Goal: Task Accomplishment & Management: Manage account settings

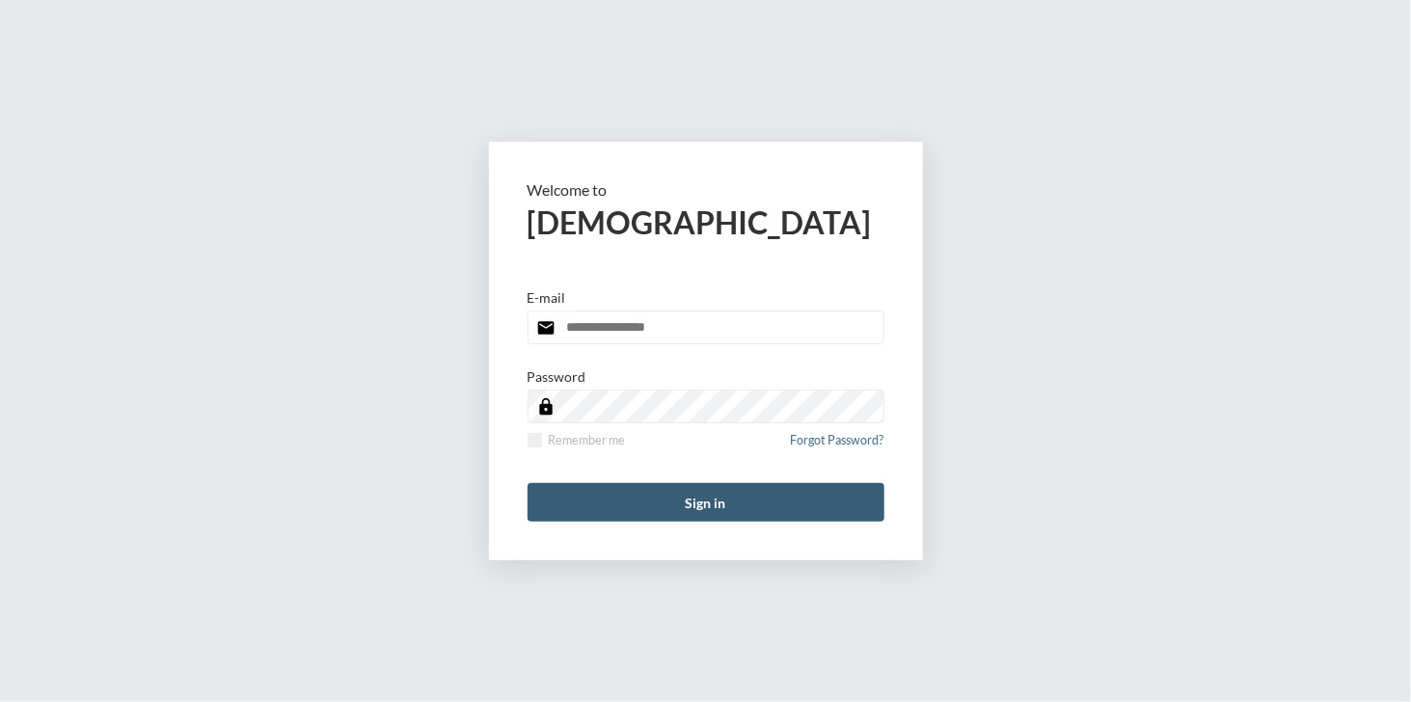
click at [658, 331] on input "email" at bounding box center [705, 327] width 357 height 34
type input "**********"
click at [532, 435] on span at bounding box center [534, 440] width 14 height 14
click at [691, 505] on button "Sign in" at bounding box center [705, 502] width 357 height 39
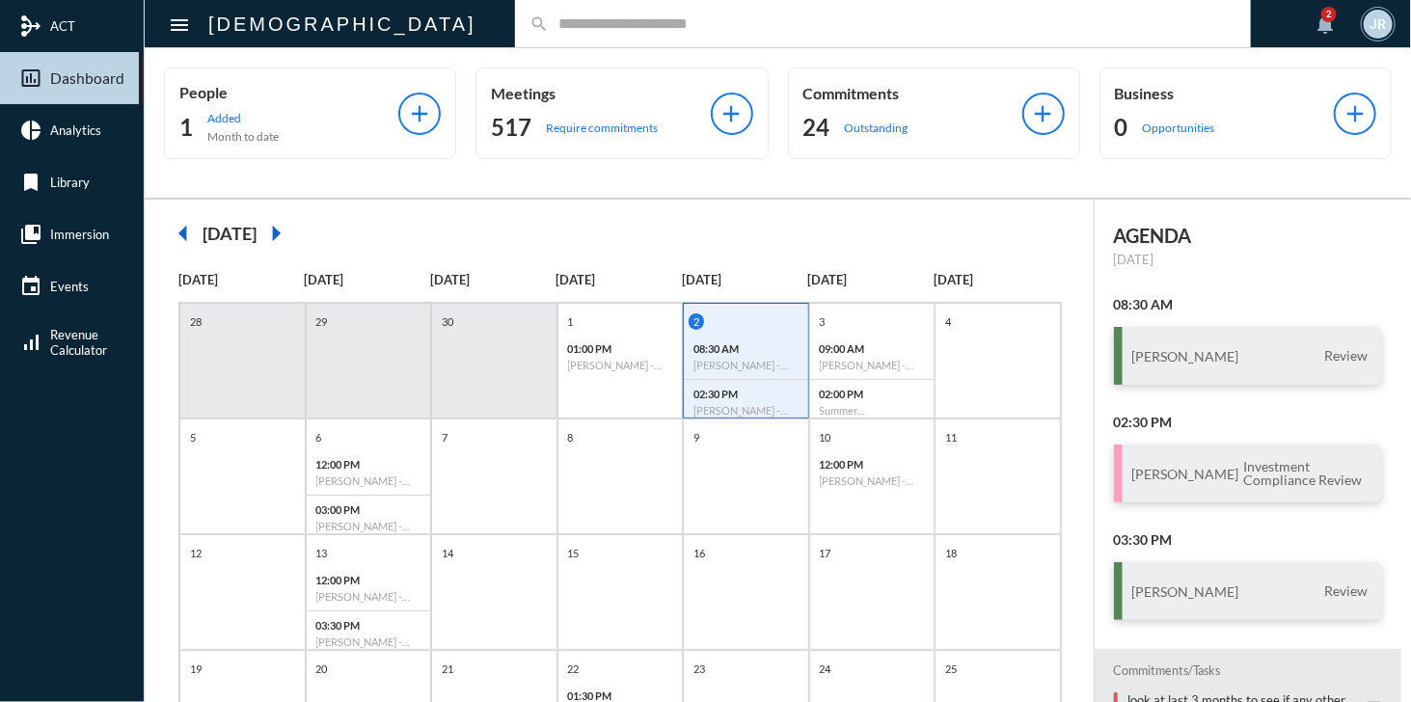
click at [549, 26] on input "text" at bounding box center [893, 23] width 688 height 16
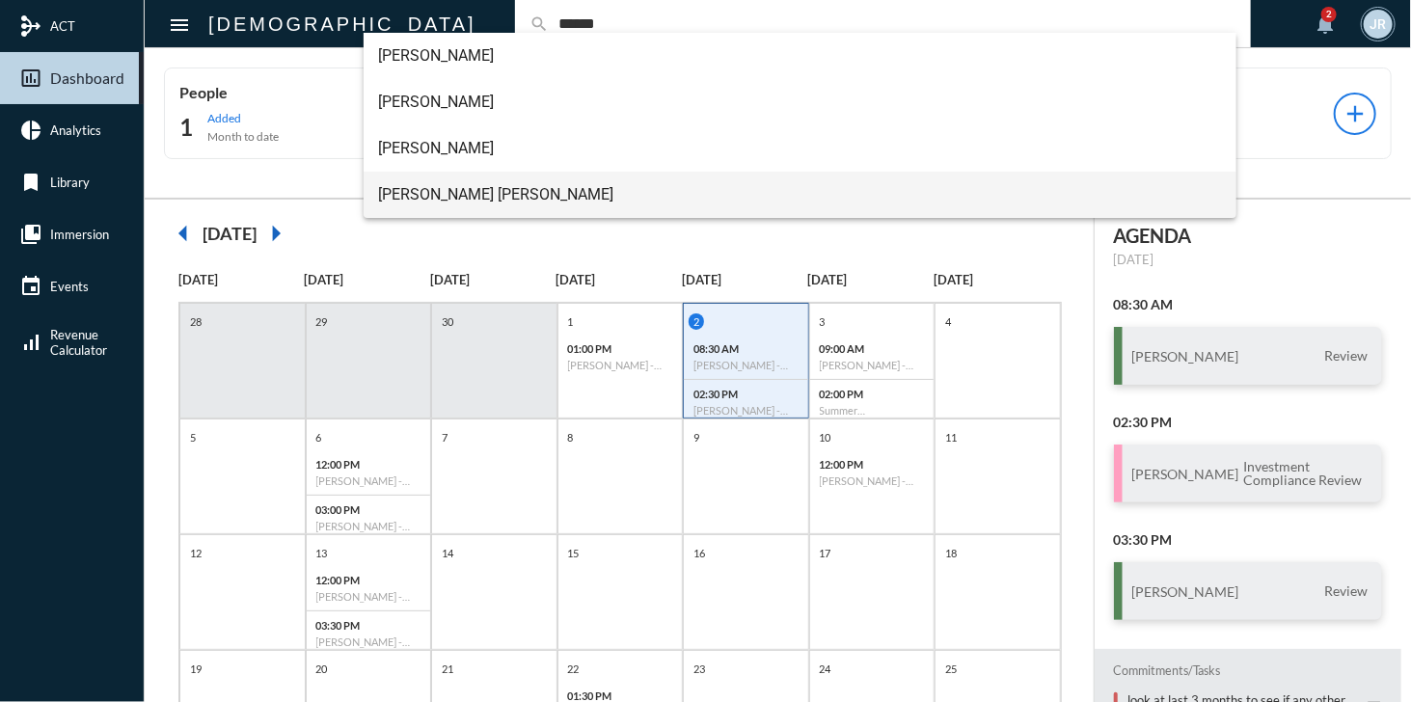
type input "******"
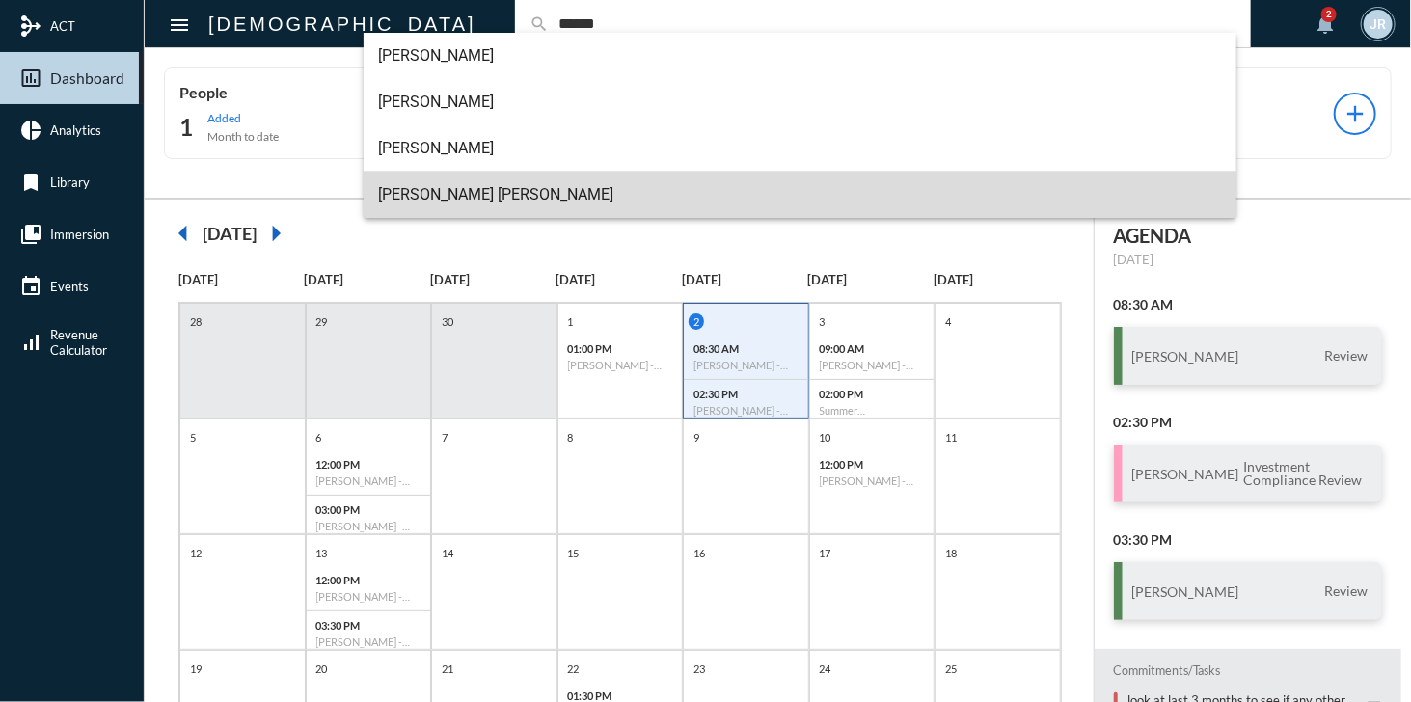
click at [449, 191] on span "Leigh Ann Bishop" at bounding box center [800, 195] width 843 height 46
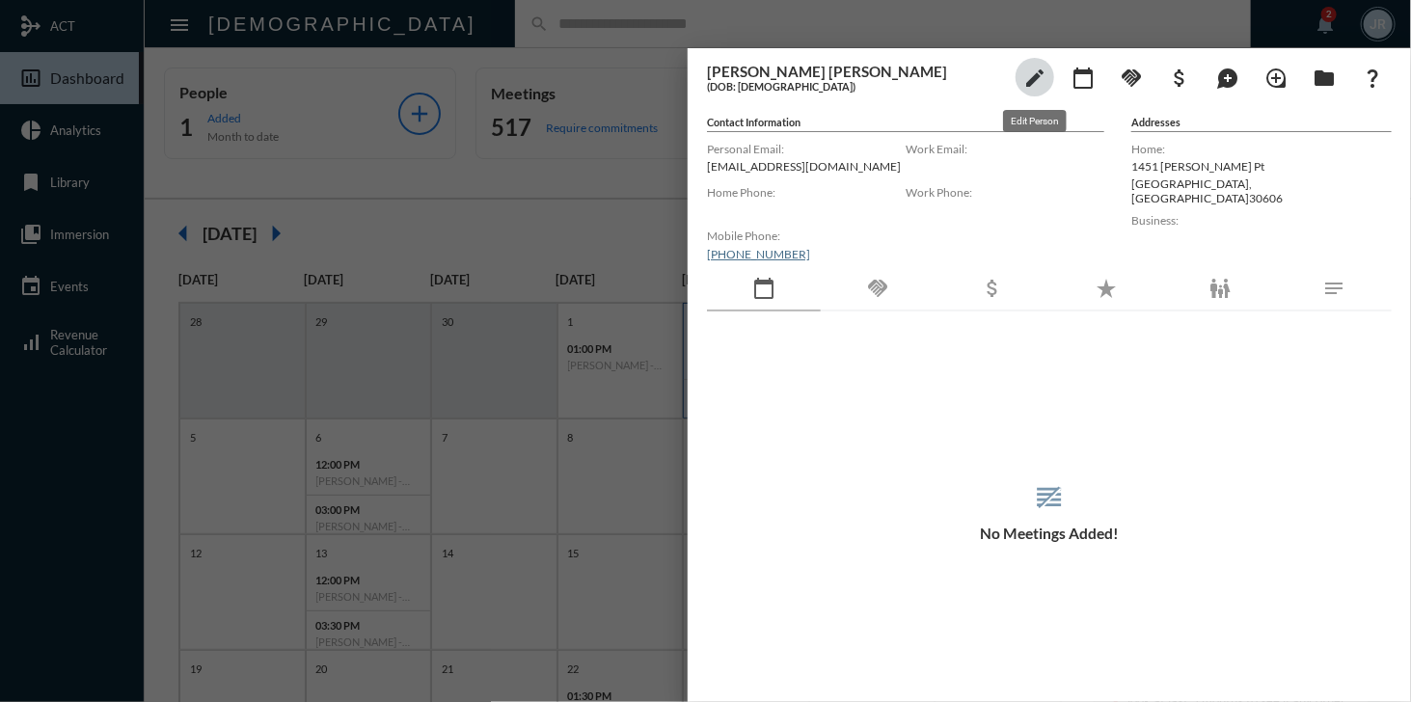
click at [1027, 71] on mat-icon "edit" at bounding box center [1034, 78] width 23 height 23
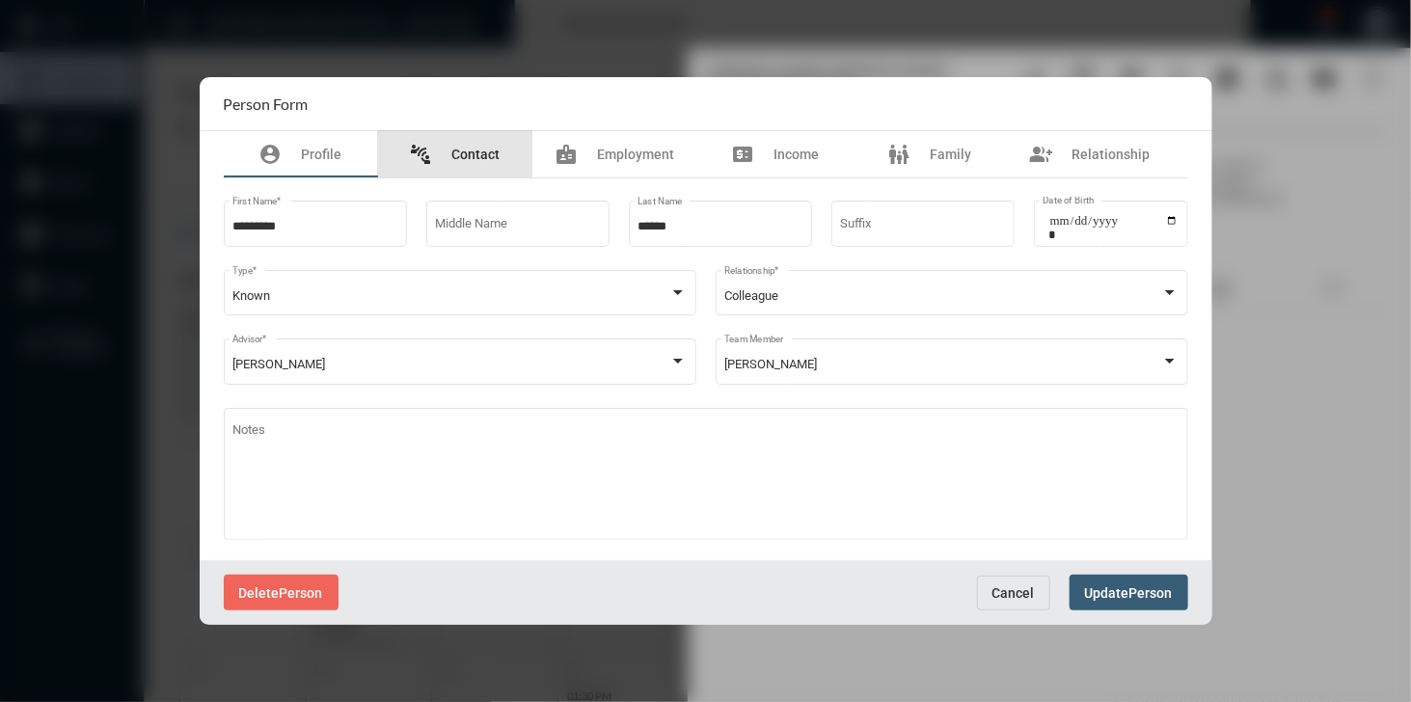
click at [465, 163] on div "connect_without_contact Contact" at bounding box center [455, 154] width 91 height 23
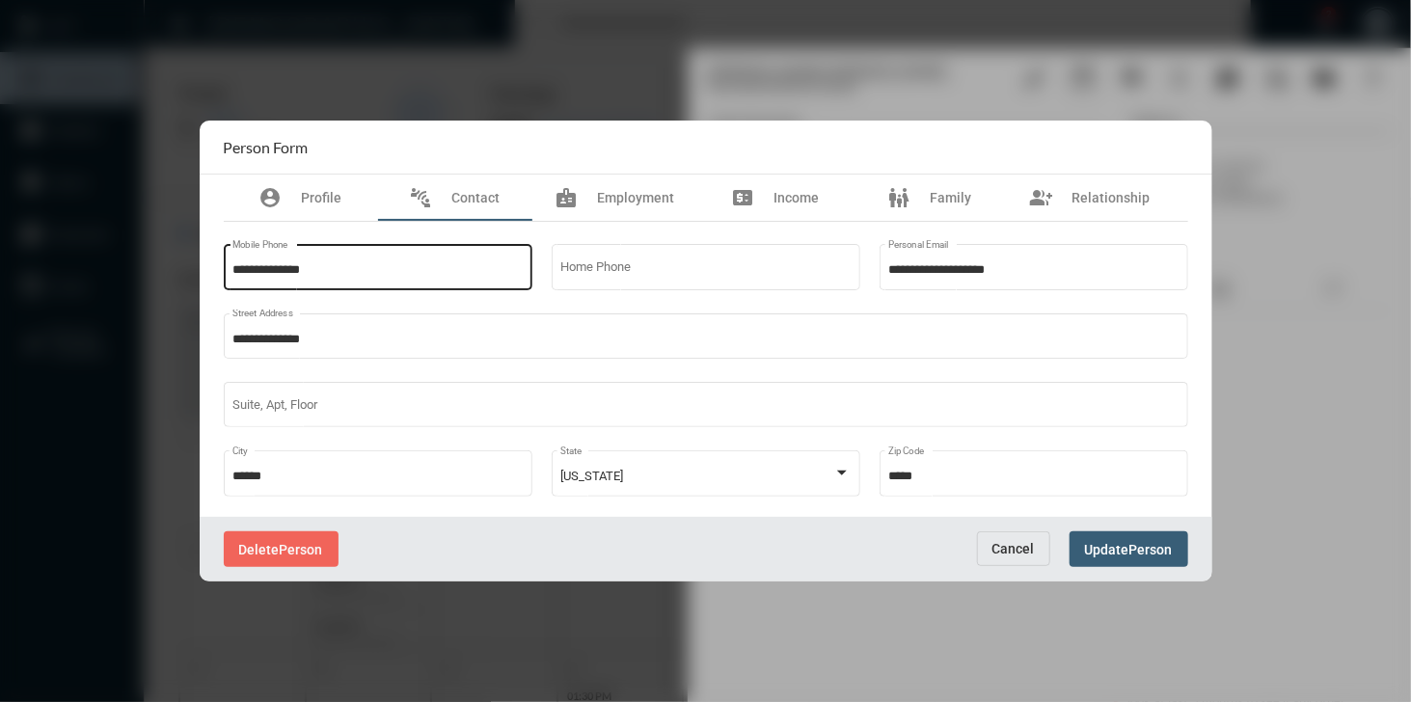
click at [415, 264] on input "**********" at bounding box center [377, 270] width 290 height 14
type input "**"
type input "**********"
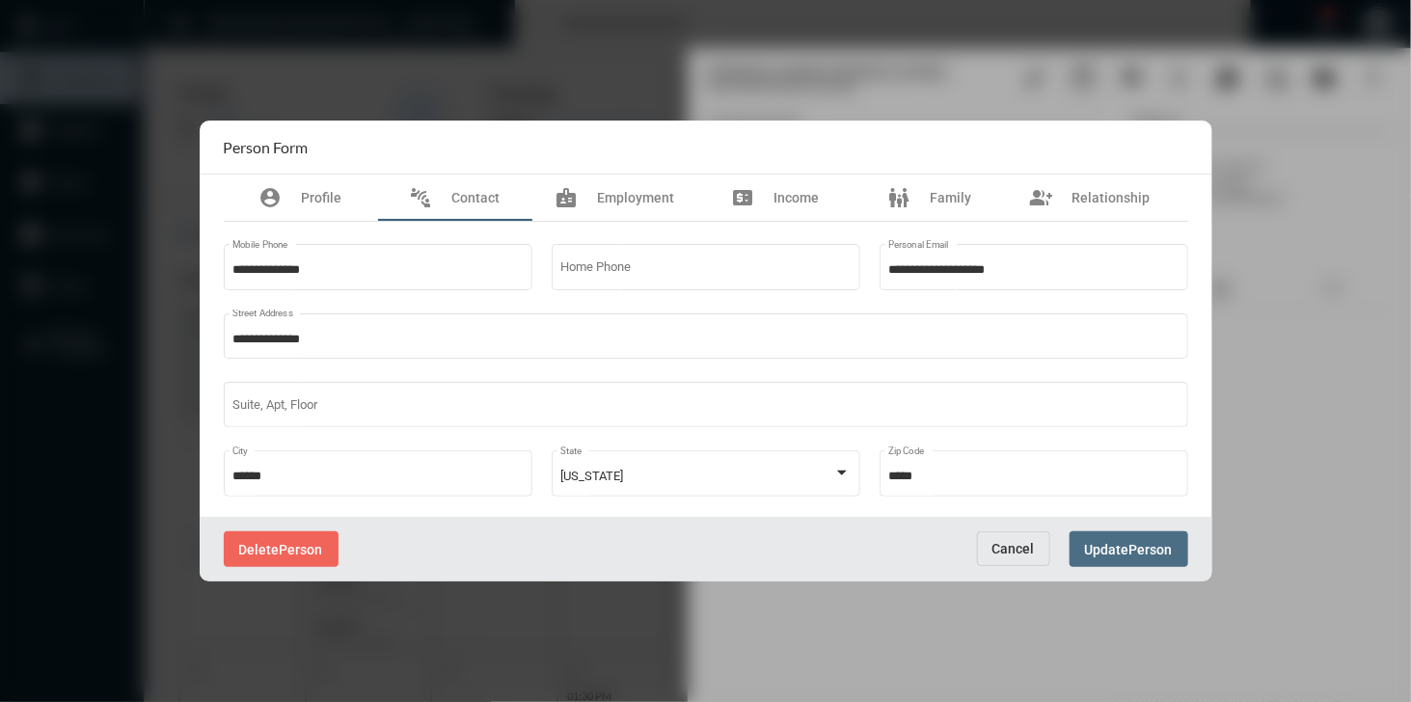
click at [1131, 548] on span "Person" at bounding box center [1150, 549] width 43 height 15
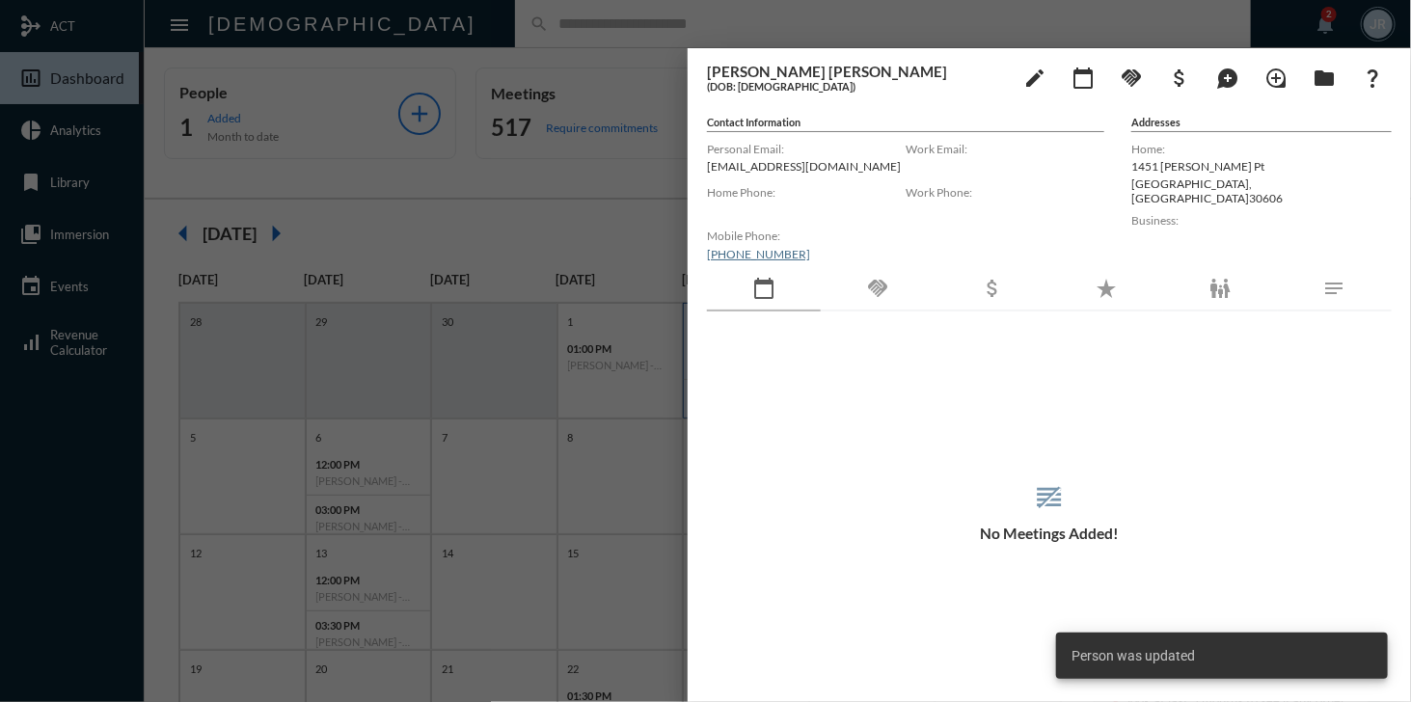
click at [606, 54] on div at bounding box center [705, 351] width 1411 height 702
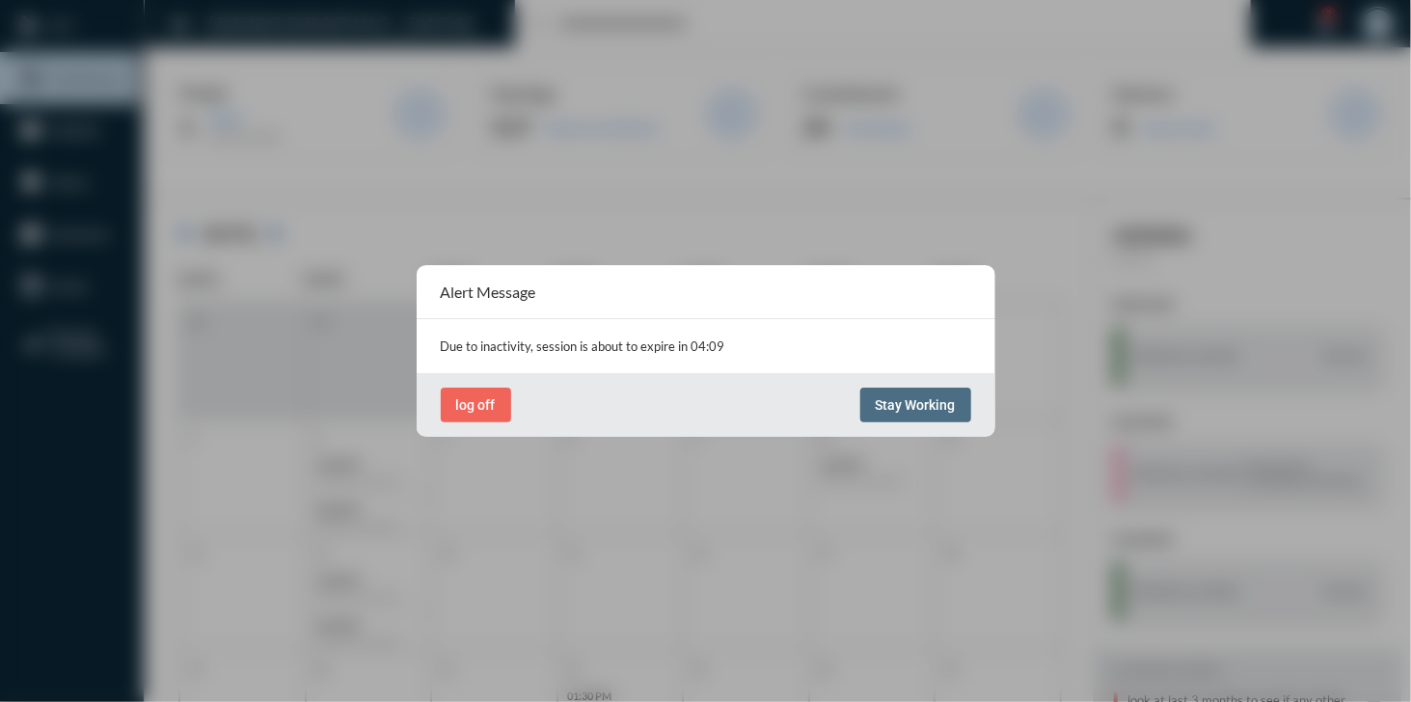
click at [933, 398] on span "Stay Working" at bounding box center [916, 404] width 80 height 15
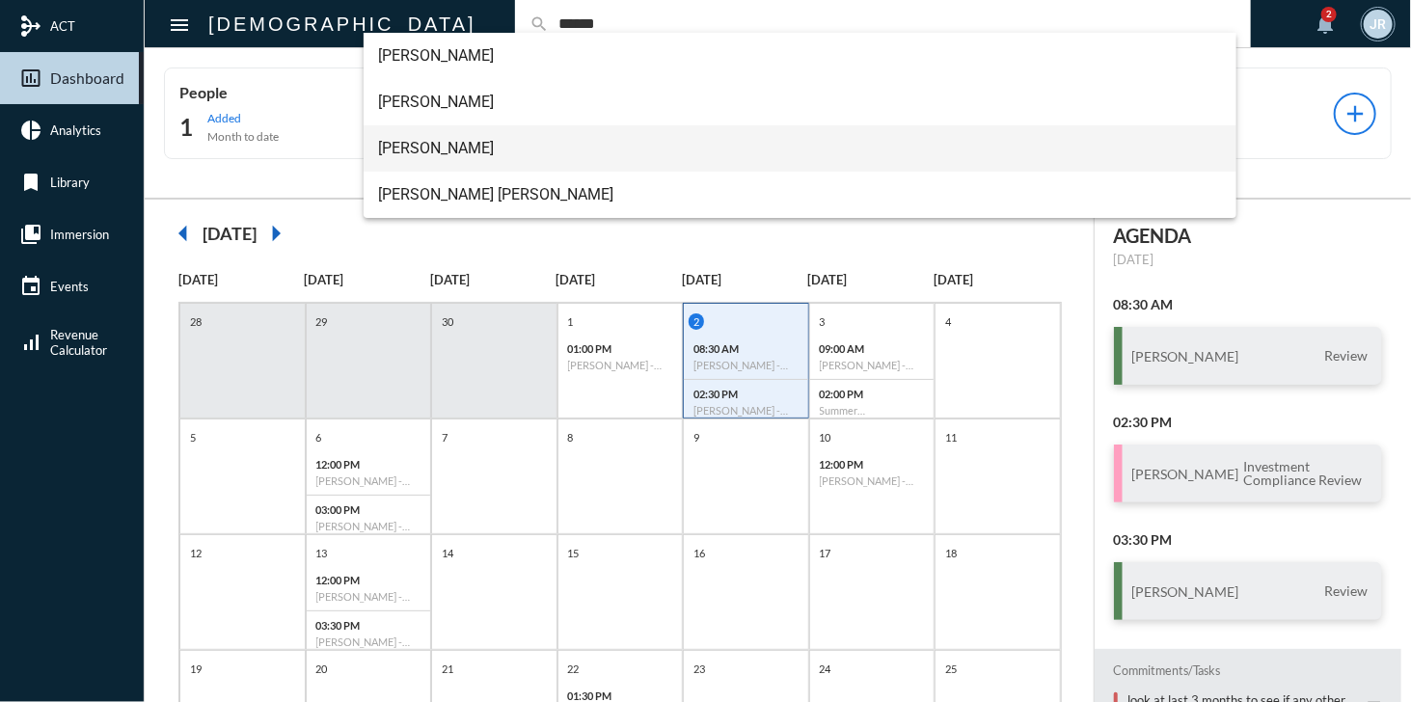
type input "******"
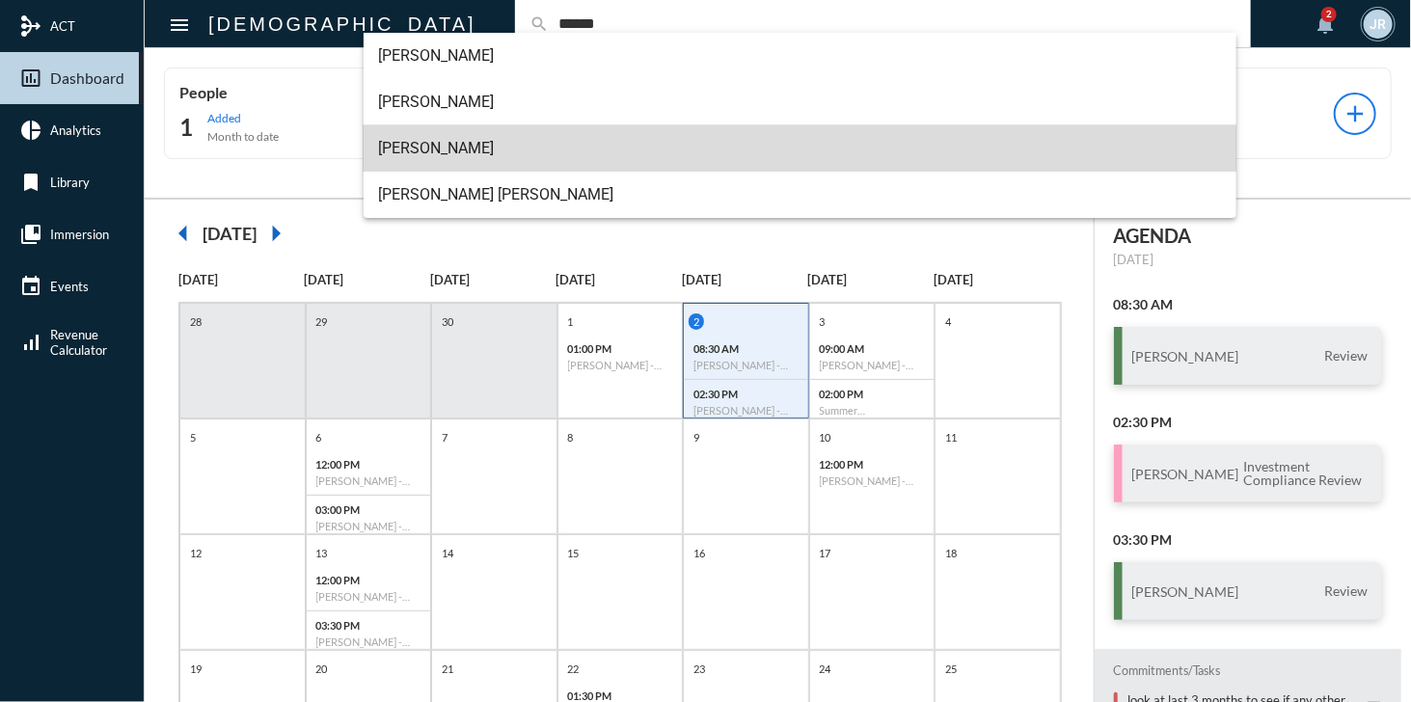
click at [421, 149] on span "Joseph Bishop" at bounding box center [800, 148] width 843 height 46
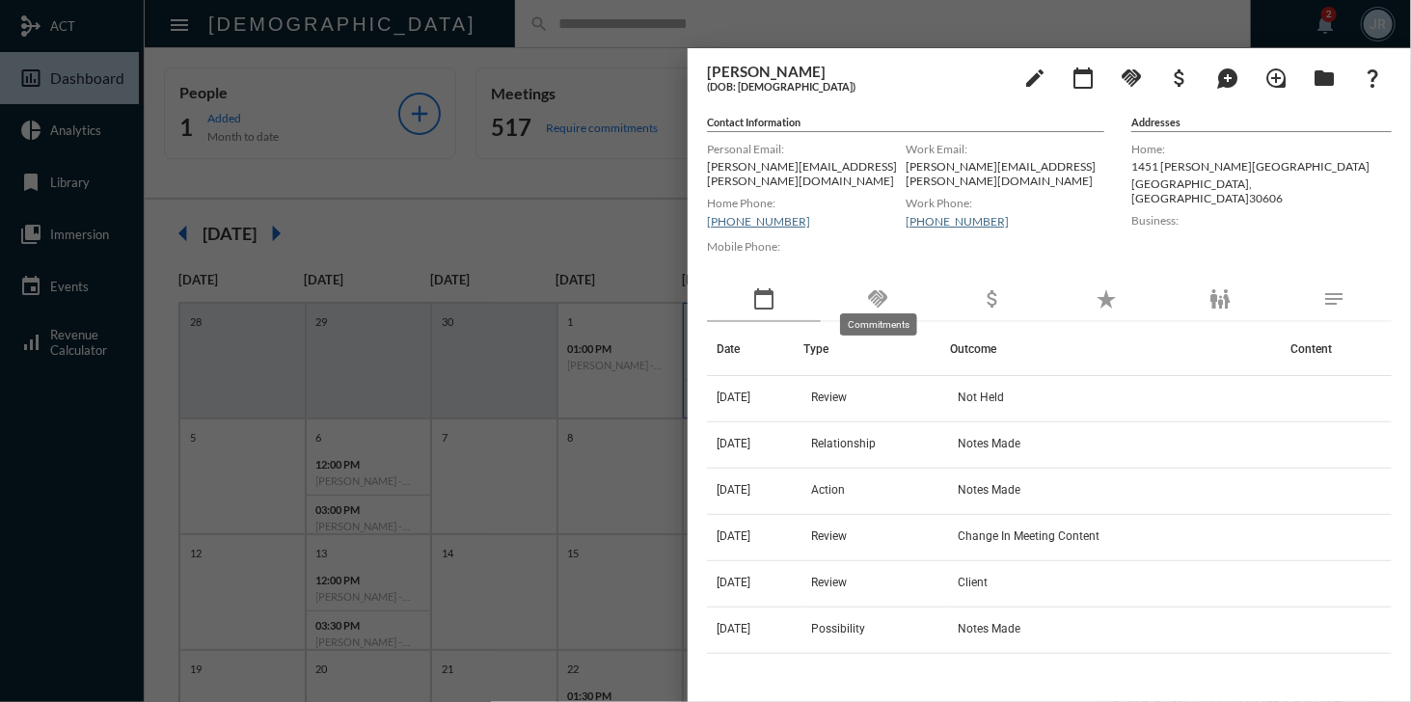
click at [870, 294] on mat-icon "handshake" at bounding box center [877, 298] width 23 height 23
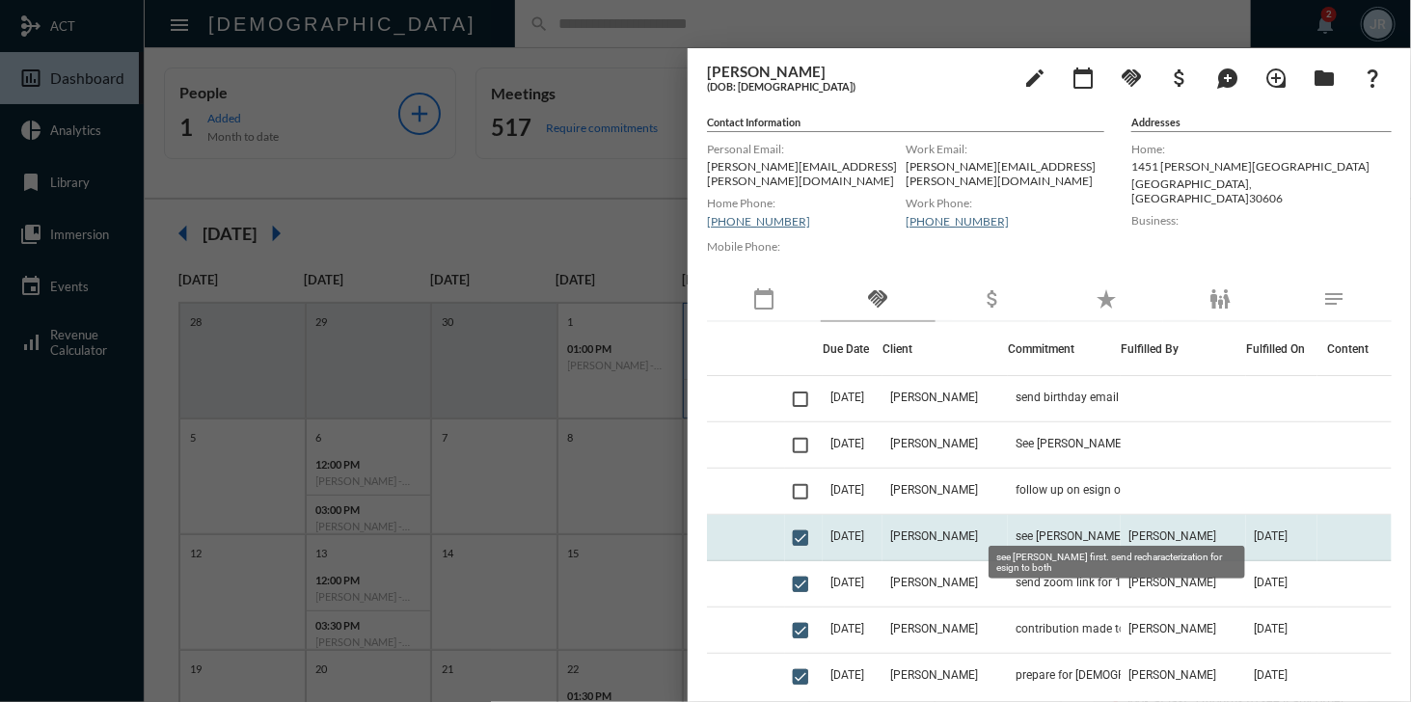
click at [1027, 529] on span "see [PERSON_NAME] first. send recharacterization for esign to both" at bounding box center [1111, 535] width 193 height 13
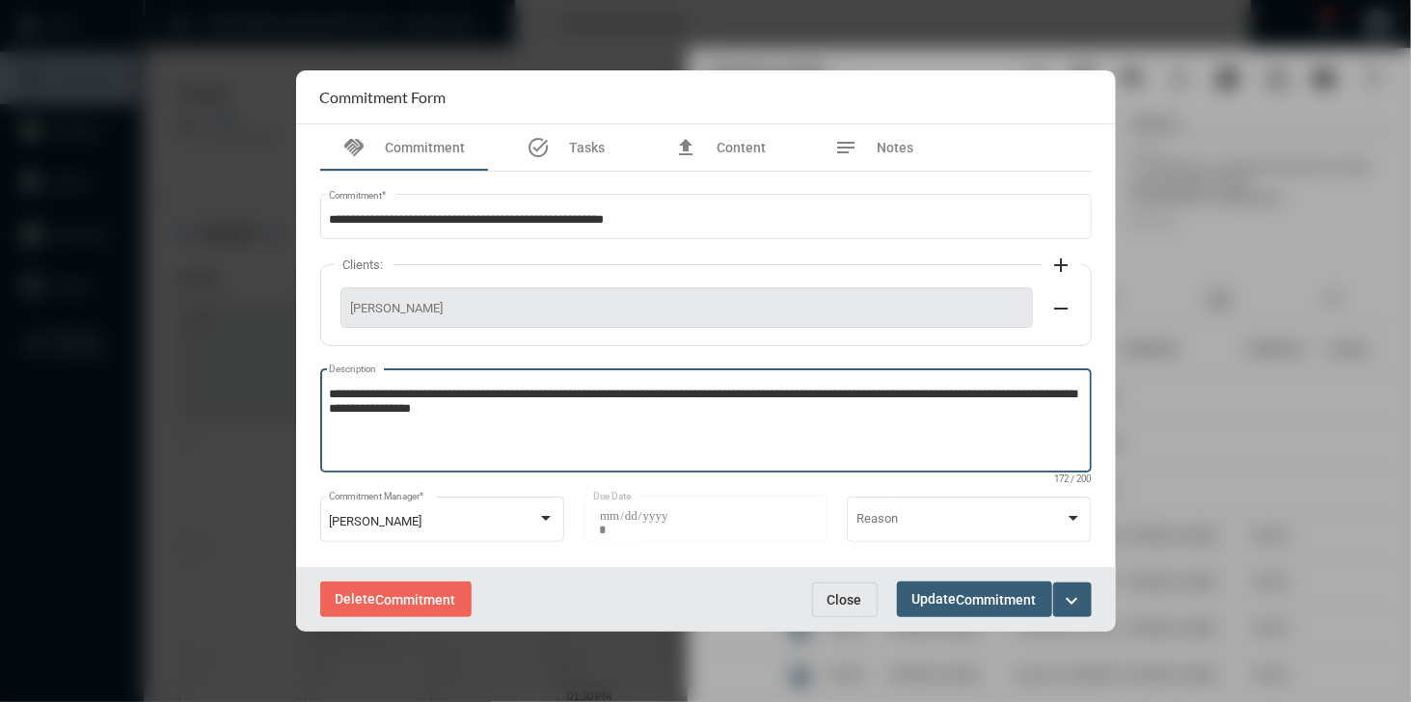
click at [378, 410] on textarea "**********" at bounding box center [705, 424] width 753 height 76
type textarea "**********"
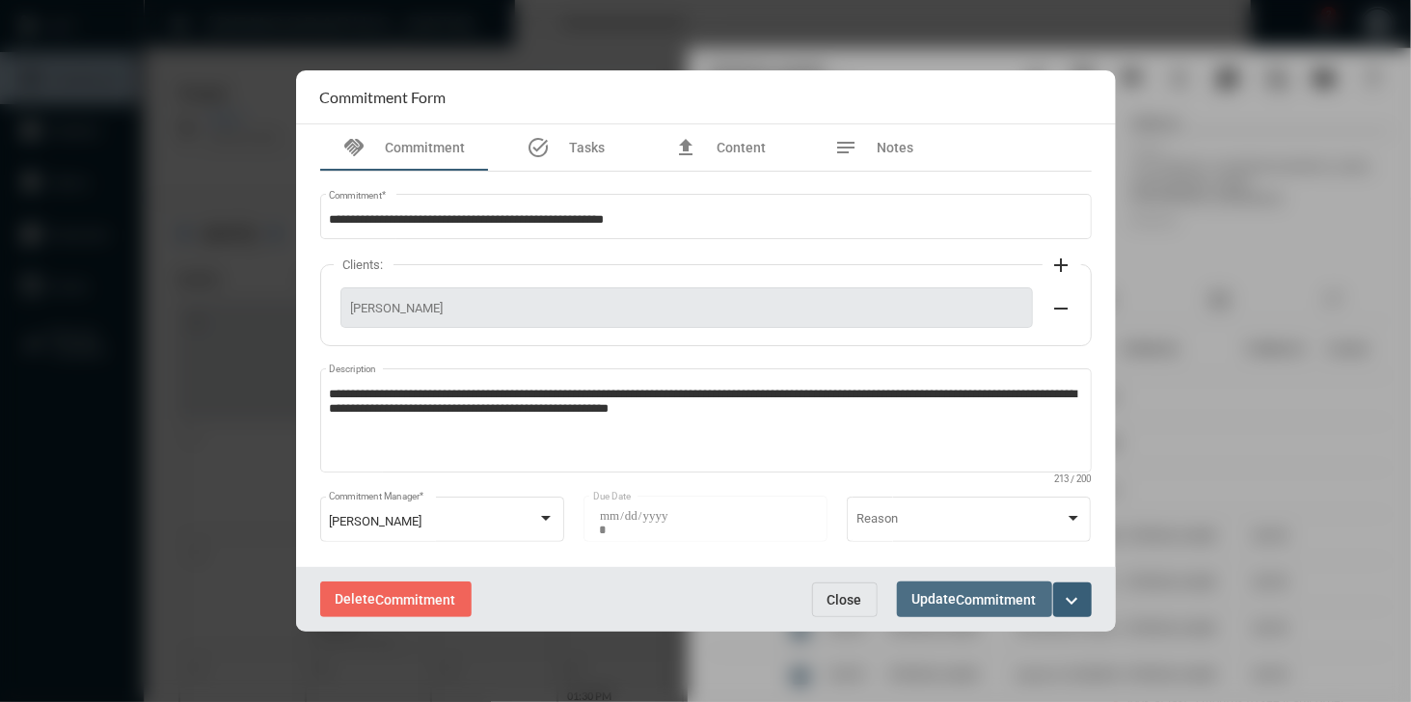
click at [946, 599] on span "Update Commitment" at bounding box center [974, 598] width 124 height 15
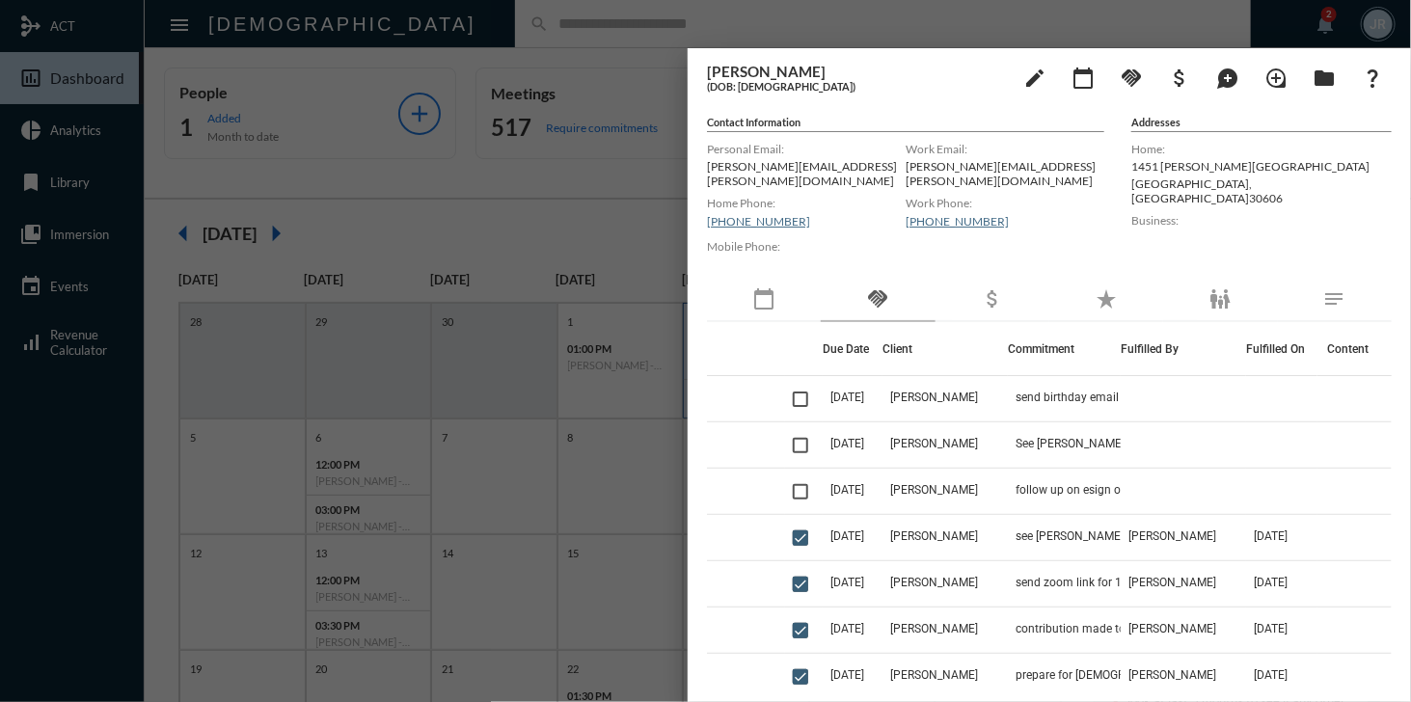
click at [771, 26] on div at bounding box center [705, 351] width 1411 height 702
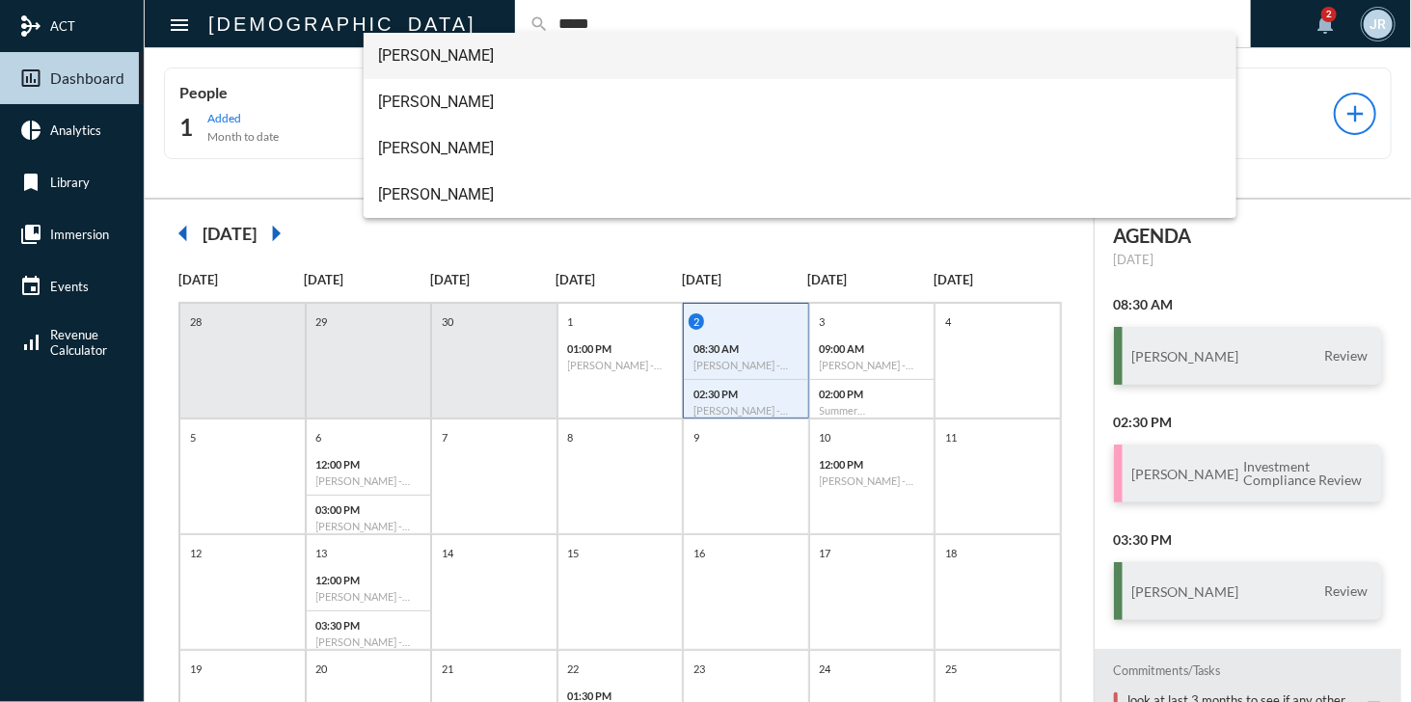
type input "*****"
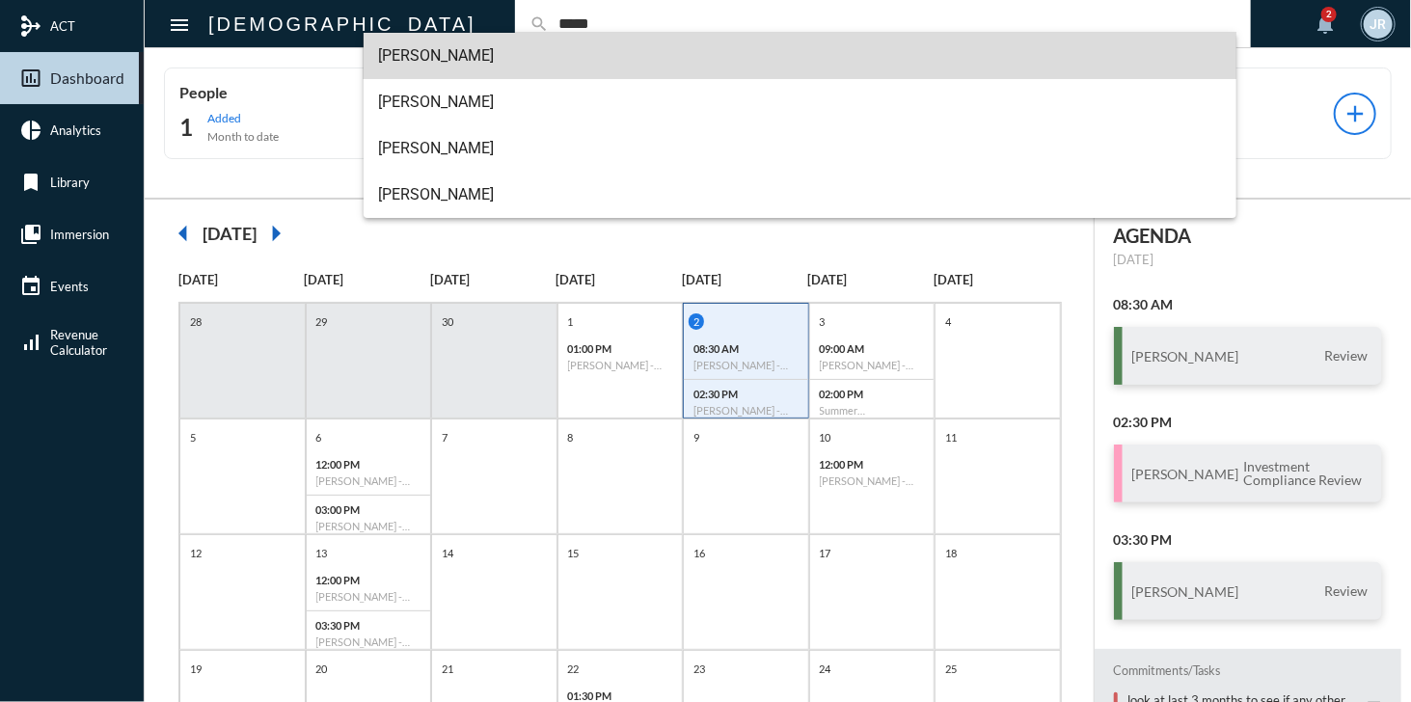
click at [445, 53] on span "Ashlyn Hutto" at bounding box center [800, 56] width 843 height 46
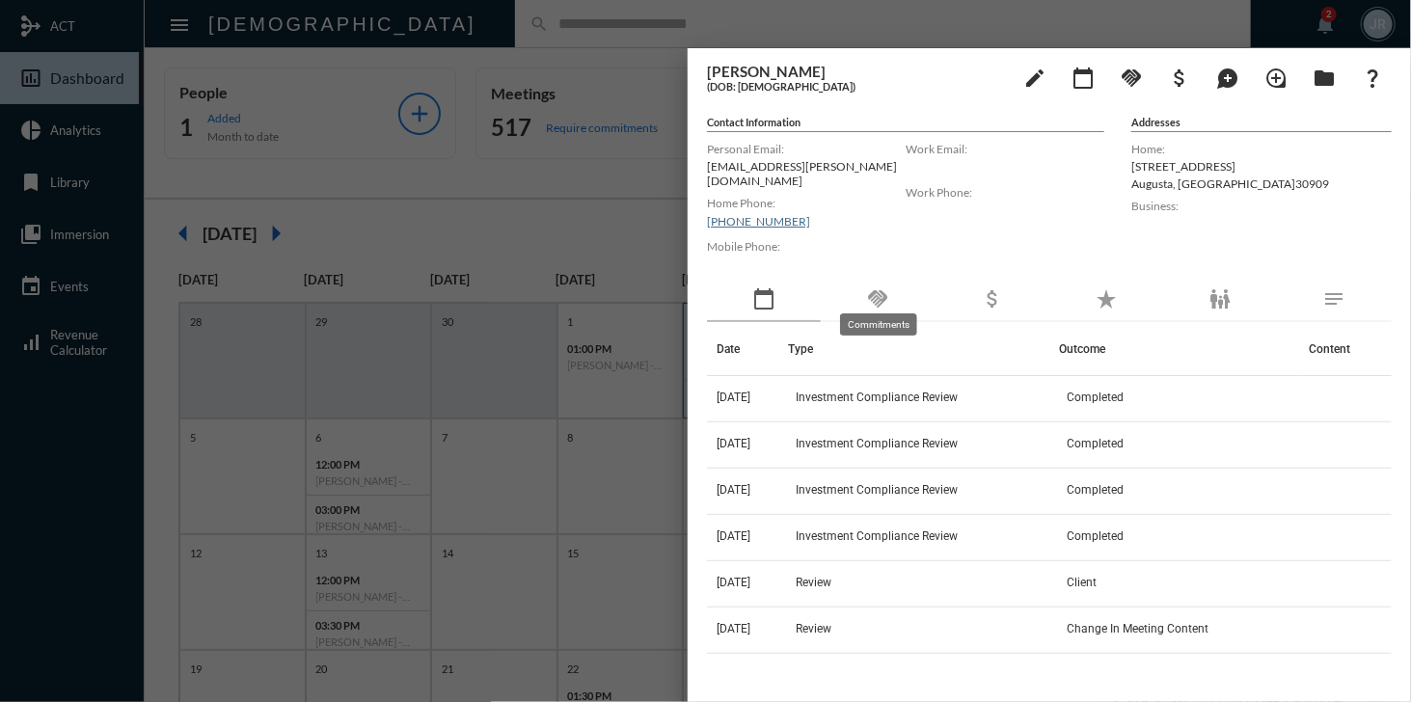
click at [879, 290] on mat-icon "handshake" at bounding box center [877, 298] width 23 height 23
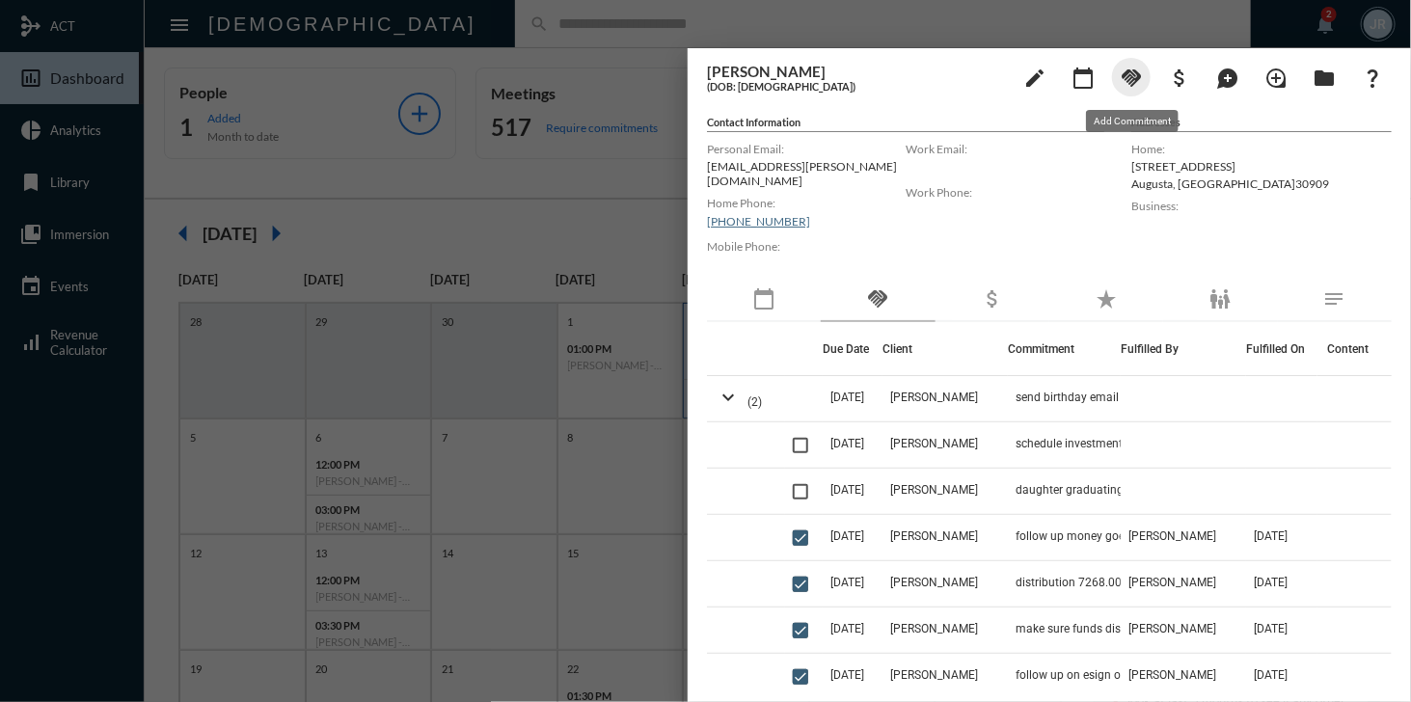
click at [1136, 72] on mat-icon "handshake" at bounding box center [1130, 78] width 23 height 23
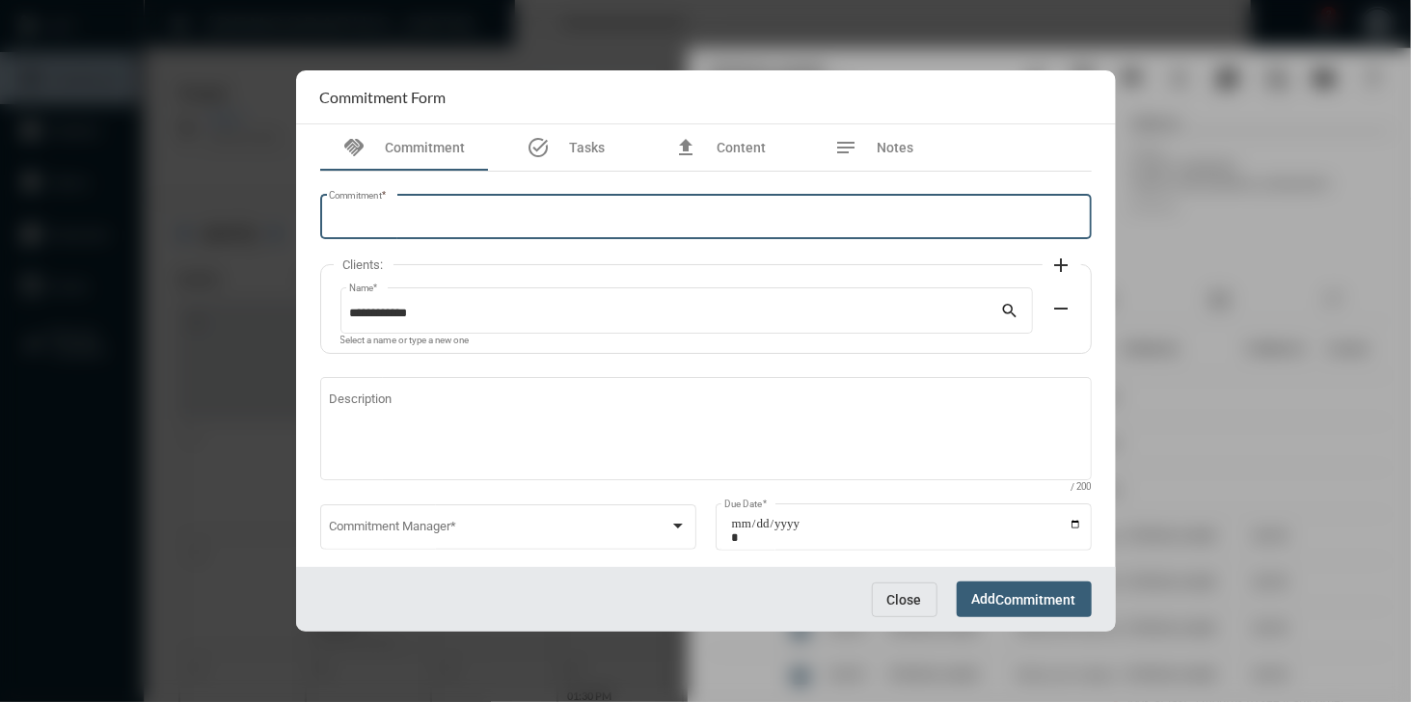
click at [617, 223] on input "Commitment *" at bounding box center [705, 220] width 753 height 14
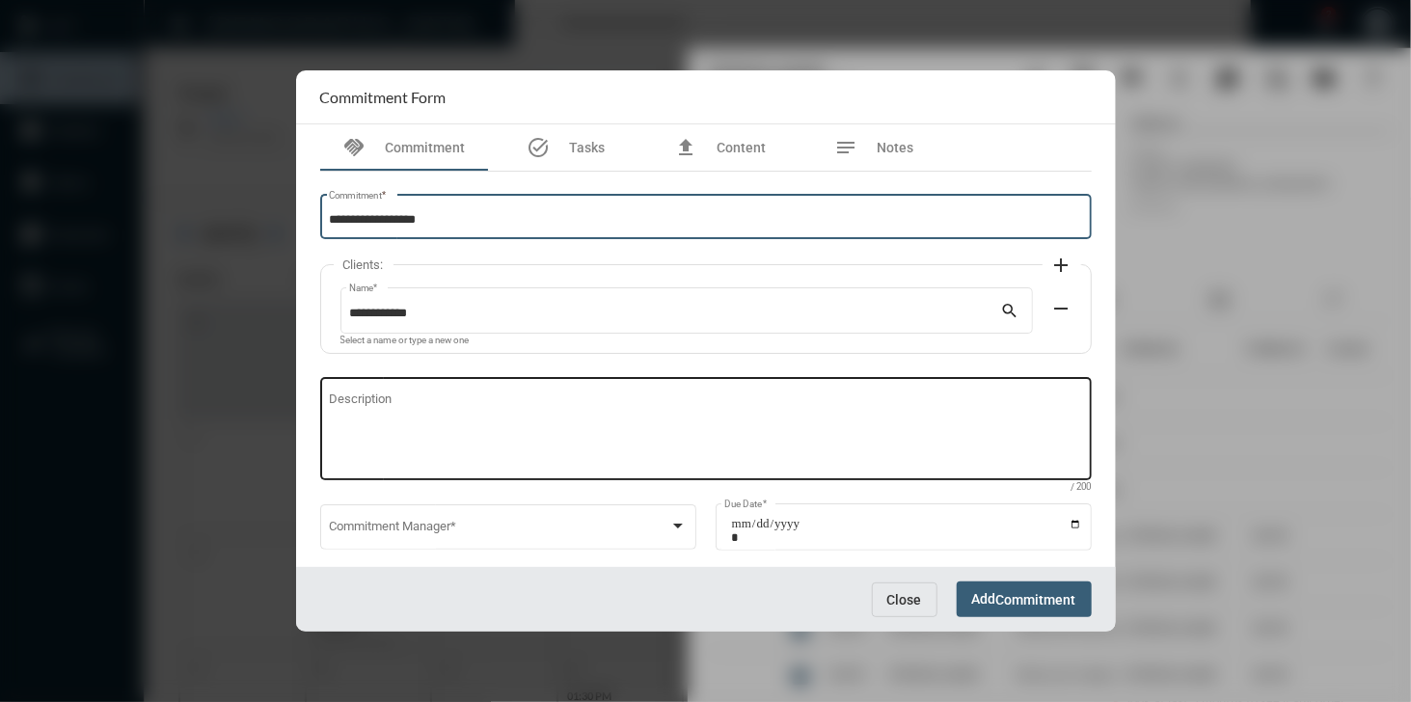
type input "**********"
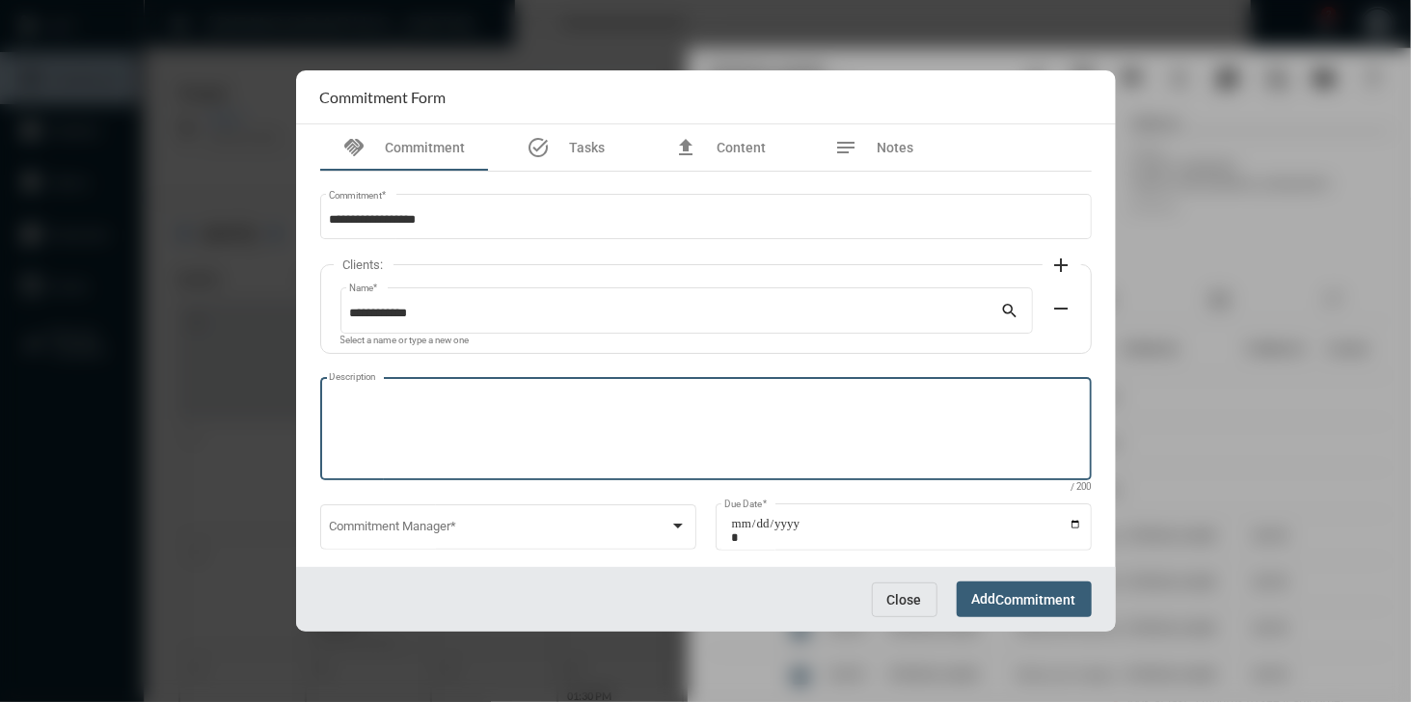
click at [517, 399] on textarea "Description" at bounding box center [705, 431] width 753 height 76
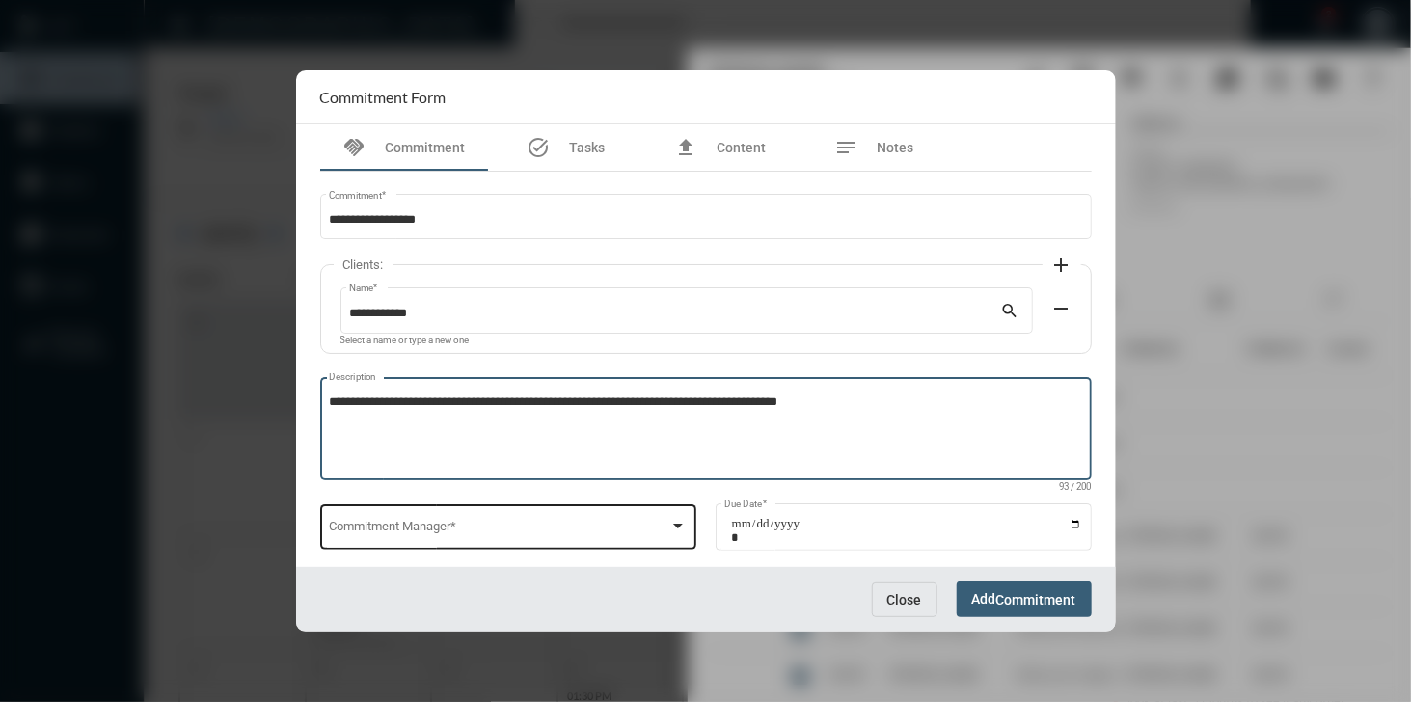
type textarea "**********"
click at [371, 537] on span at bounding box center [499, 531] width 340 height 14
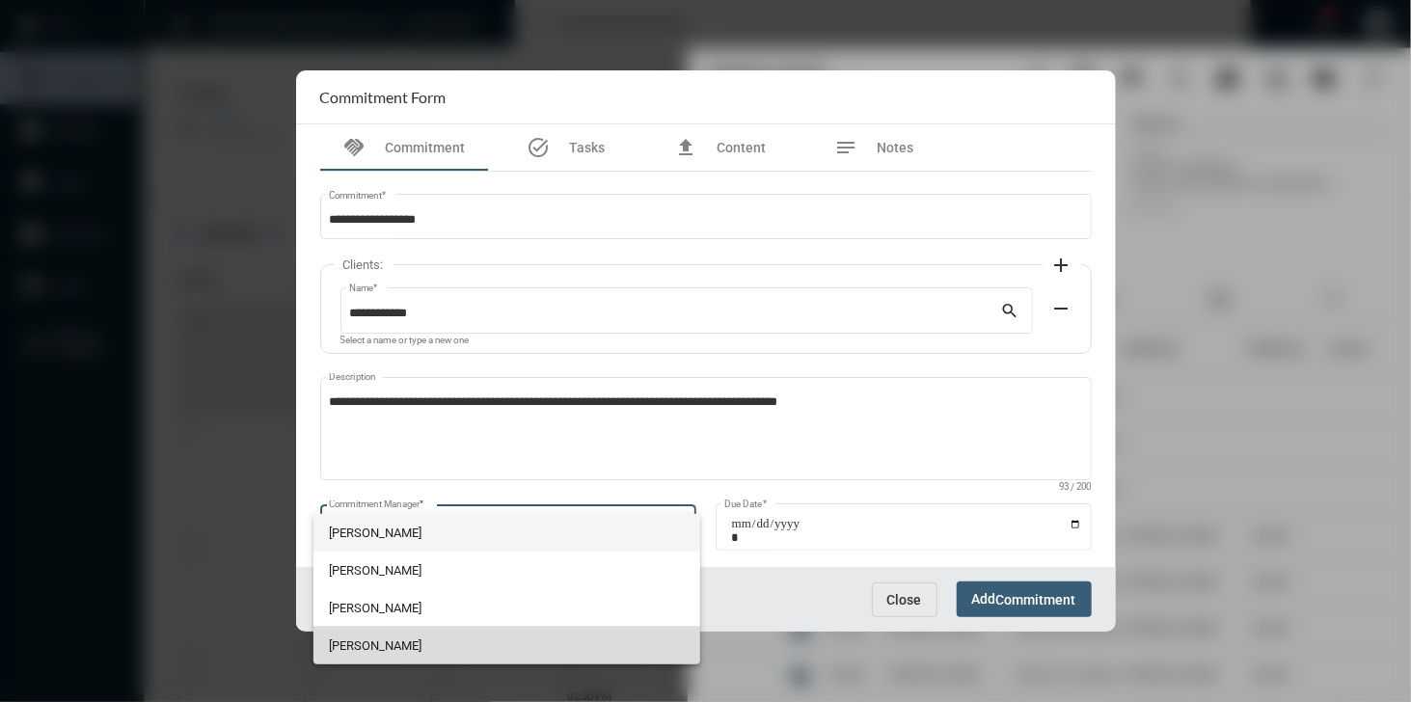
click at [427, 640] on span "[PERSON_NAME]" at bounding box center [506, 646] width 355 height 38
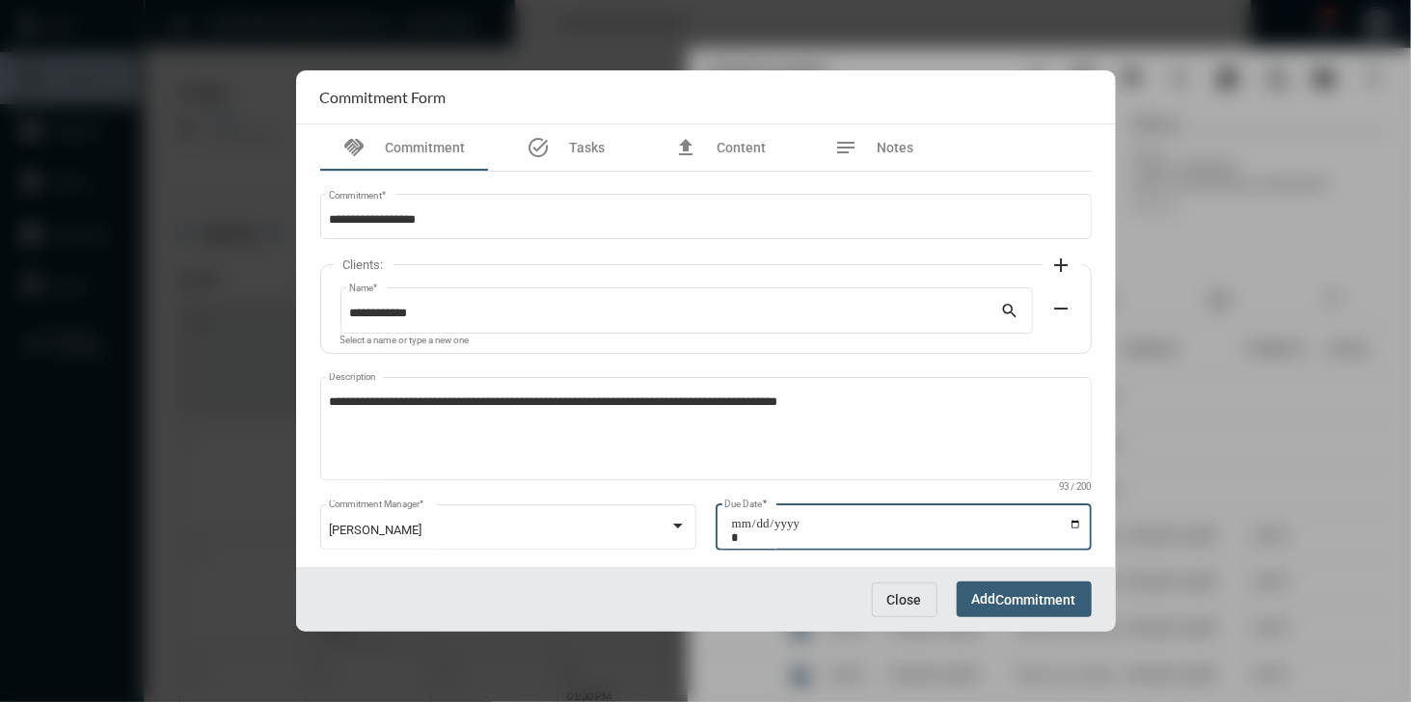
click at [1073, 527] on input "Due Date *" at bounding box center [906, 530] width 351 height 27
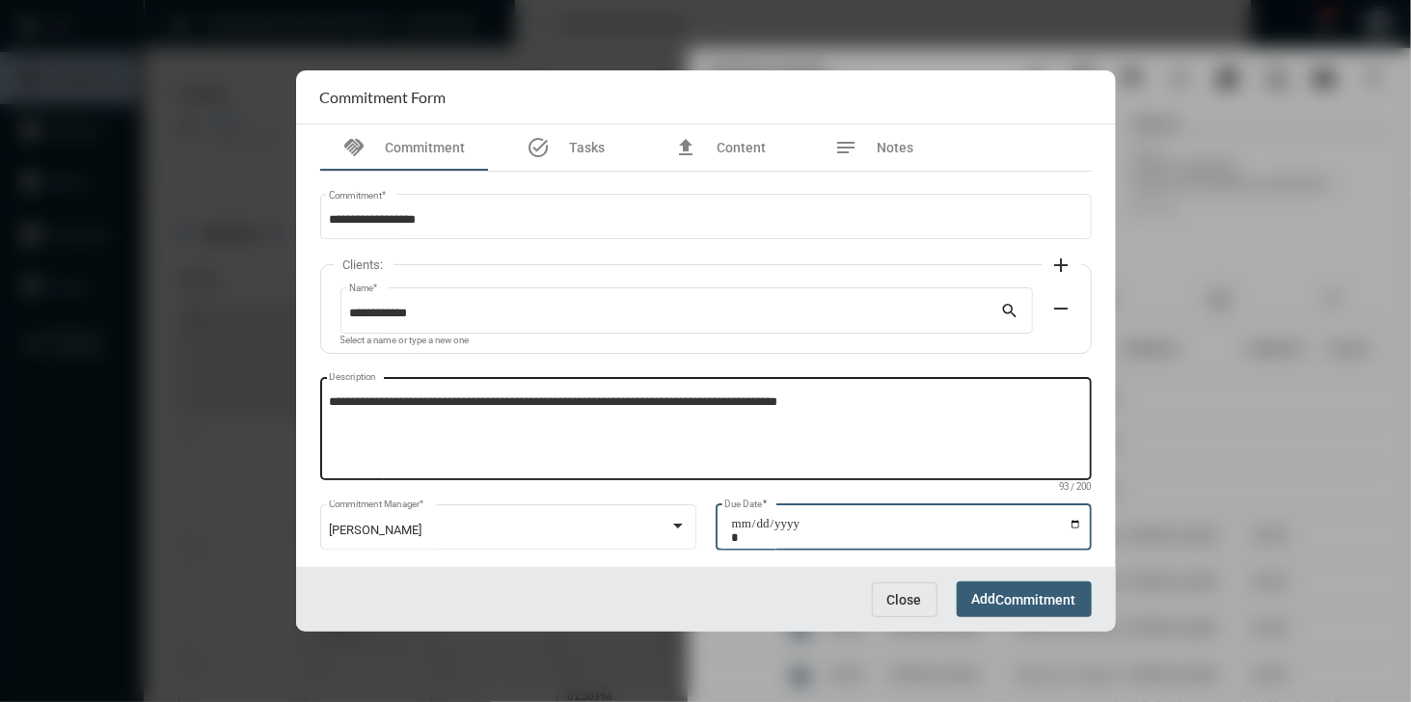
type input "**********"
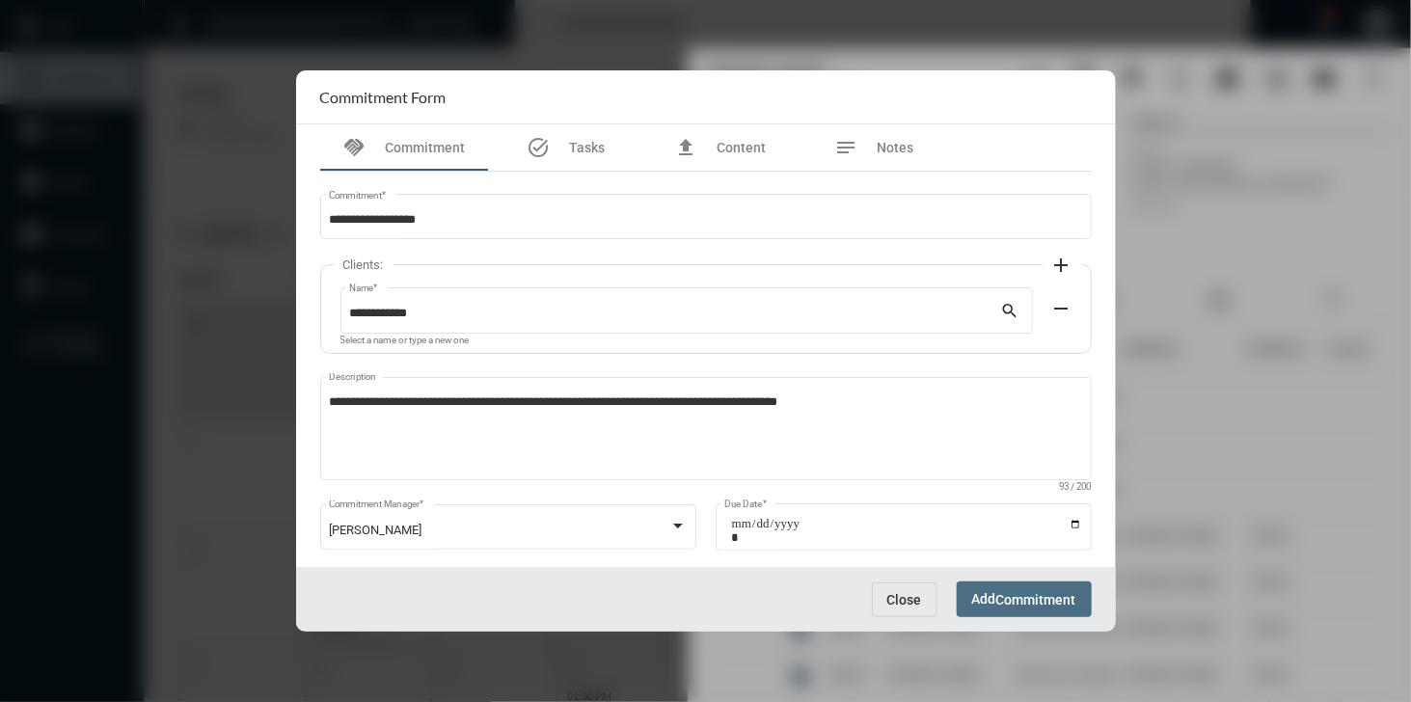
click at [1020, 601] on span "Commitment" at bounding box center [1036, 599] width 80 height 15
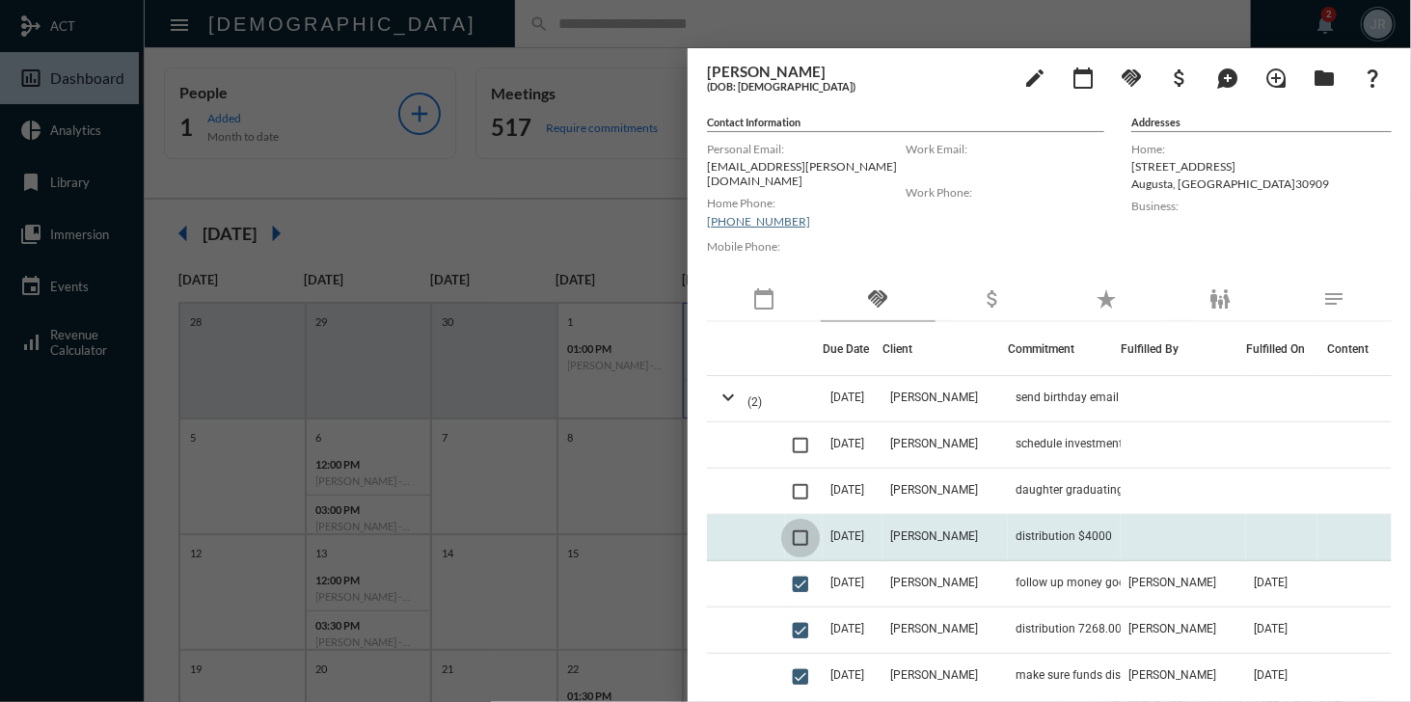
click at [798, 530] on span at bounding box center [800, 537] width 15 height 15
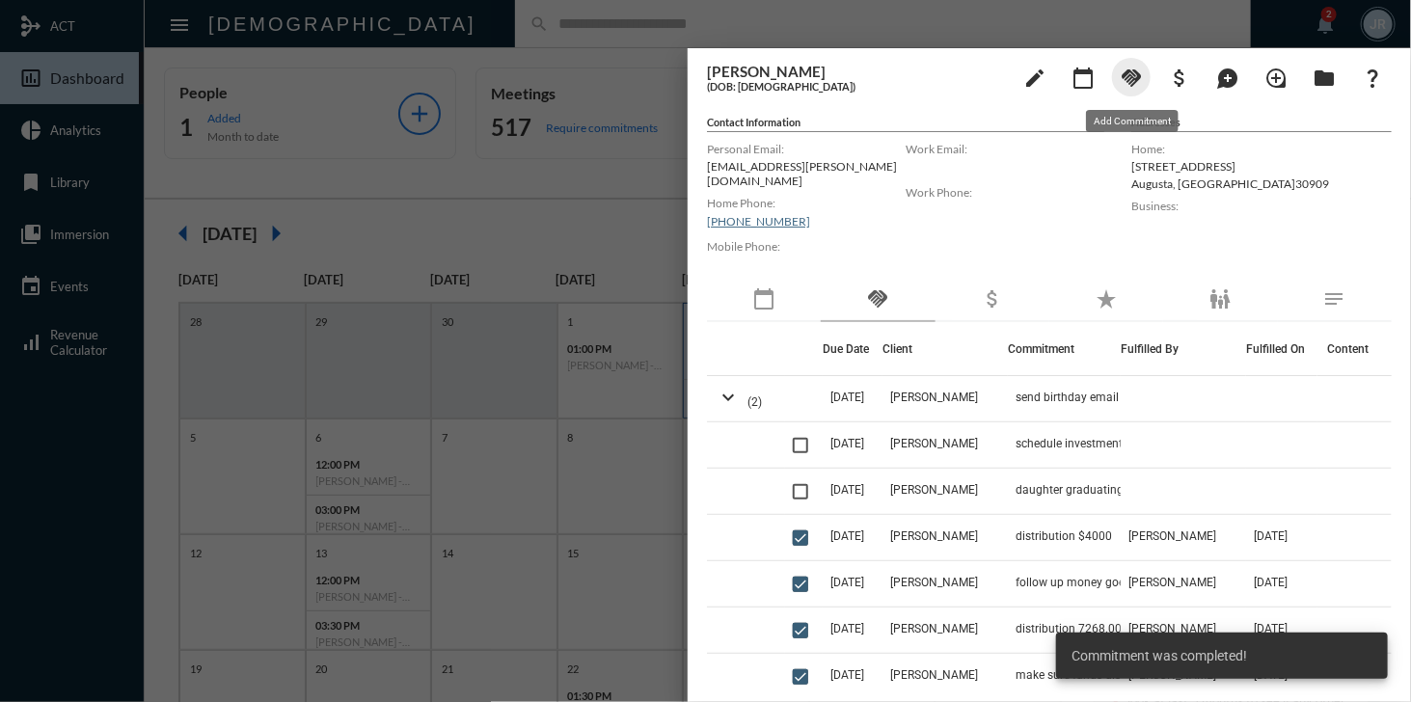
click at [1130, 84] on mat-icon "handshake" at bounding box center [1130, 78] width 23 height 23
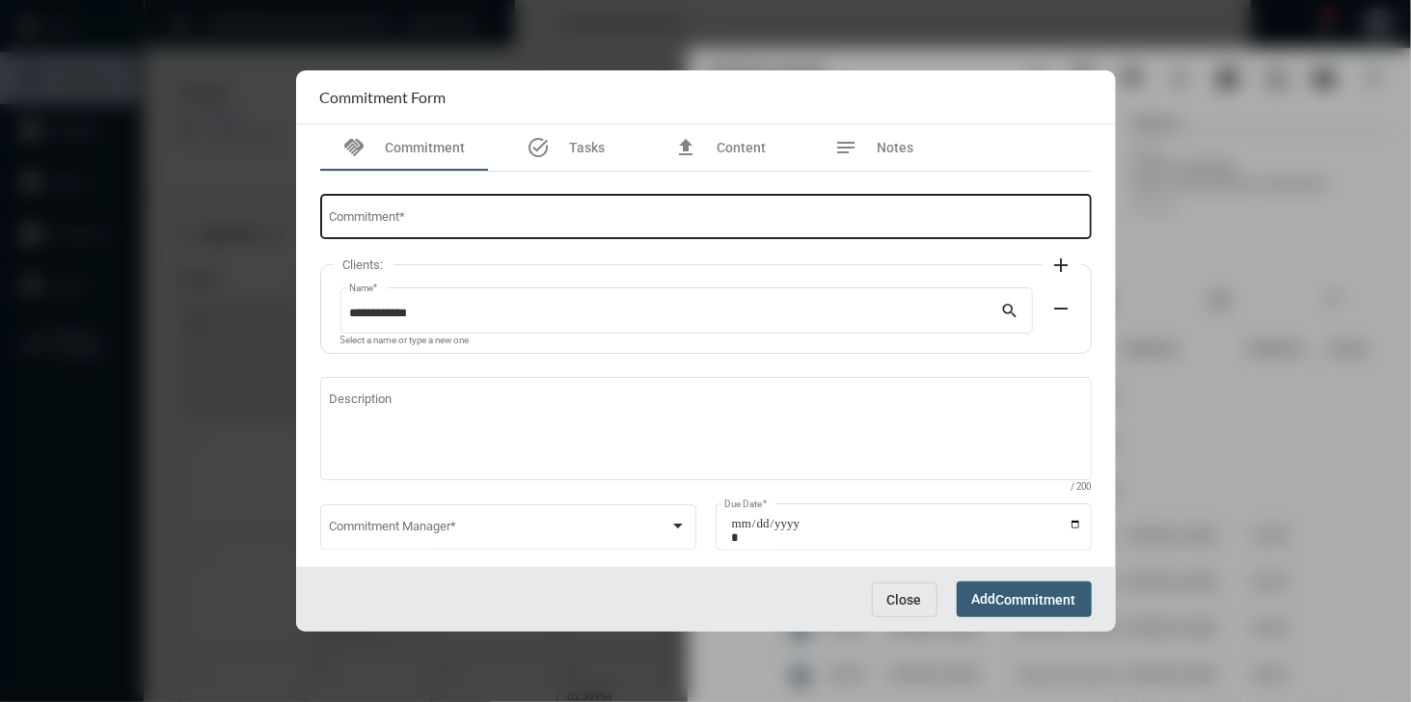
click at [460, 231] on div "Commitment *" at bounding box center [705, 215] width 753 height 49
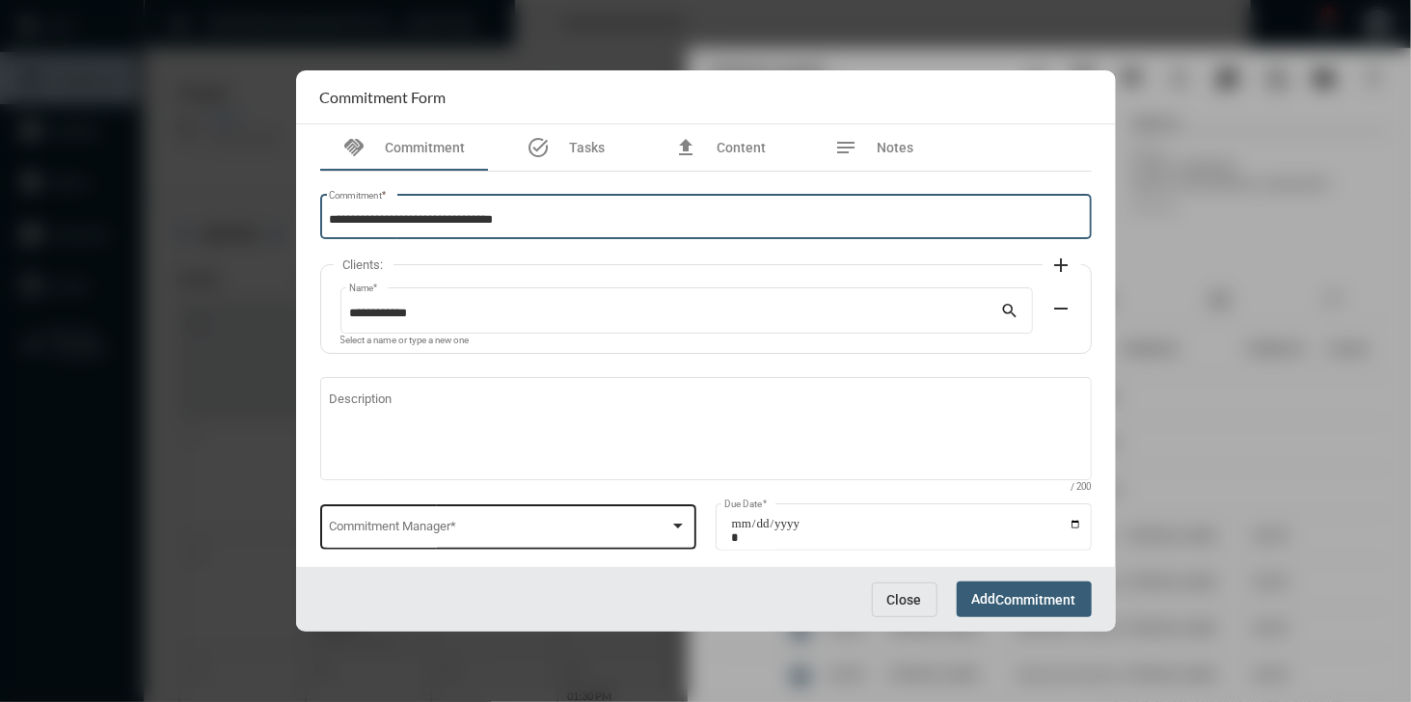
type input "**********"
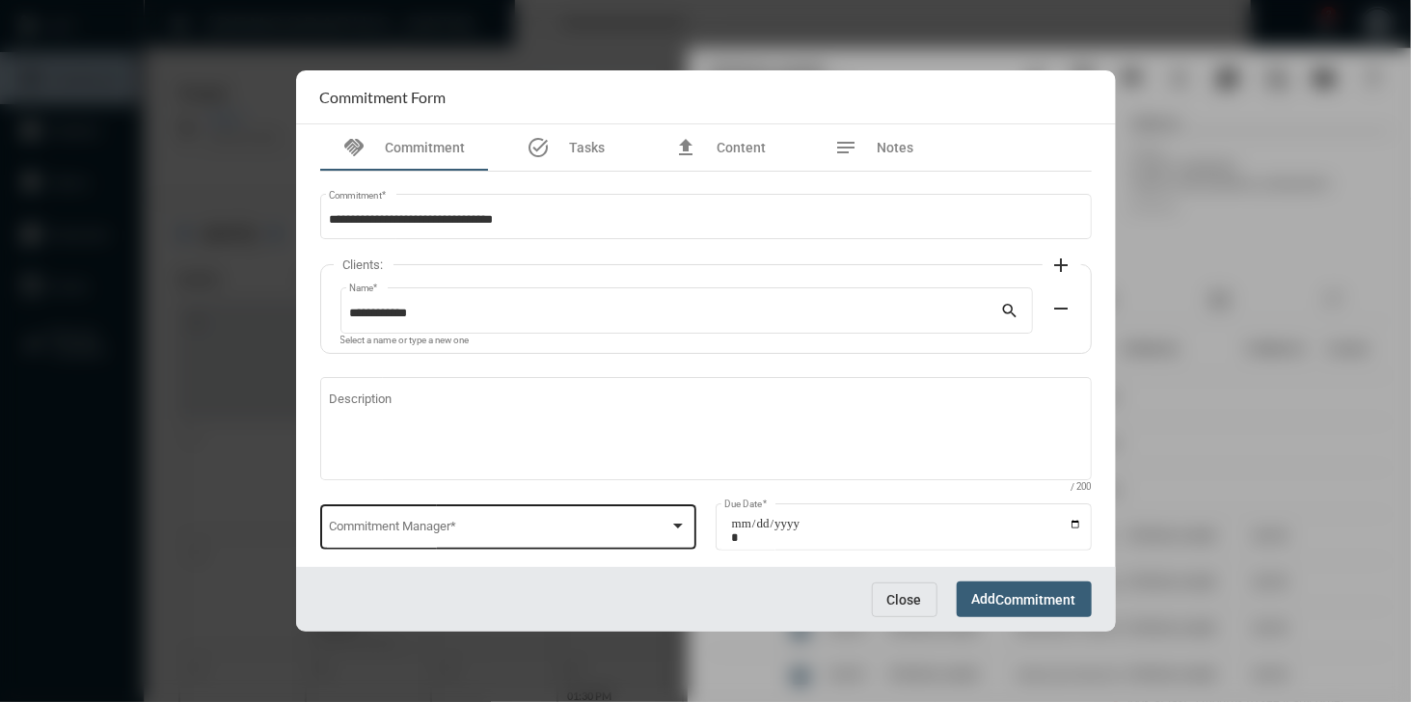
click at [413, 541] on div "Commitment Manager *" at bounding box center [508, 525] width 358 height 49
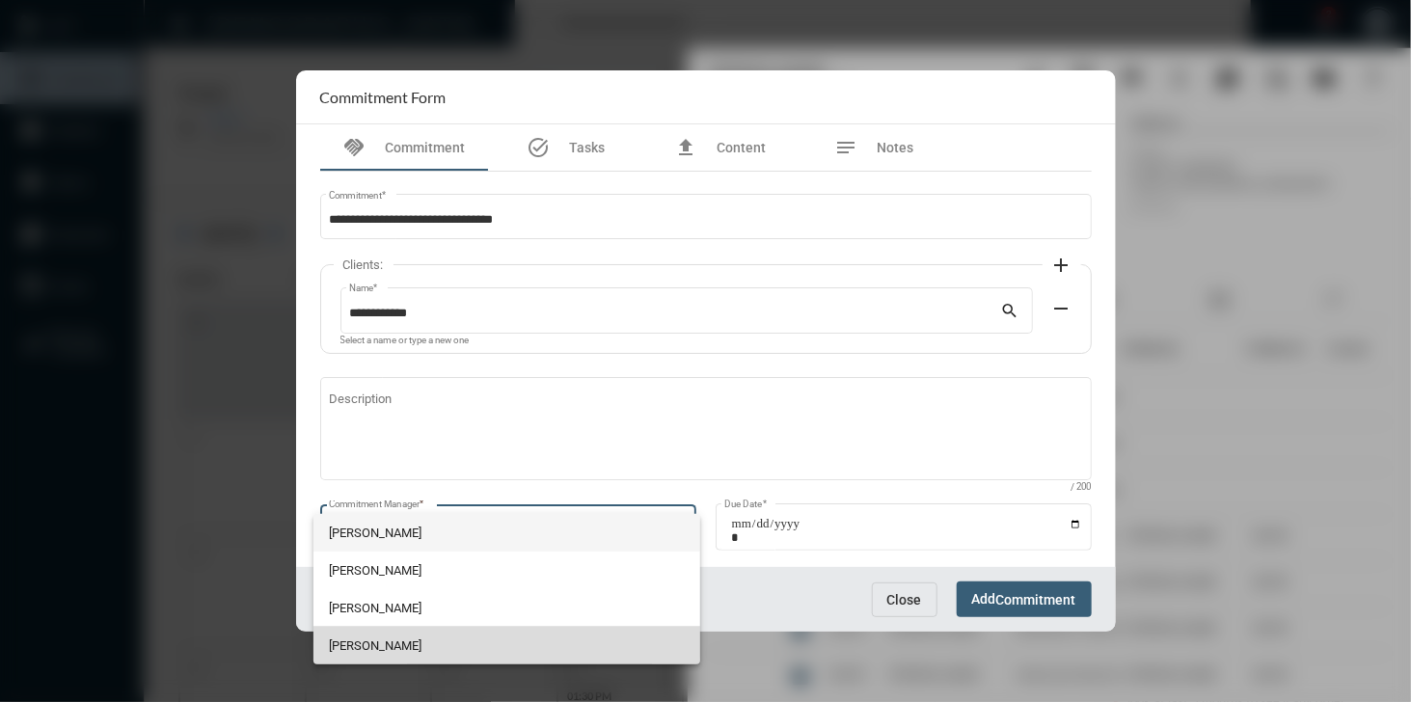
click at [431, 637] on span "[PERSON_NAME]" at bounding box center [506, 646] width 355 height 38
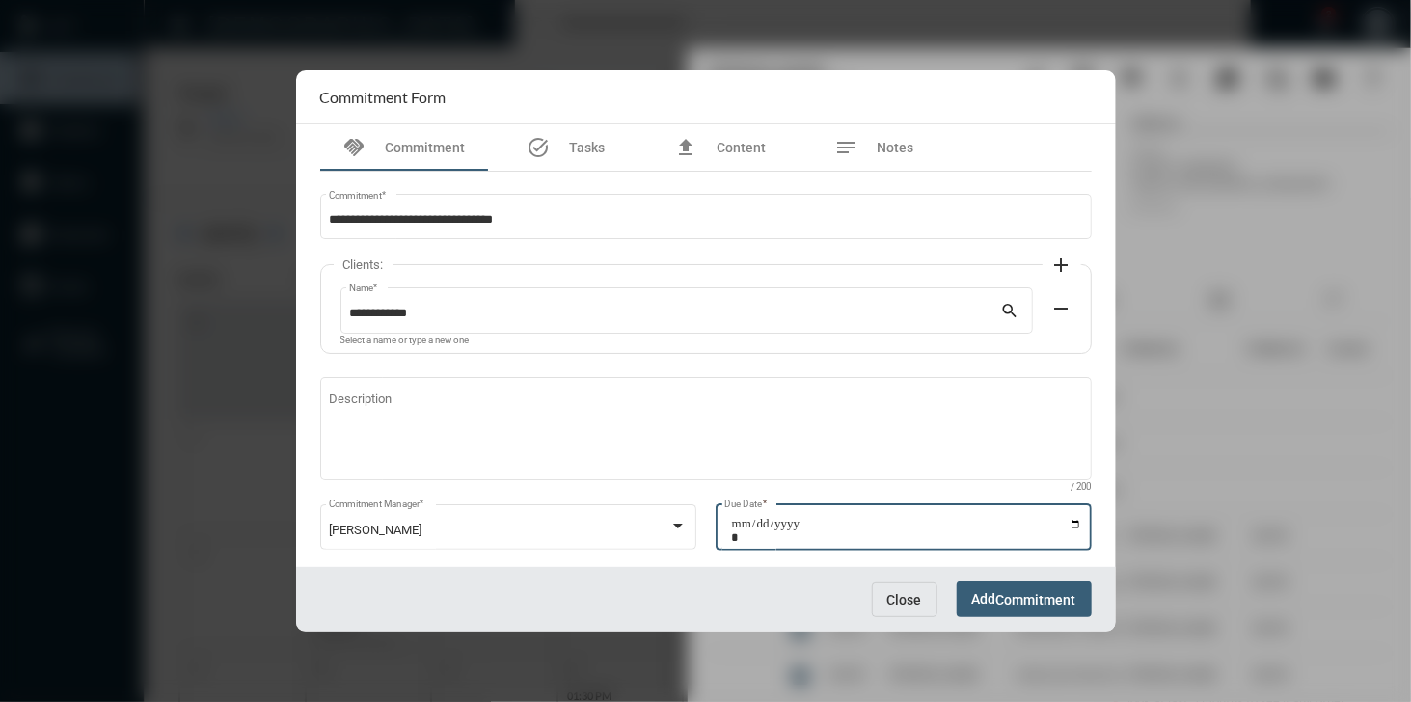
click at [1071, 530] on input "Due Date *" at bounding box center [906, 530] width 351 height 27
type input "**********"
click at [1031, 595] on span "Commitment" at bounding box center [1036, 599] width 80 height 15
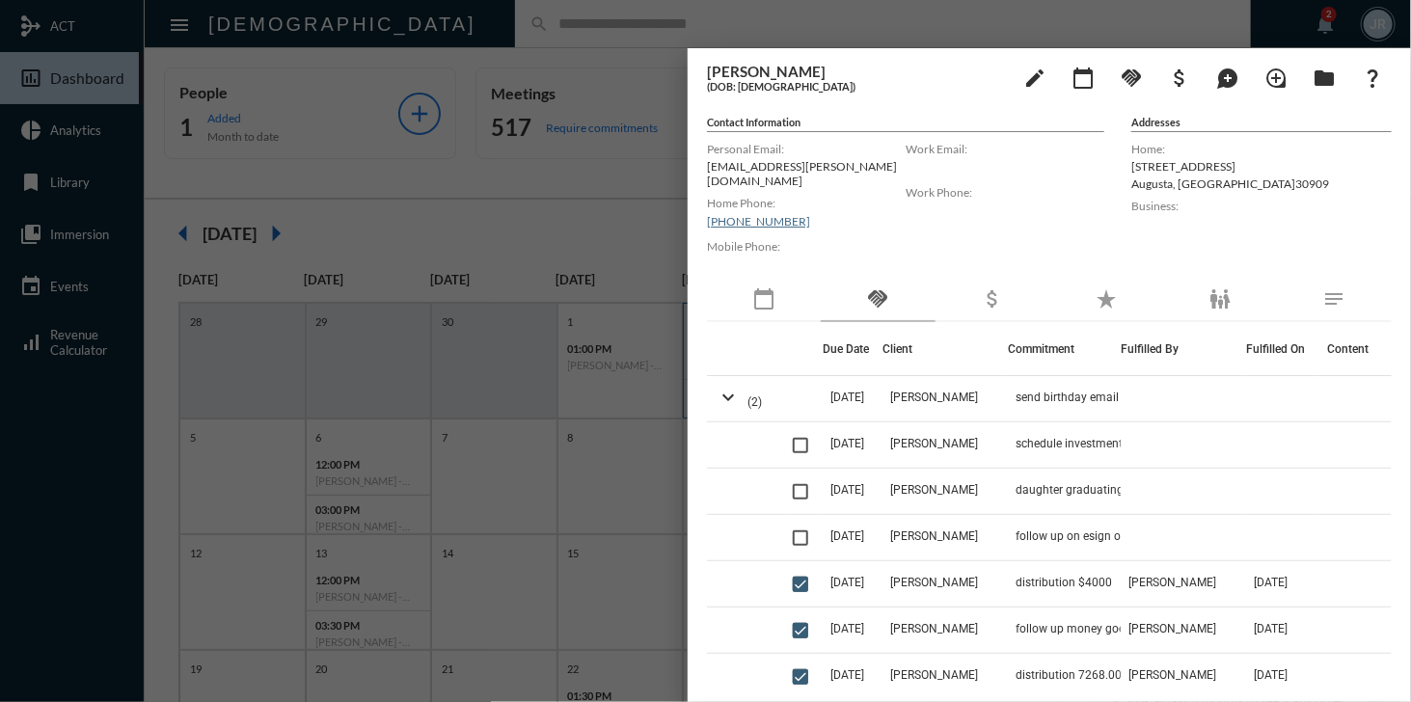
click at [623, 33] on div at bounding box center [705, 351] width 1411 height 702
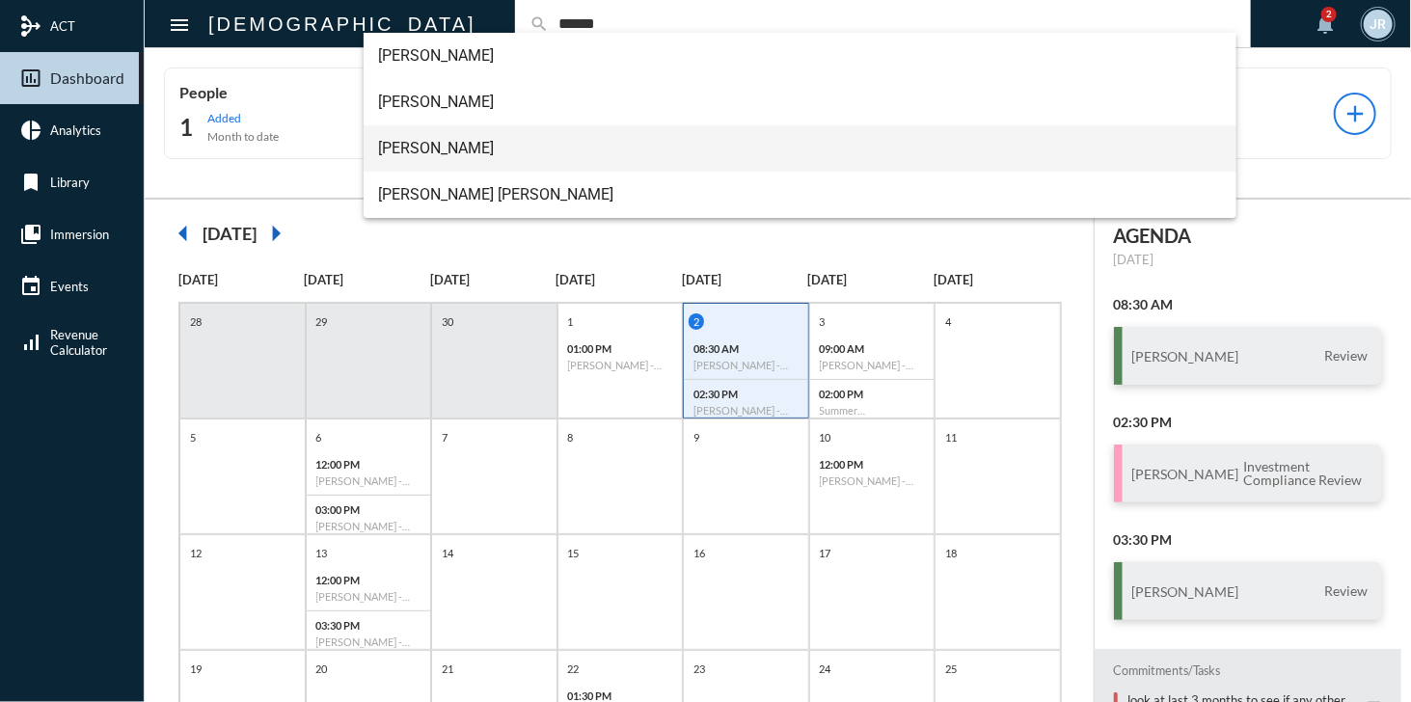
type input "******"
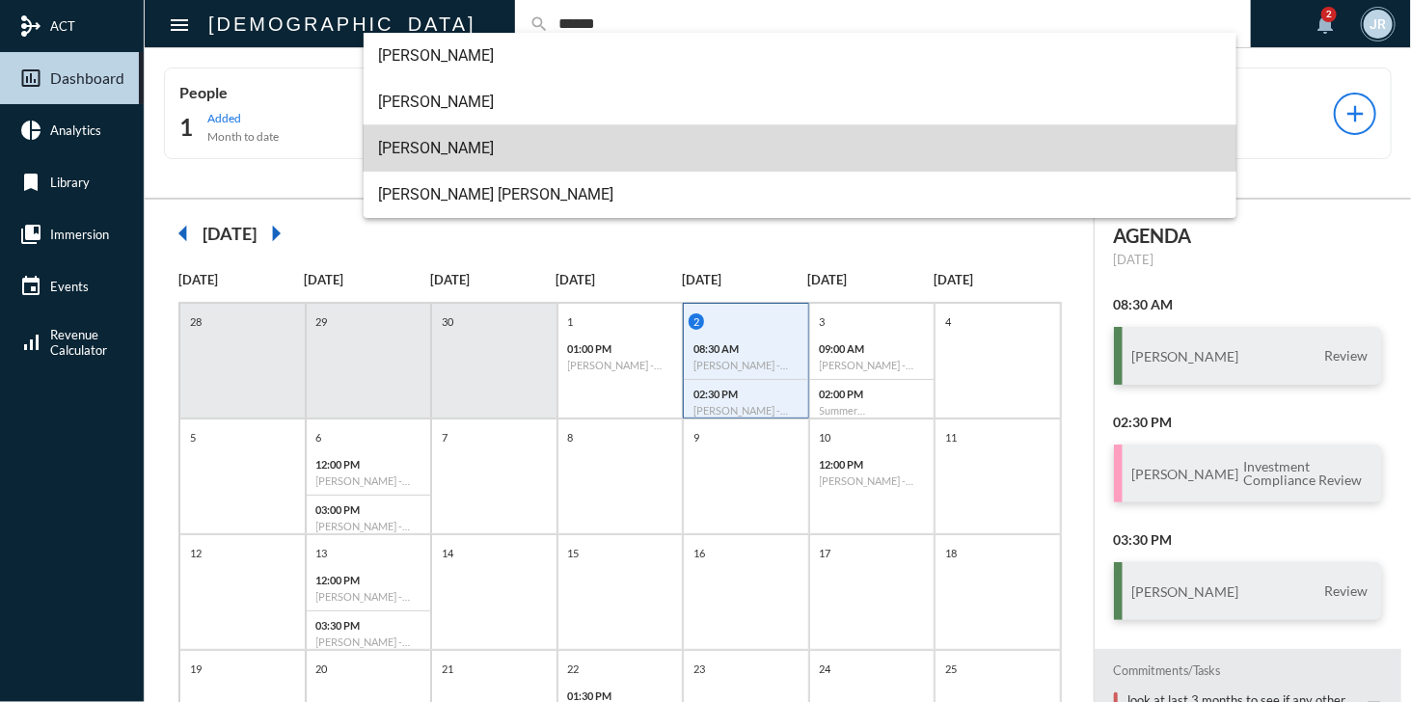
click at [465, 149] on span "Joseph Bishop" at bounding box center [800, 148] width 843 height 46
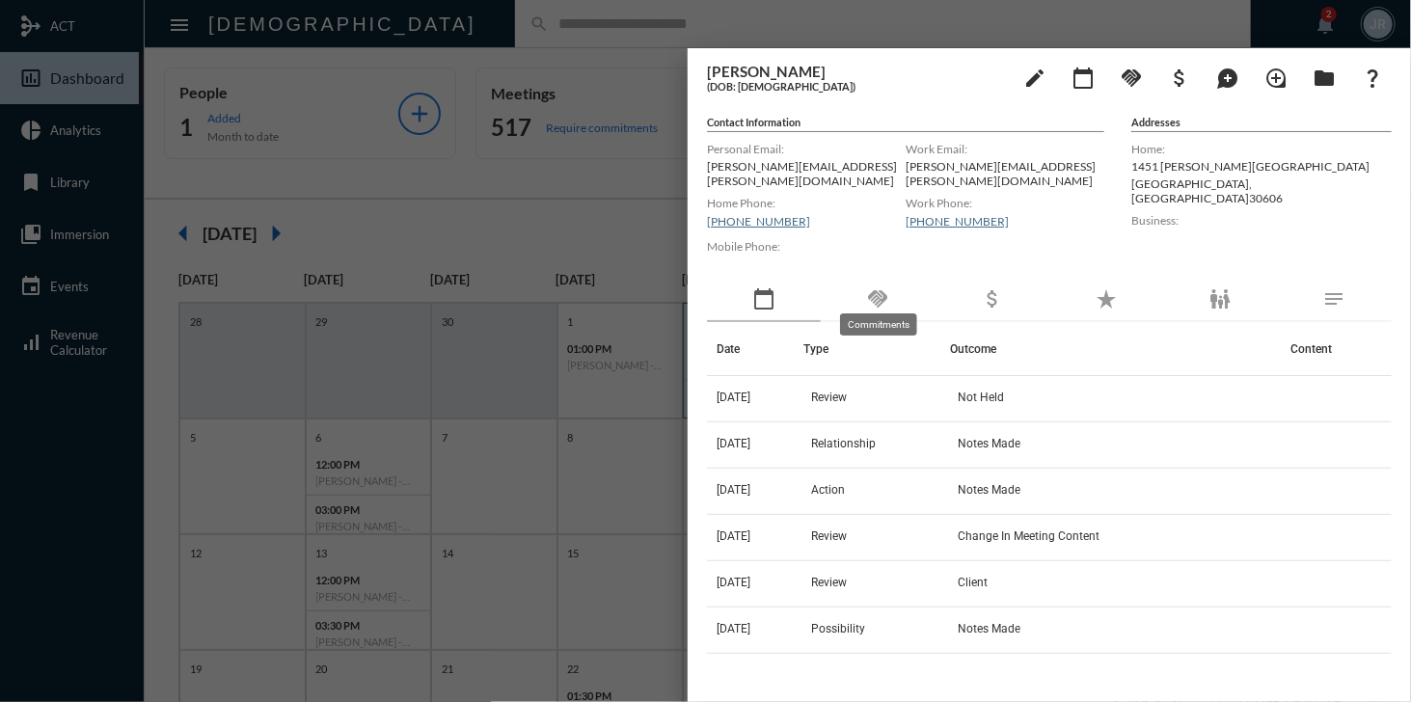
click at [884, 288] on mat-icon "handshake" at bounding box center [877, 298] width 23 height 23
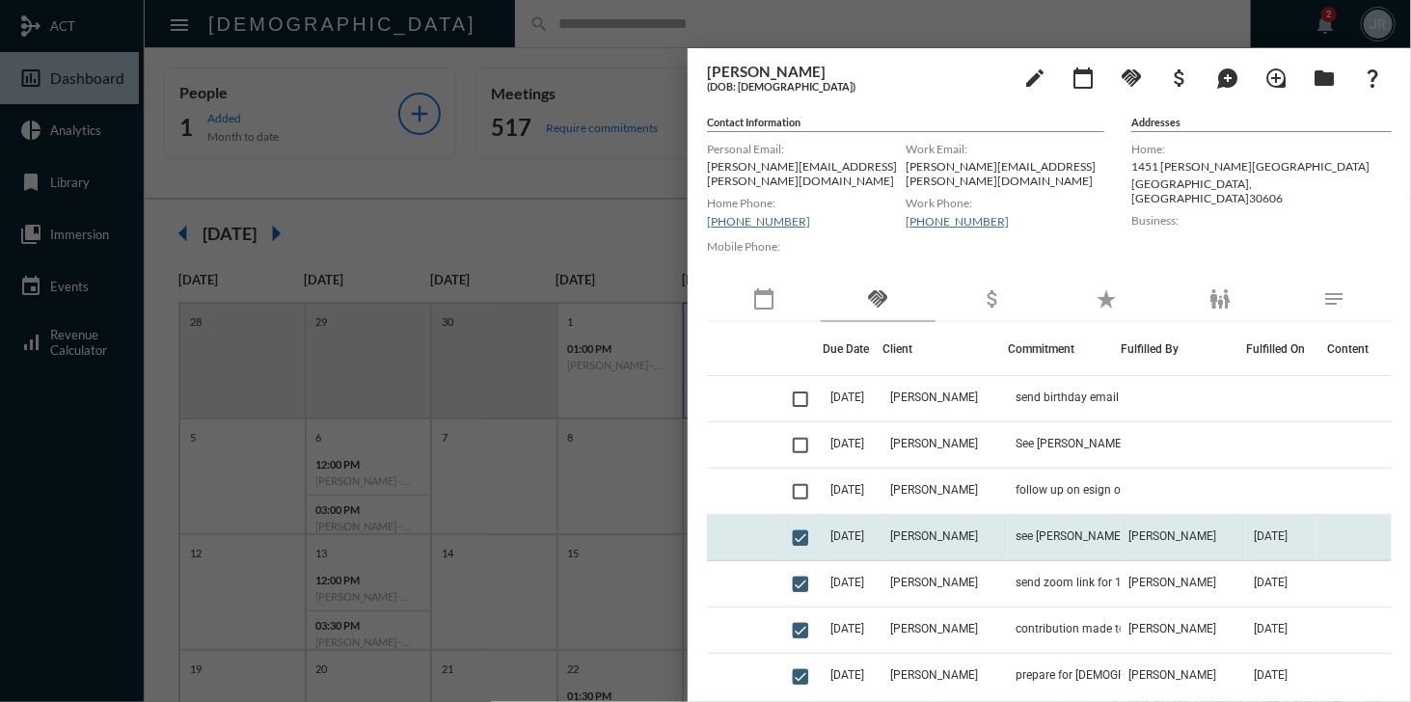
click at [865, 536] on td "[DATE]" at bounding box center [853, 538] width 60 height 46
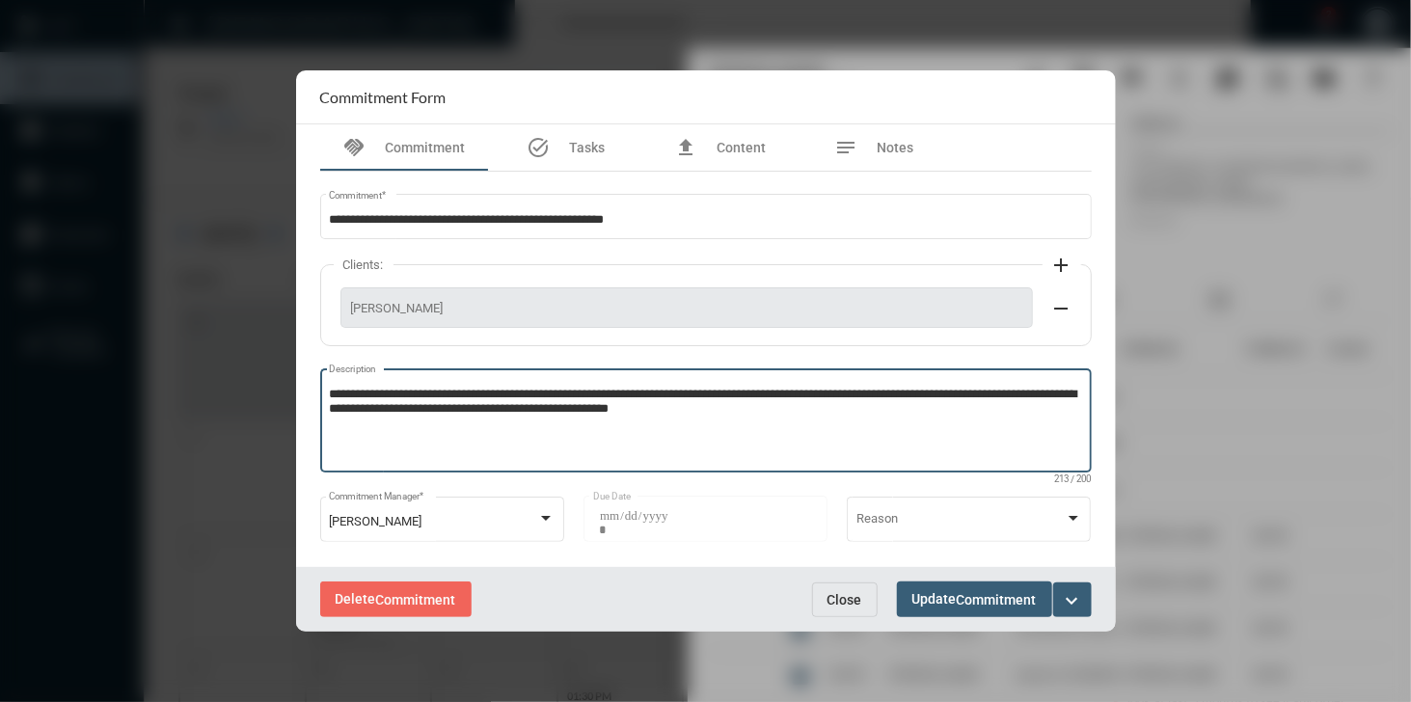
click at [807, 413] on textarea "**********" at bounding box center [705, 424] width 753 height 76
type textarea "**********"
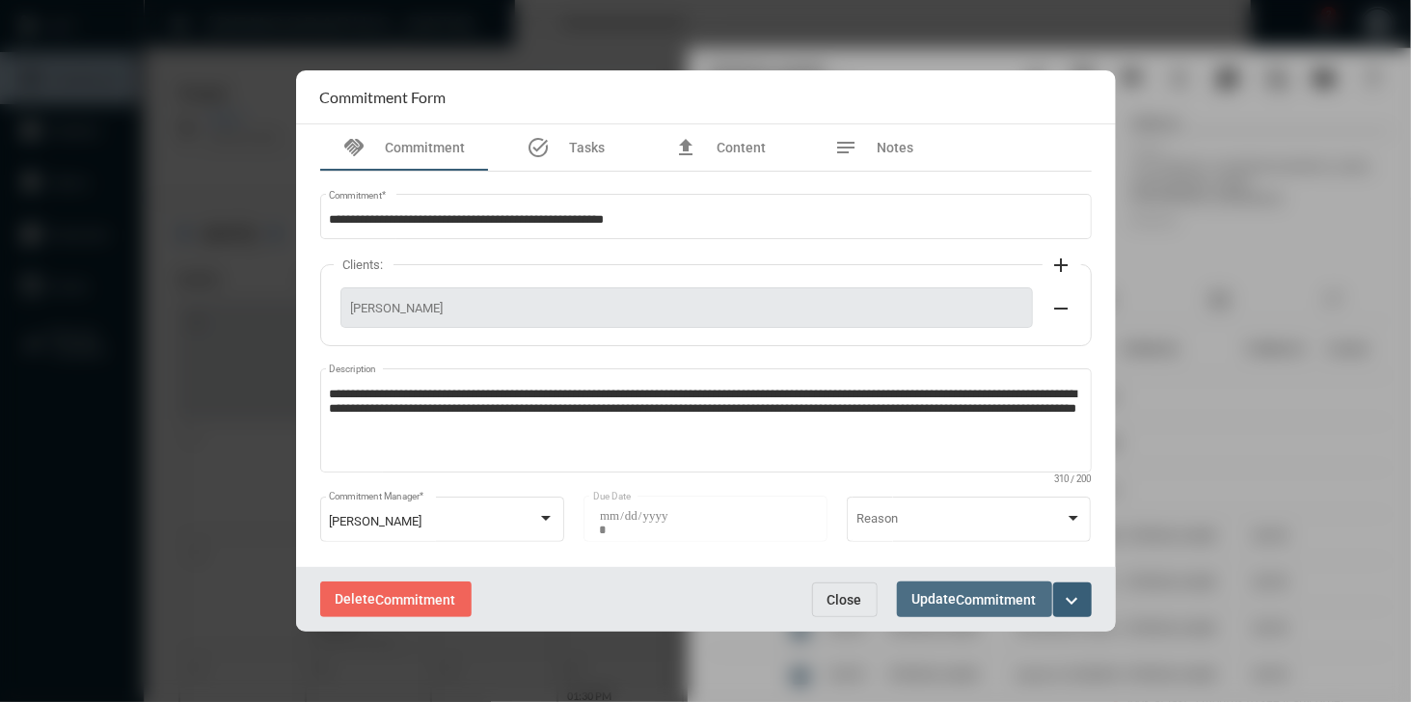
click at [939, 602] on span "Update Commitment" at bounding box center [974, 598] width 124 height 15
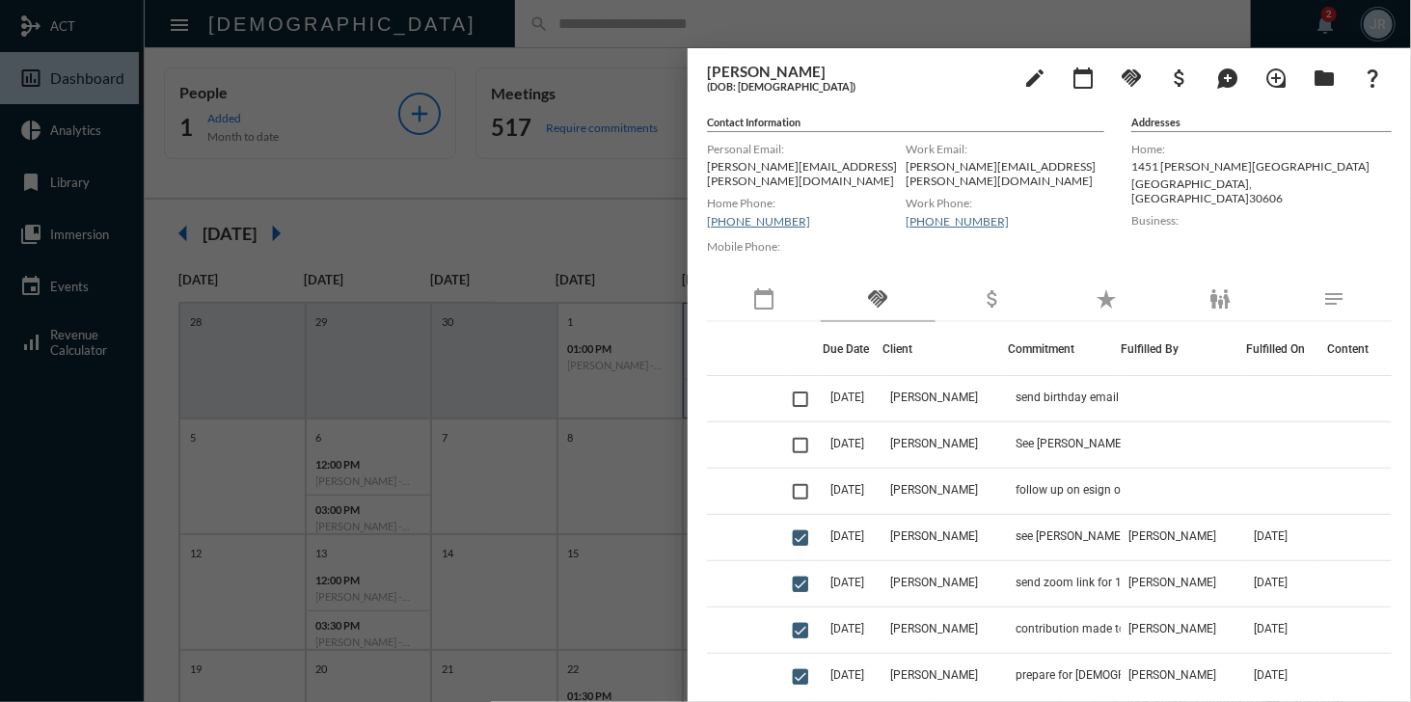
click at [590, 32] on div at bounding box center [705, 351] width 1411 height 702
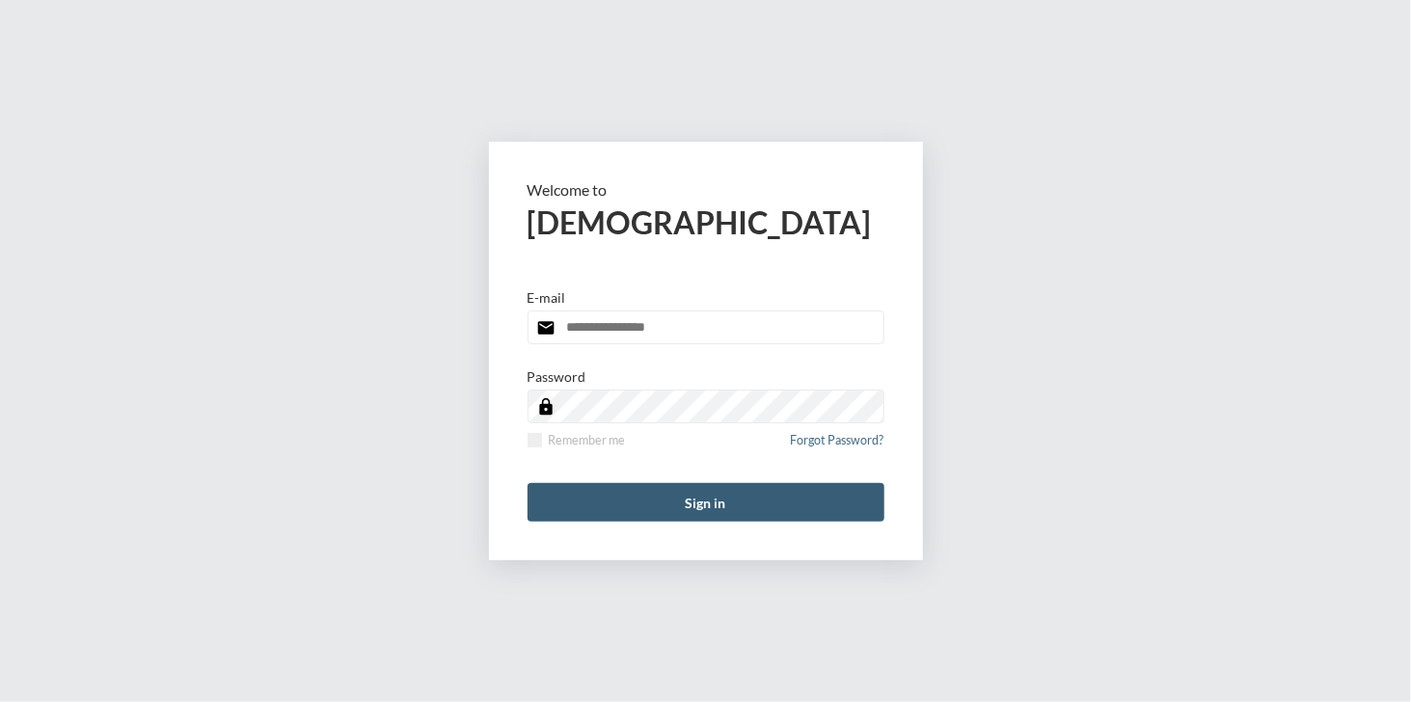
click at [661, 325] on input "email" at bounding box center [705, 327] width 357 height 34
type input "**********"
click at [536, 439] on span at bounding box center [534, 440] width 14 height 14
click at [659, 497] on button "Sign in" at bounding box center [705, 502] width 357 height 39
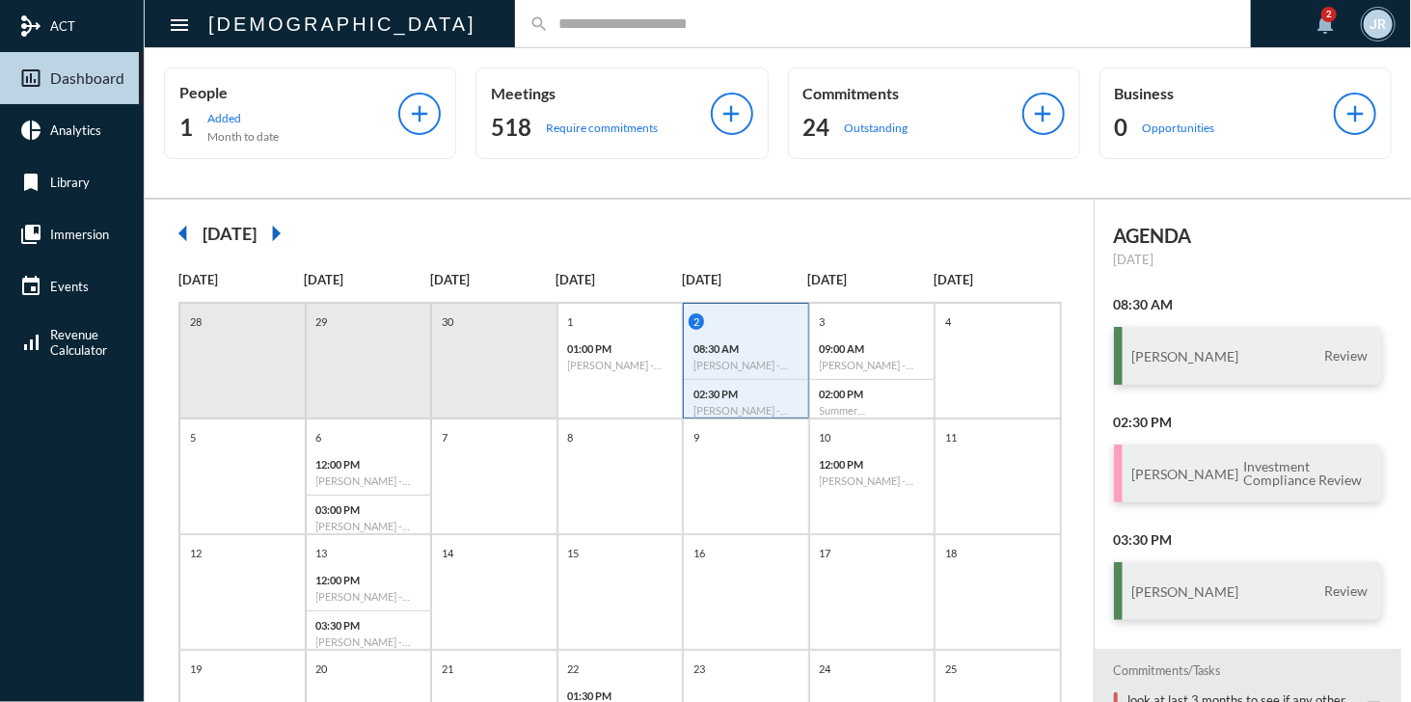
click at [549, 26] on input "text" at bounding box center [893, 23] width 688 height 16
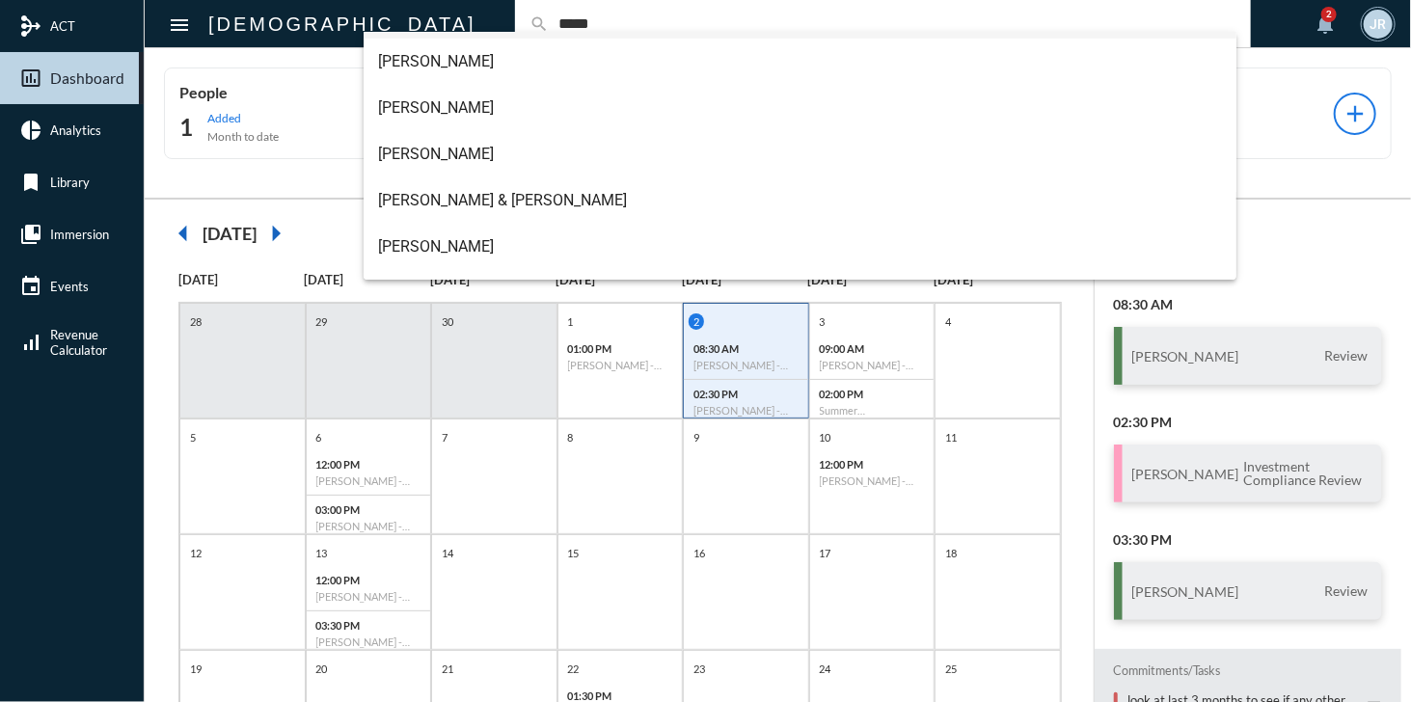
scroll to position [90, 0]
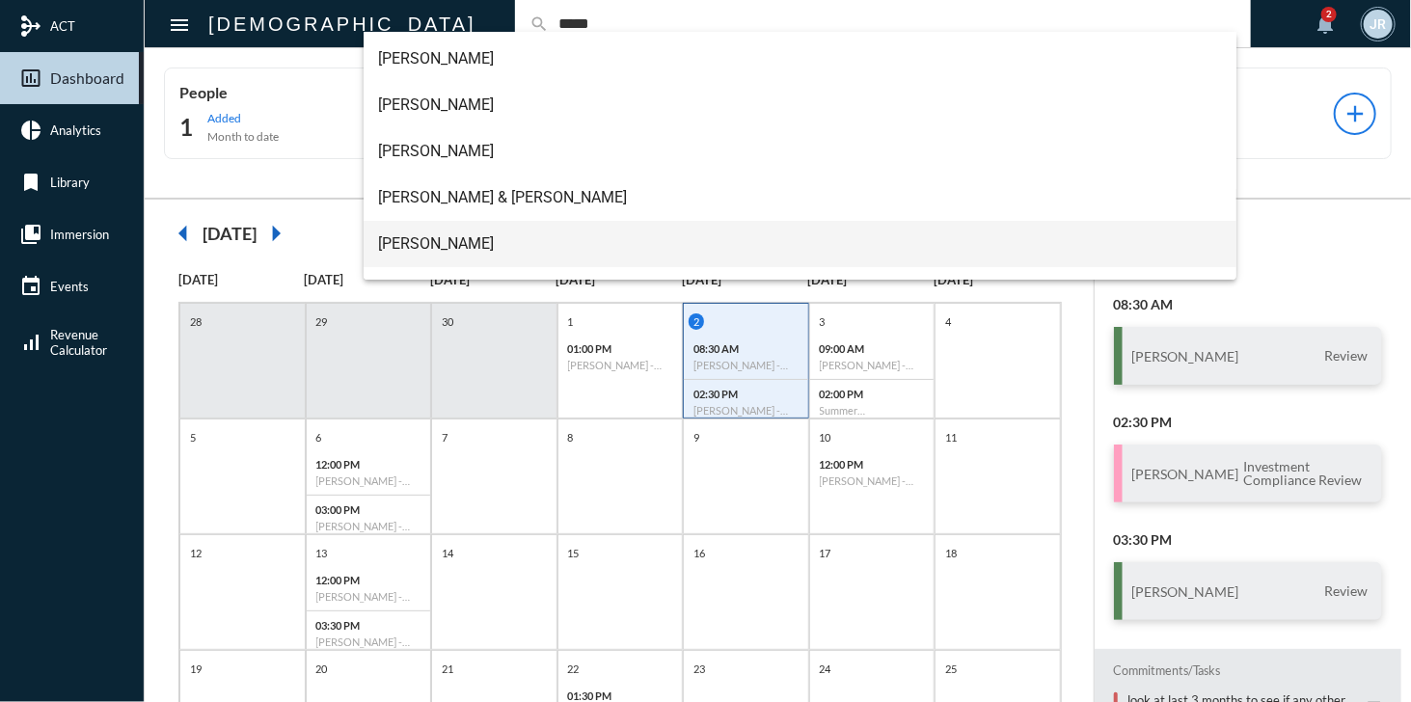
type input "*****"
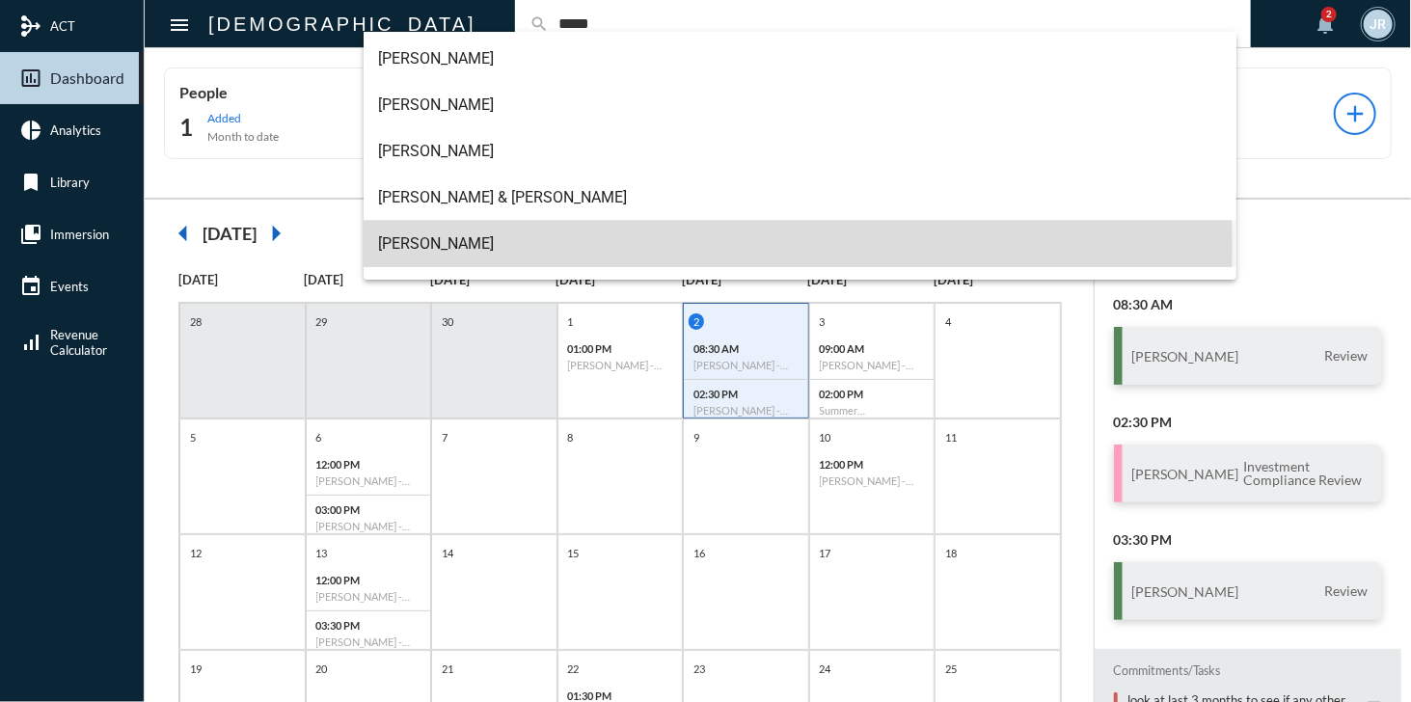
click at [420, 246] on span "[PERSON_NAME]" at bounding box center [800, 244] width 843 height 46
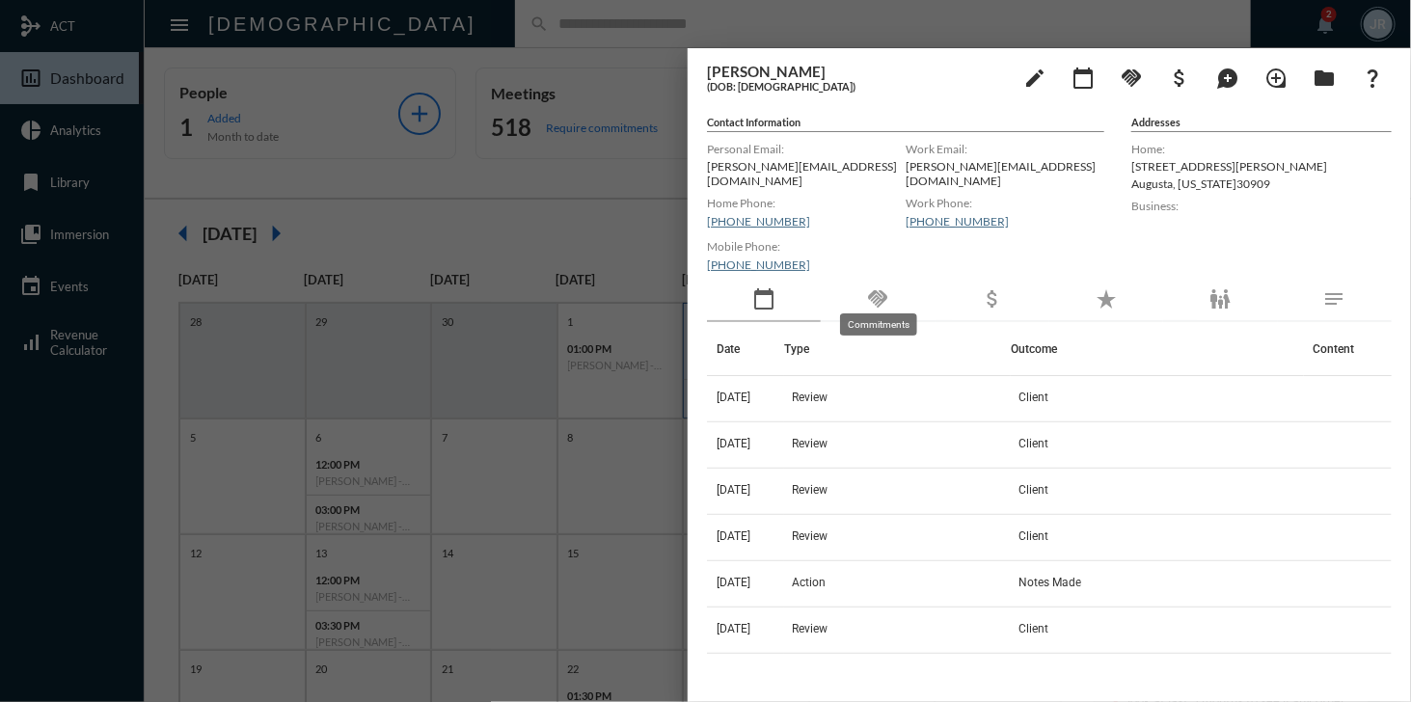
click at [875, 288] on mat-icon "handshake" at bounding box center [877, 298] width 23 height 23
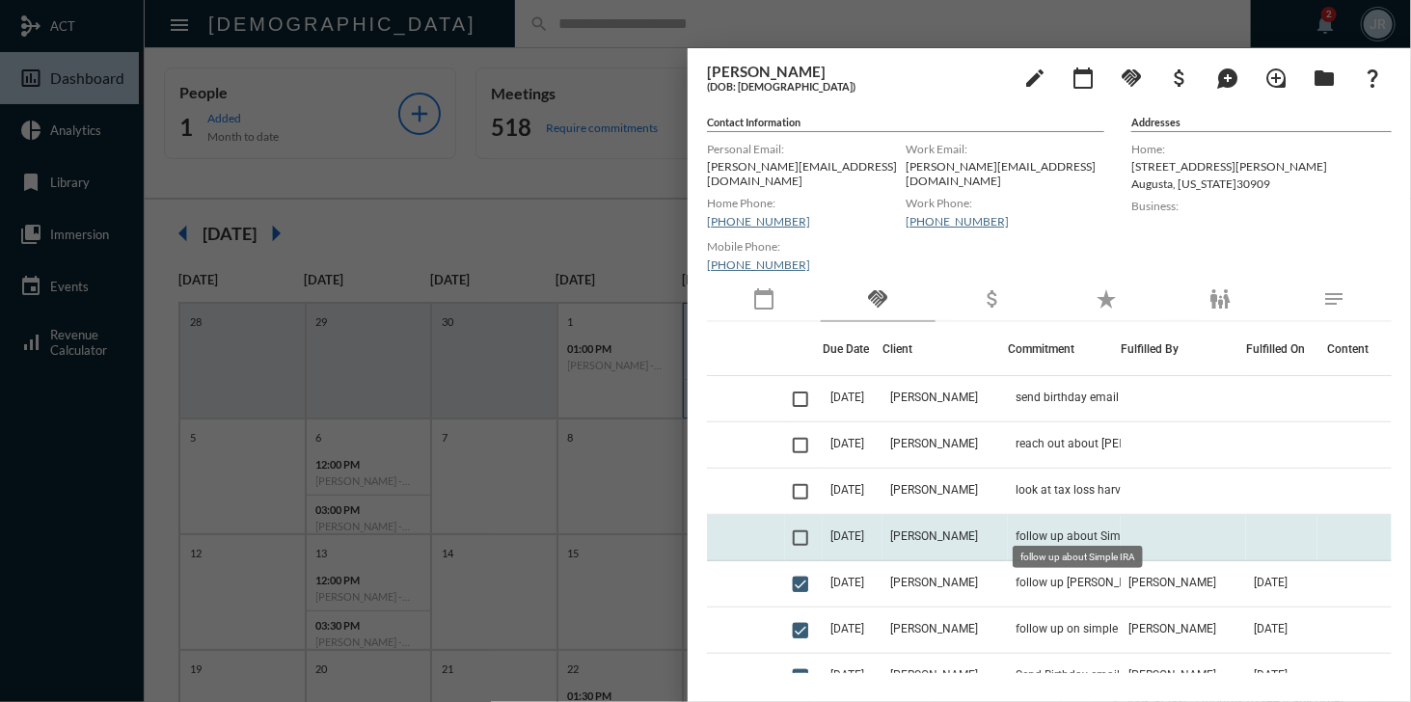
click at [1062, 529] on span "follow up about Simple IRA" at bounding box center [1085, 535] width 141 height 13
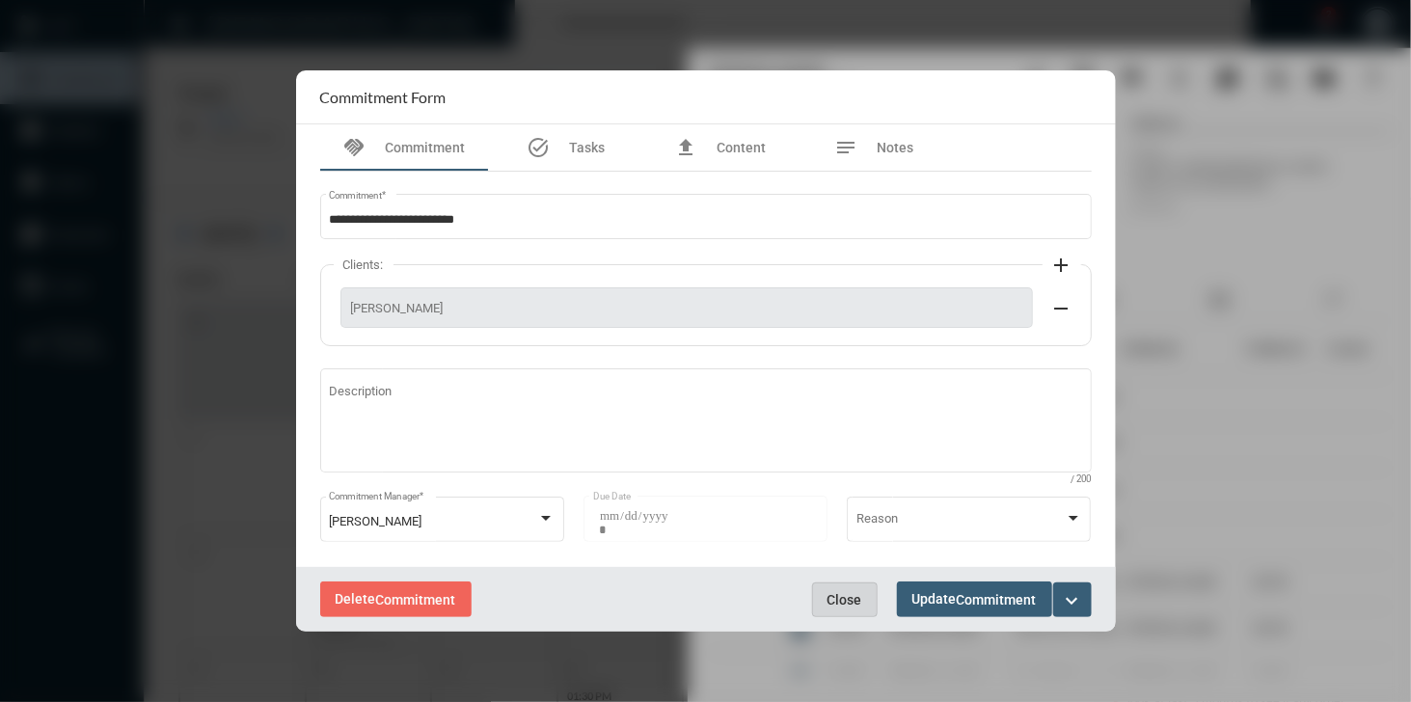
click at [850, 599] on span "Close" at bounding box center [844, 599] width 35 height 15
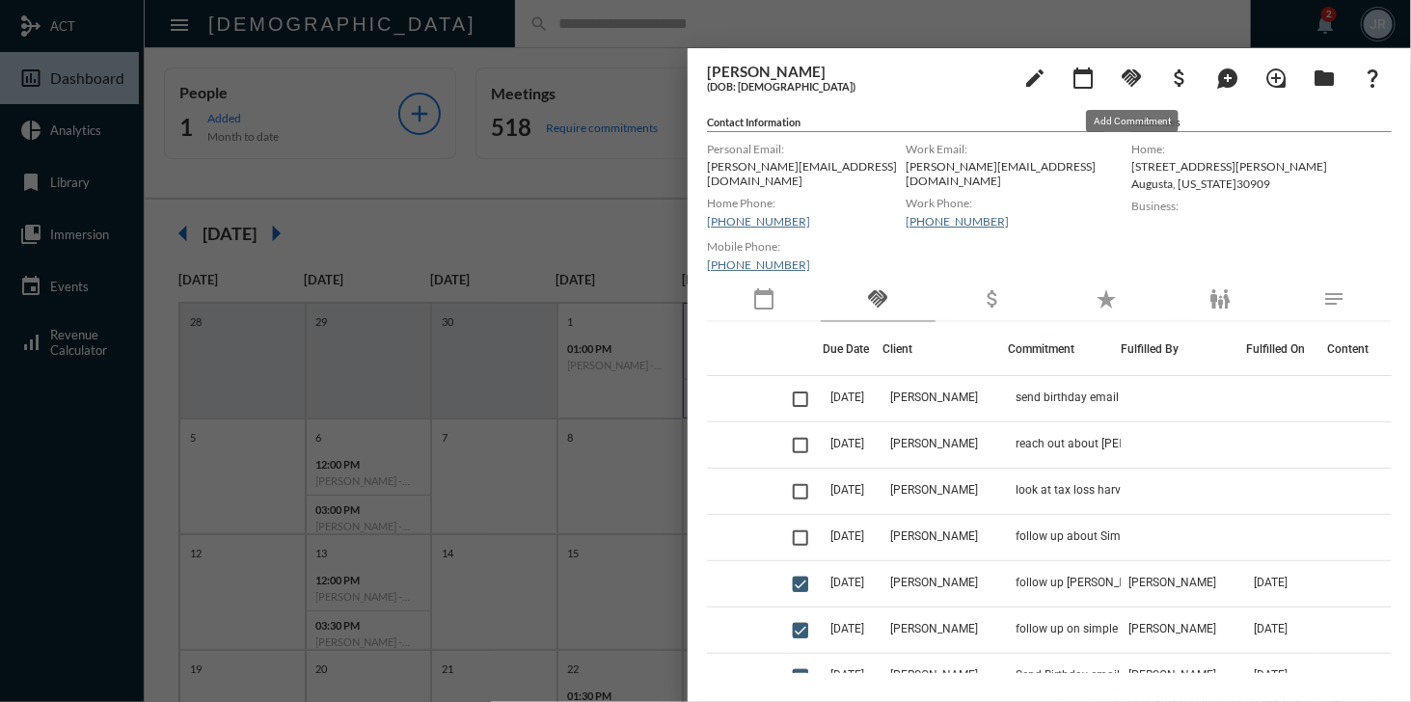
click at [1120, 82] on mat-icon "handshake" at bounding box center [1130, 78] width 23 height 23
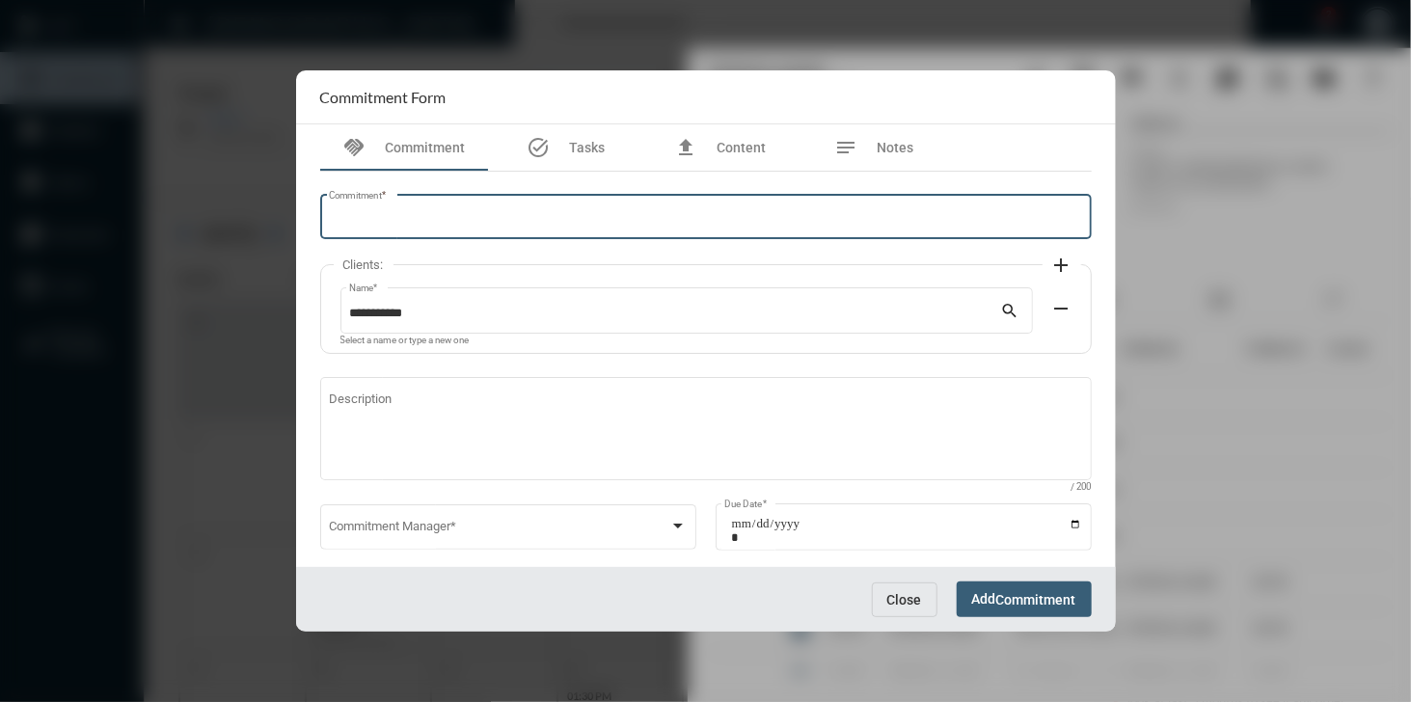
click at [694, 226] on input "Commitment *" at bounding box center [705, 220] width 753 height 14
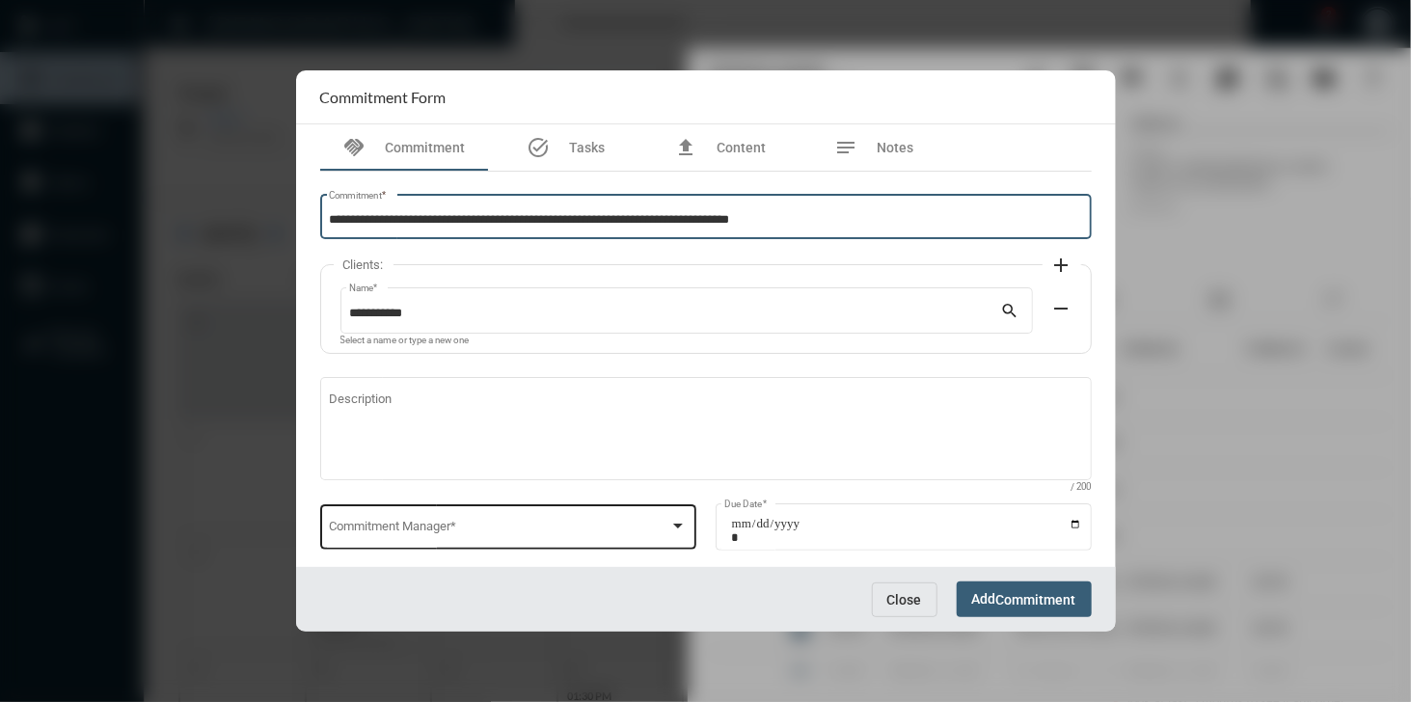
type input "**********"
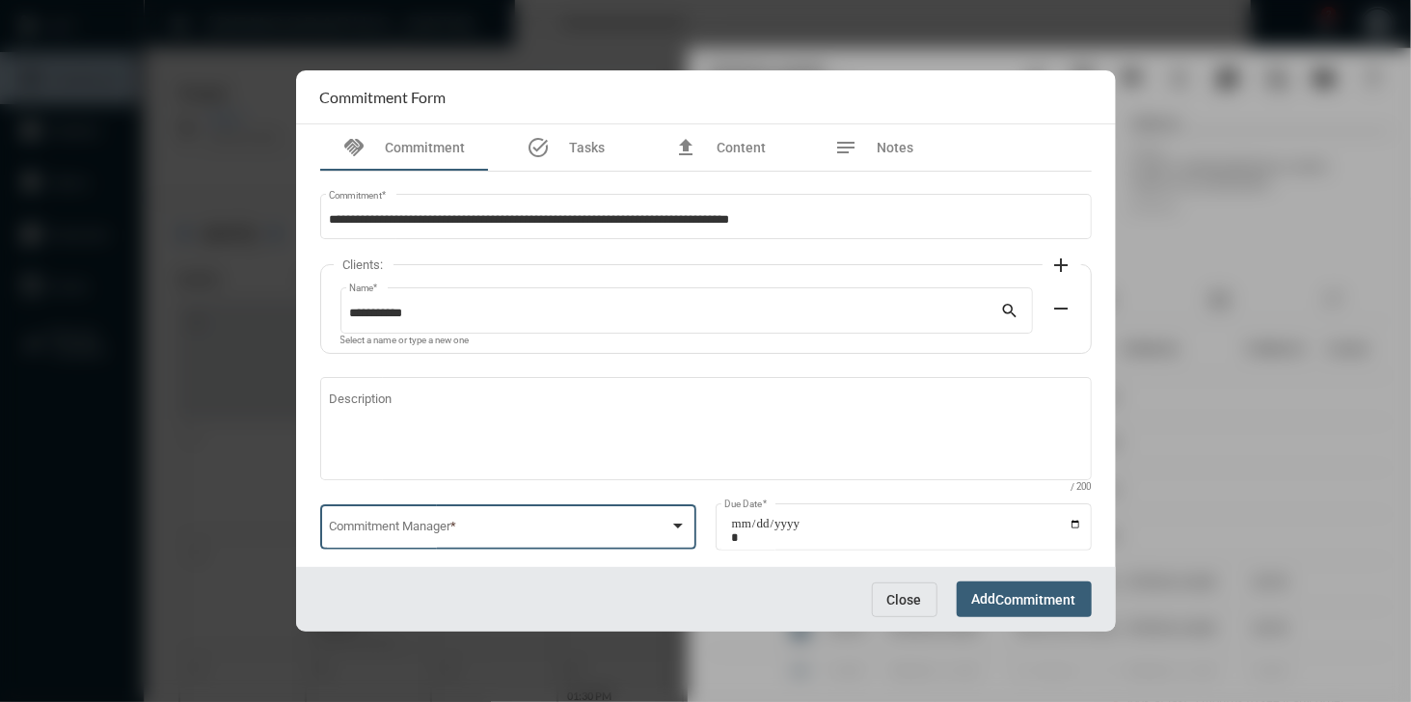
click at [444, 525] on span at bounding box center [499, 531] width 340 height 14
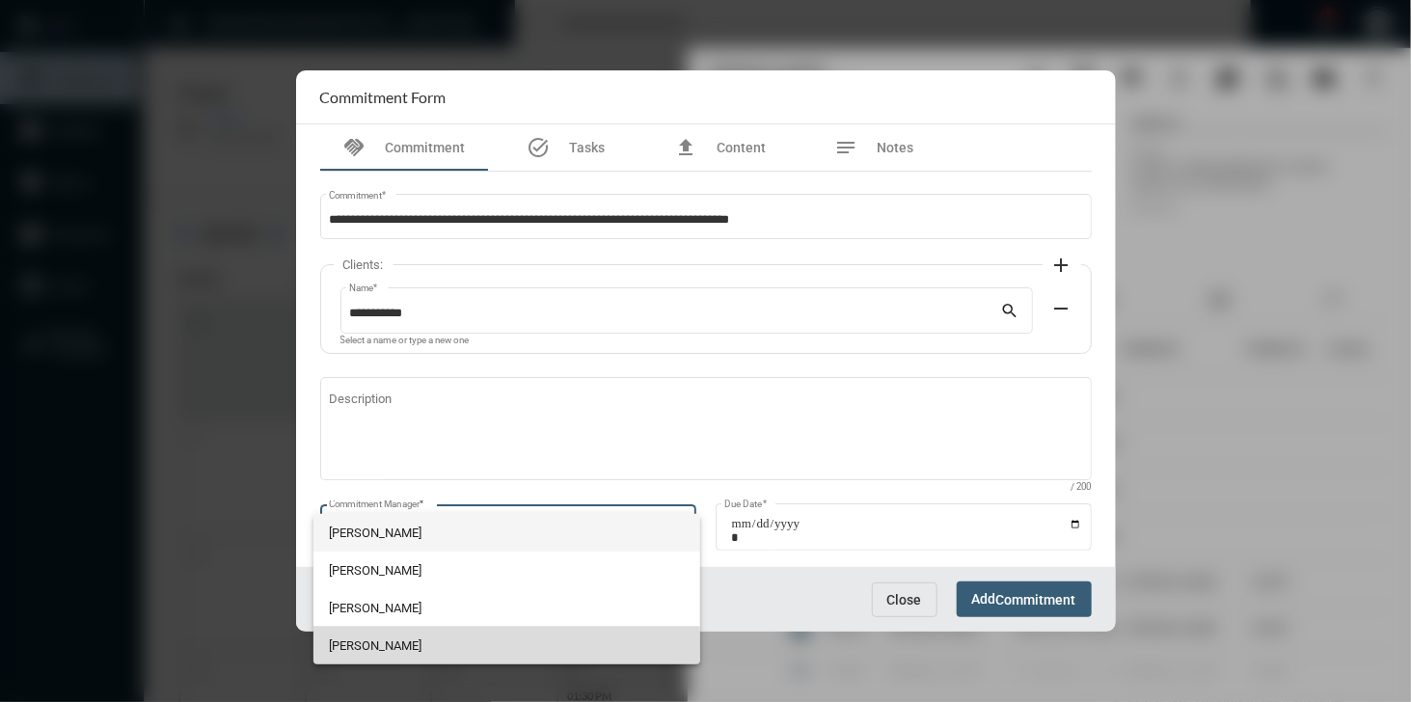
click at [378, 644] on span "[PERSON_NAME]" at bounding box center [506, 646] width 355 height 38
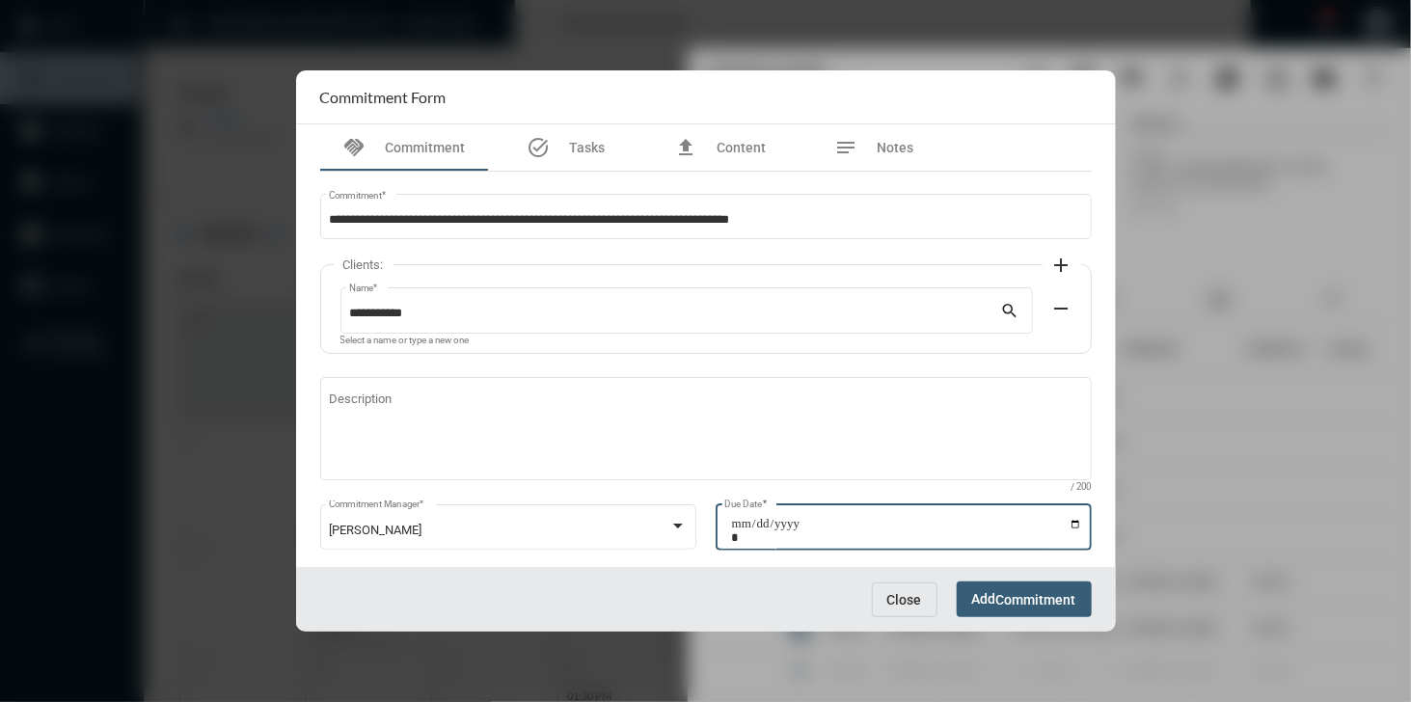
click at [1069, 529] on input "Due Date *" at bounding box center [906, 530] width 351 height 27
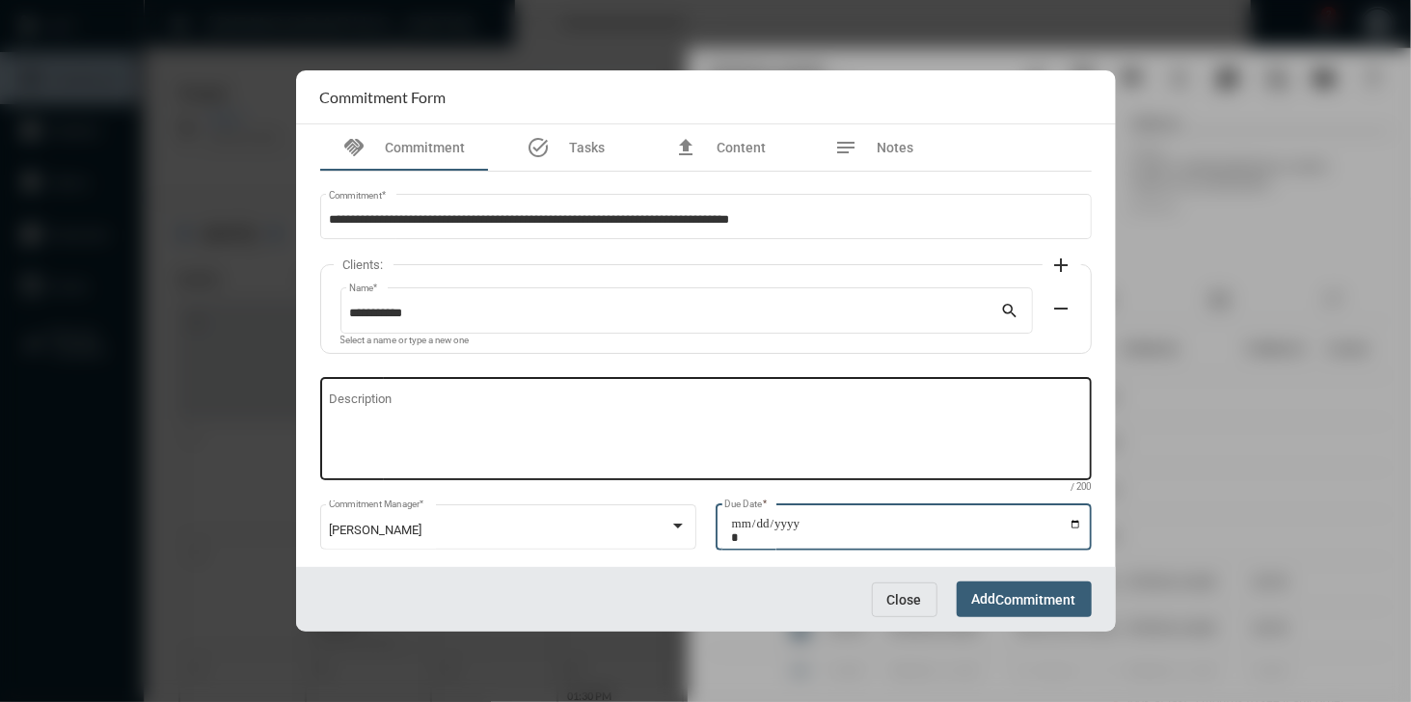
type input "**********"
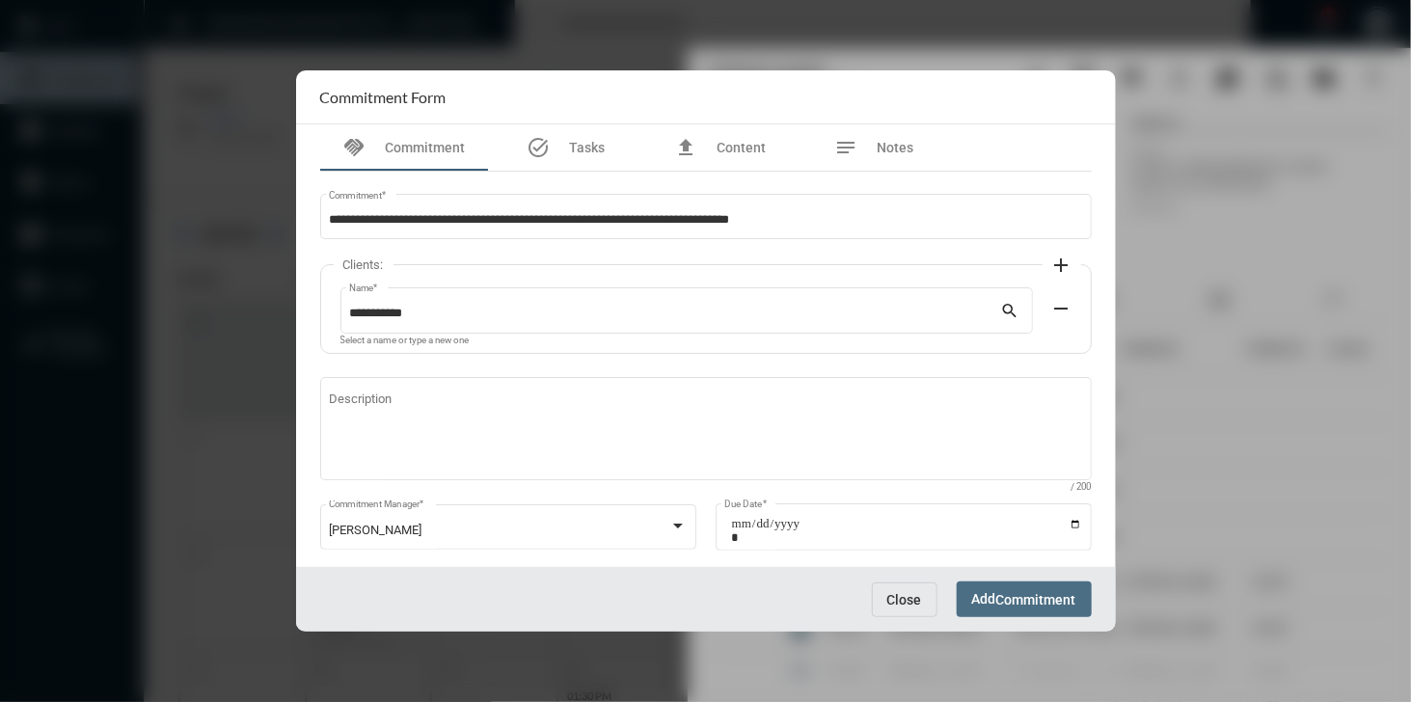
click at [1022, 598] on span "Commitment" at bounding box center [1036, 599] width 80 height 15
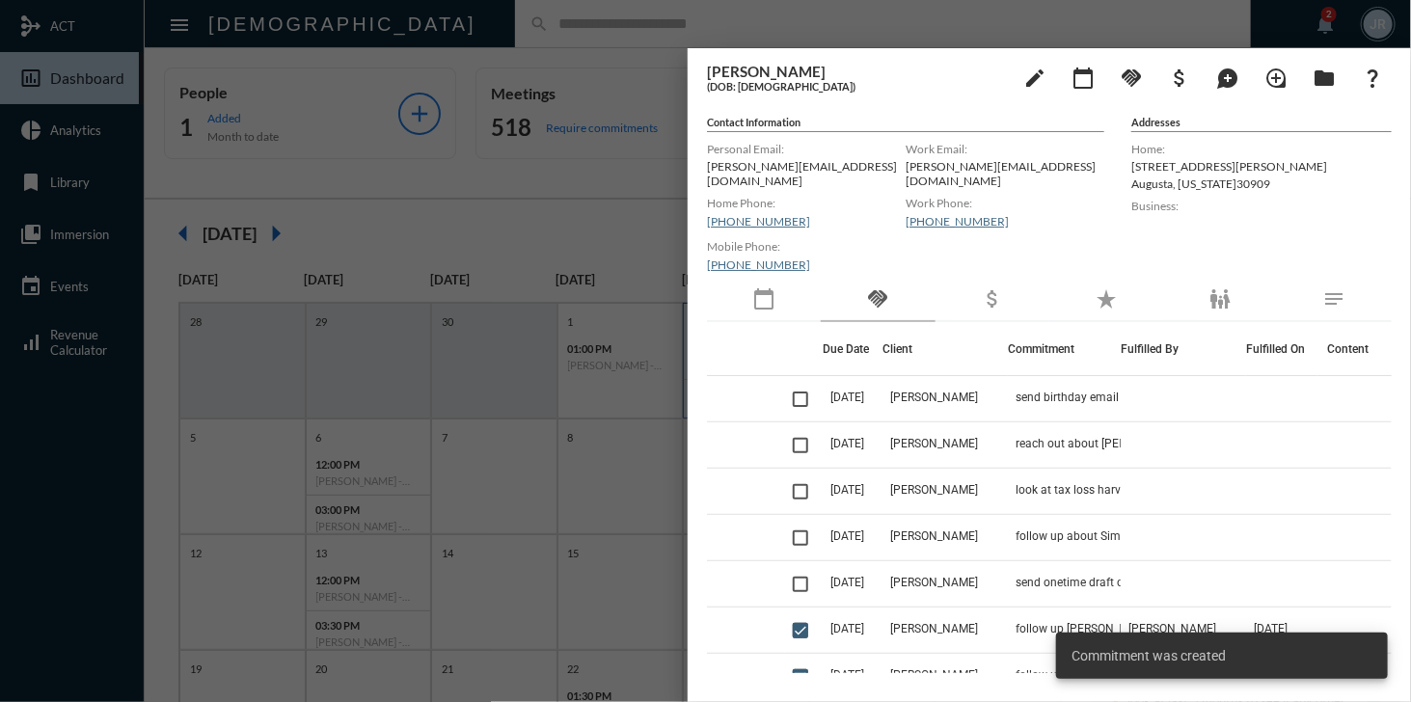
click at [577, 33] on div at bounding box center [705, 351] width 1411 height 702
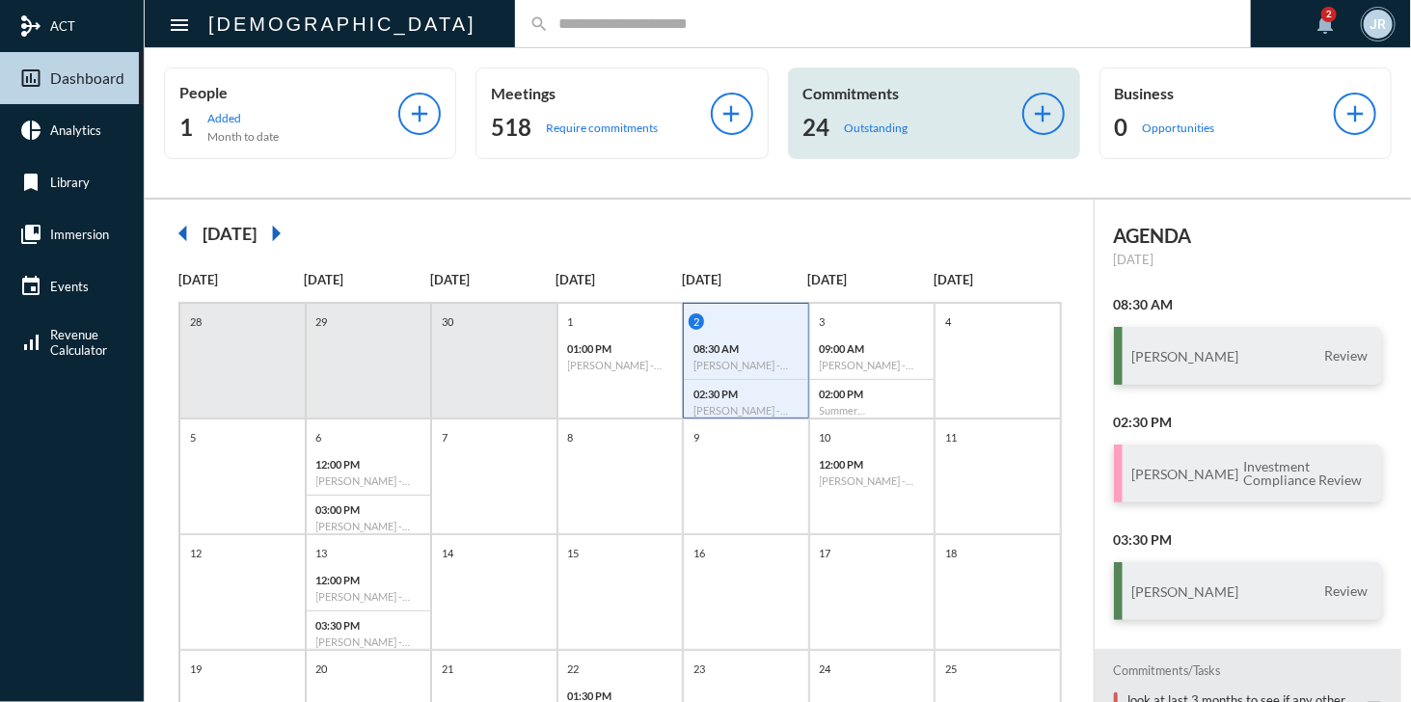
click at [866, 113] on div "24 Outstanding" at bounding box center [912, 127] width 219 height 31
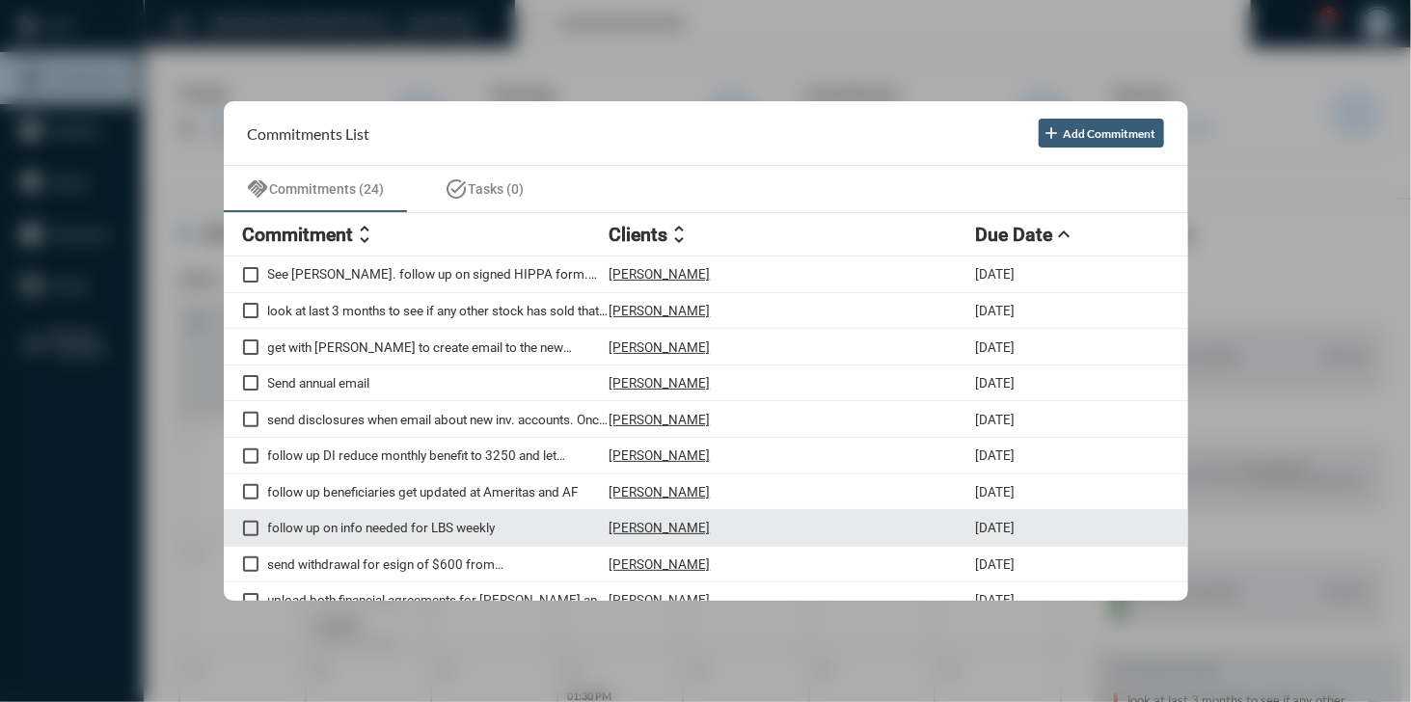
click at [647, 526] on p "[PERSON_NAME]" at bounding box center [659, 527] width 101 height 15
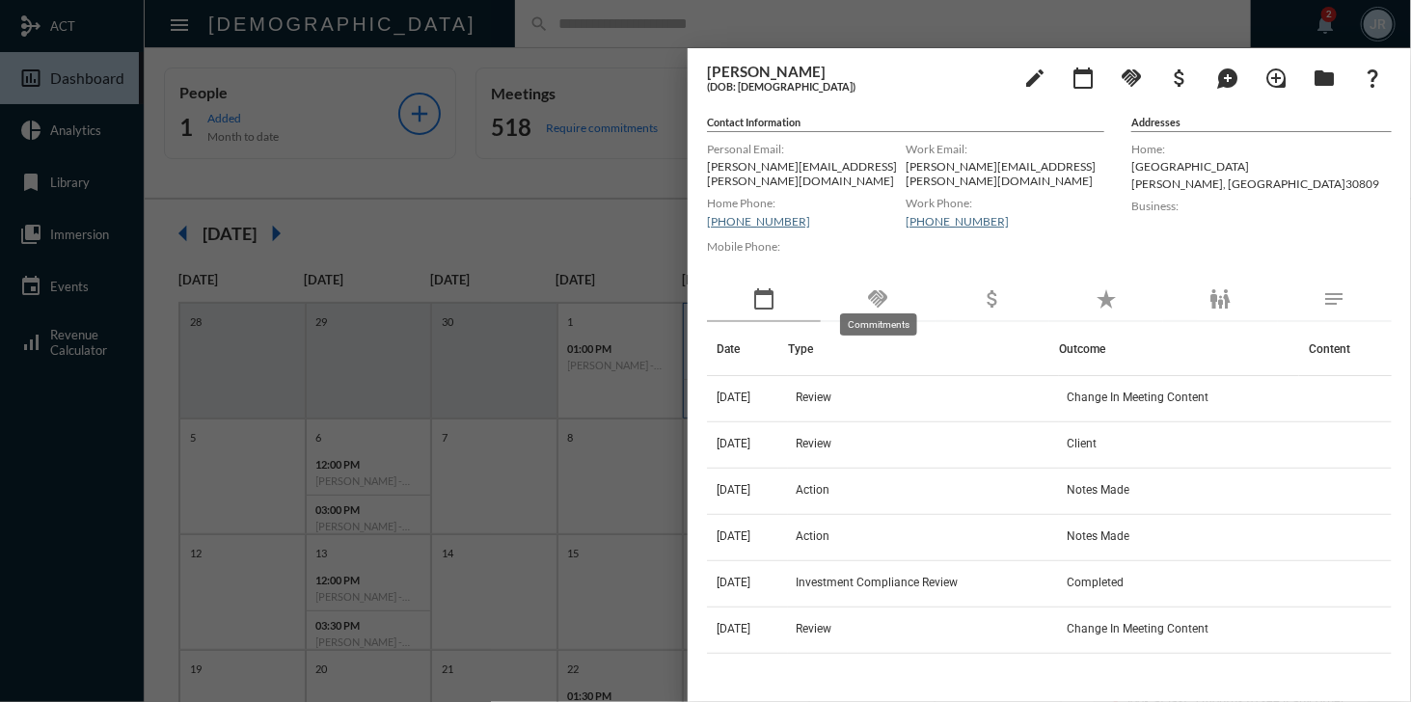
click at [888, 299] on mat-icon "handshake" at bounding box center [877, 298] width 23 height 23
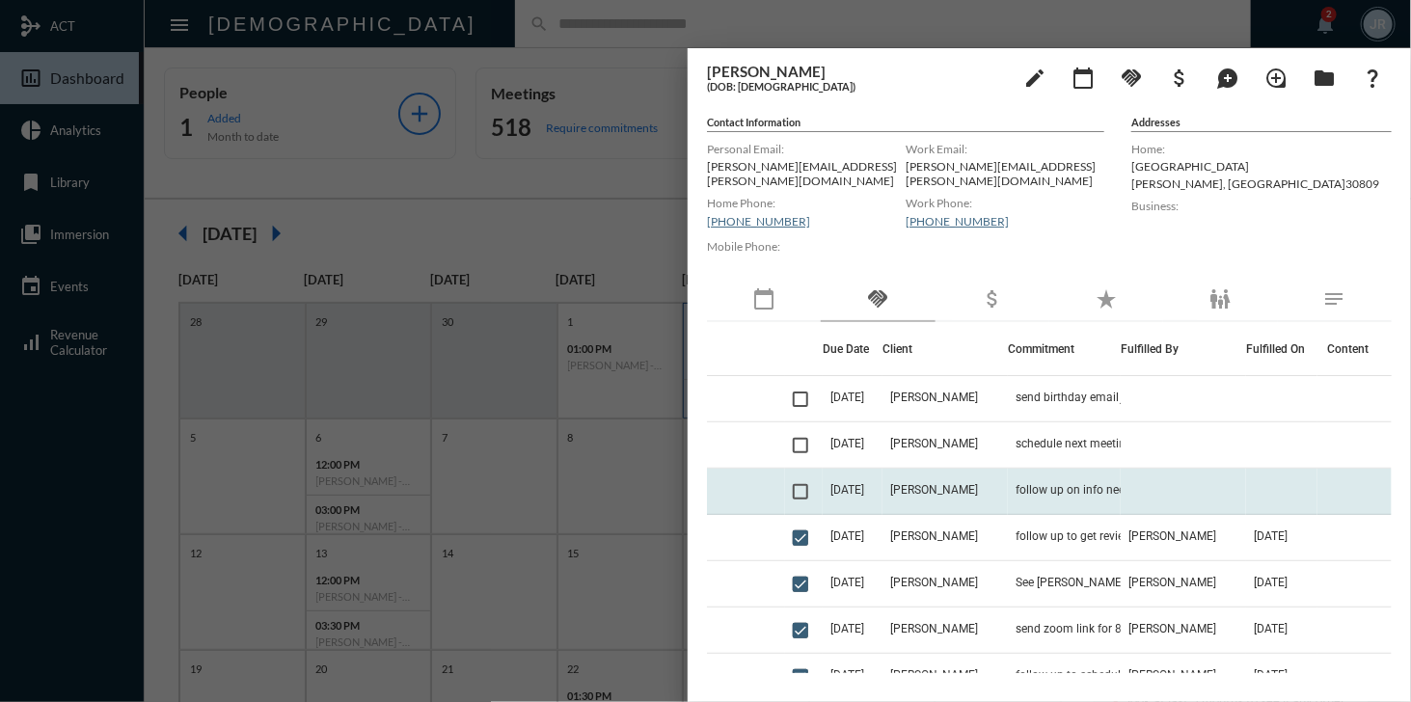
click at [945, 486] on td "[PERSON_NAME]" at bounding box center [944, 492] width 125 height 46
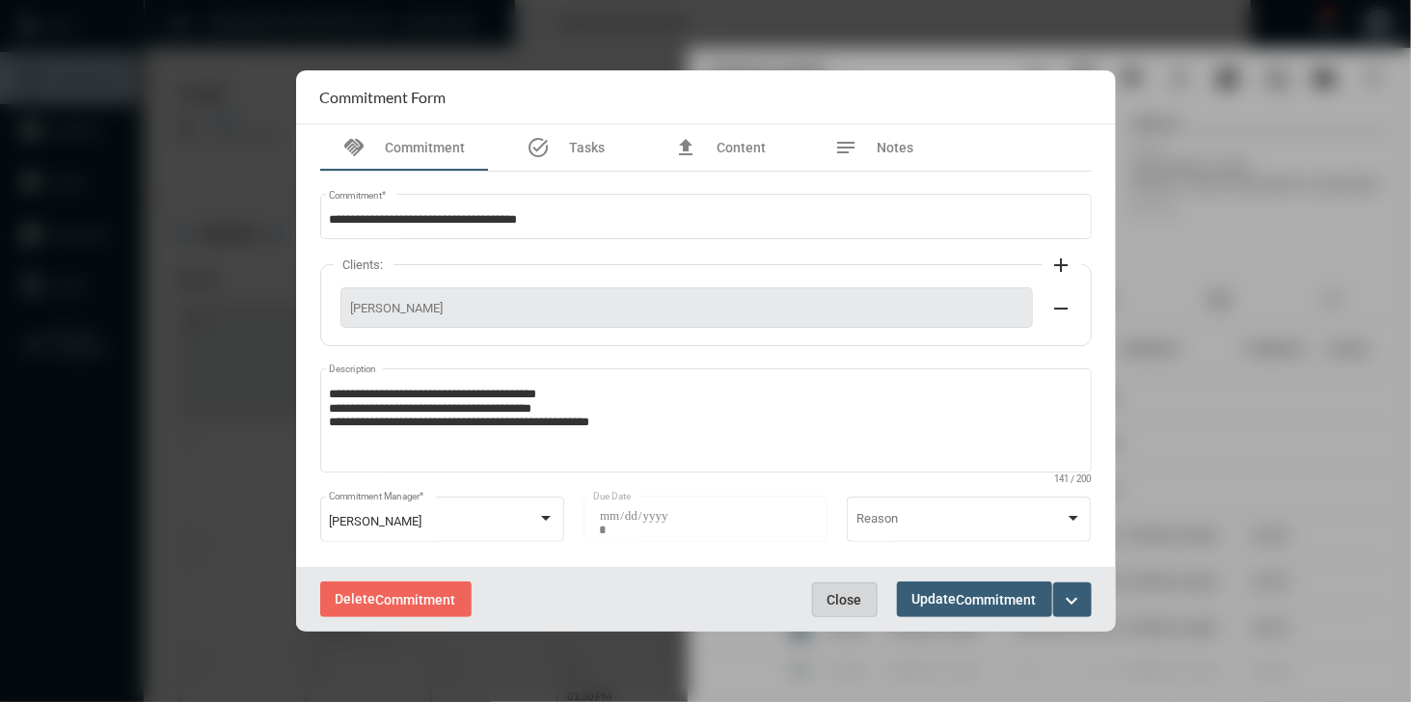
click at [839, 601] on span "Close" at bounding box center [844, 599] width 35 height 15
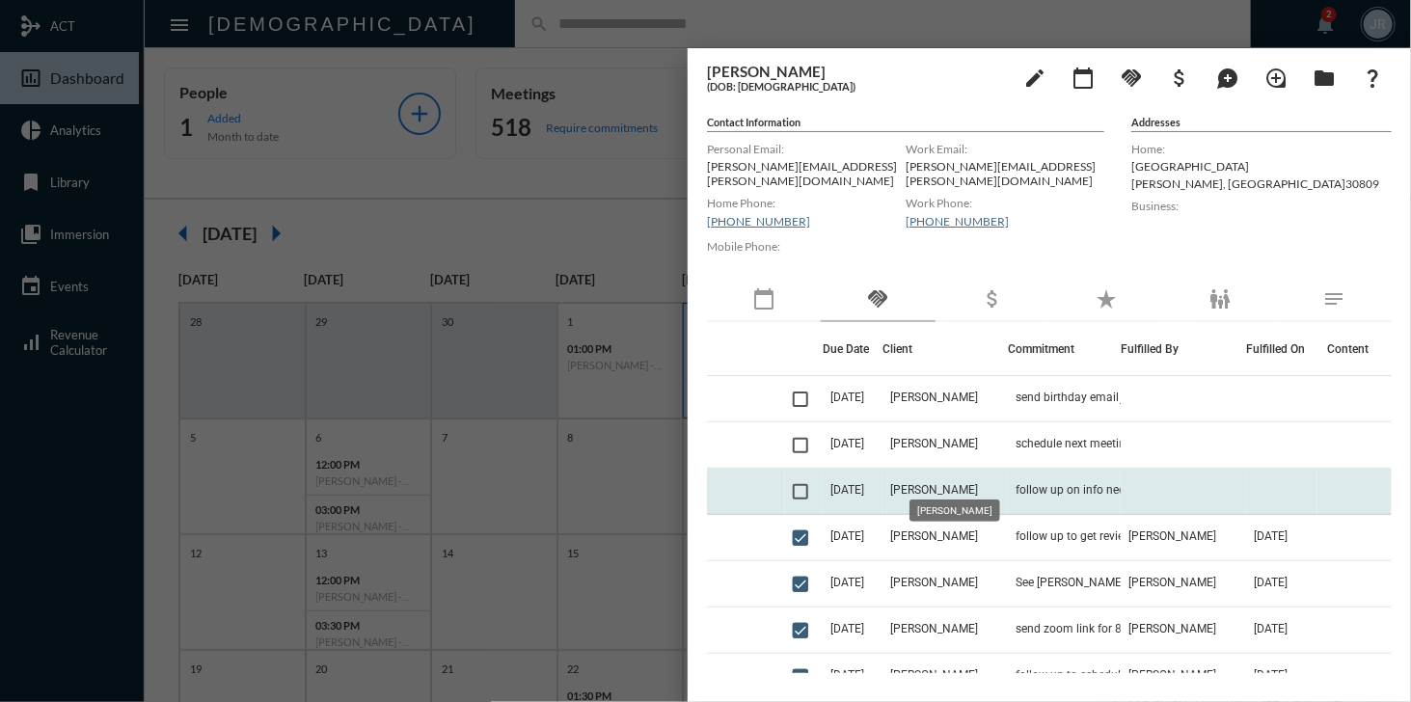
click at [943, 483] on span "[PERSON_NAME]" at bounding box center [934, 489] width 88 height 13
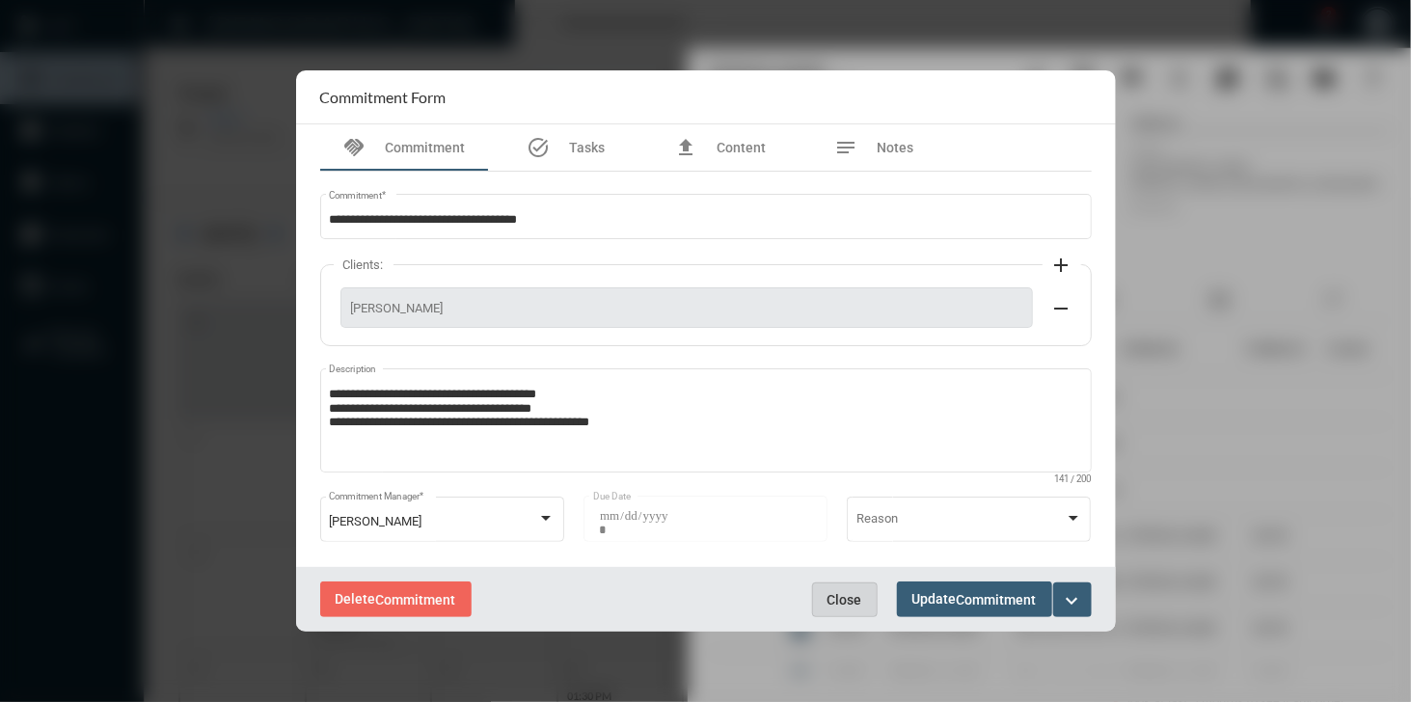
click at [832, 593] on span "Close" at bounding box center [844, 599] width 35 height 15
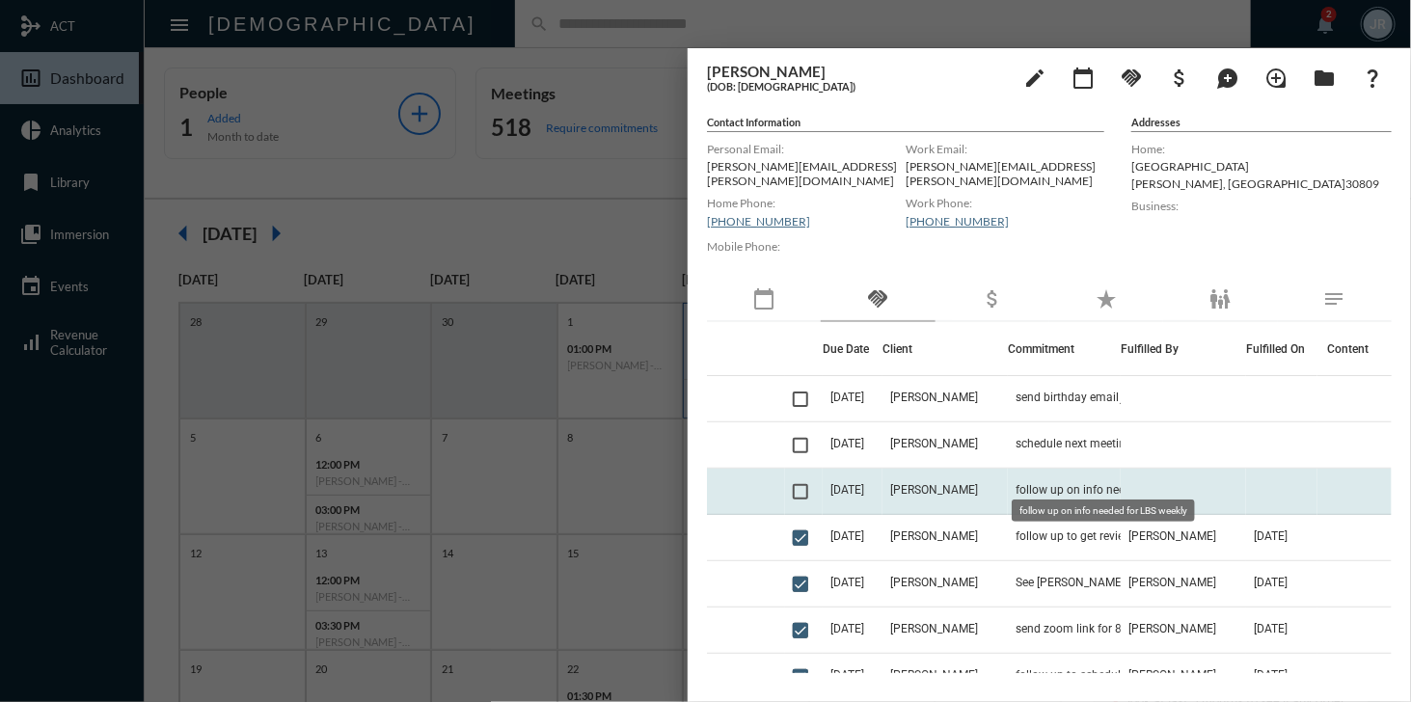
click at [1045, 483] on span "follow up on info needed for LBS weekly" at bounding box center [1111, 489] width 193 height 13
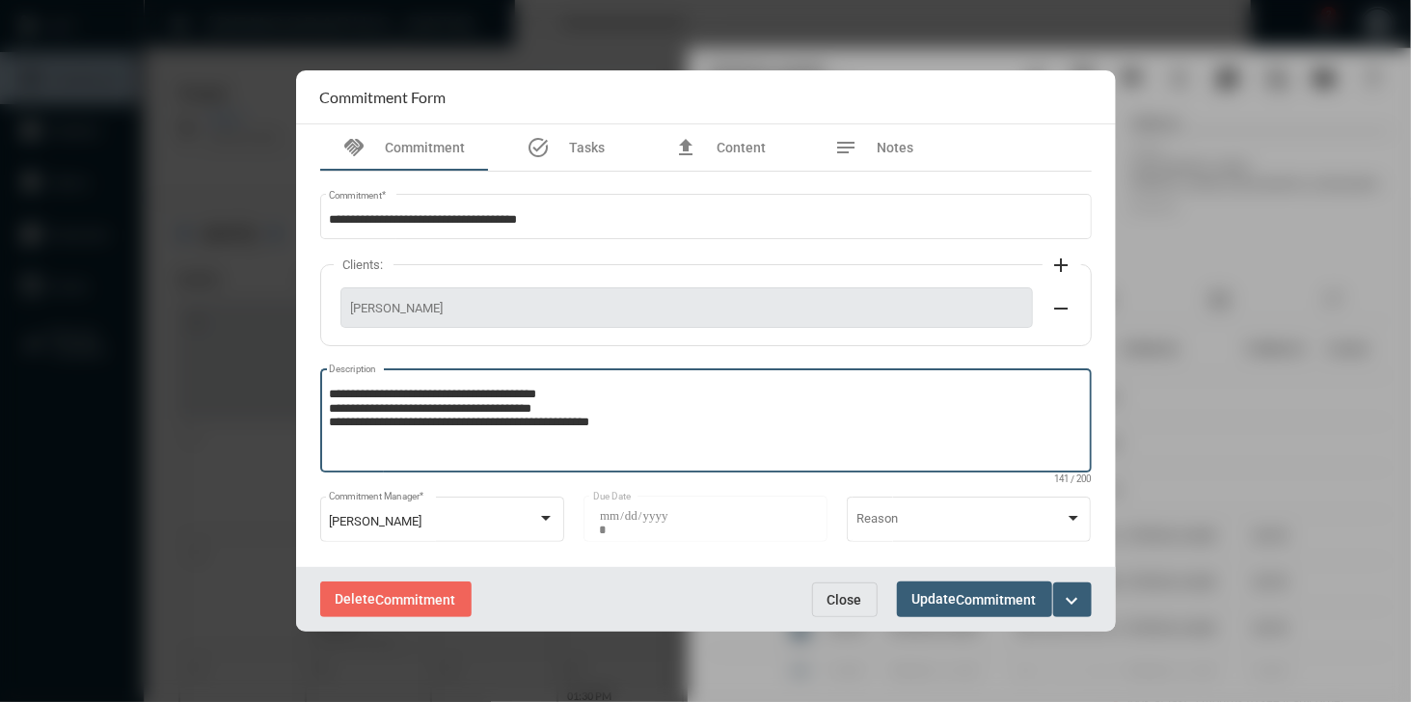
click at [631, 421] on textarea "**********" at bounding box center [705, 424] width 753 height 76
type textarea "**********"
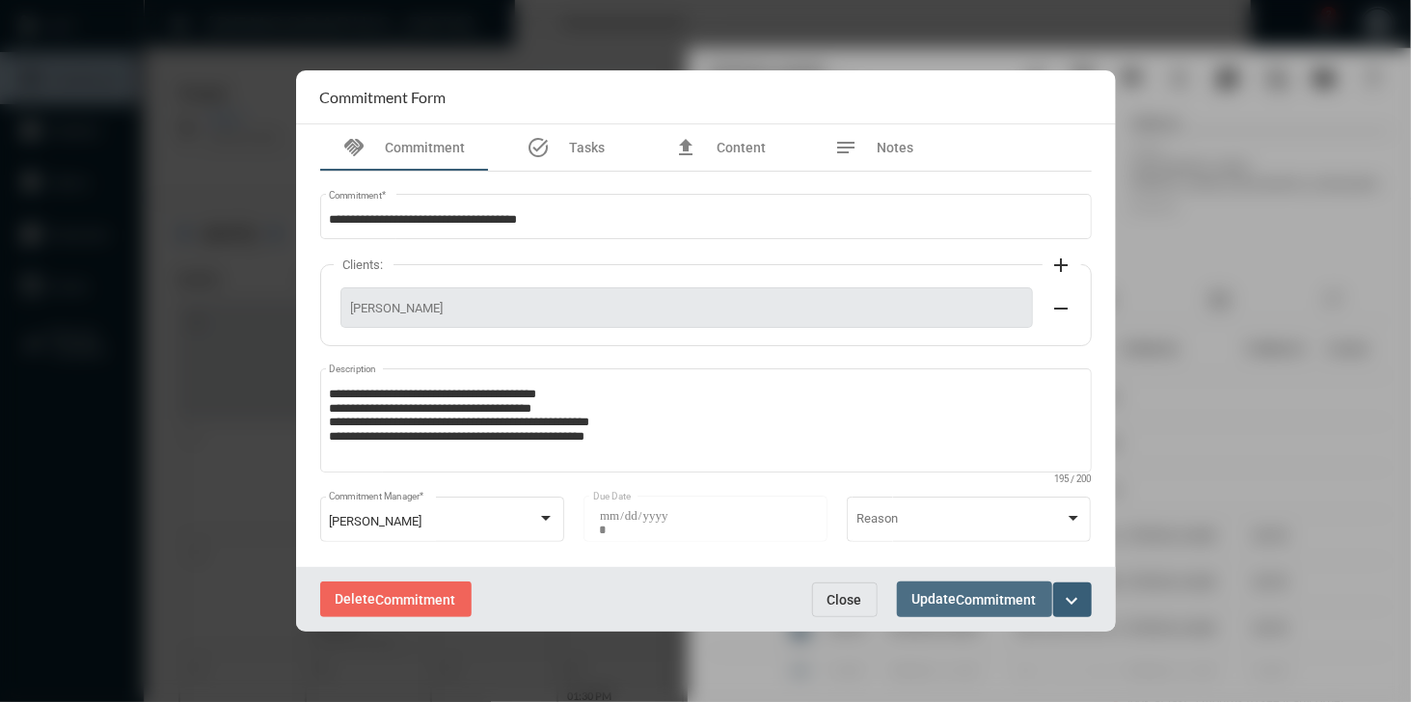
click at [958, 596] on span "Commitment" at bounding box center [997, 599] width 80 height 15
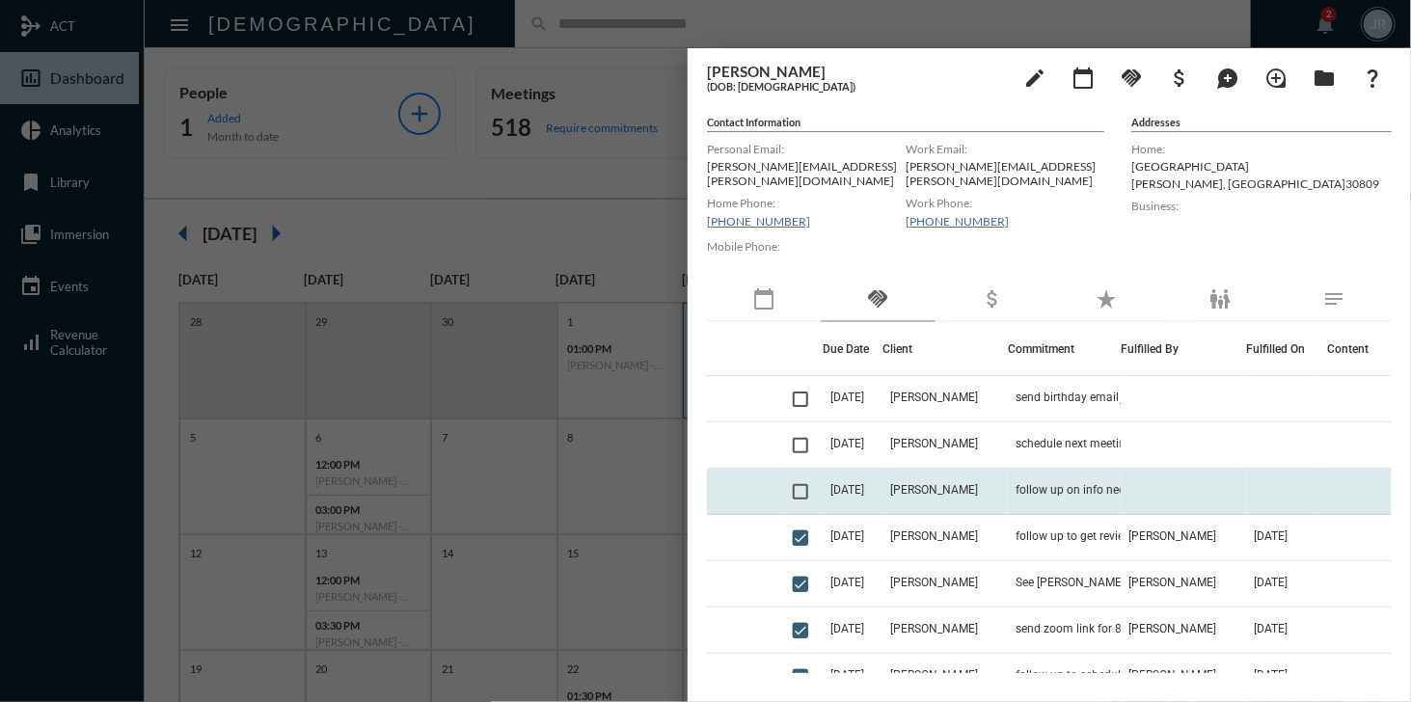
click at [882, 478] on td "[DATE]" at bounding box center [853, 492] width 60 height 46
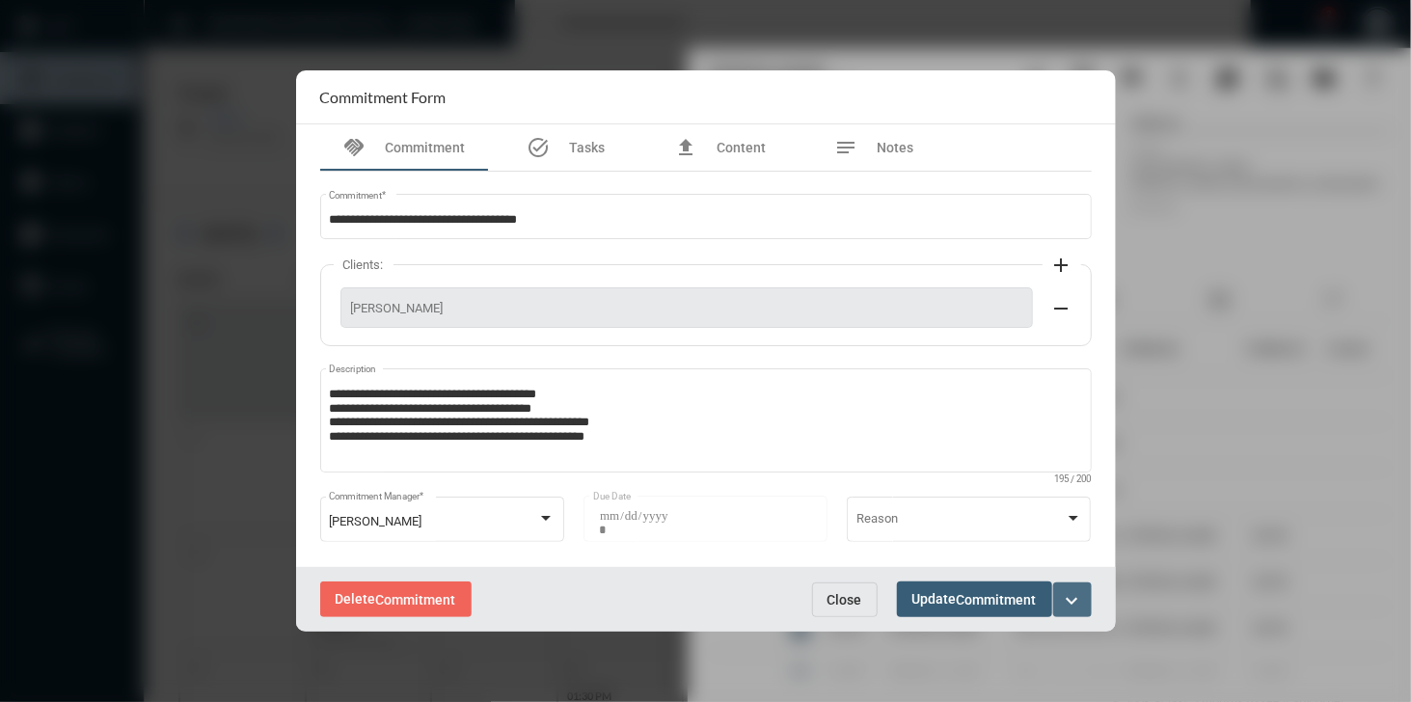
click at [1085, 603] on button "expand_more" at bounding box center [1072, 599] width 39 height 35
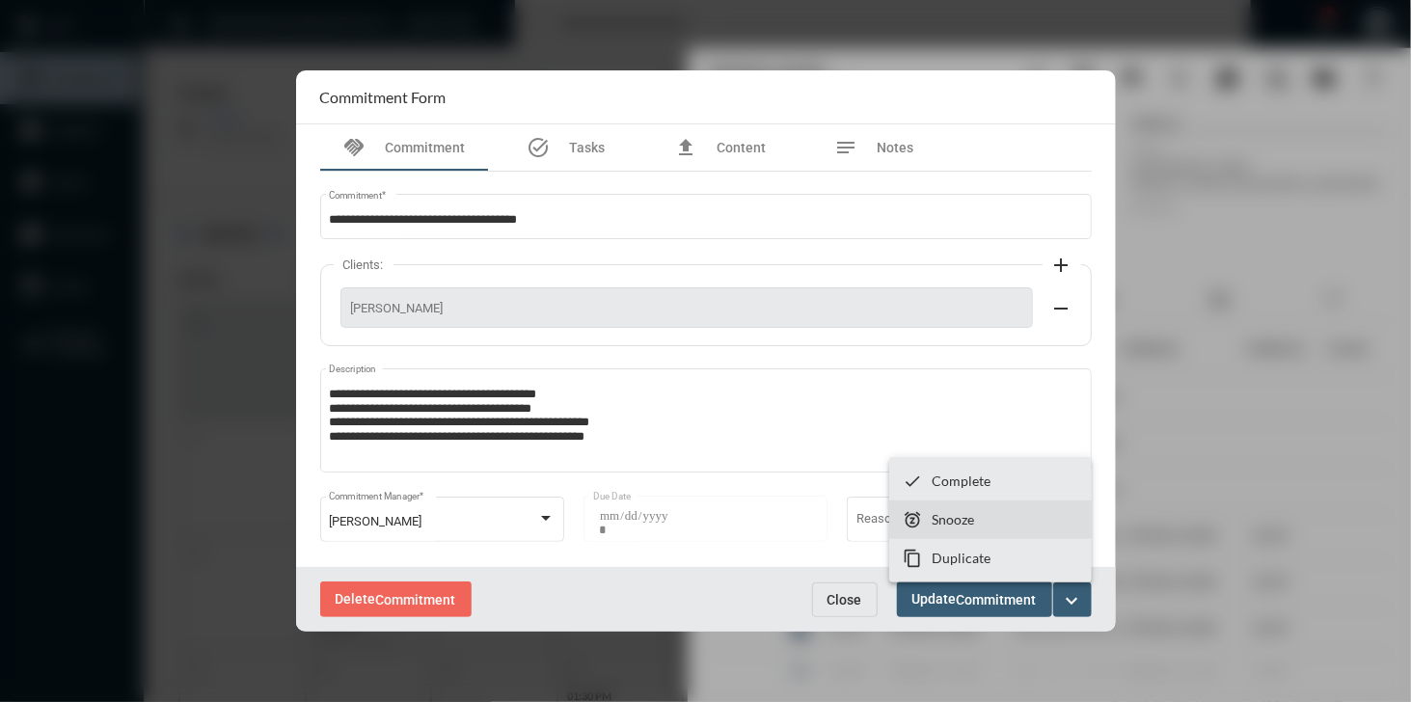
click at [957, 525] on p "Snooze" at bounding box center [952, 519] width 42 height 16
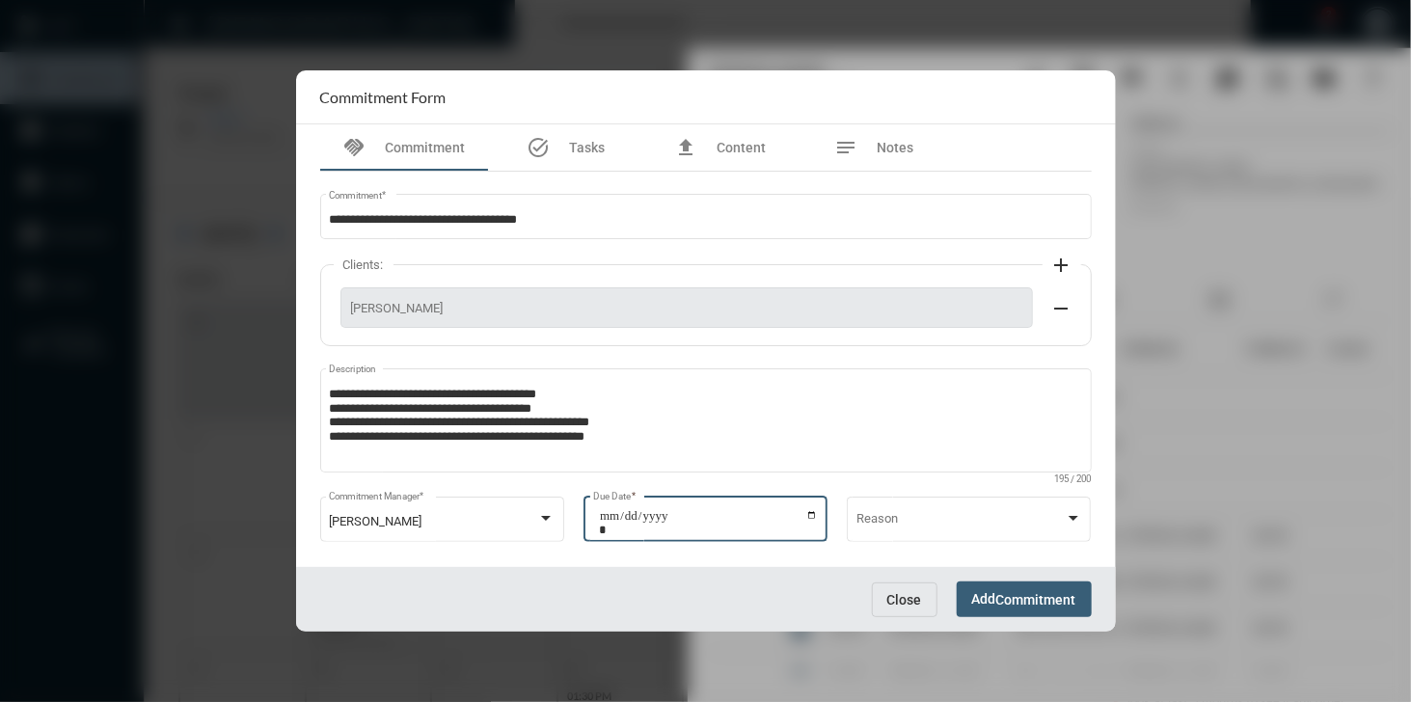
click at [807, 513] on input "**********" at bounding box center [708, 522] width 219 height 27
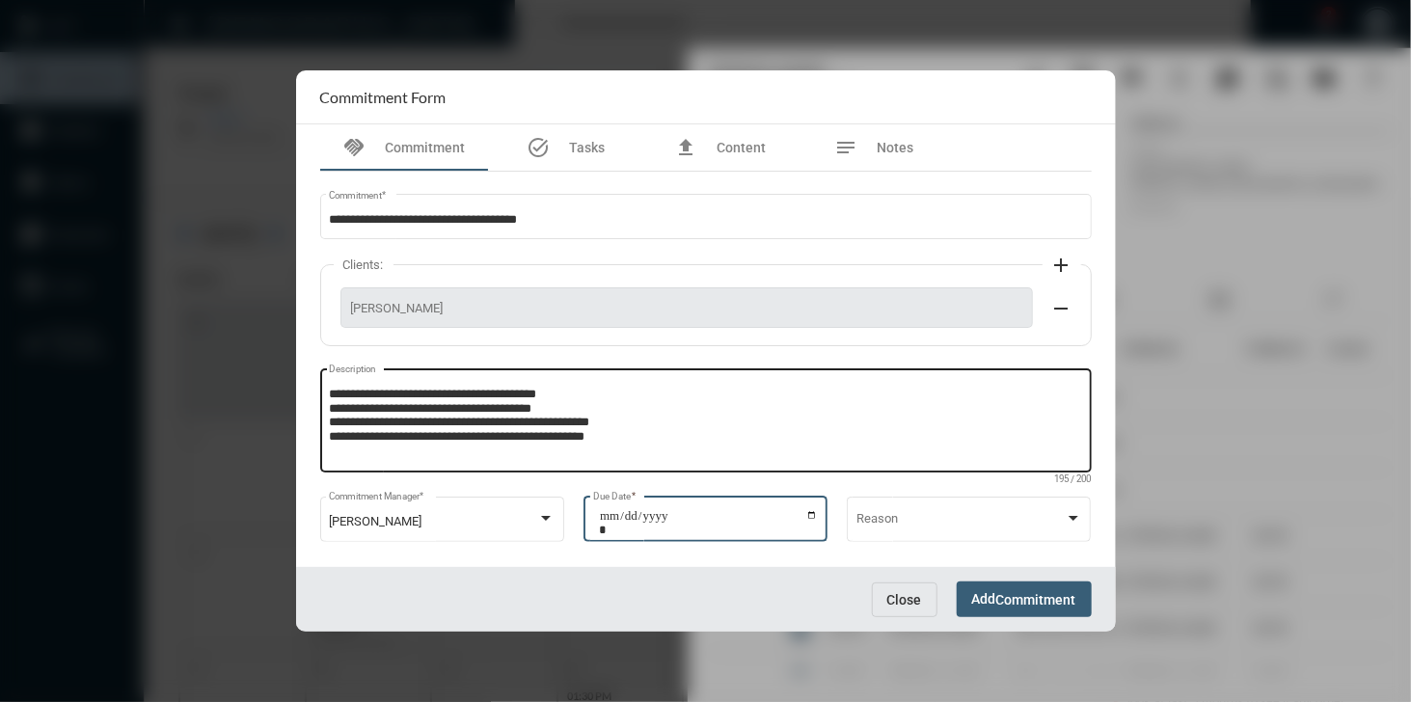
type input "**********"
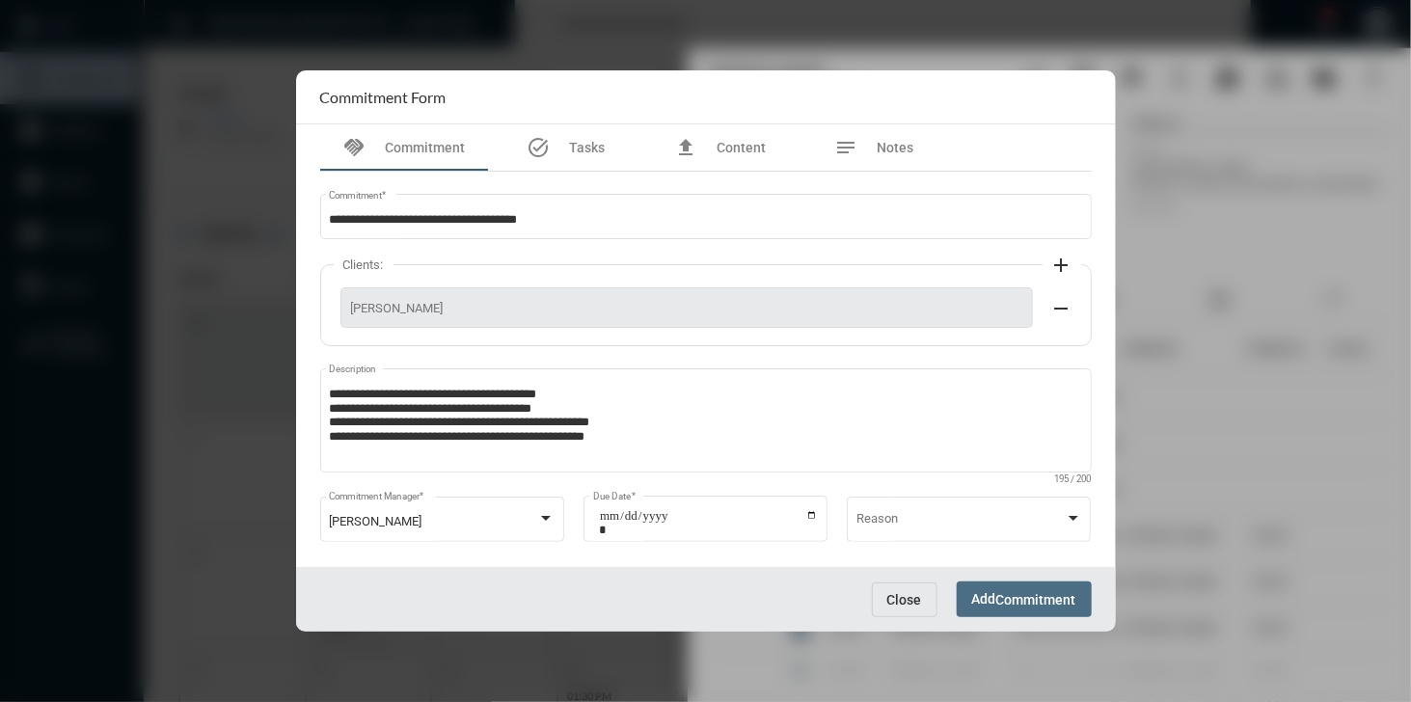
click at [1012, 598] on span "Commitment" at bounding box center [1036, 599] width 80 height 15
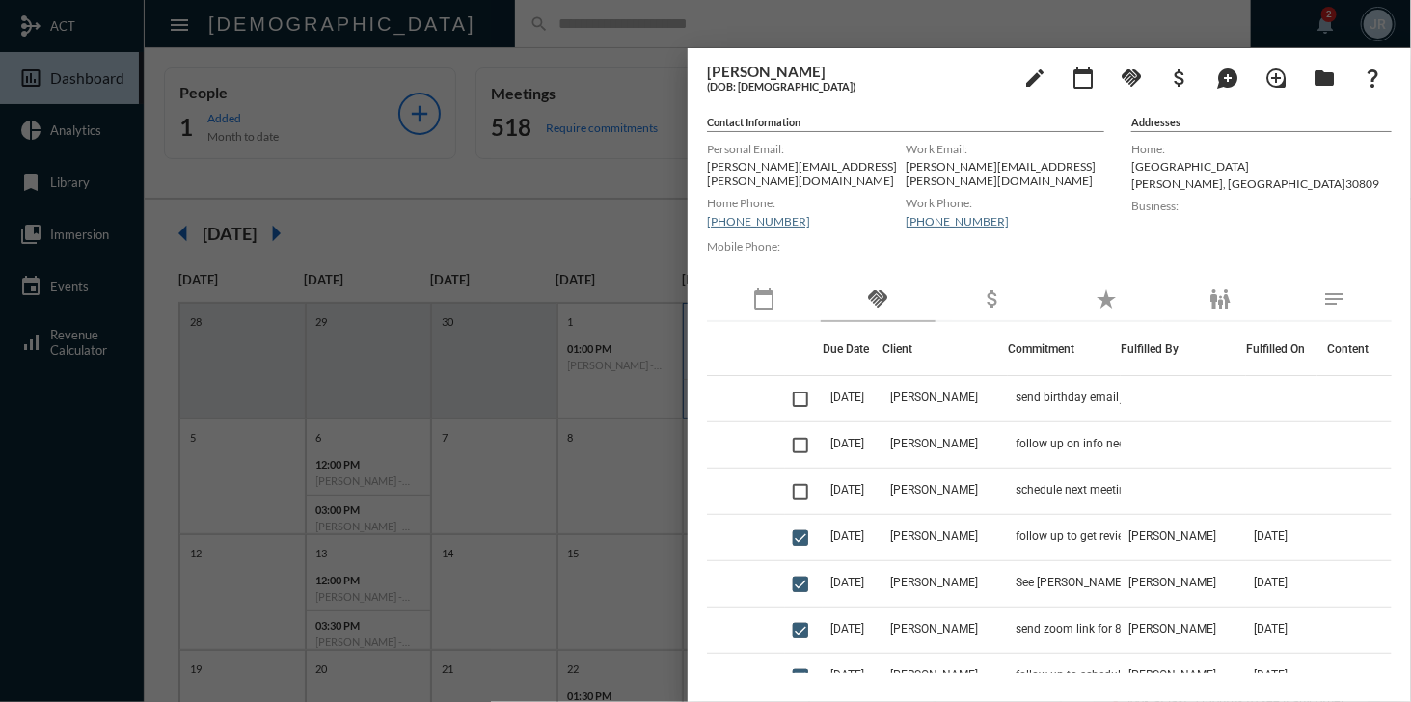
click at [627, 48] on div at bounding box center [705, 351] width 1411 height 702
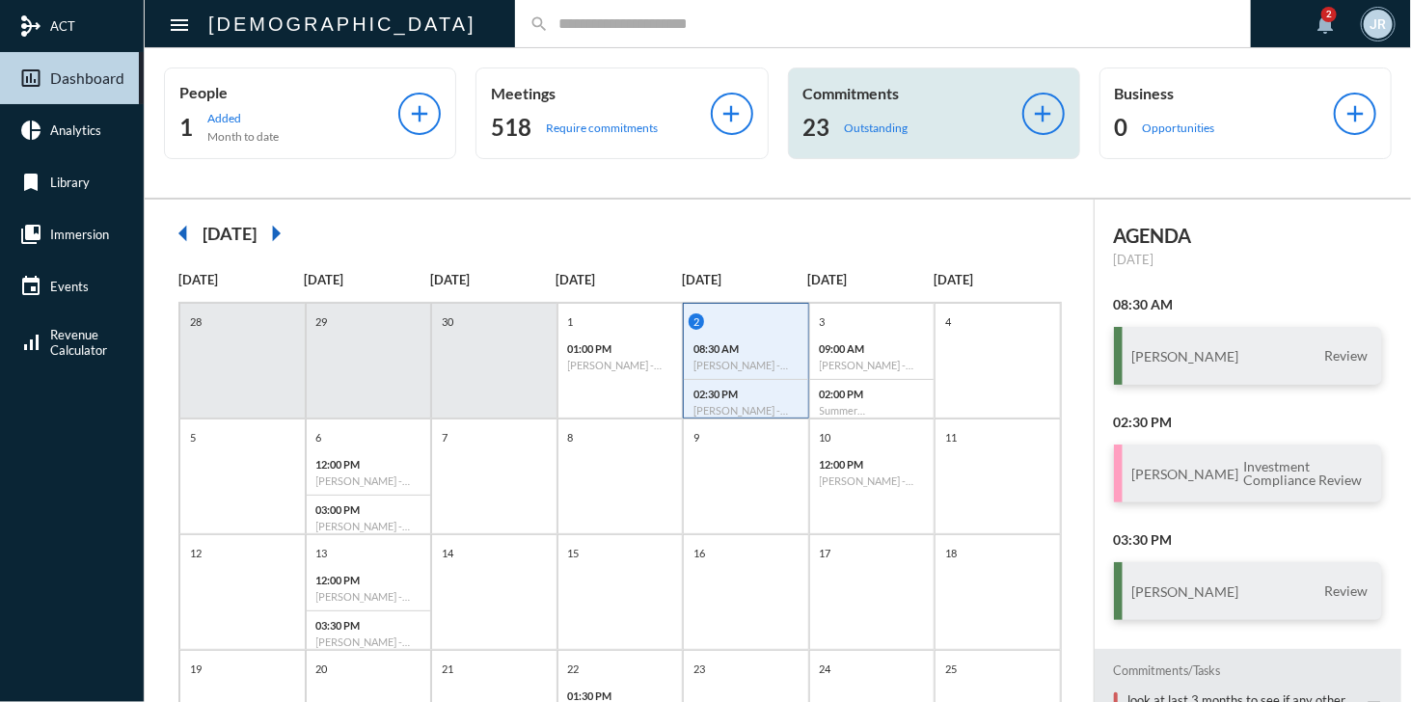
click at [861, 106] on div "Commitments 23 Outstanding" at bounding box center [912, 113] width 219 height 59
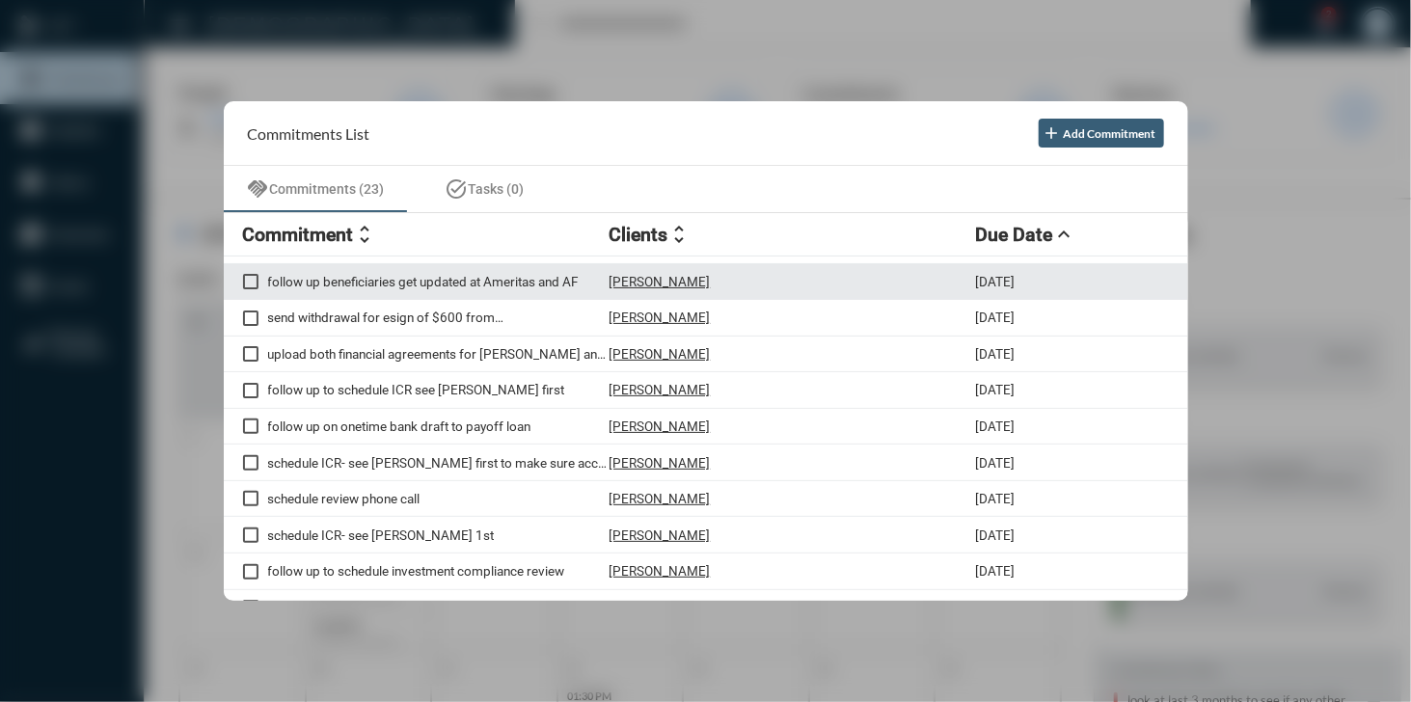
scroll to position [213, 0]
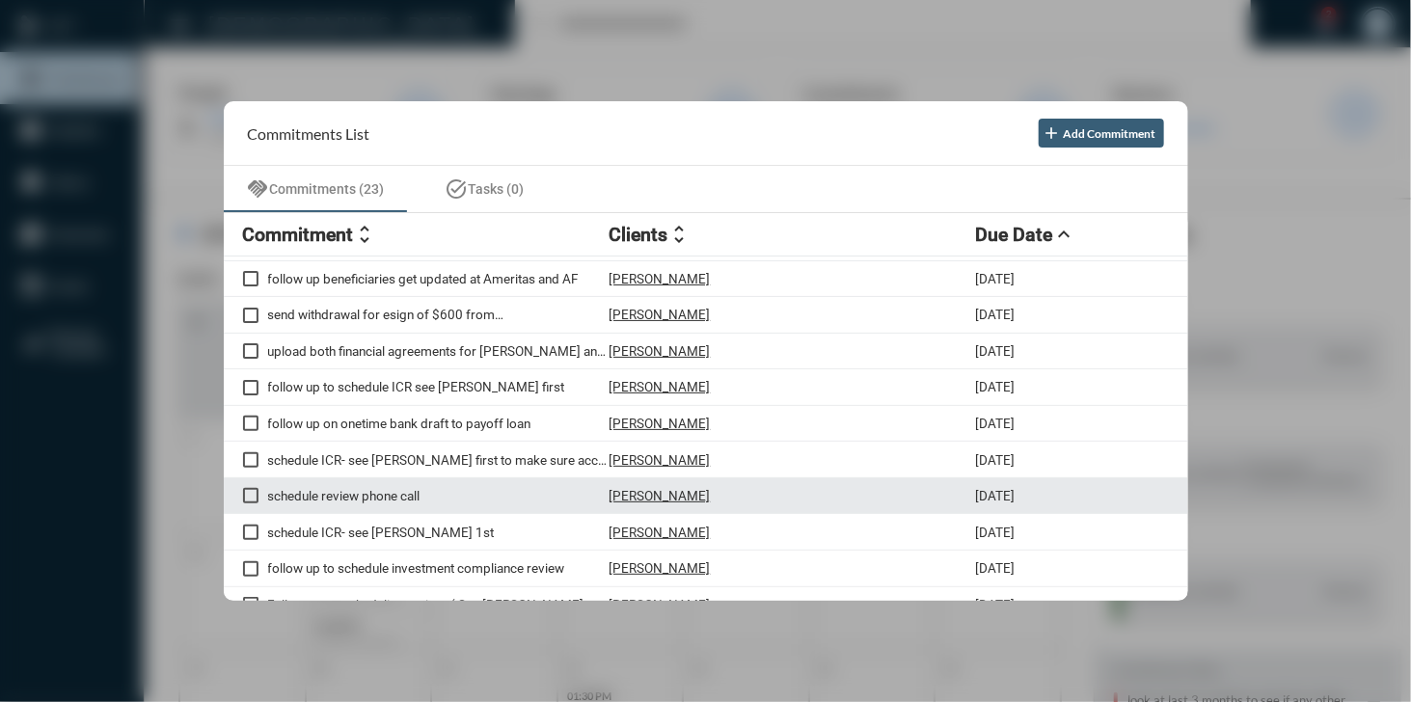
click at [671, 497] on p "[PERSON_NAME]" at bounding box center [659, 495] width 101 height 15
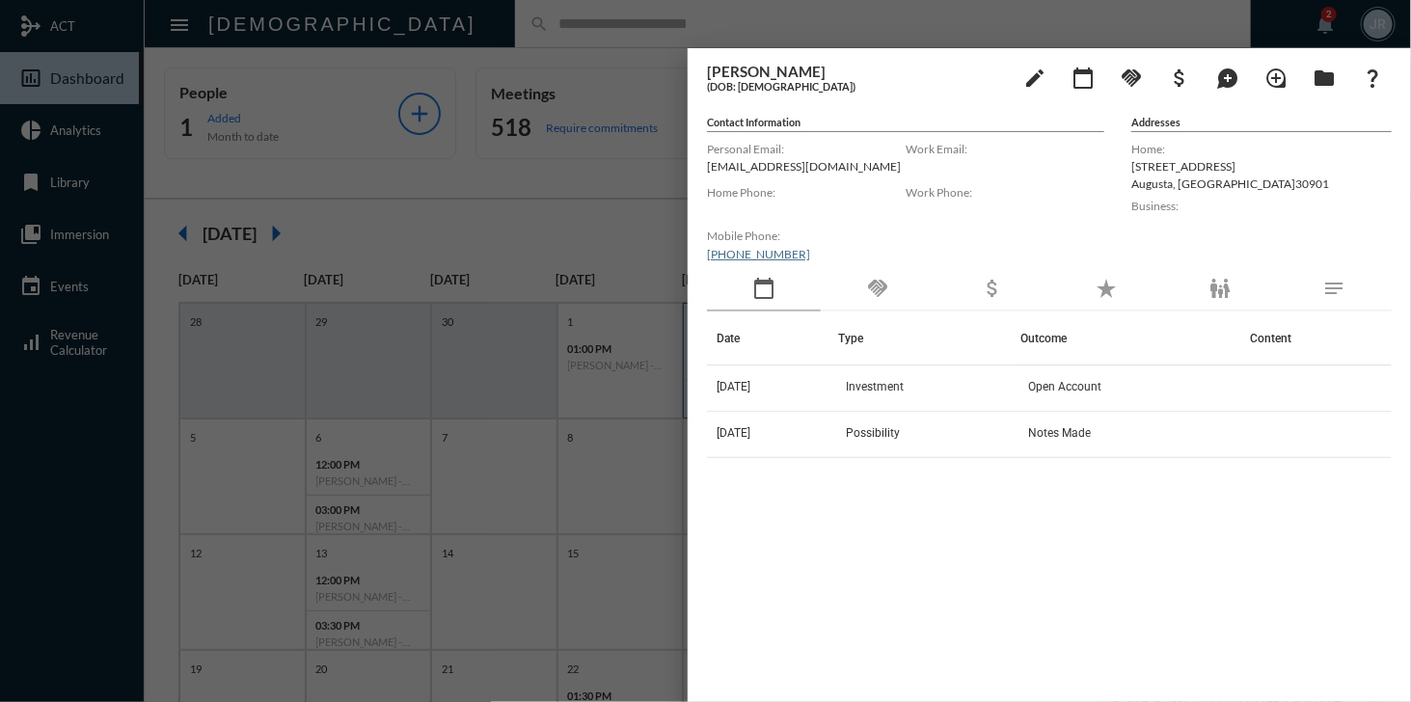
click at [870, 275] on div "handshake" at bounding box center [878, 289] width 114 height 44
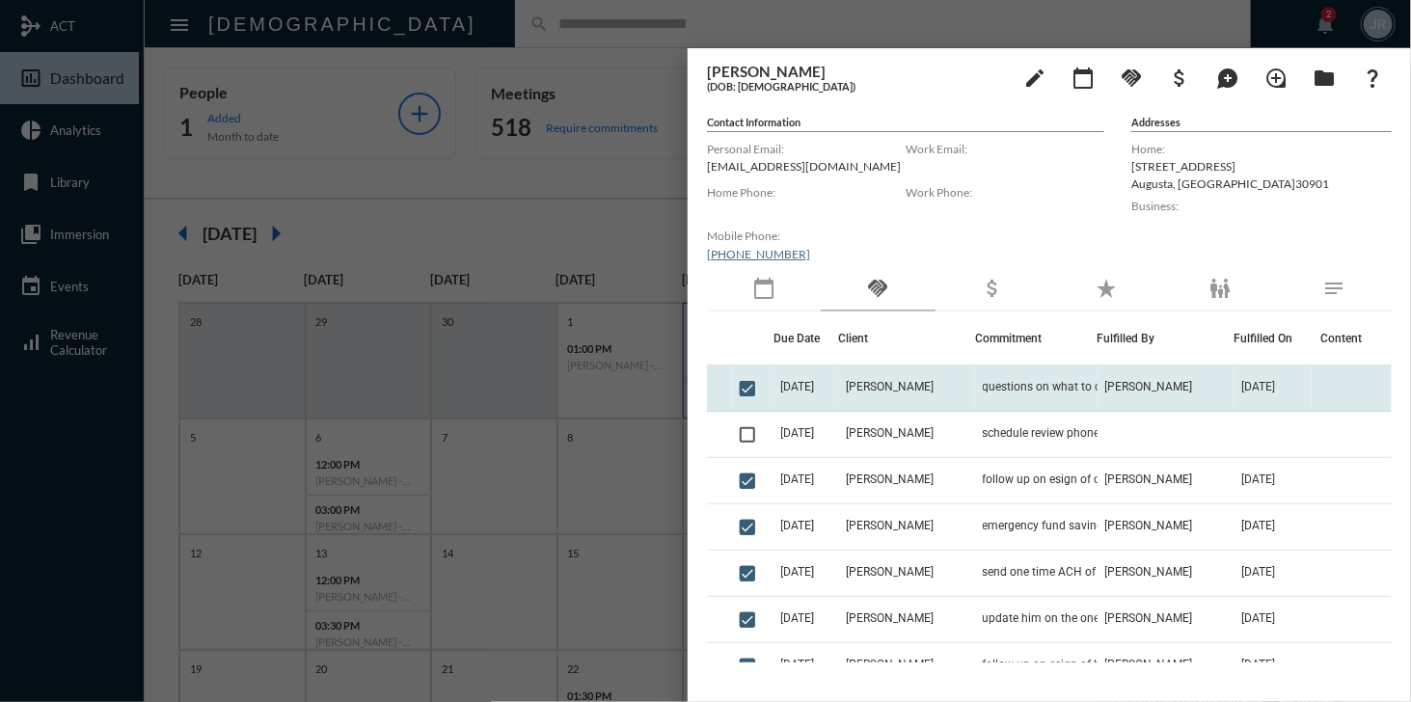
click at [1012, 376] on td "questions on what to do with some money built up in savings" at bounding box center [1036, 388] width 122 height 46
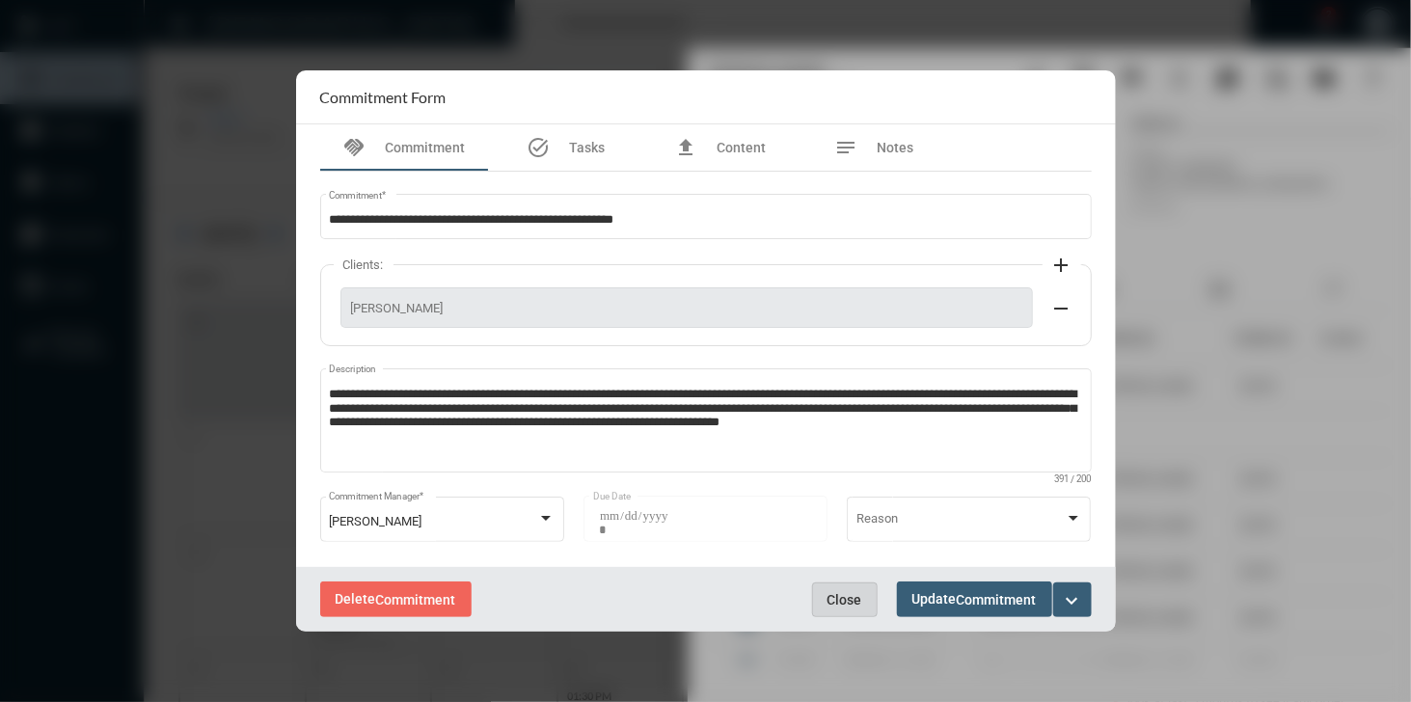
click at [850, 594] on span "Close" at bounding box center [844, 599] width 35 height 15
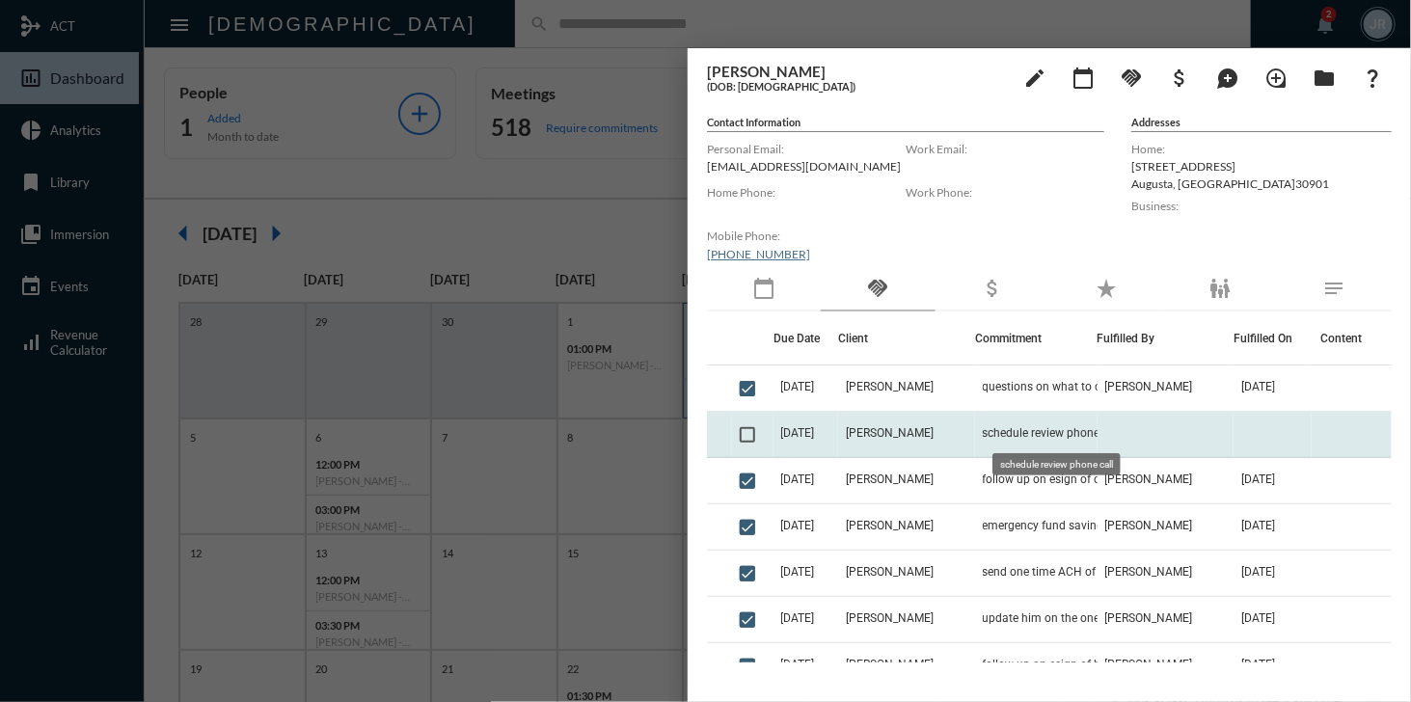
click at [1035, 427] on span "schedule review phone call" at bounding box center [1052, 432] width 139 height 13
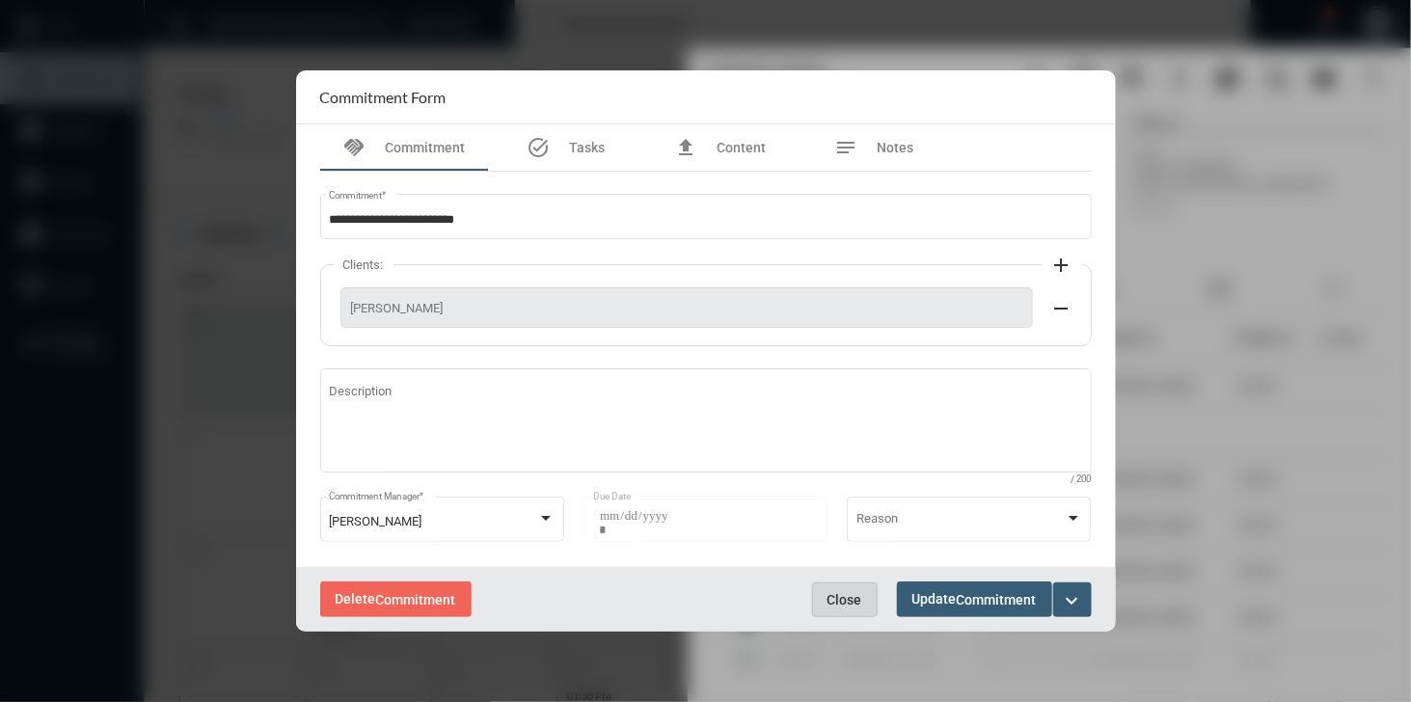
click at [841, 599] on span "Close" at bounding box center [844, 599] width 35 height 15
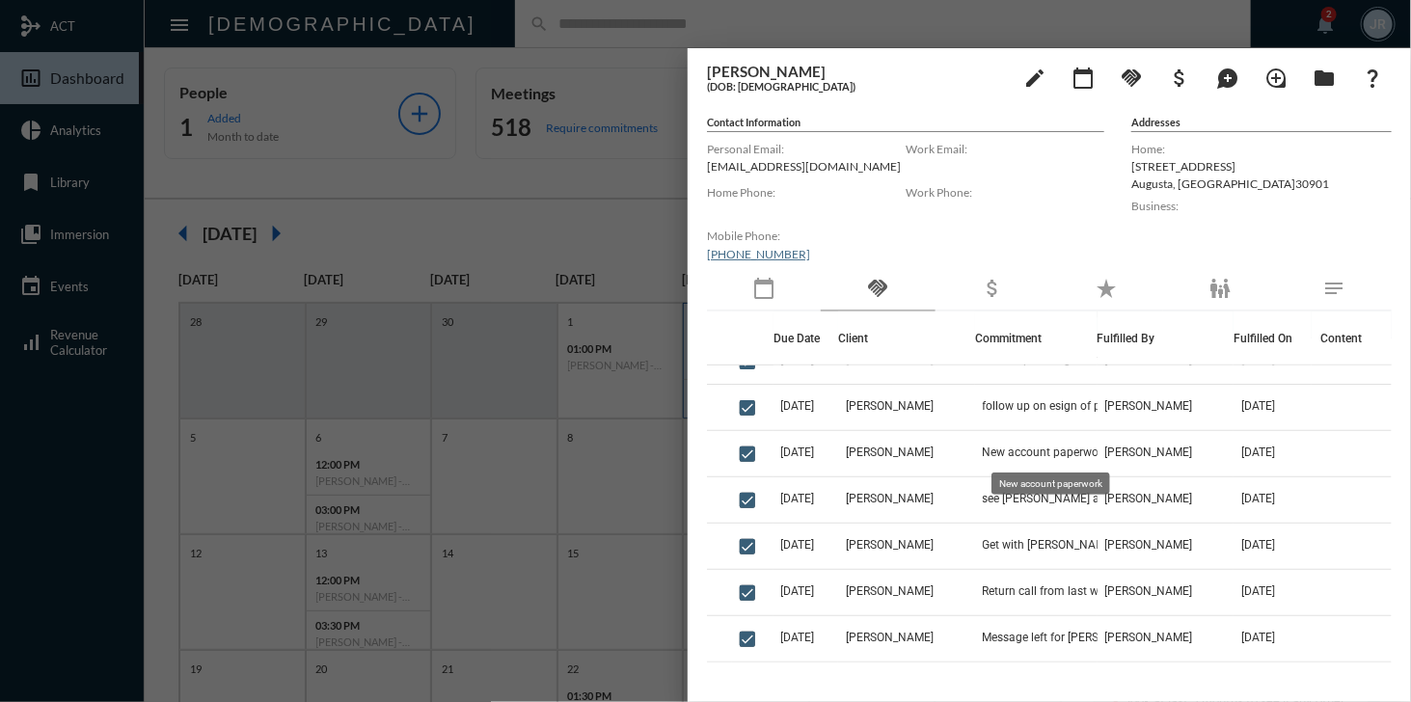
scroll to position [442, 0]
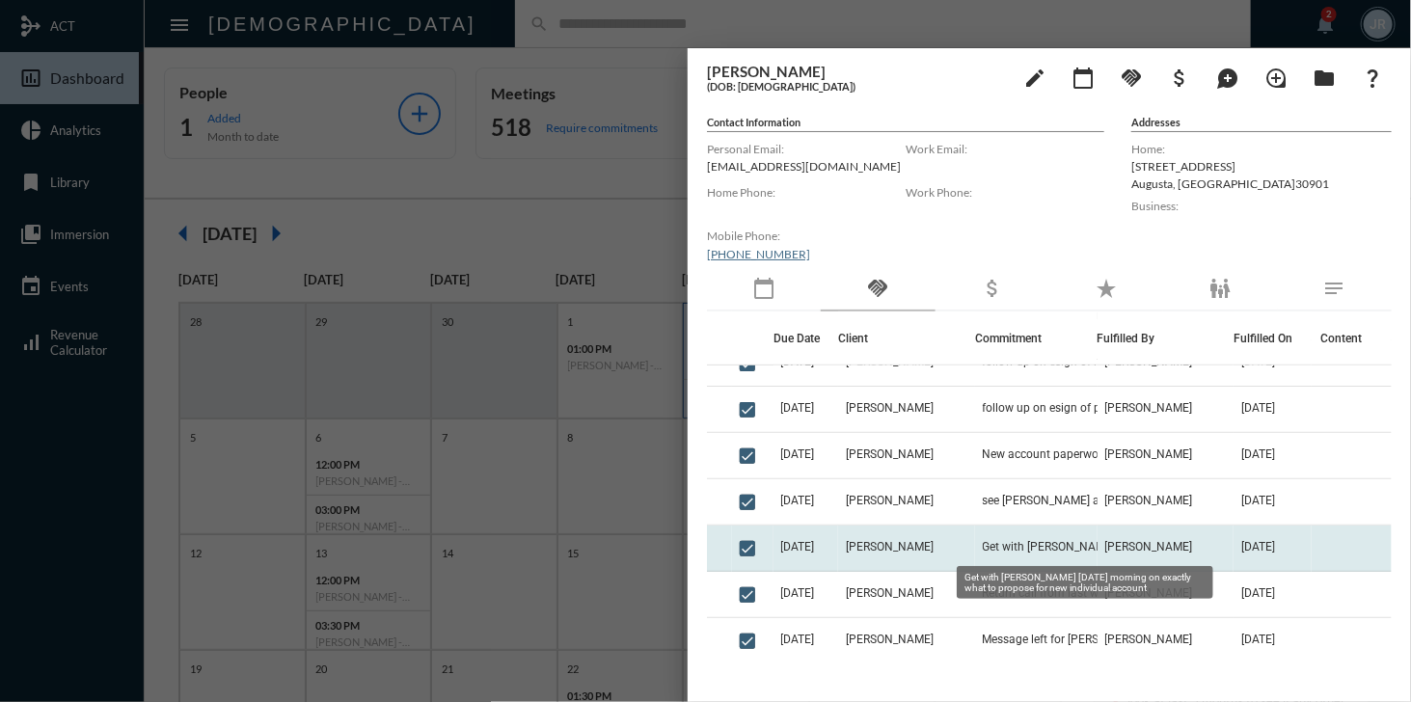
click at [1090, 542] on span "Get with [PERSON_NAME] [DATE] morning on exactly what to propose for new indivi…" at bounding box center [1079, 546] width 193 height 13
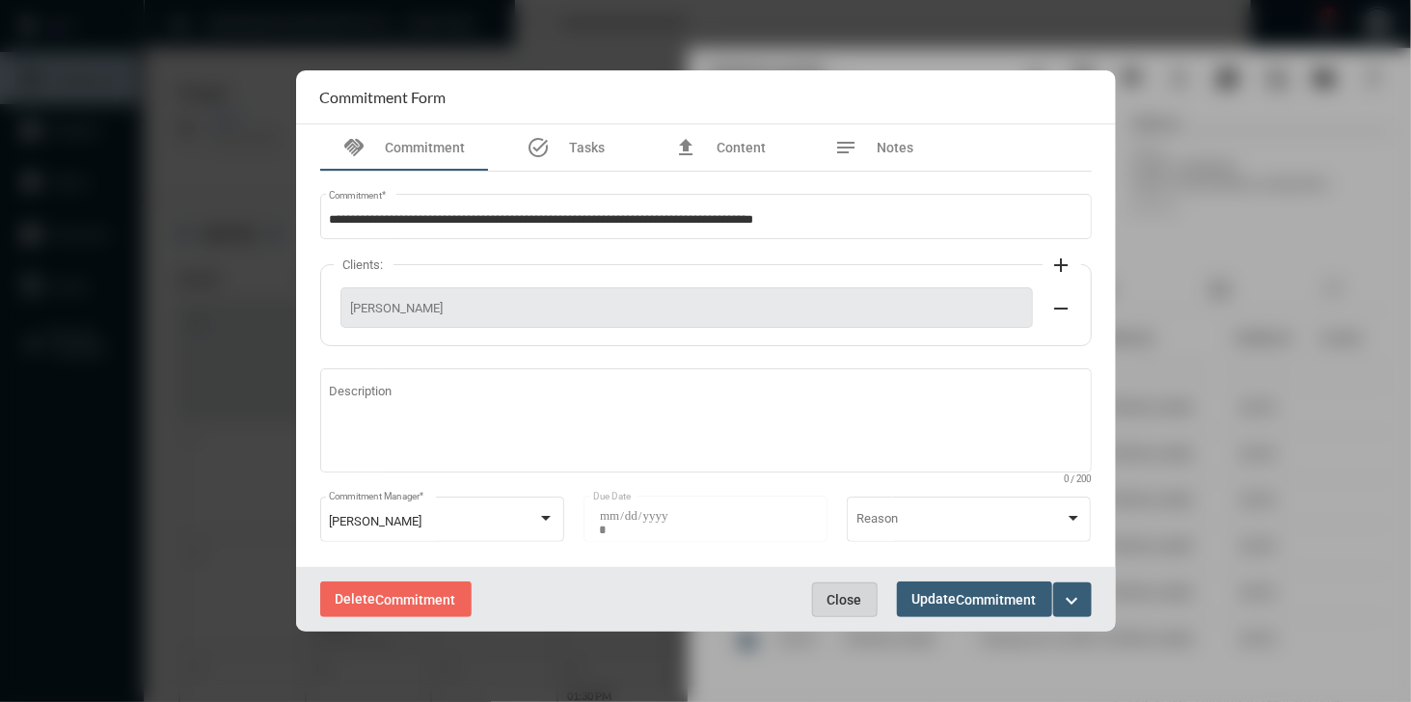
click at [847, 589] on button "Close" at bounding box center [845, 599] width 66 height 35
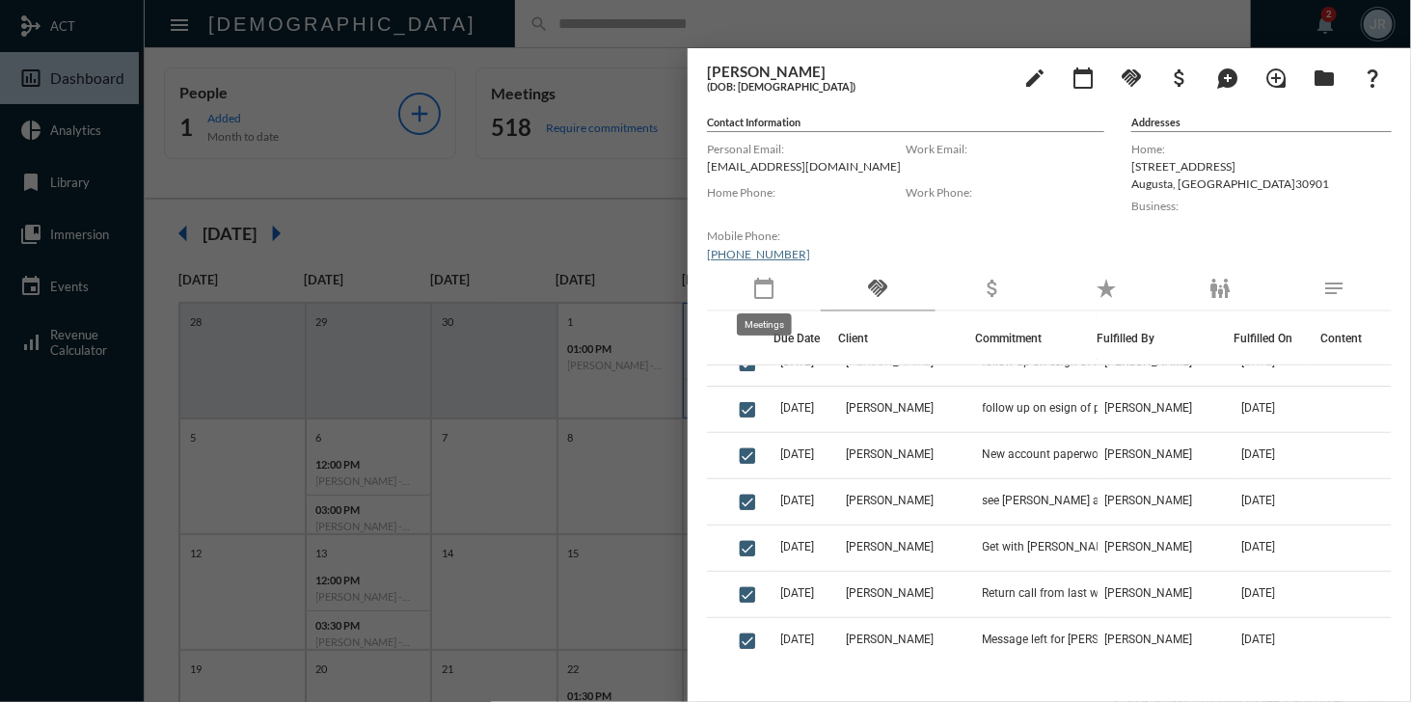
click at [764, 293] on mat-icon "calendar_today" at bounding box center [763, 288] width 23 height 23
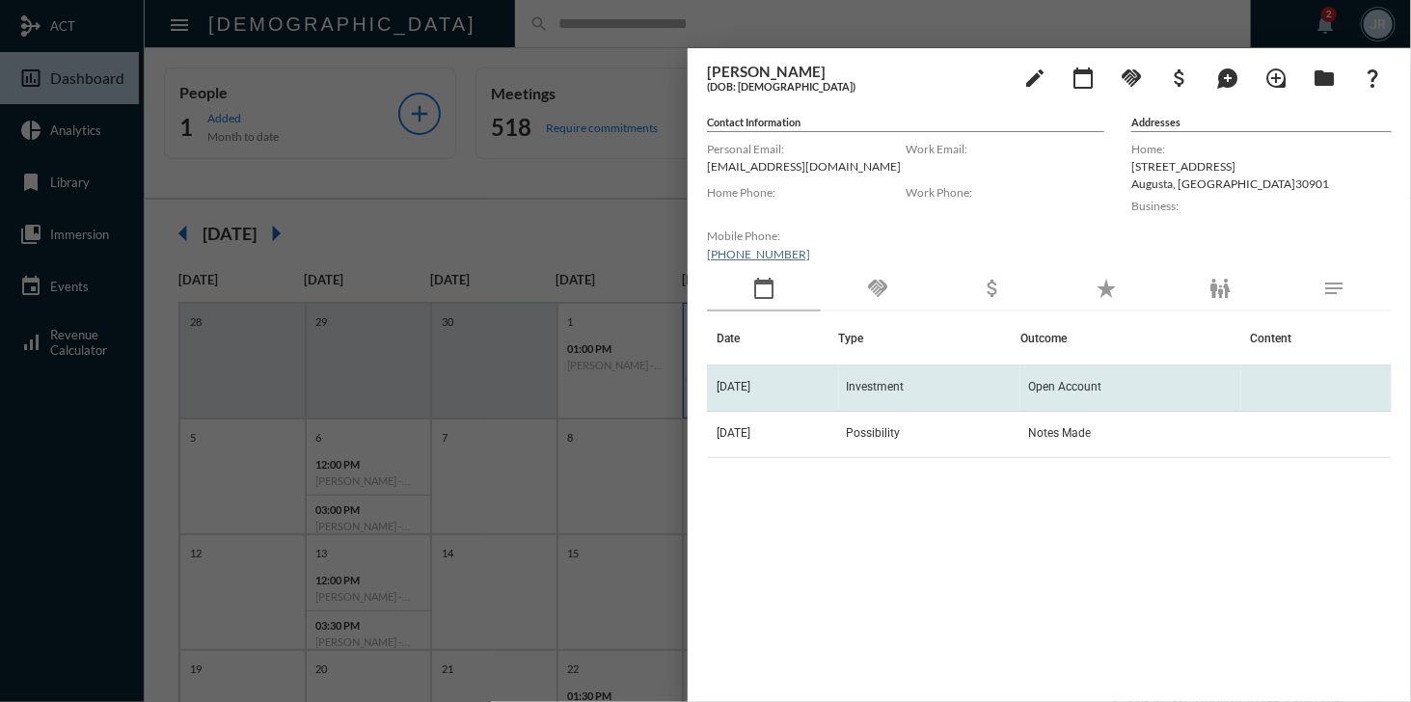
click at [888, 389] on span "Investment" at bounding box center [876, 386] width 58 height 13
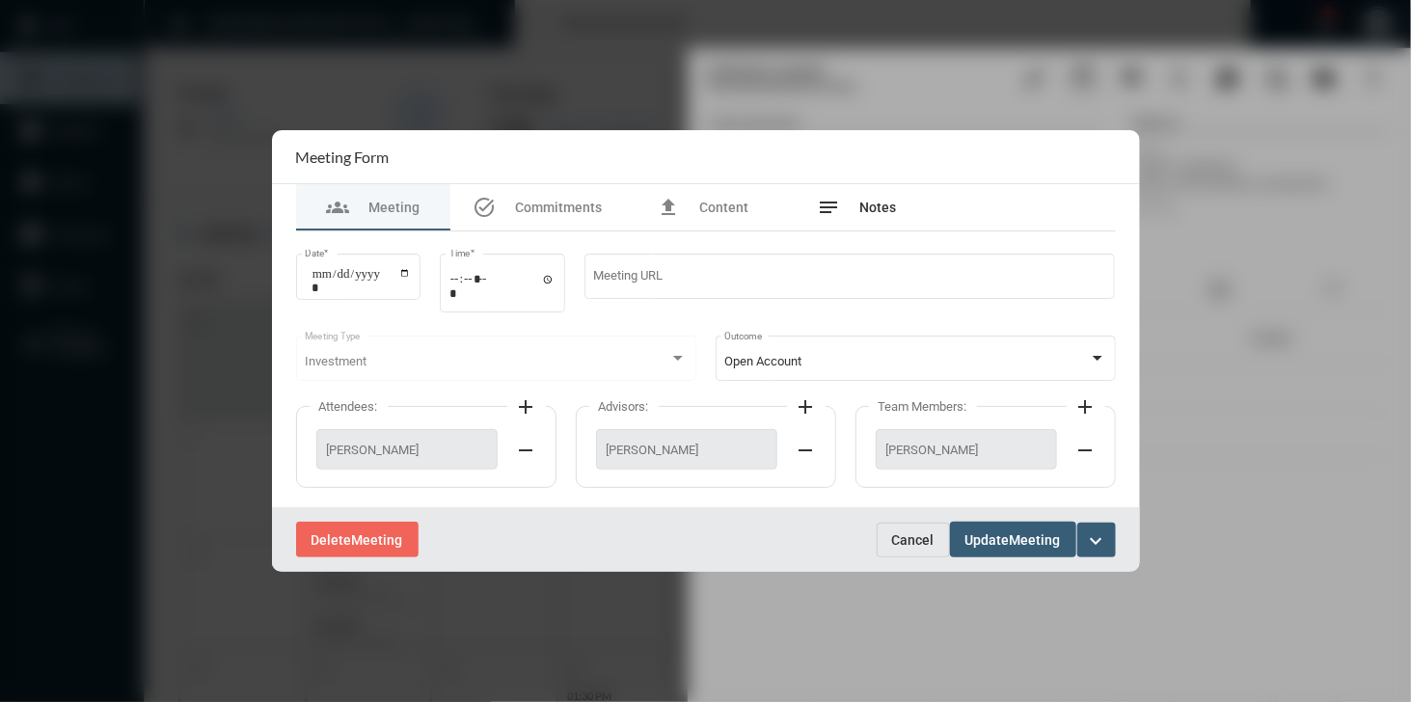
click at [868, 206] on span "Notes" at bounding box center [878, 207] width 37 height 15
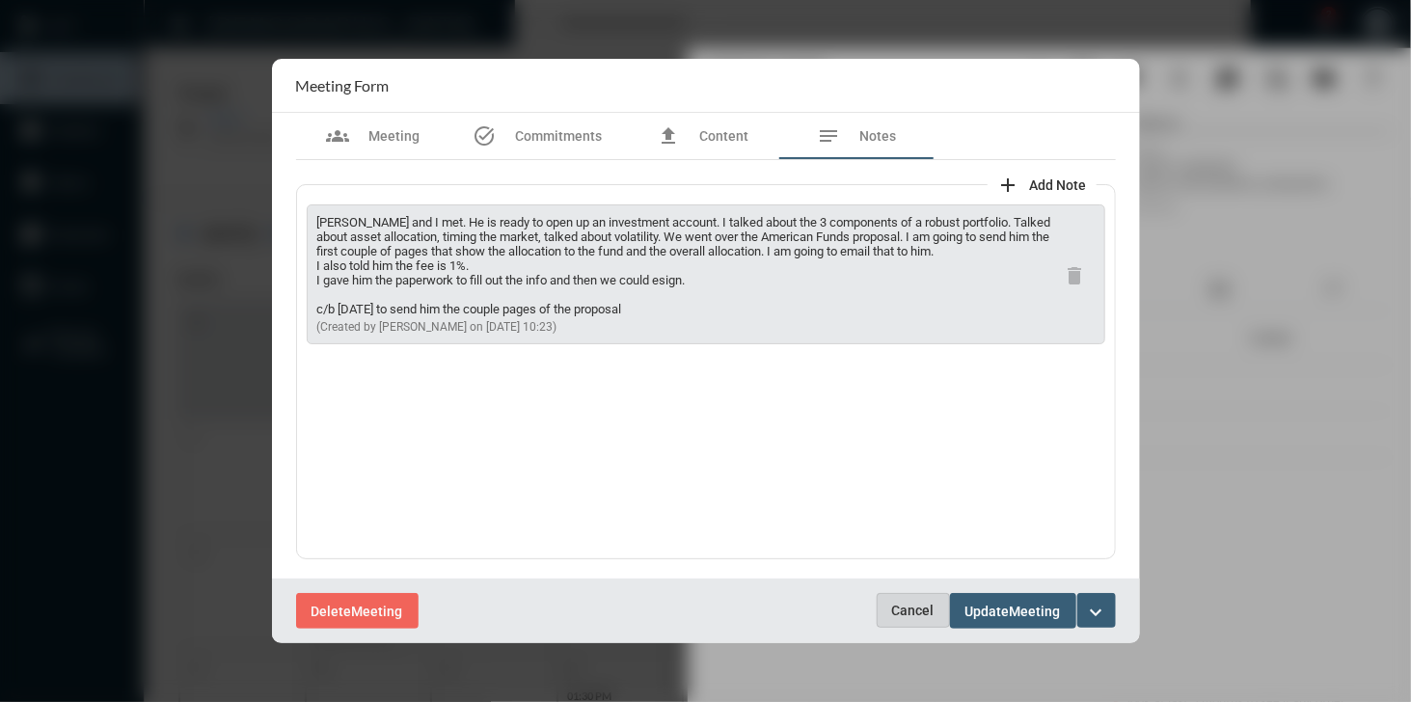
click at [922, 614] on span "Cancel" at bounding box center [913, 610] width 42 height 15
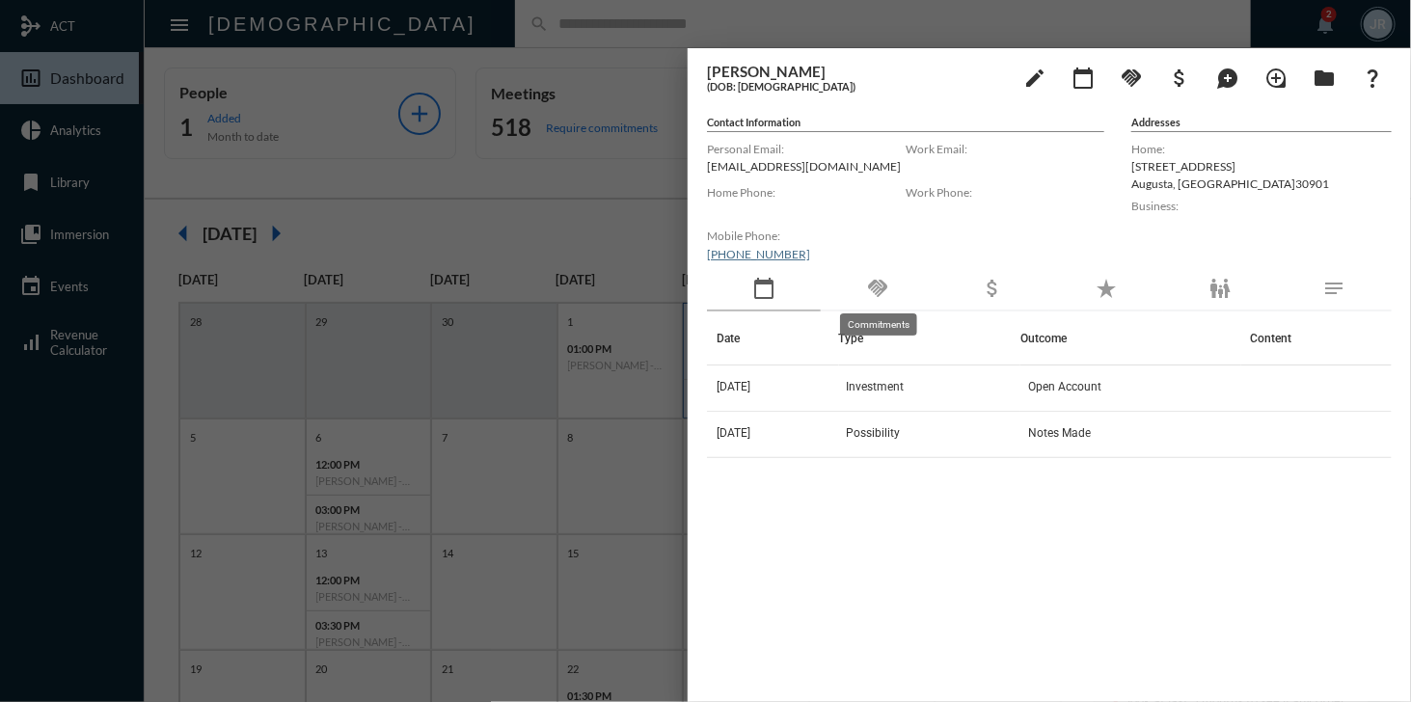
click at [878, 277] on mat-icon "handshake" at bounding box center [877, 288] width 23 height 23
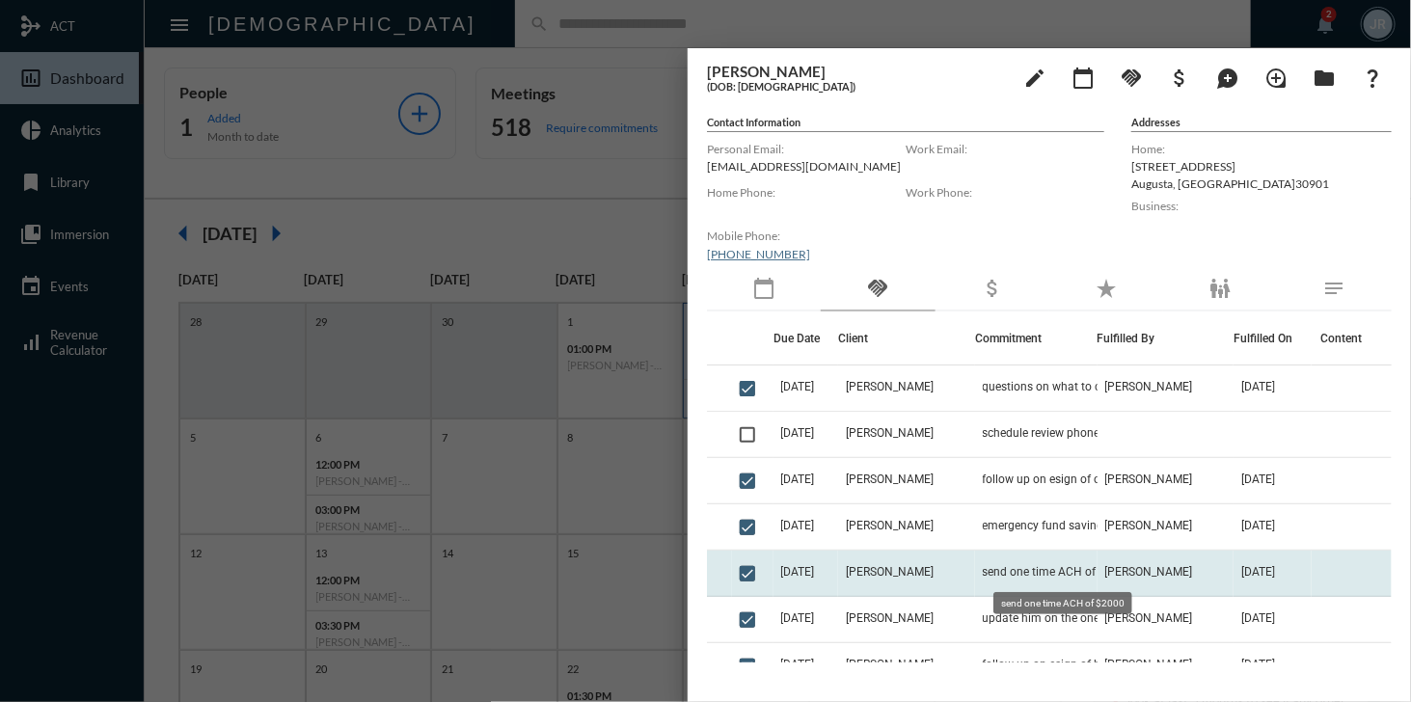
click at [1057, 566] on span "send one time ACH of $2000" at bounding box center [1058, 571] width 150 height 13
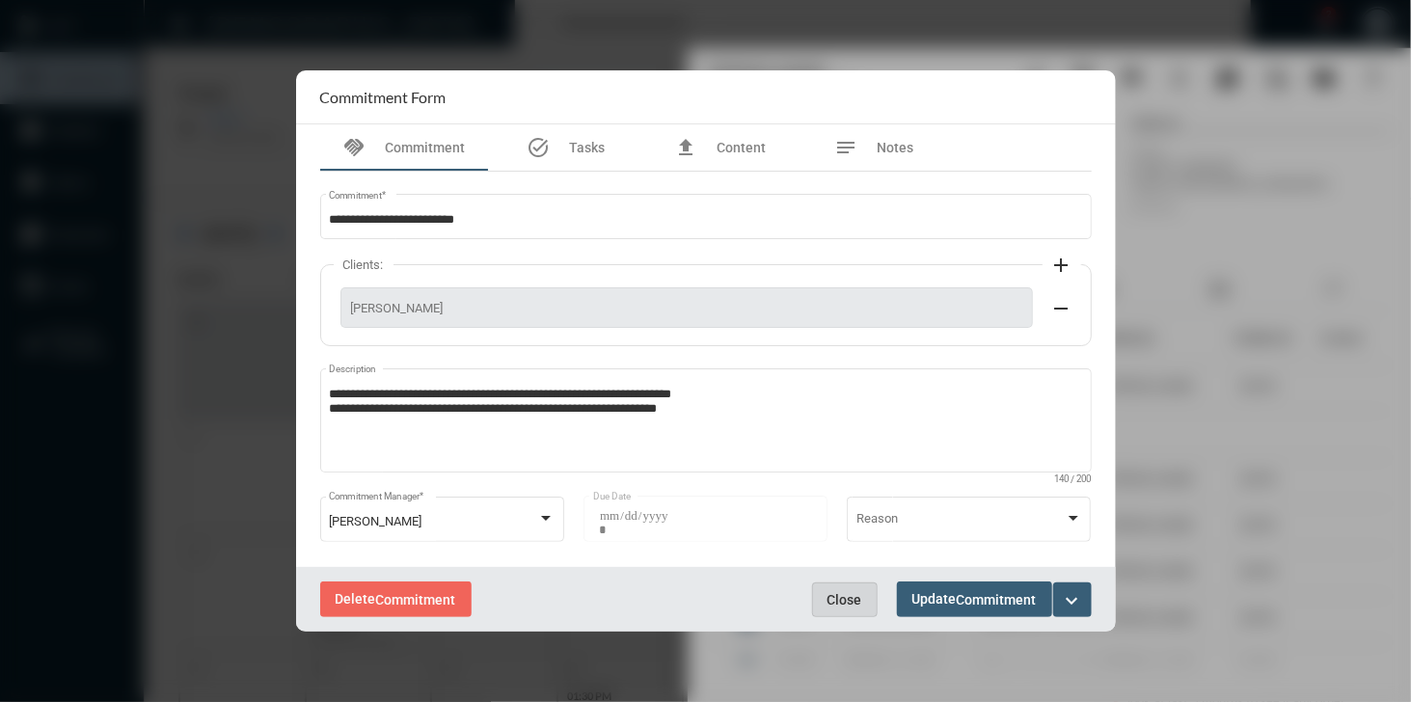
click at [848, 596] on span "Close" at bounding box center [844, 599] width 35 height 15
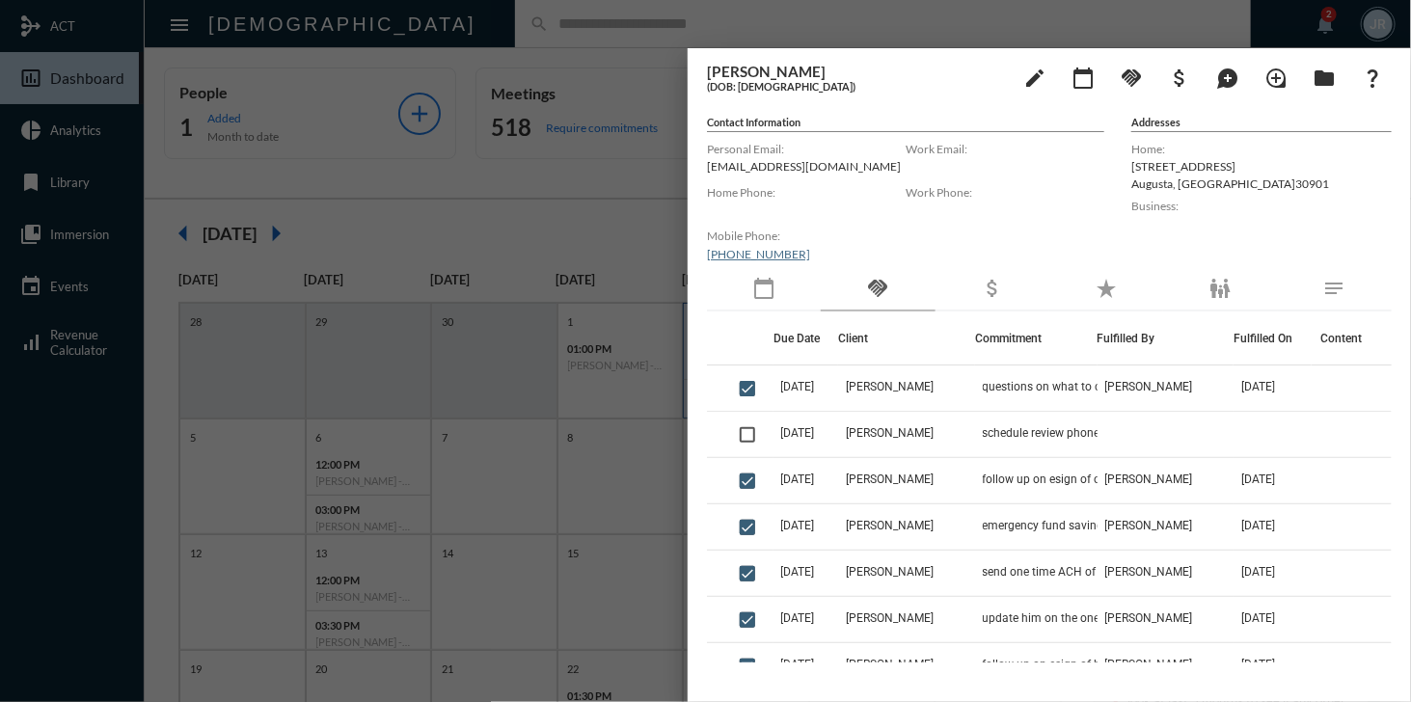
click at [725, 38] on div at bounding box center [705, 351] width 1411 height 702
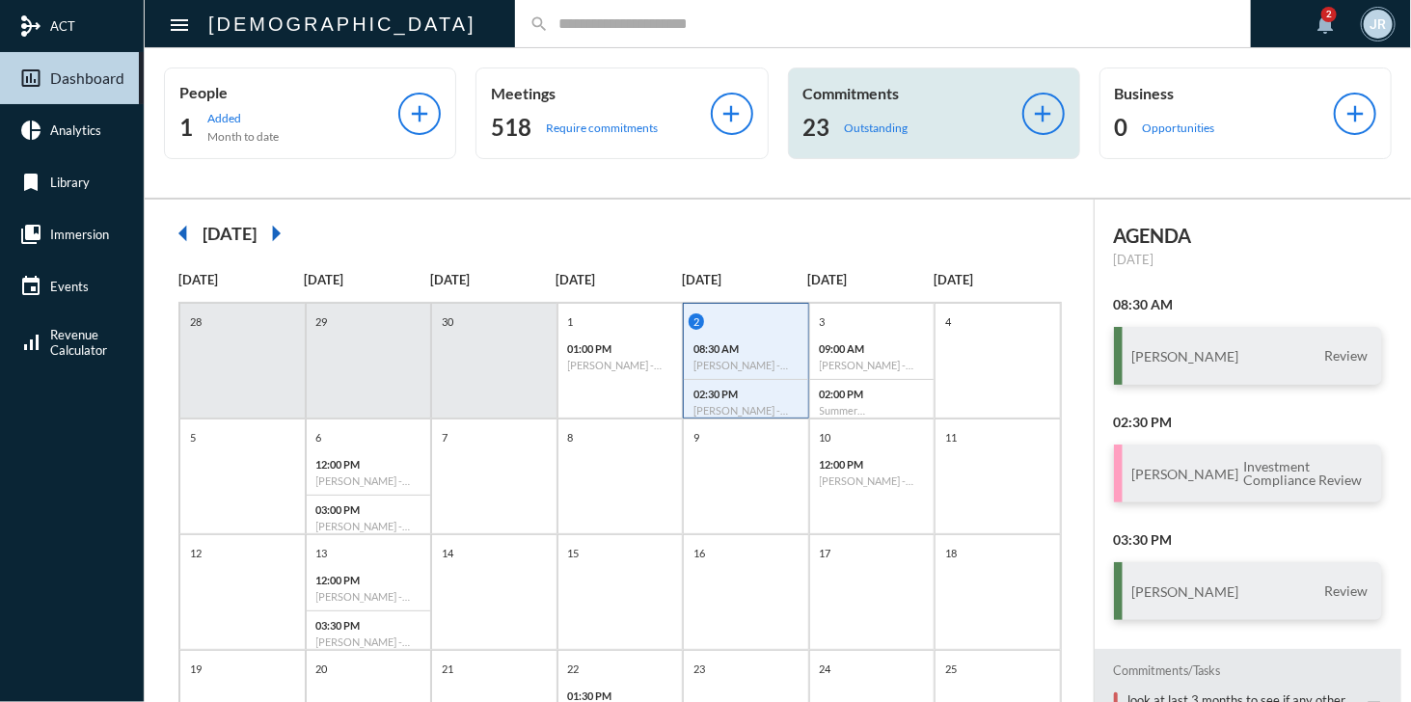
click at [839, 99] on p "Commitments" at bounding box center [912, 93] width 219 height 18
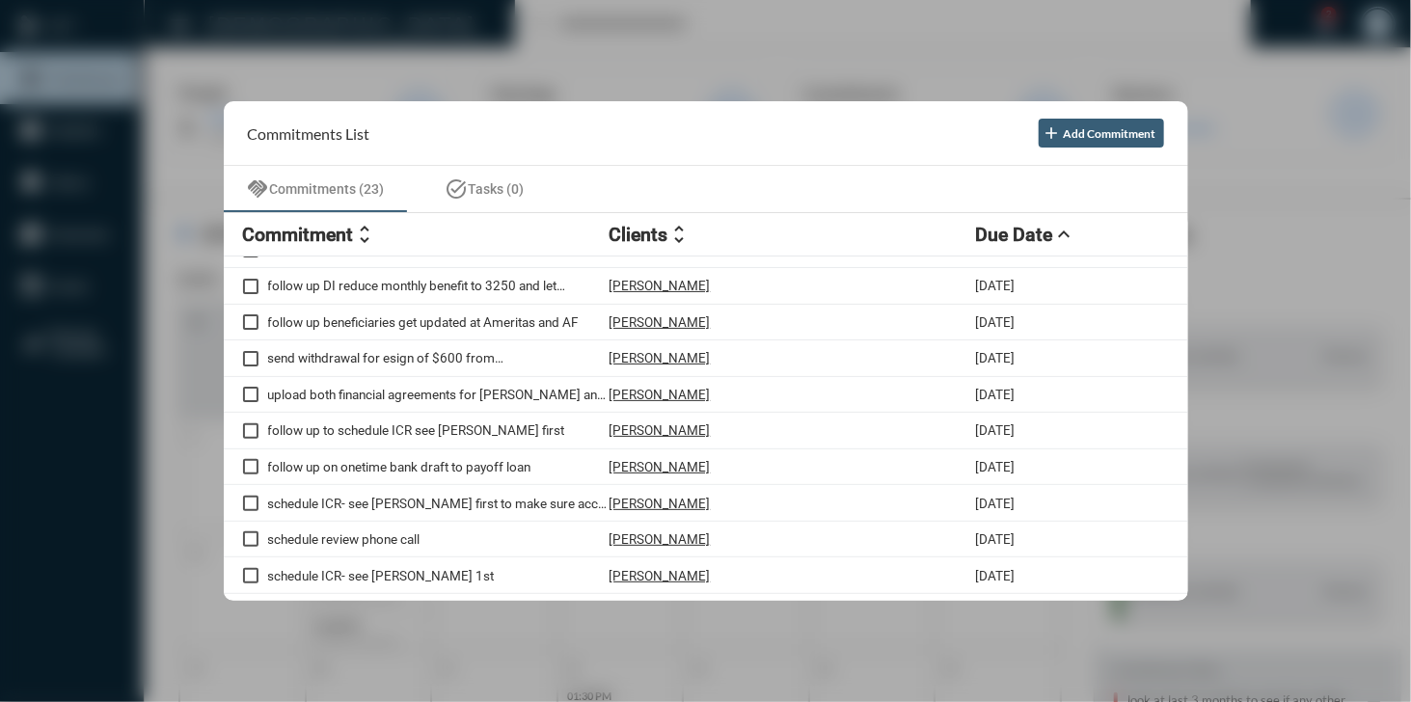
scroll to position [186, 0]
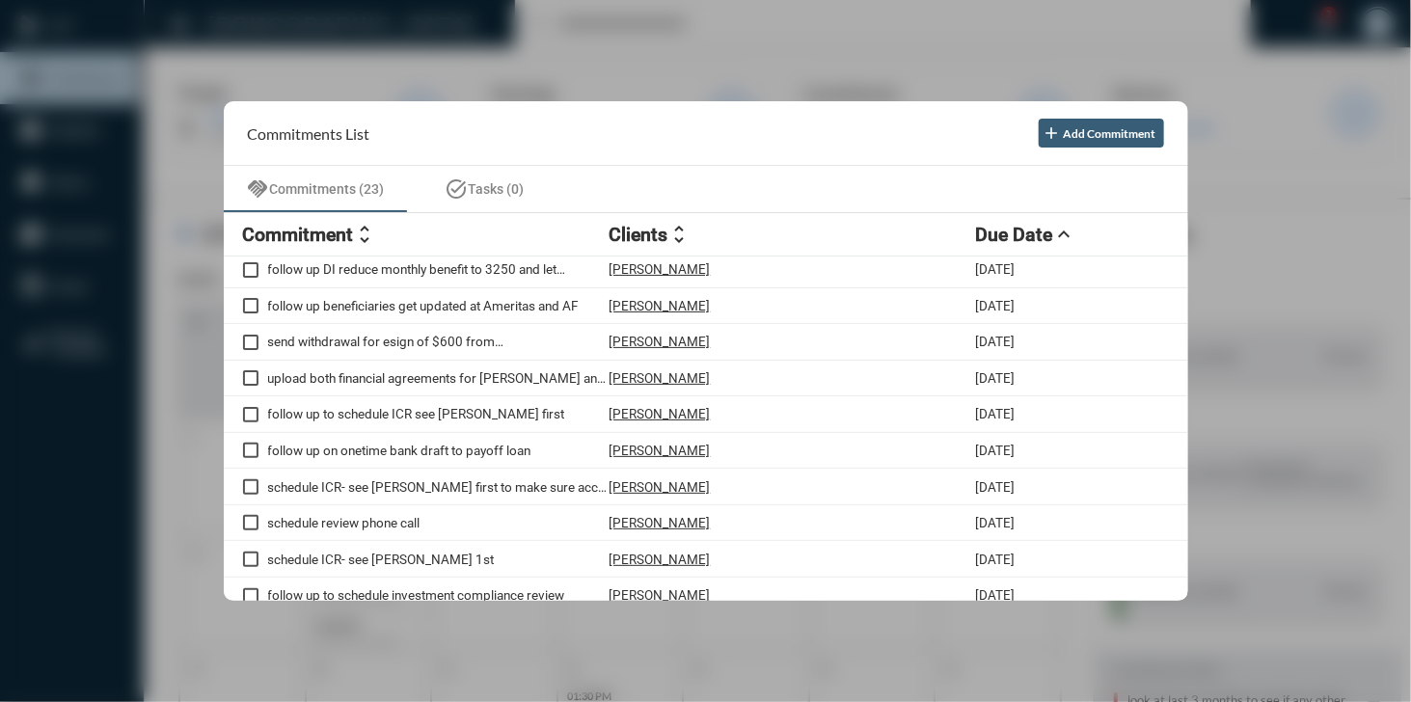
click at [670, 254] on div "Commitment unfold_more Clients unfold_more Due Date expand_less" at bounding box center [706, 234] width 964 height 43
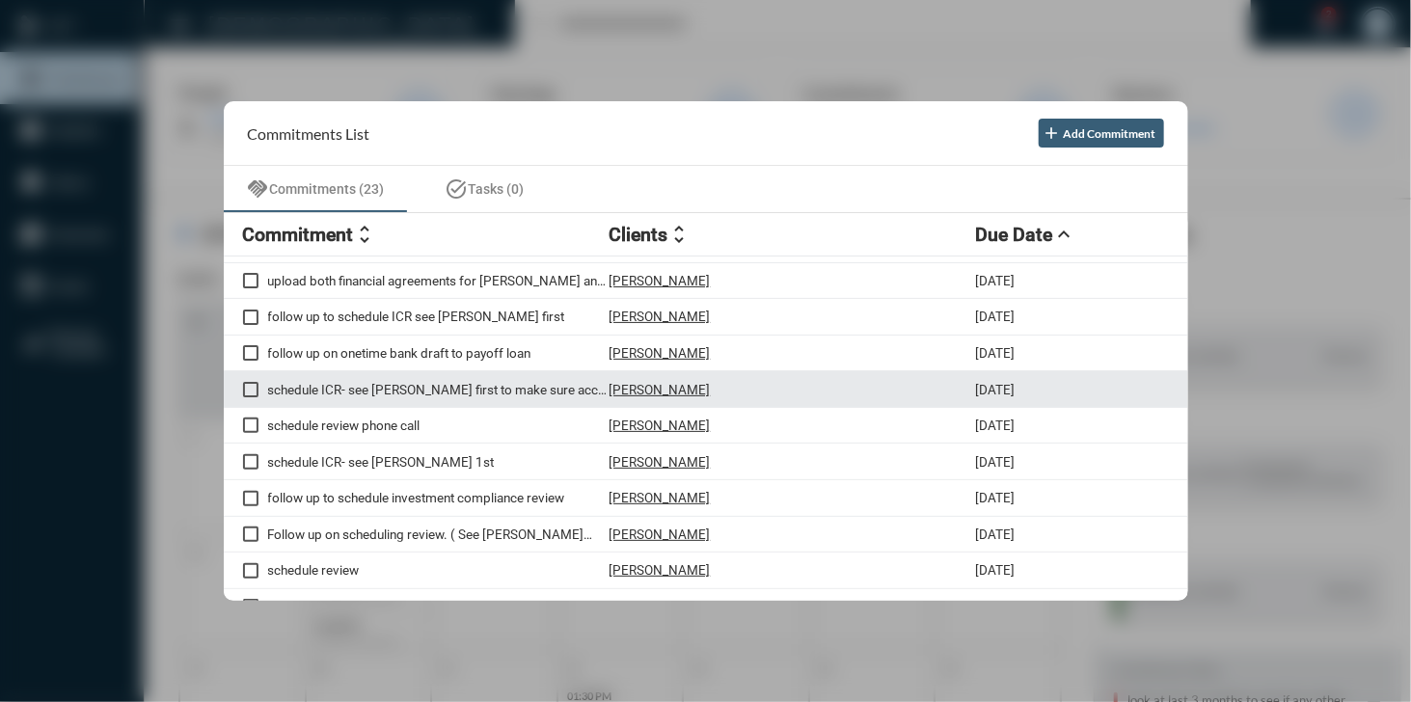
scroll to position [283, 0]
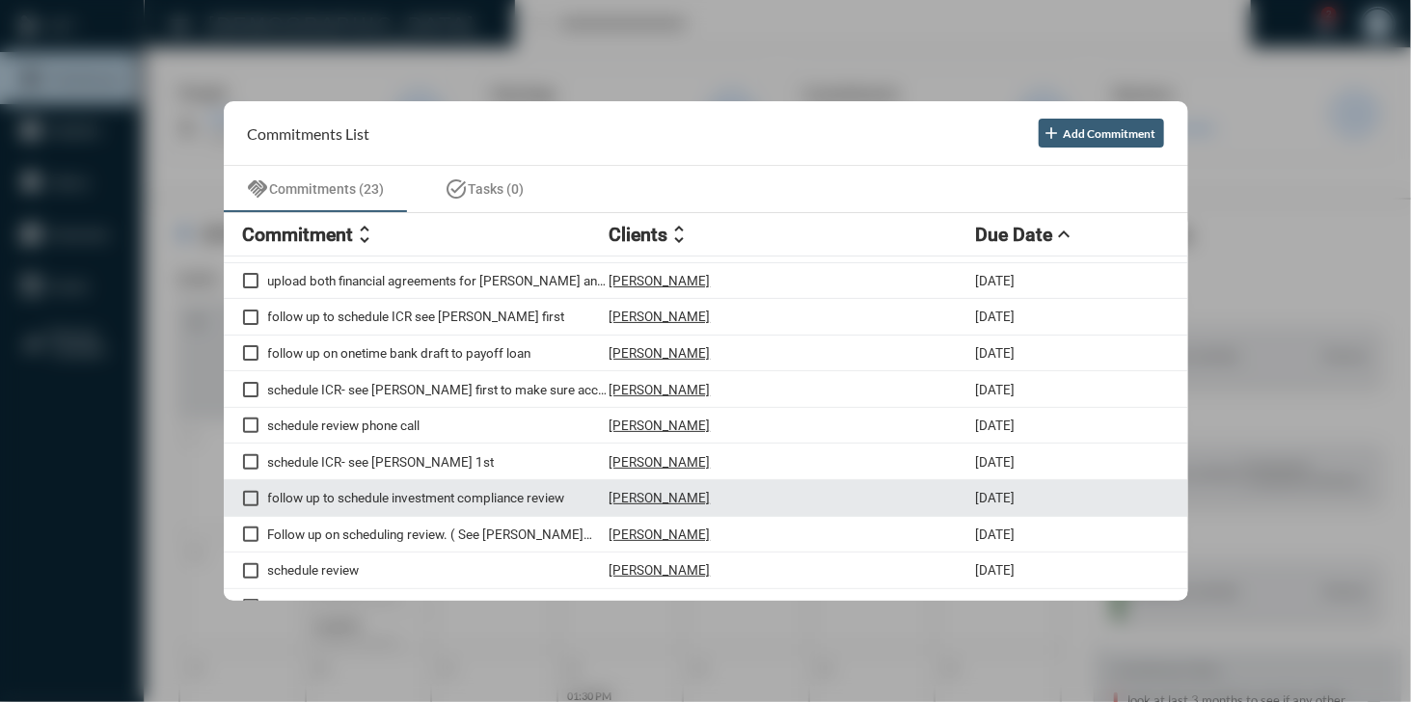
click at [650, 499] on p "[PERSON_NAME]" at bounding box center [659, 497] width 101 height 15
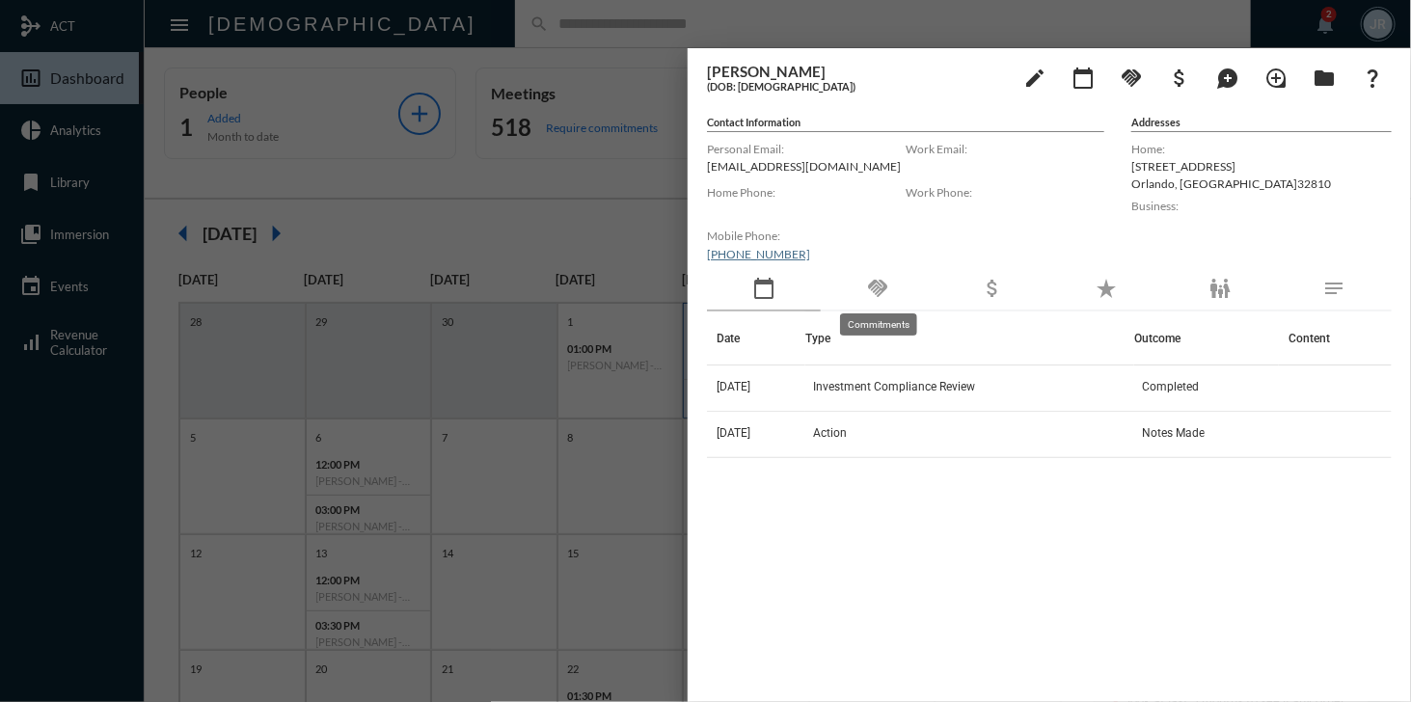
click at [880, 289] on mat-icon "handshake" at bounding box center [877, 288] width 23 height 23
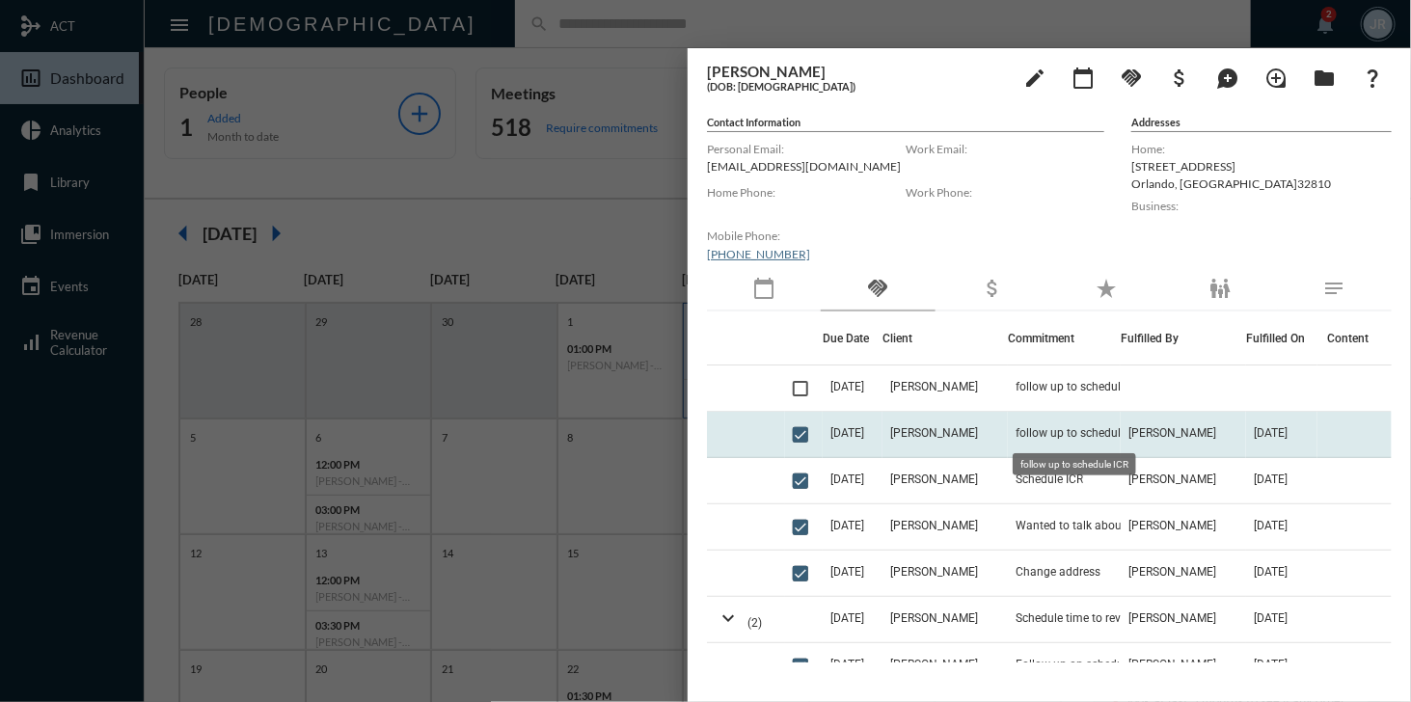
click at [1053, 433] on span "follow up to schedule ICR" at bounding box center [1080, 432] width 131 height 13
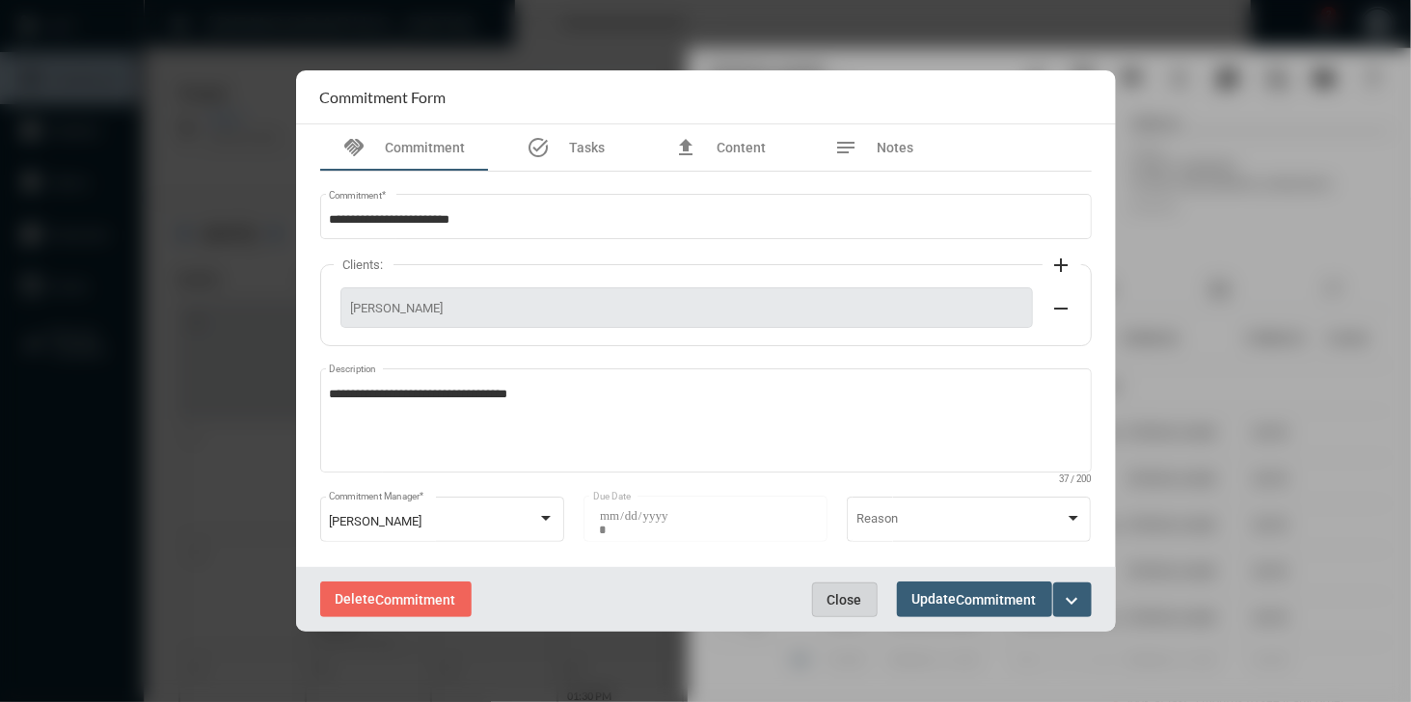
click at [846, 601] on span "Close" at bounding box center [844, 599] width 35 height 15
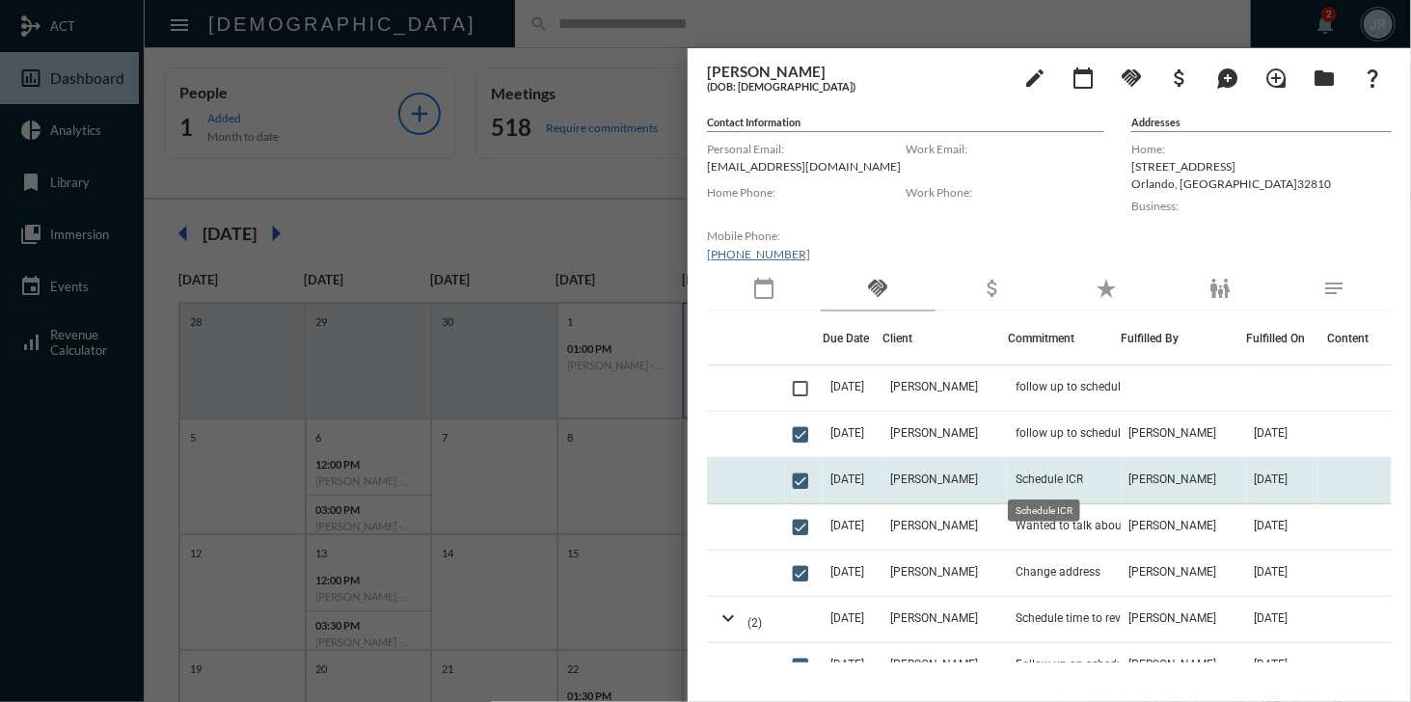
click at [1033, 481] on span "Schedule ICR" at bounding box center [1048, 478] width 67 height 13
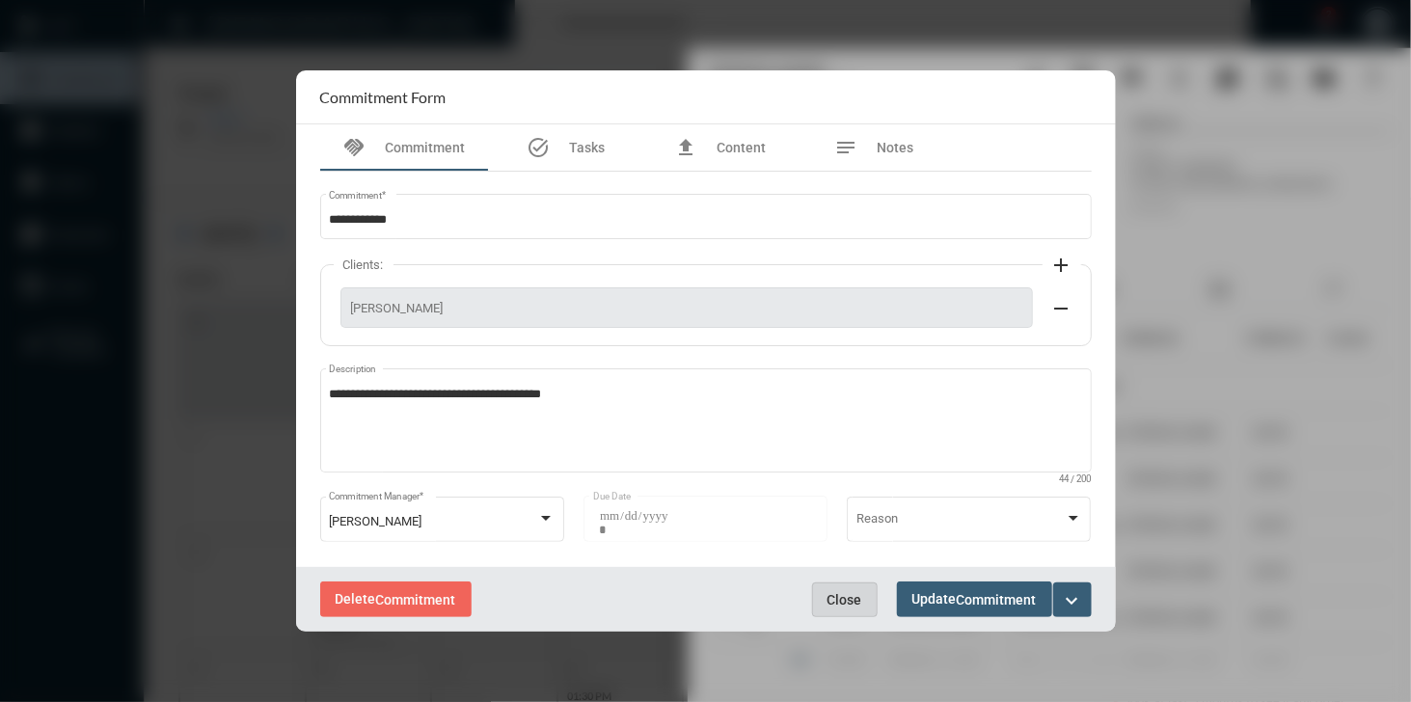
click at [843, 598] on span "Close" at bounding box center [844, 599] width 35 height 15
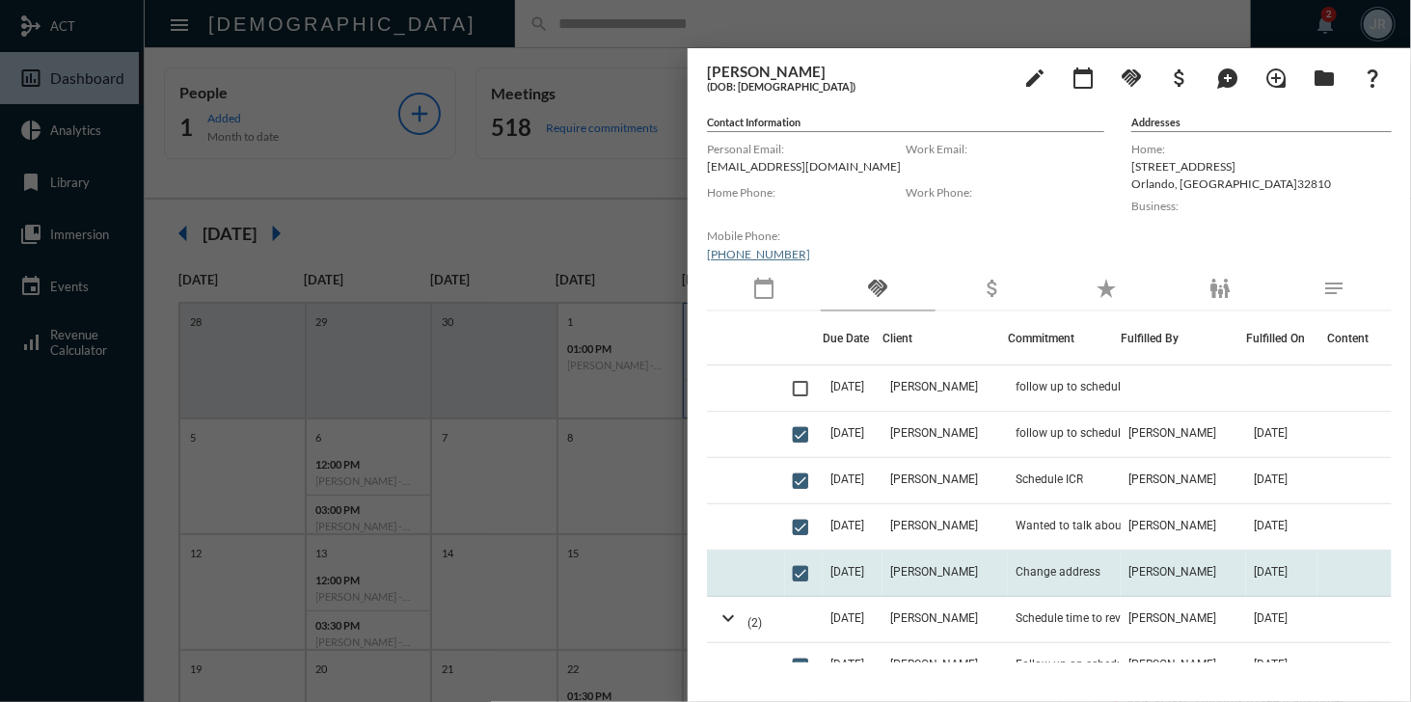
click at [992, 562] on td "[PERSON_NAME]" at bounding box center [944, 574] width 125 height 46
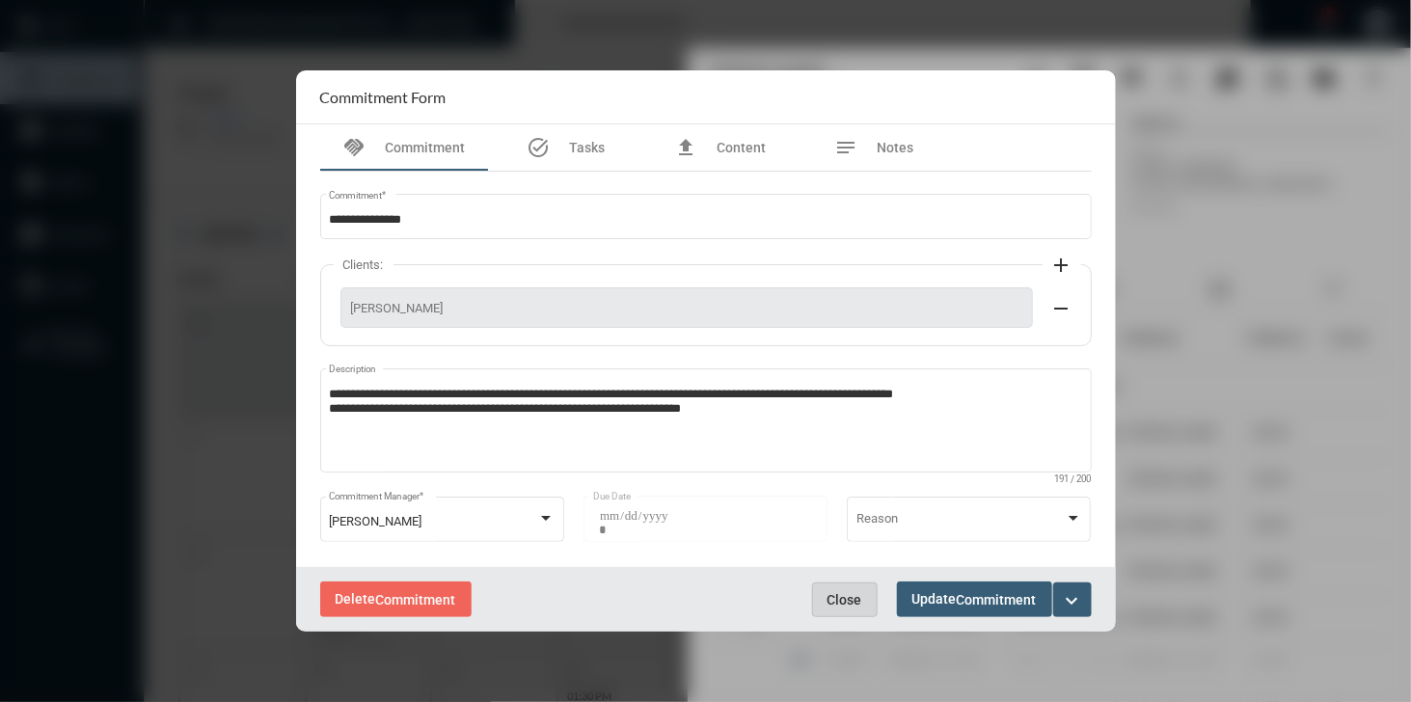
click at [866, 597] on button "Close" at bounding box center [845, 599] width 66 height 35
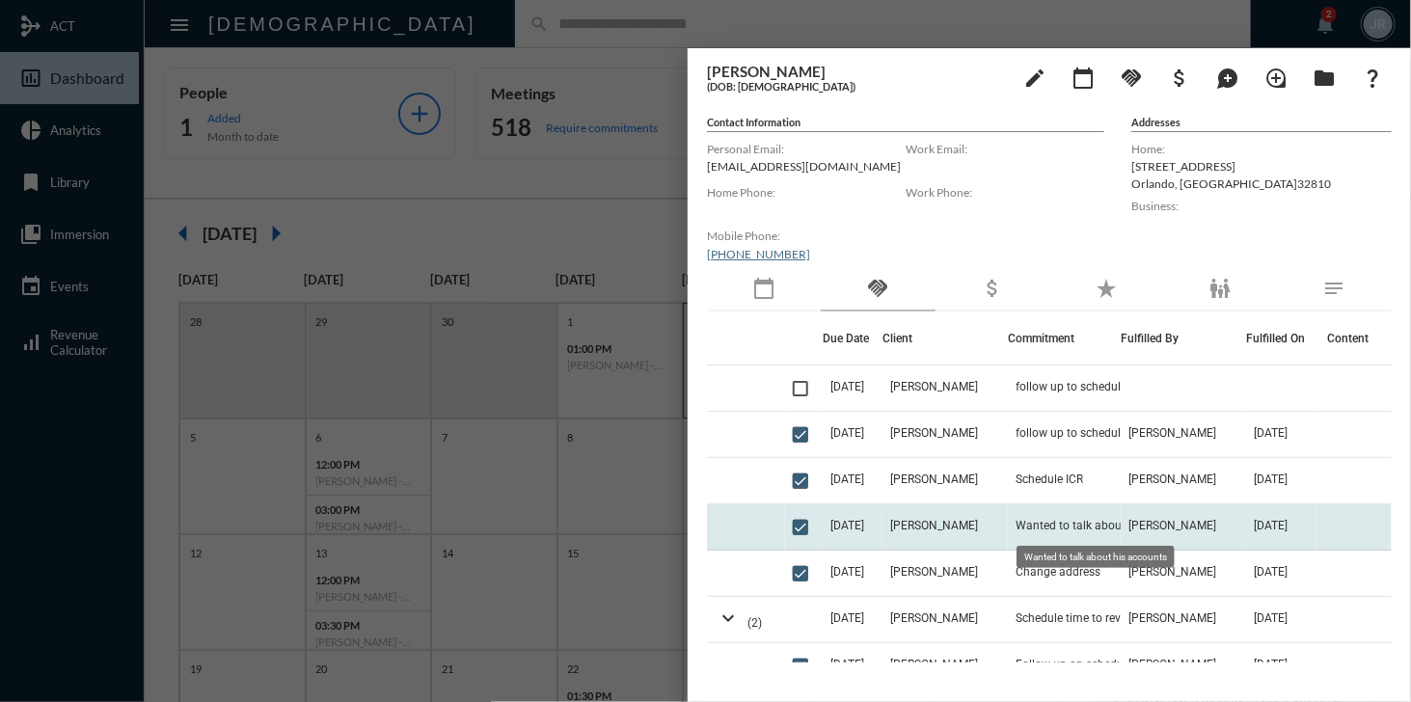
click at [1039, 530] on span "Wanted to talk about his accounts" at bounding box center [1104, 525] width 179 height 13
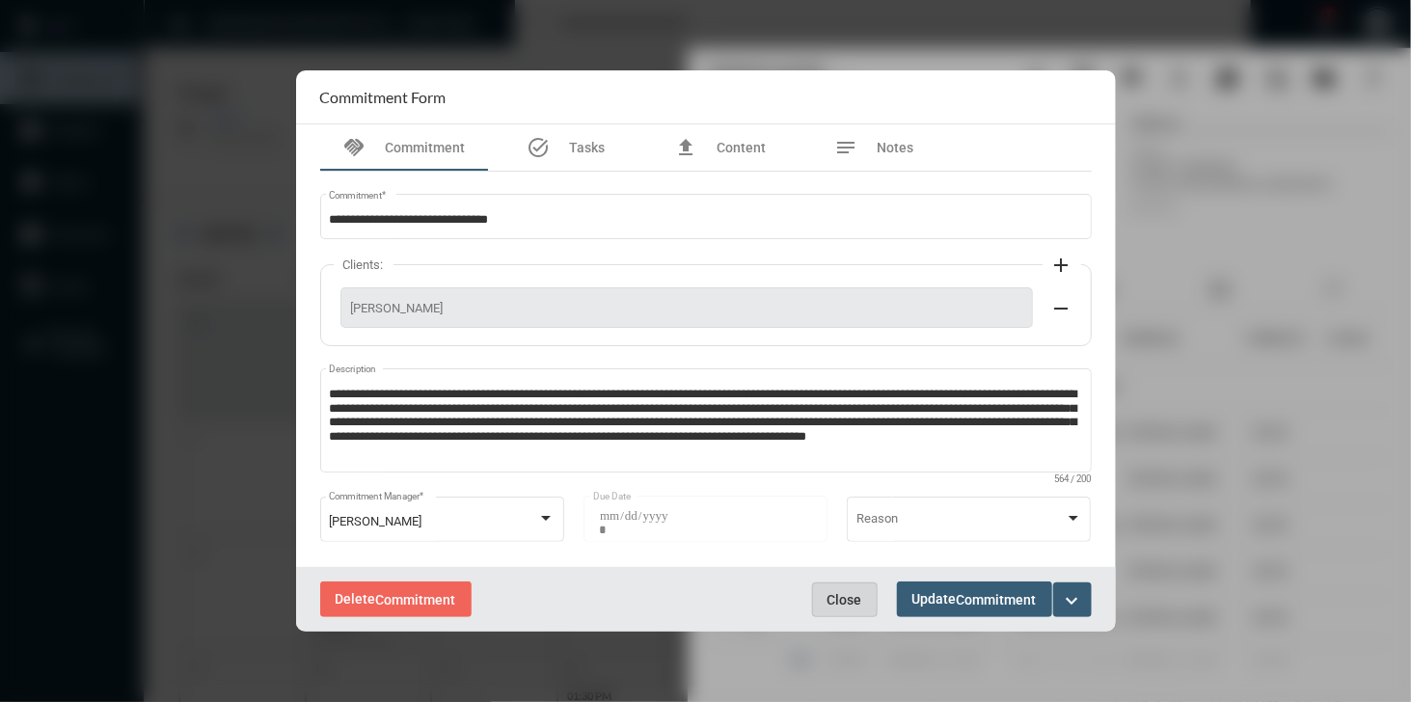
click at [853, 593] on span "Close" at bounding box center [844, 599] width 35 height 15
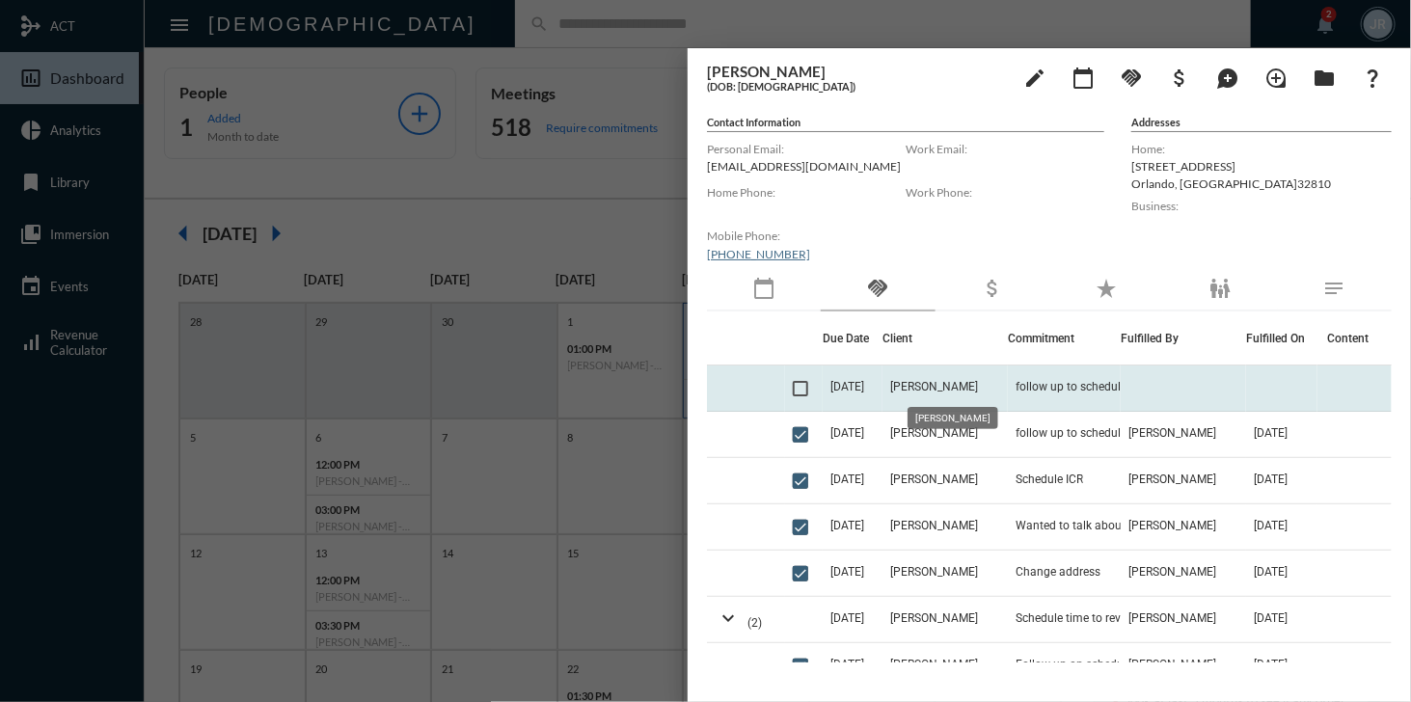
click at [943, 386] on span "[PERSON_NAME]" at bounding box center [934, 386] width 88 height 13
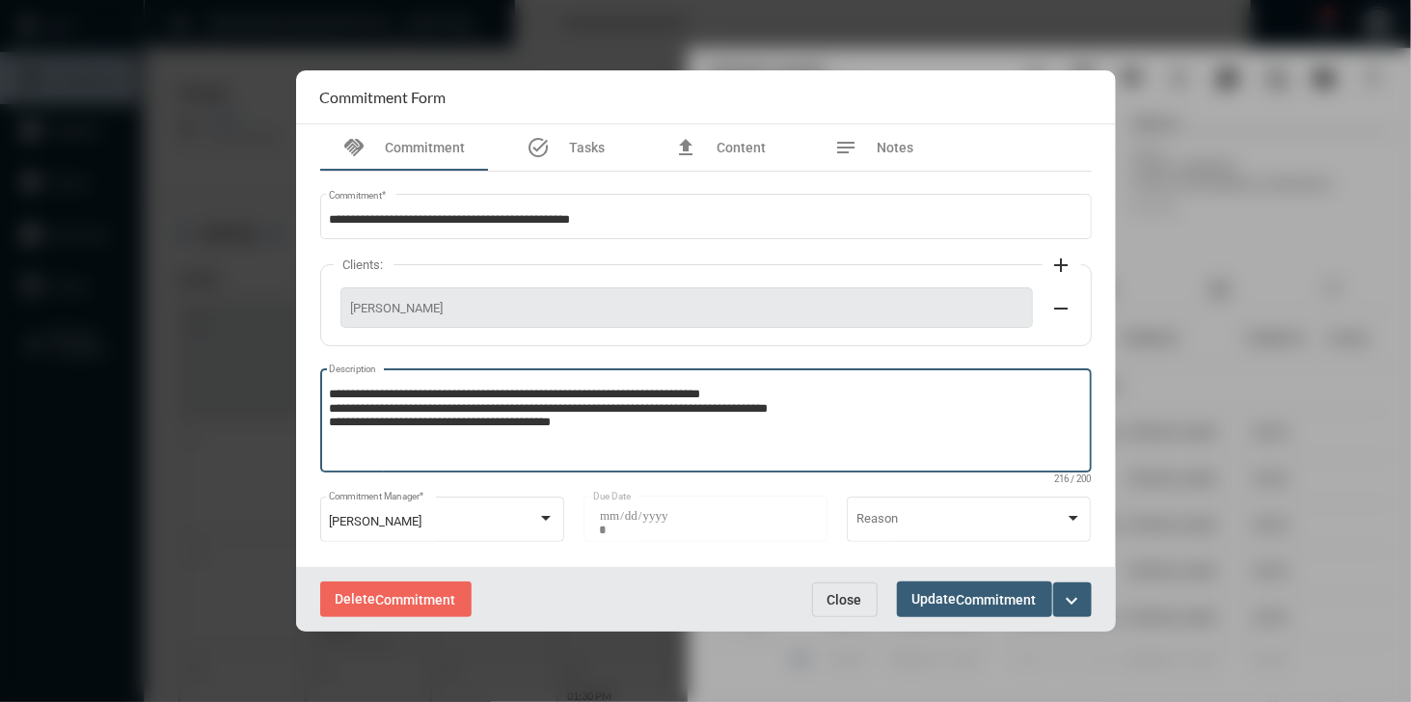
click at [613, 429] on textarea "**********" at bounding box center [705, 424] width 753 height 76
type textarea "**********"
click at [961, 593] on span "Commitment" at bounding box center [997, 599] width 80 height 15
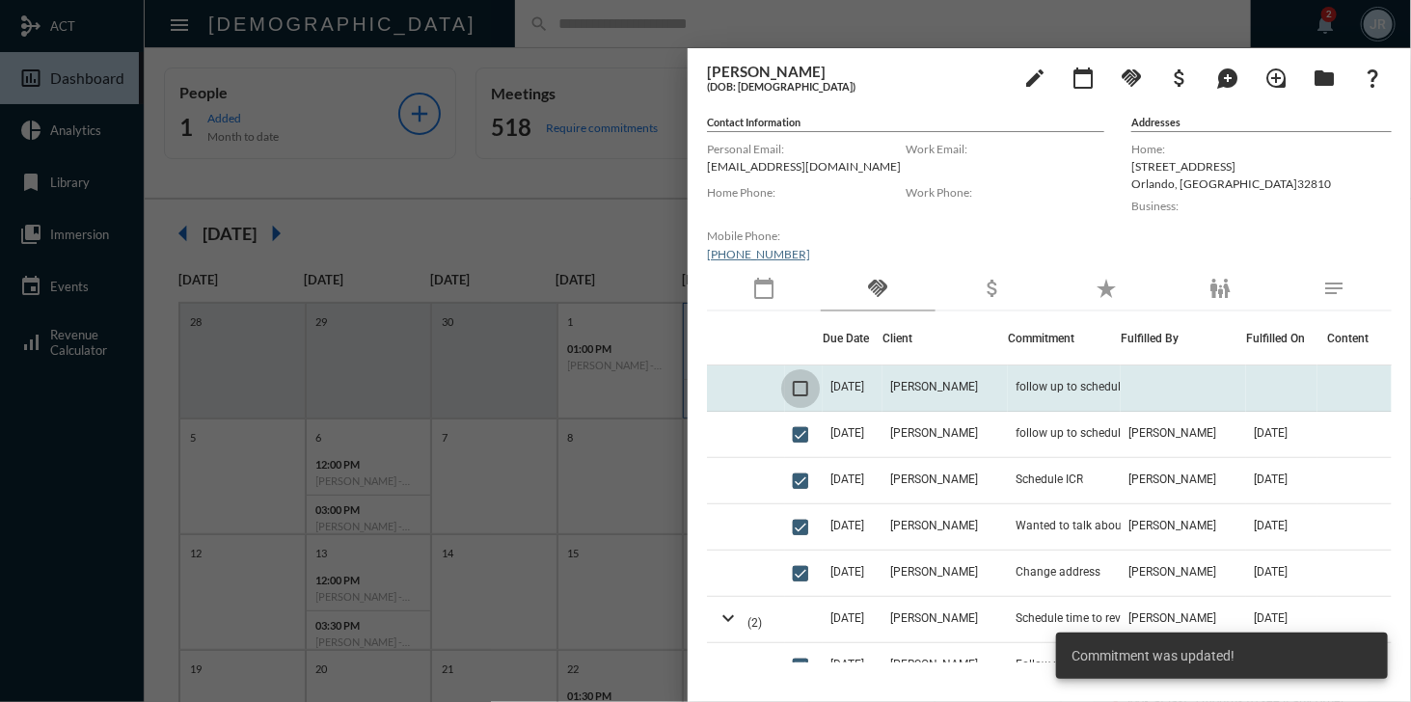
click at [804, 388] on span at bounding box center [800, 388] width 15 height 15
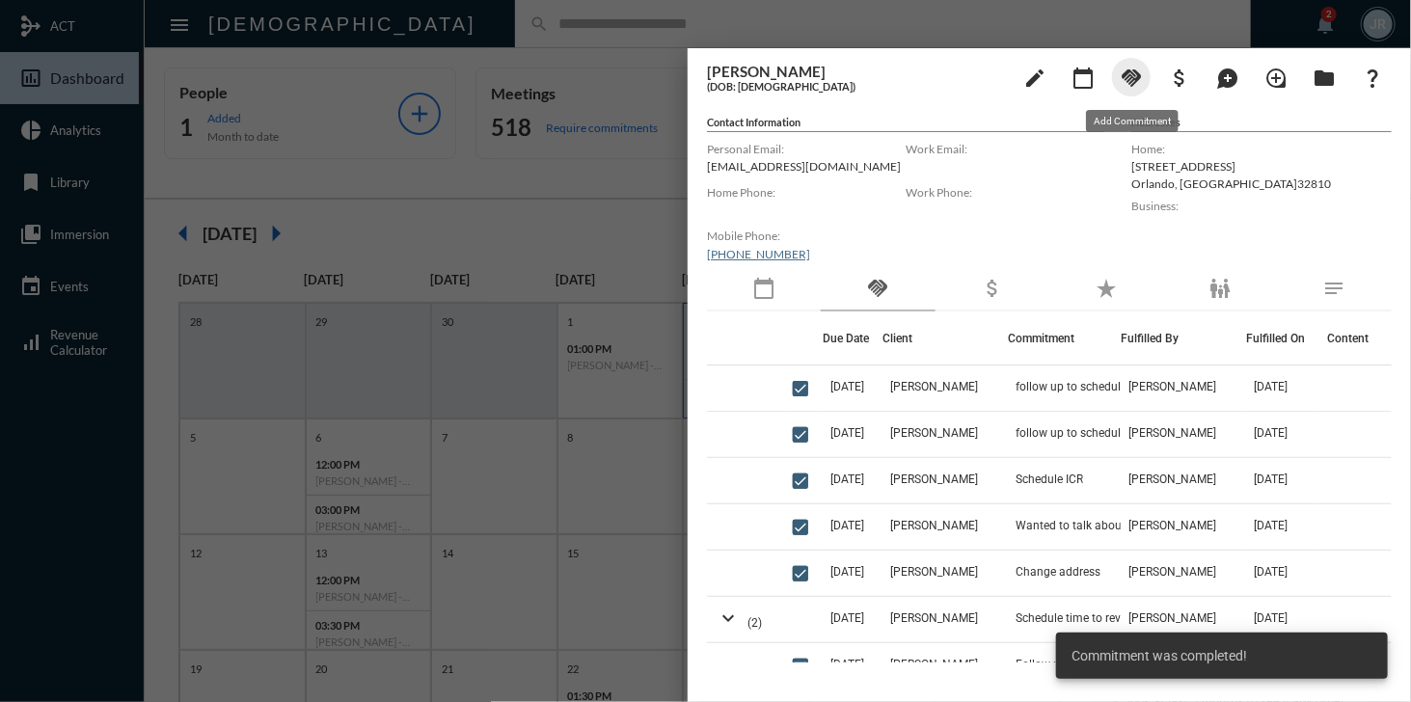
click at [1133, 82] on mat-icon "handshake" at bounding box center [1130, 78] width 23 height 23
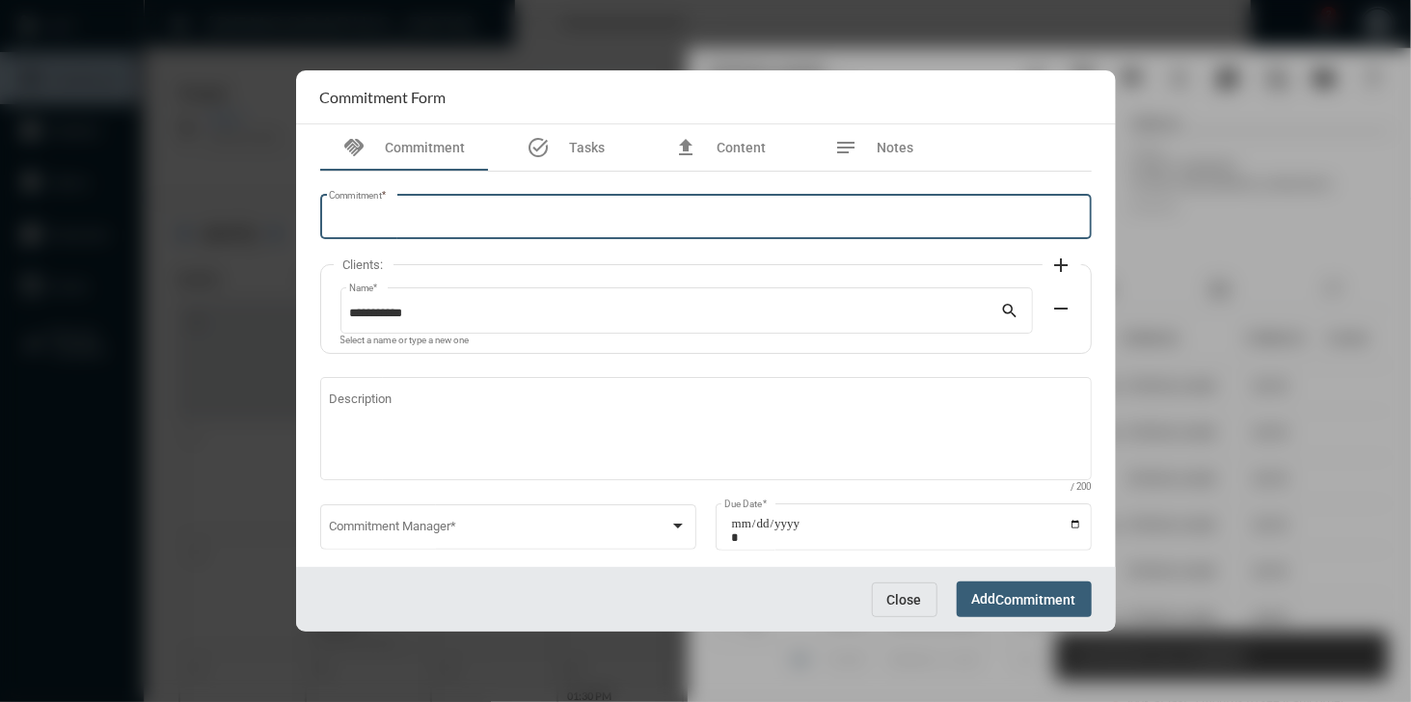
click at [588, 214] on input "Commitment *" at bounding box center [705, 220] width 753 height 14
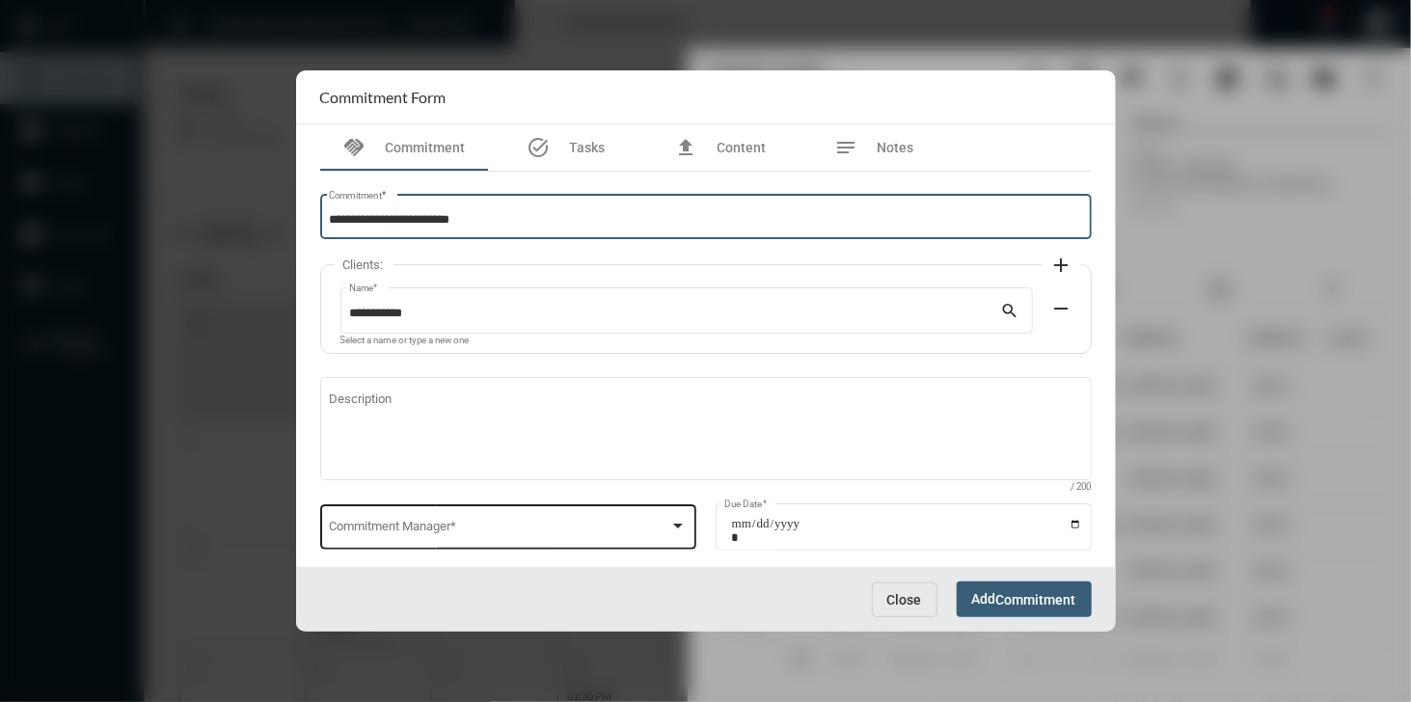
type input "**********"
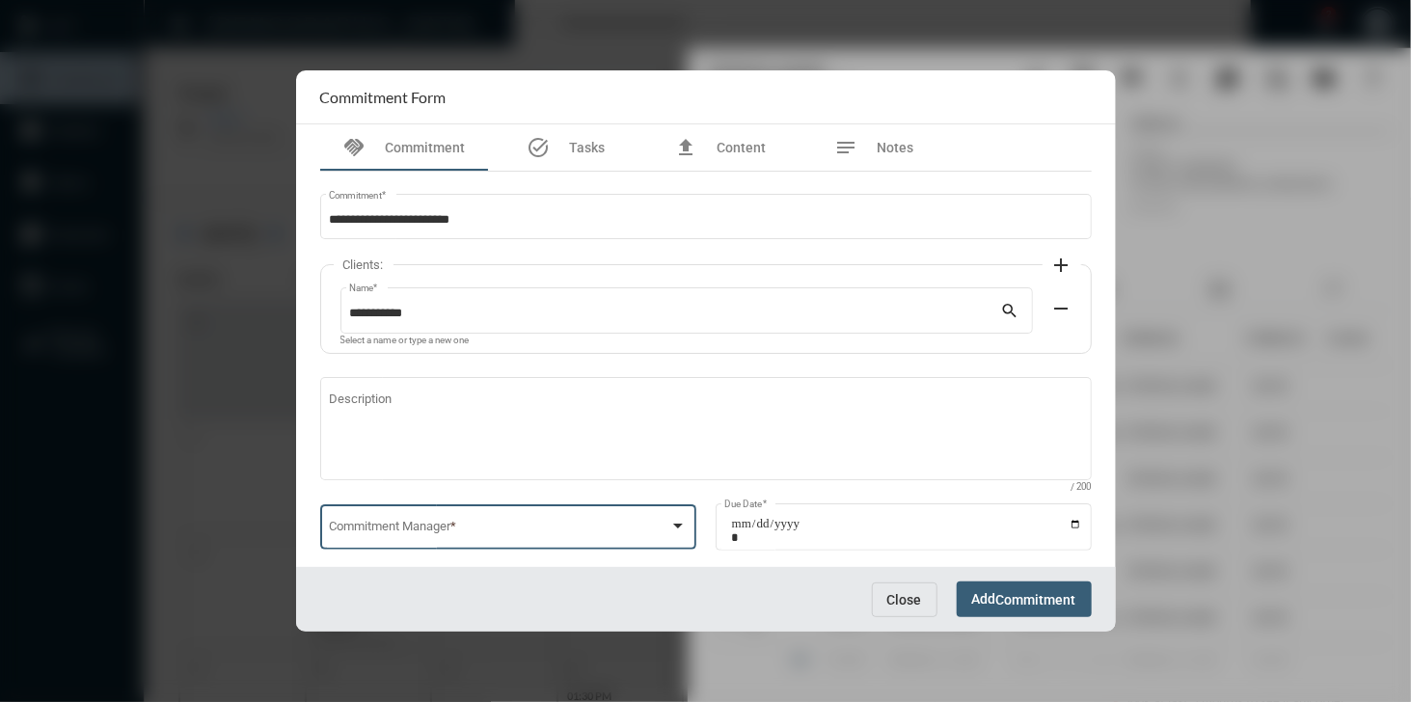
click at [438, 535] on span at bounding box center [499, 531] width 340 height 14
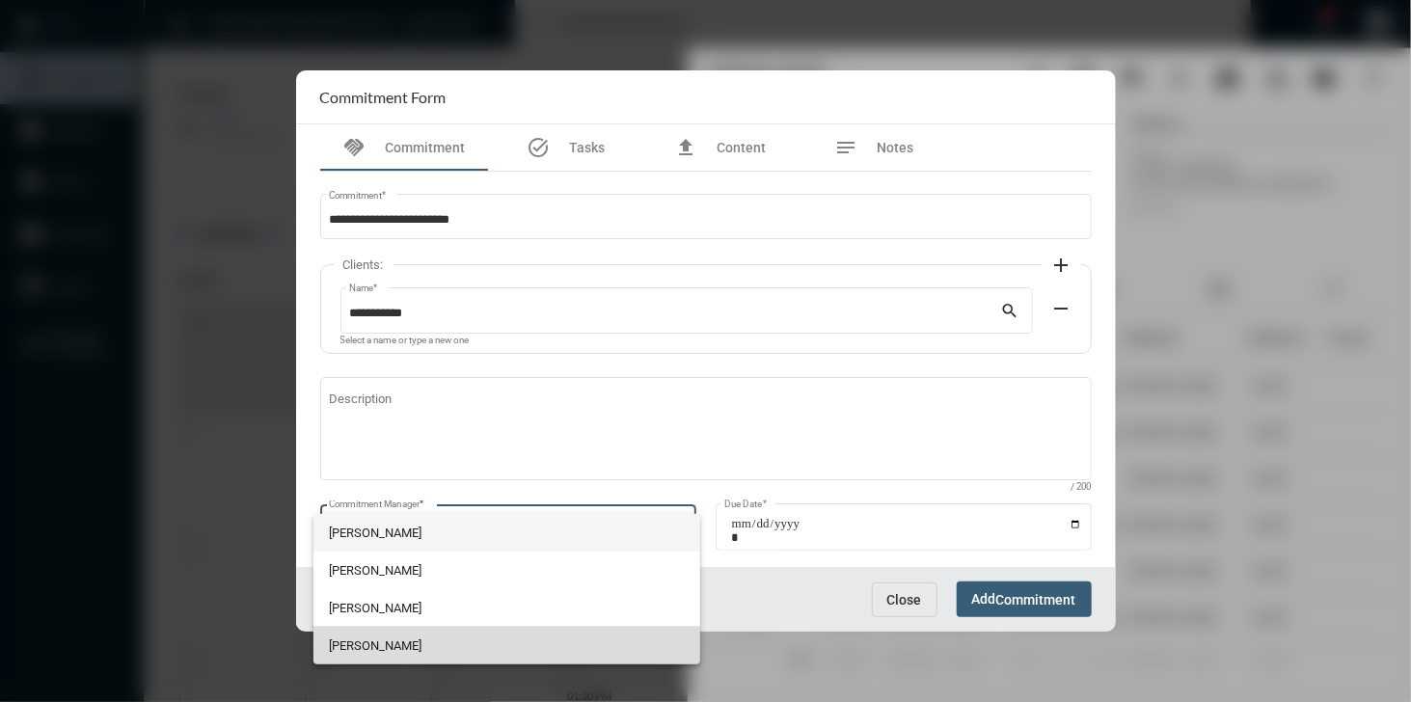
click at [433, 651] on span "[PERSON_NAME]" at bounding box center [506, 646] width 355 height 38
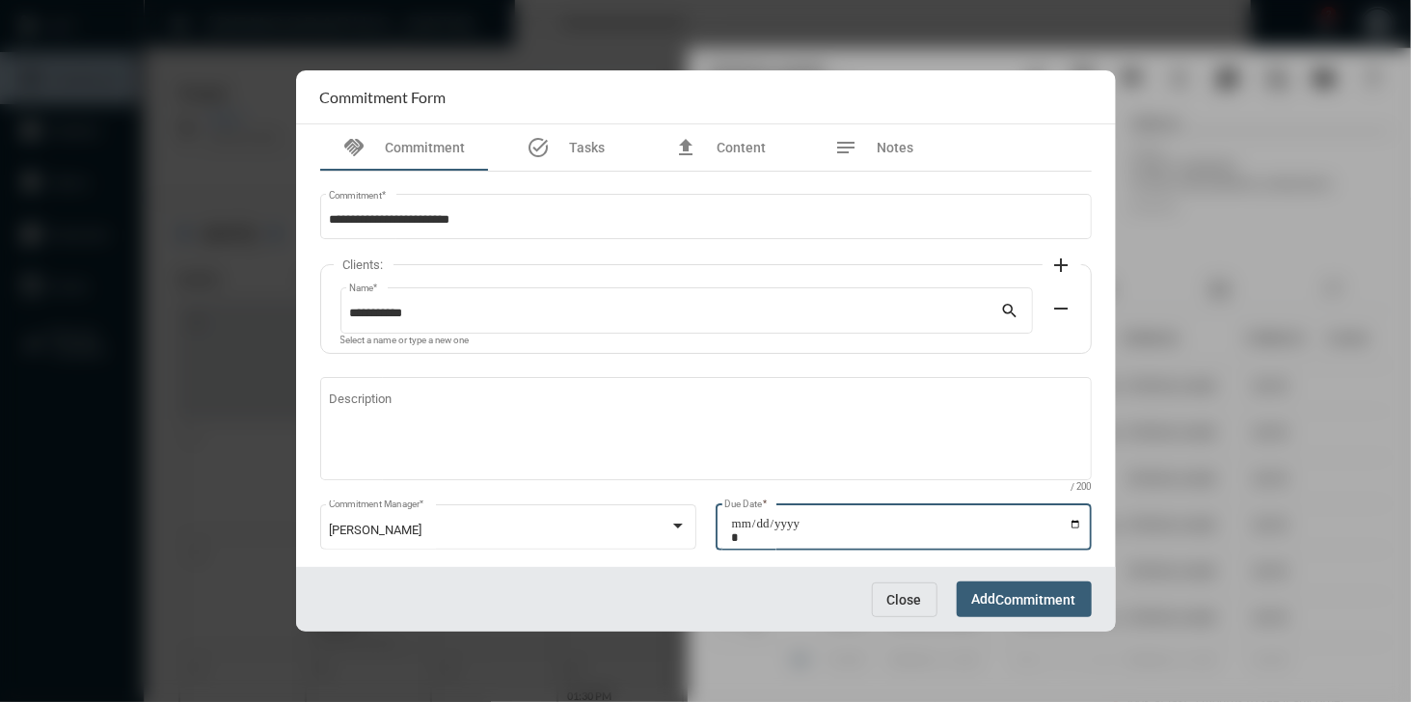
click at [1070, 528] on input "Due Date *" at bounding box center [906, 530] width 351 height 27
click at [1067, 526] on input "**********" at bounding box center [906, 530] width 351 height 27
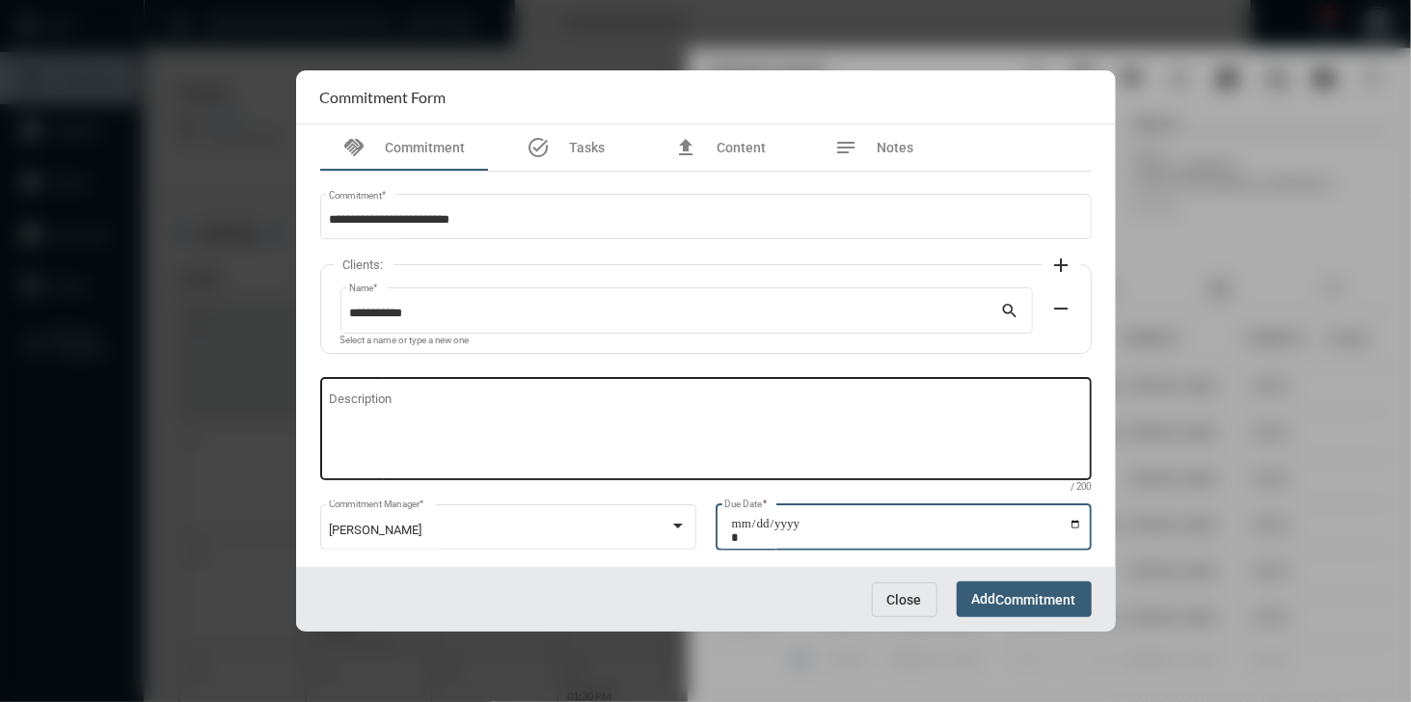
type input "**********"
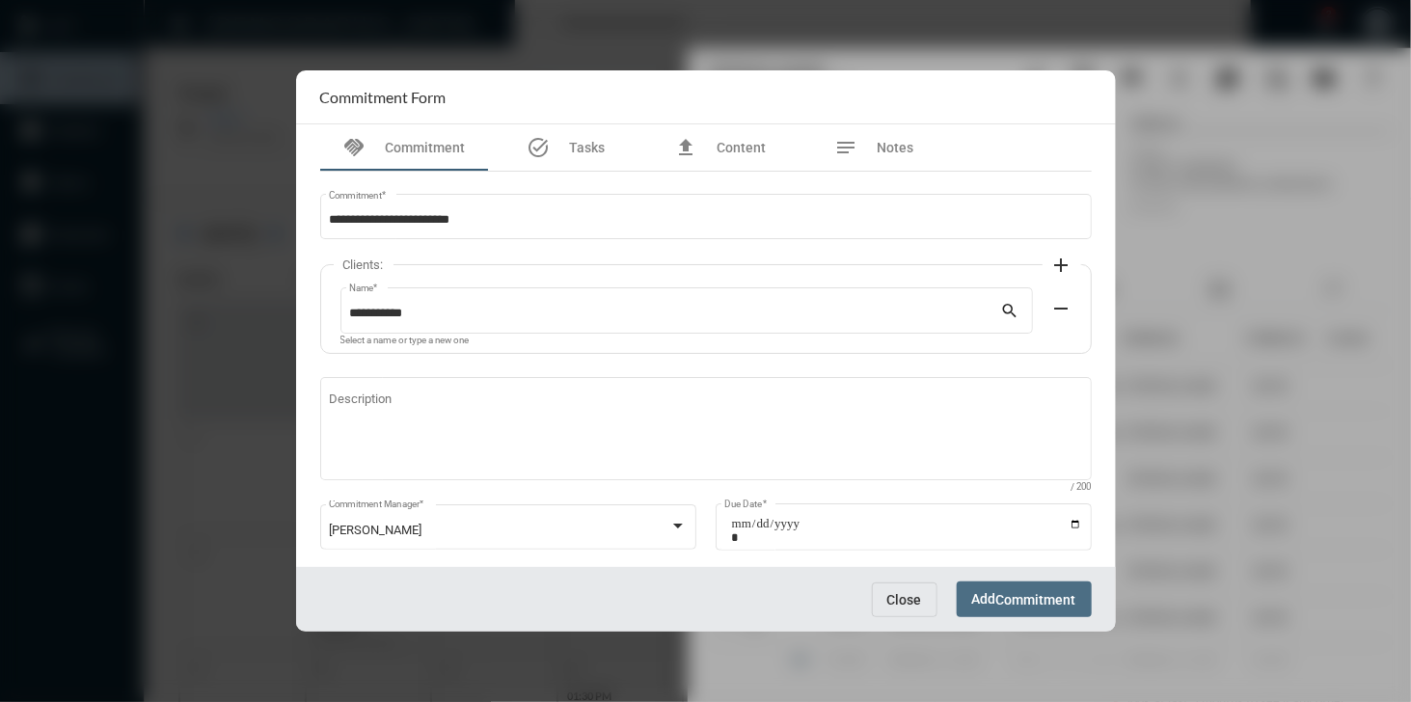
click at [1032, 592] on span "Commitment" at bounding box center [1036, 599] width 80 height 15
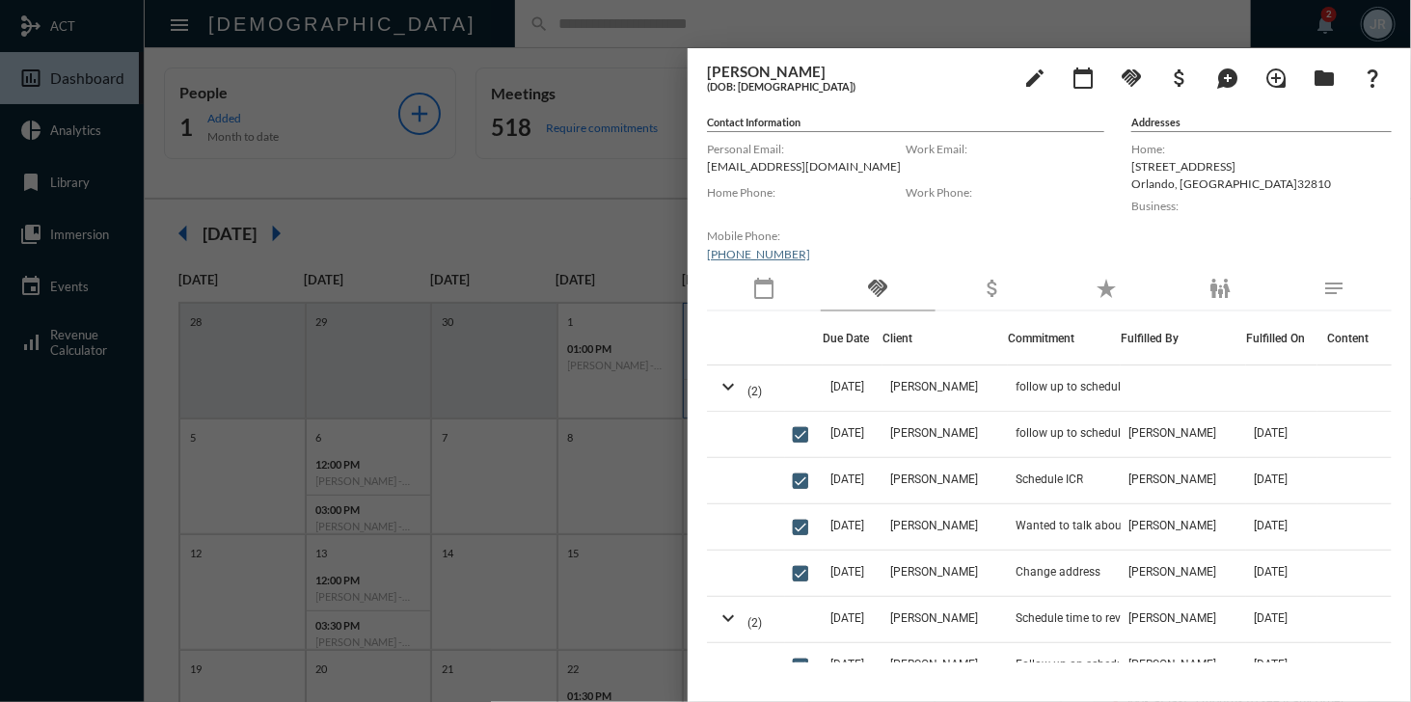
click at [607, 36] on div at bounding box center [705, 351] width 1411 height 702
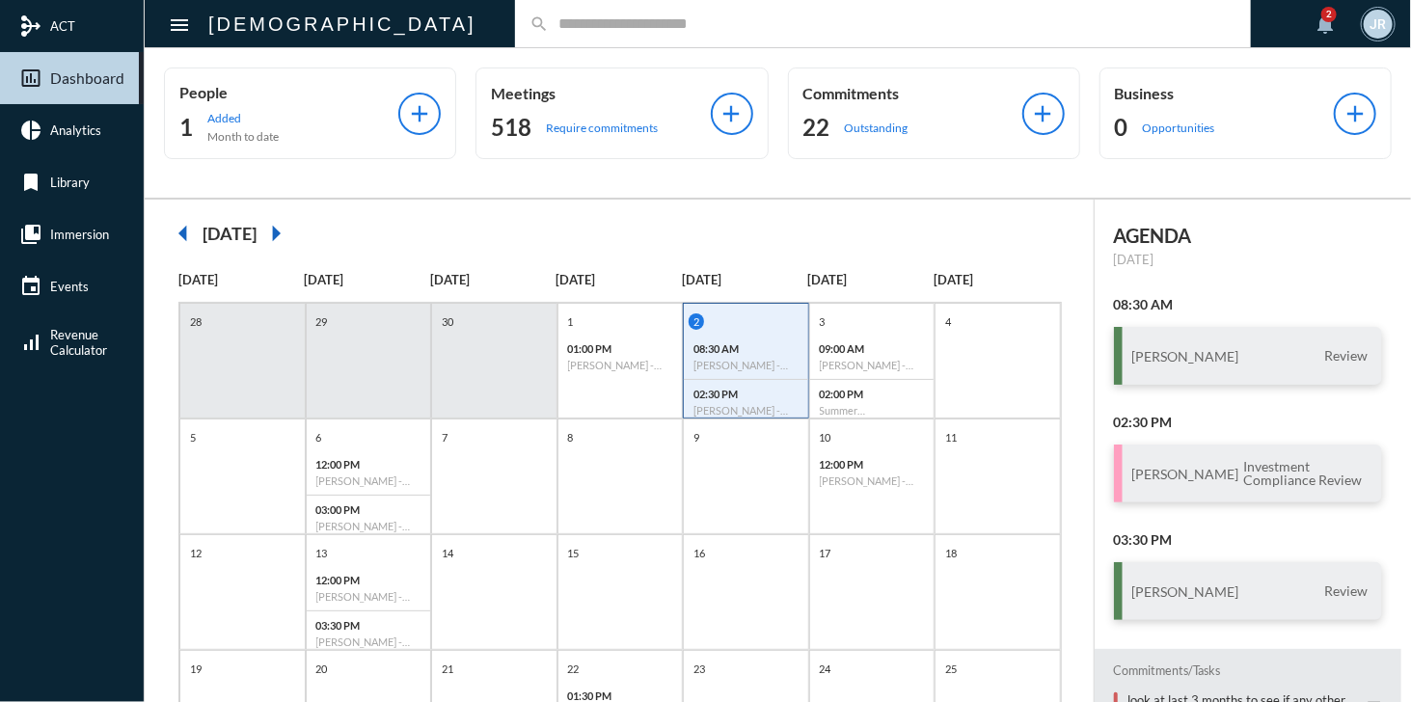
click at [549, 32] on input "text" at bounding box center [893, 23] width 688 height 16
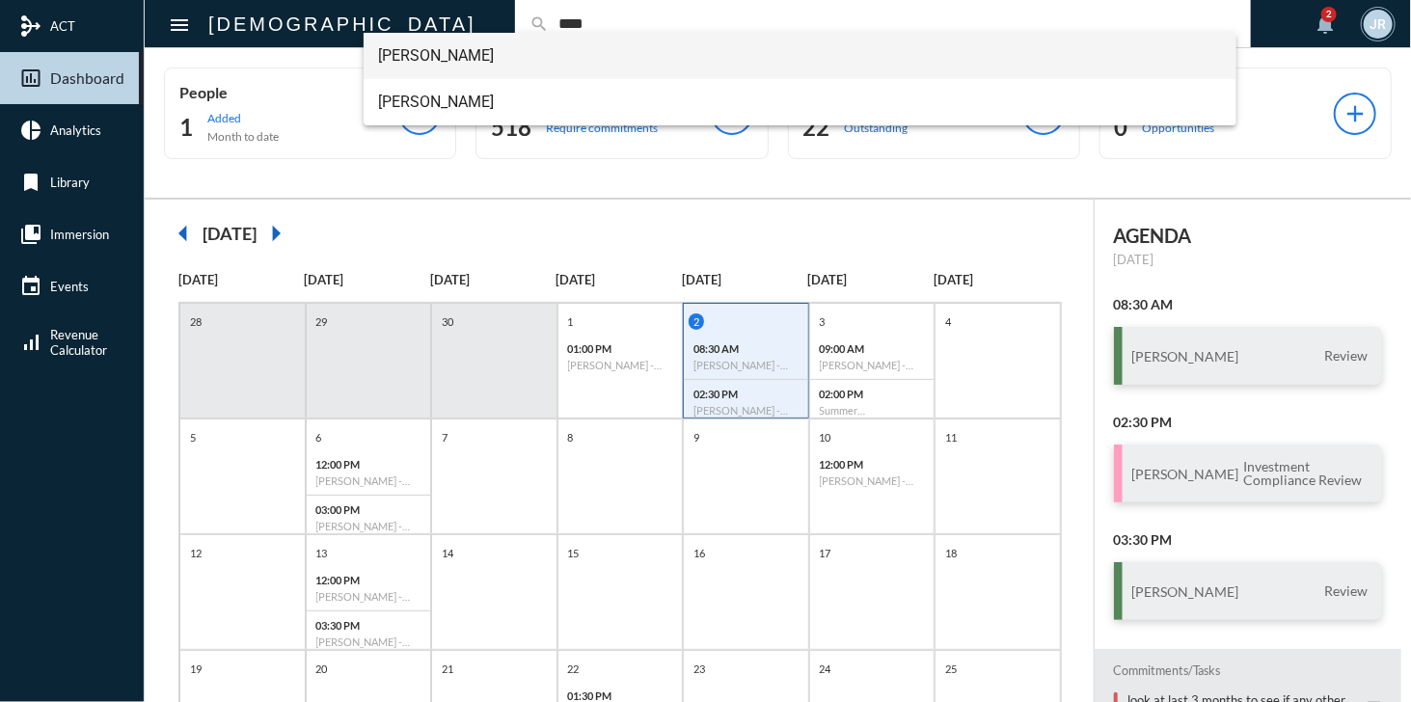
type input "****"
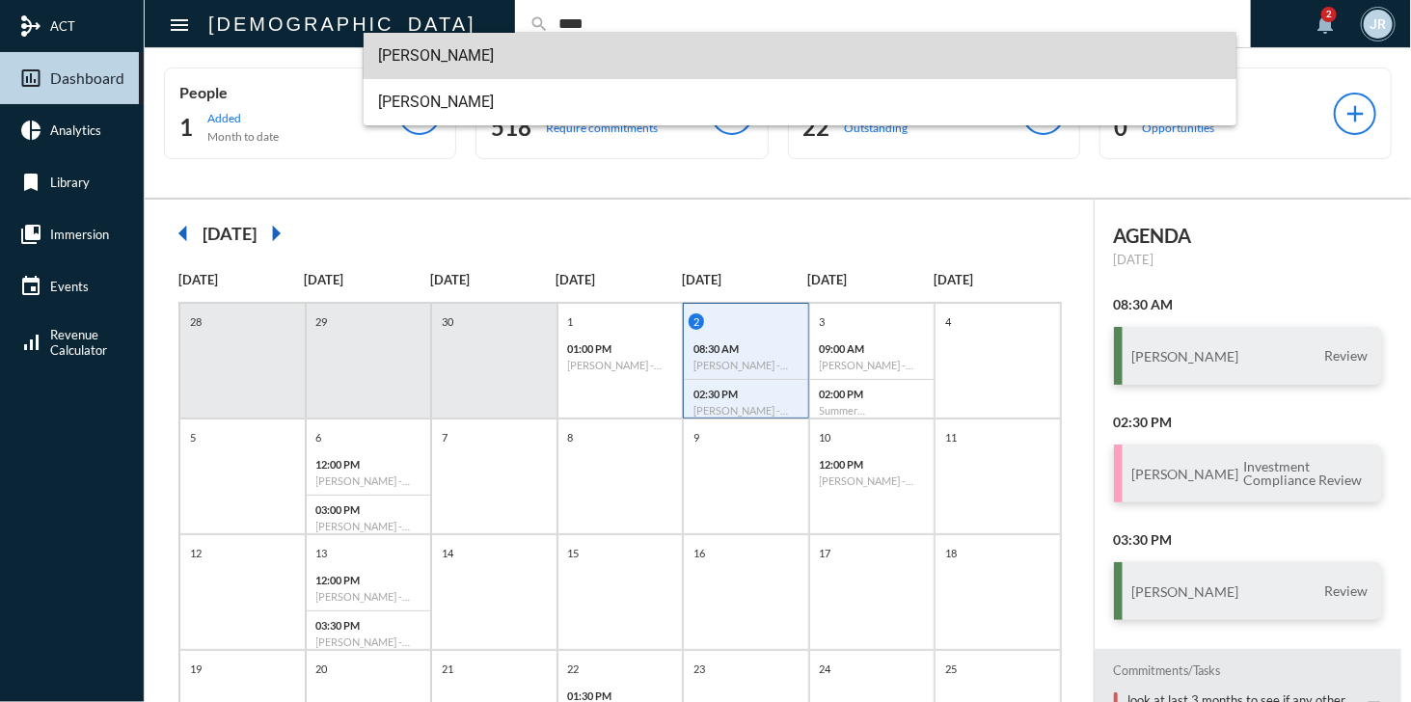
click at [459, 56] on span "[PERSON_NAME]" at bounding box center [800, 56] width 843 height 46
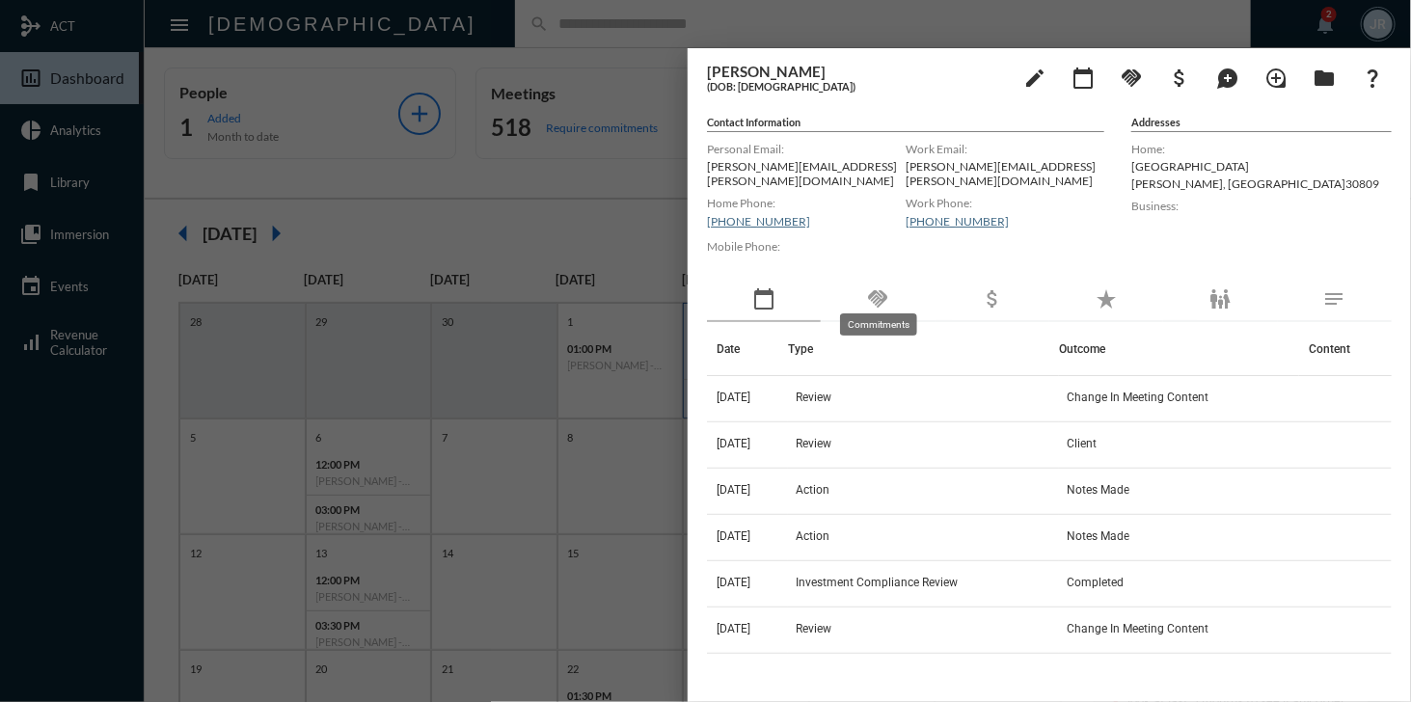
click at [885, 297] on mat-icon "handshake" at bounding box center [877, 298] width 23 height 23
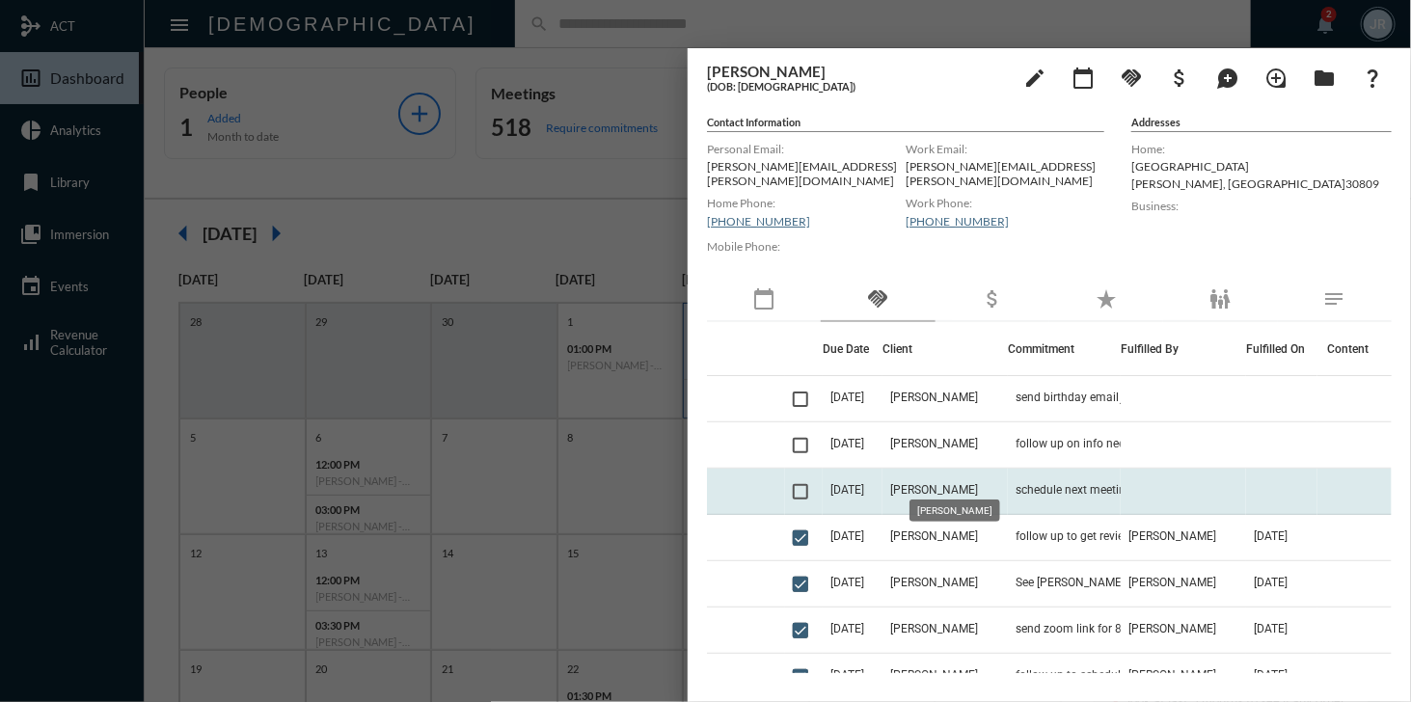
click at [939, 483] on span "[PERSON_NAME]" at bounding box center [934, 489] width 88 height 13
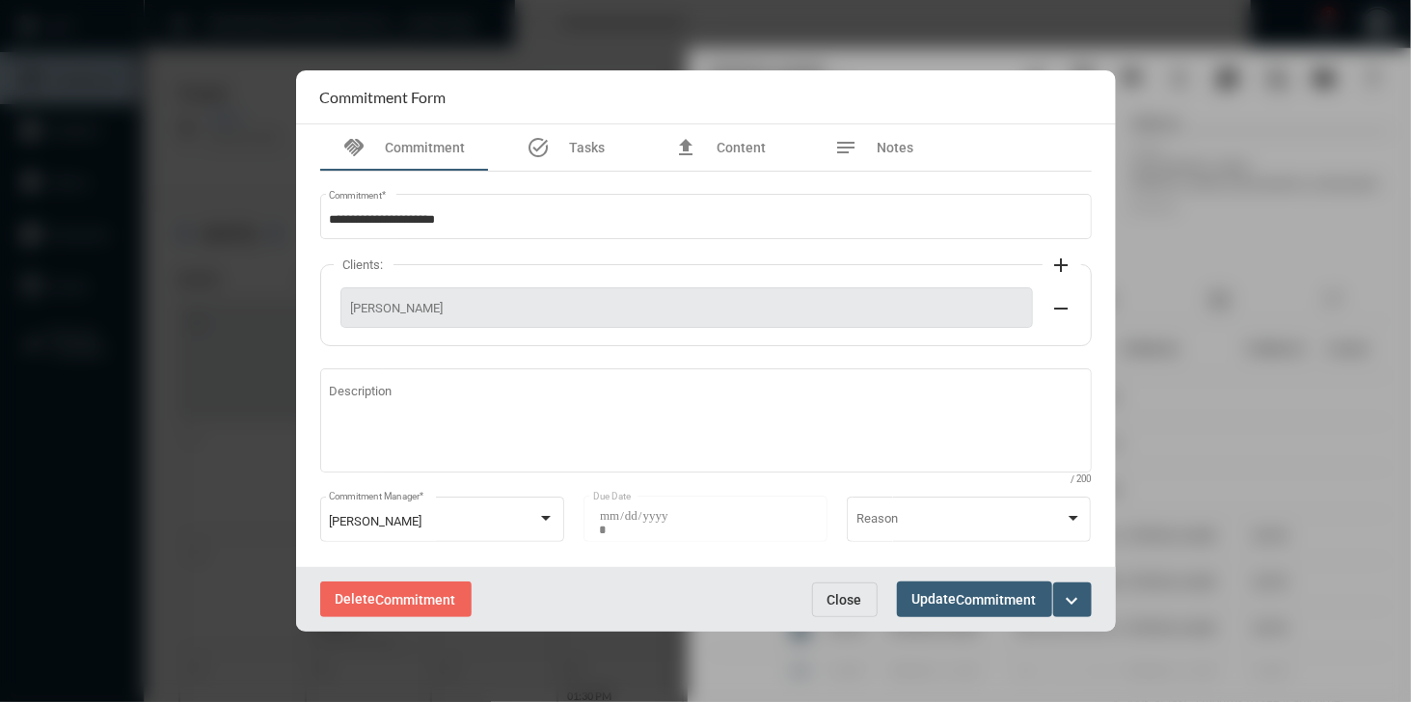
click at [1080, 599] on mat-icon "expand_more" at bounding box center [1072, 600] width 23 height 23
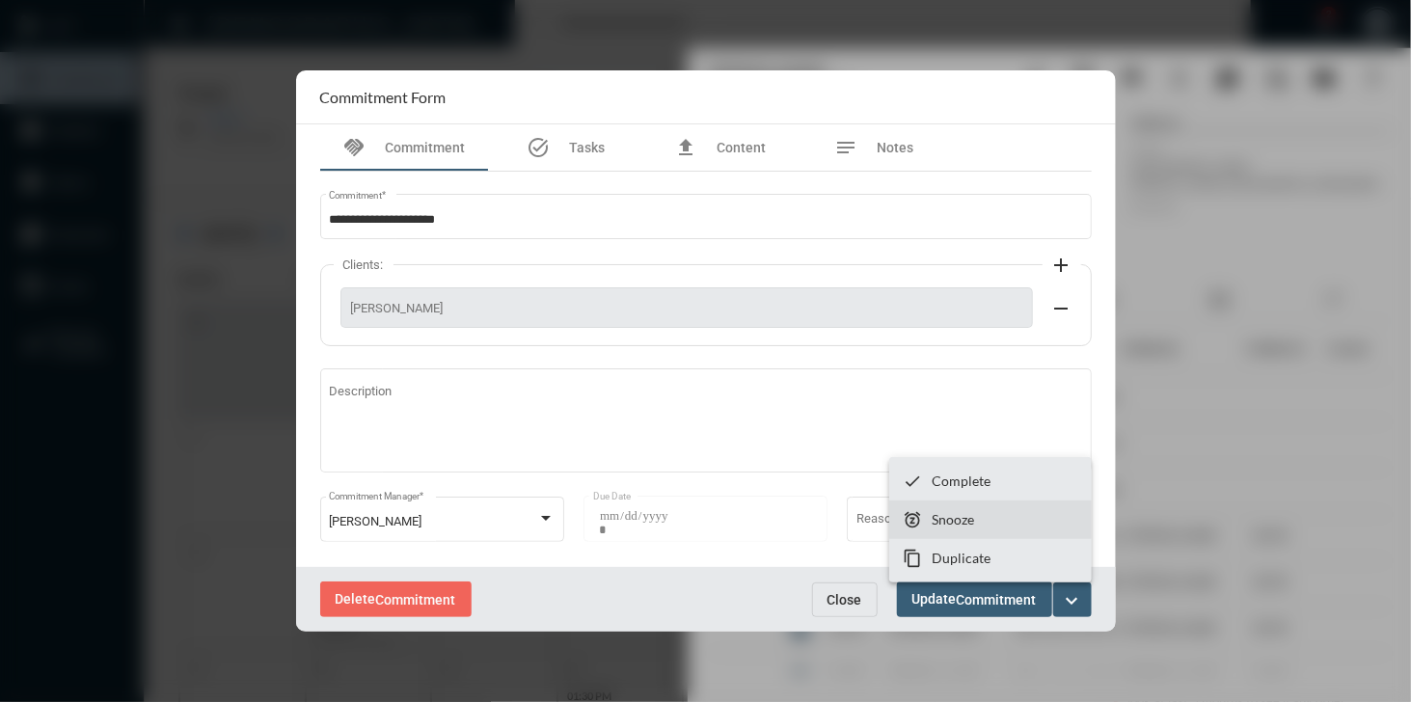
click at [962, 514] on p "Snooze" at bounding box center [952, 519] width 42 height 16
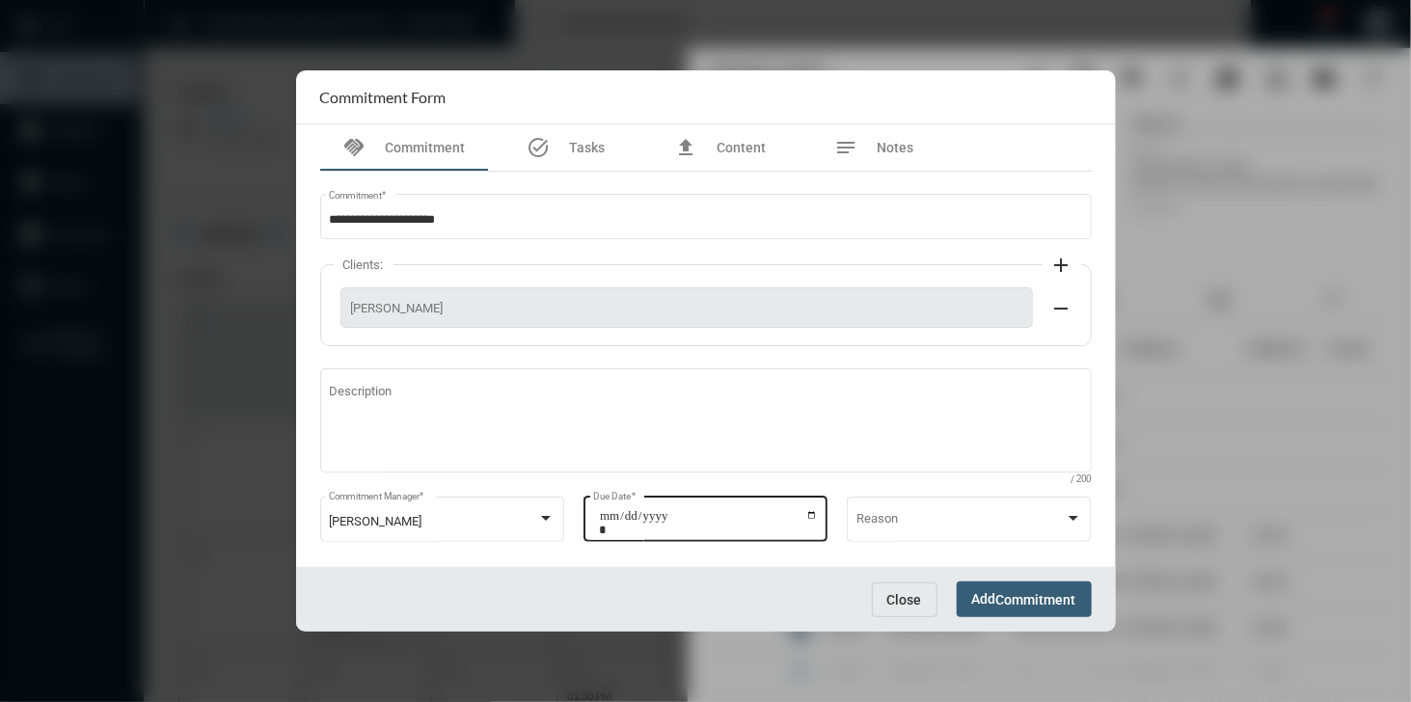
click at [808, 518] on input "**********" at bounding box center [708, 522] width 219 height 27
type input "**********"
click at [1006, 592] on span "Commitment" at bounding box center [1036, 599] width 80 height 15
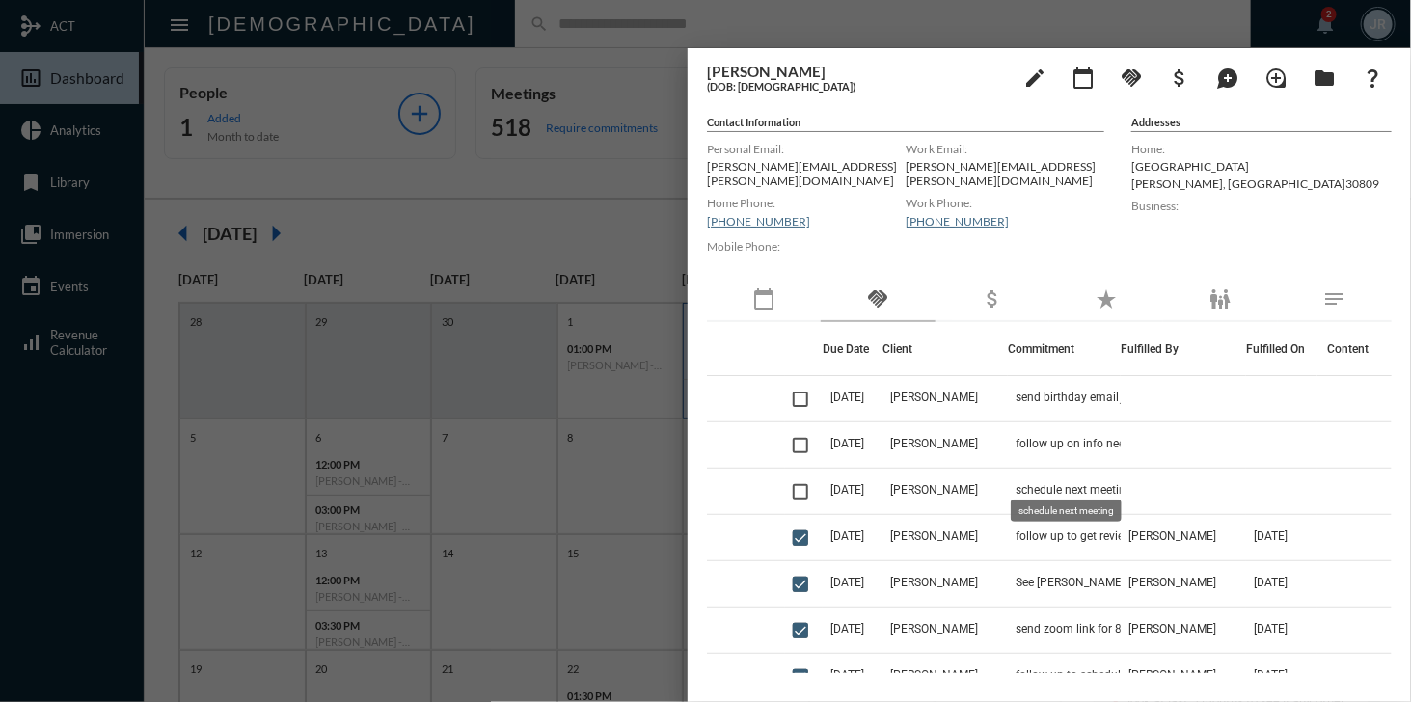
click at [1048, 488] on mat-tooltip-component "schedule next meeting" at bounding box center [1066, 510] width 138 height 49
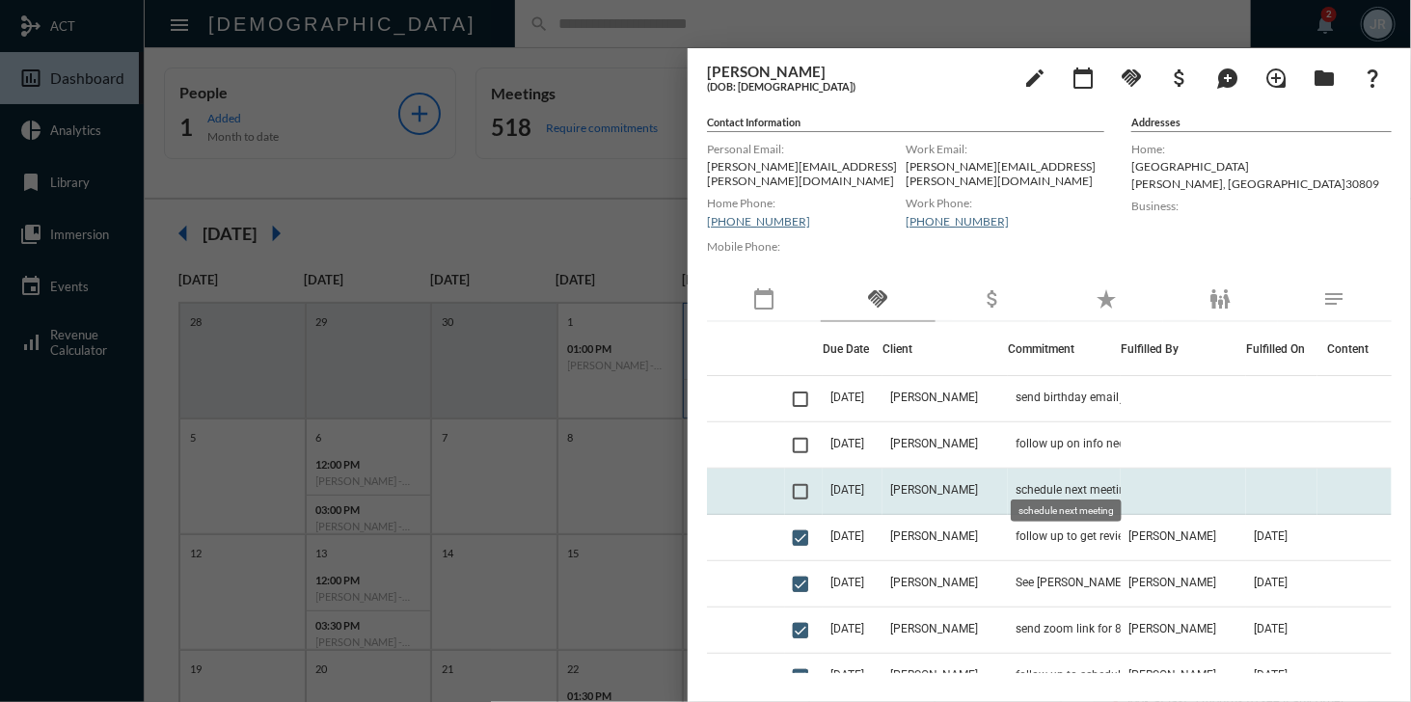
click at [1047, 484] on span "schedule next meeting" at bounding box center [1073, 489] width 117 height 13
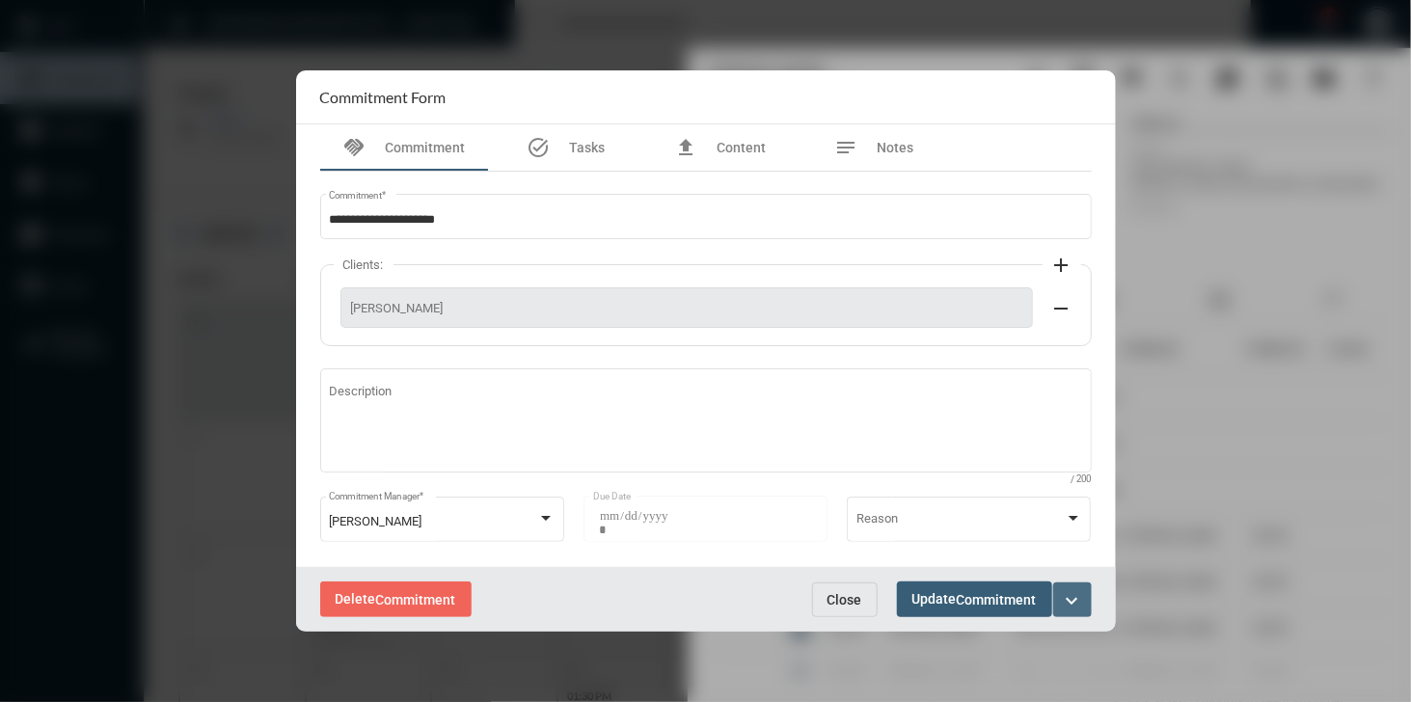
click at [1069, 606] on mat-icon "expand_more" at bounding box center [1072, 600] width 23 height 23
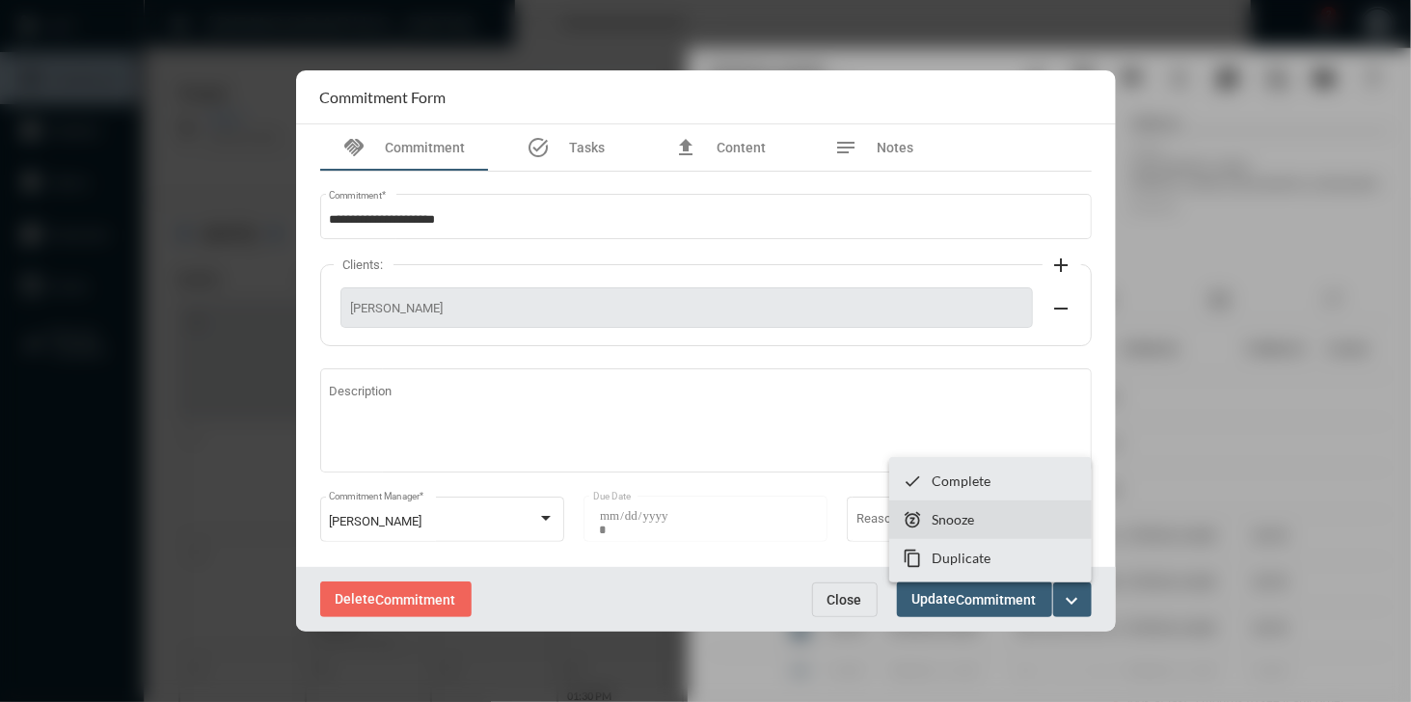
click at [961, 518] on p "Snooze" at bounding box center [952, 519] width 42 height 16
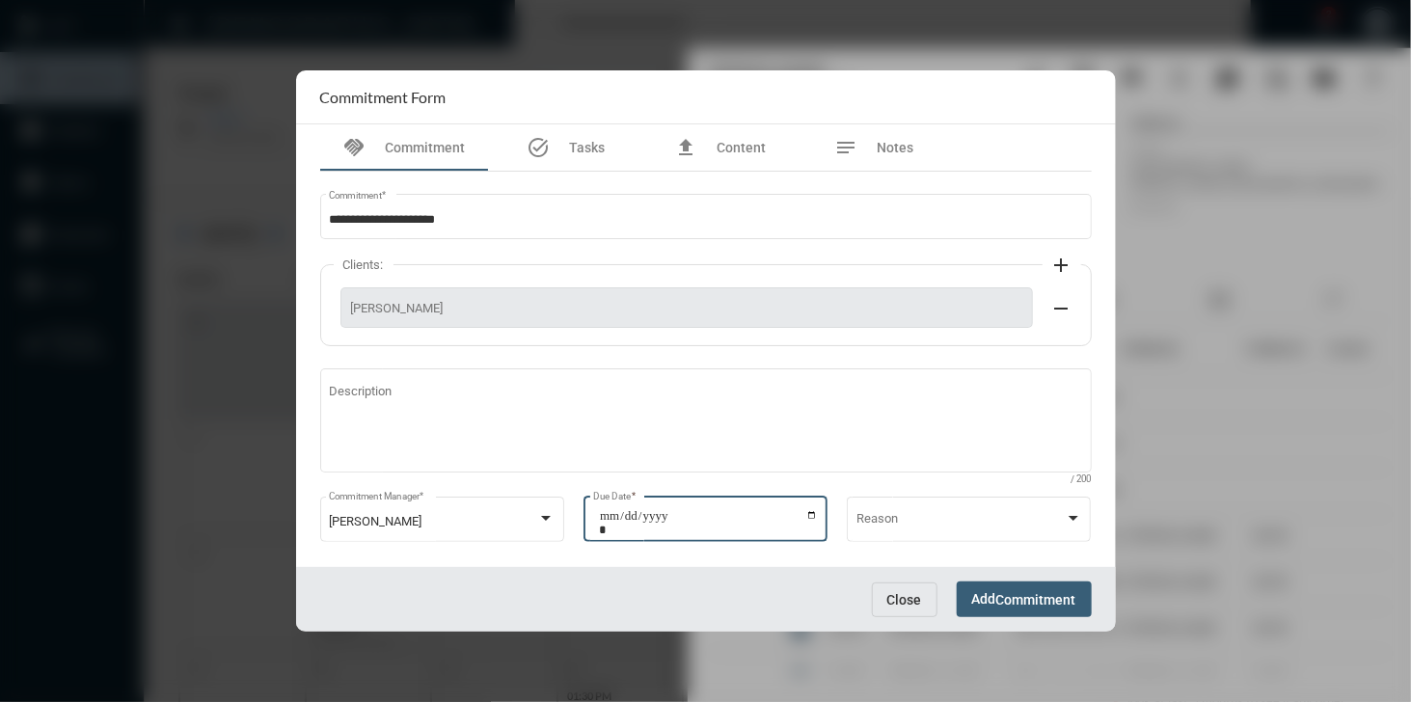
click at [810, 515] on input "**********" at bounding box center [708, 522] width 219 height 27
type input "**********"
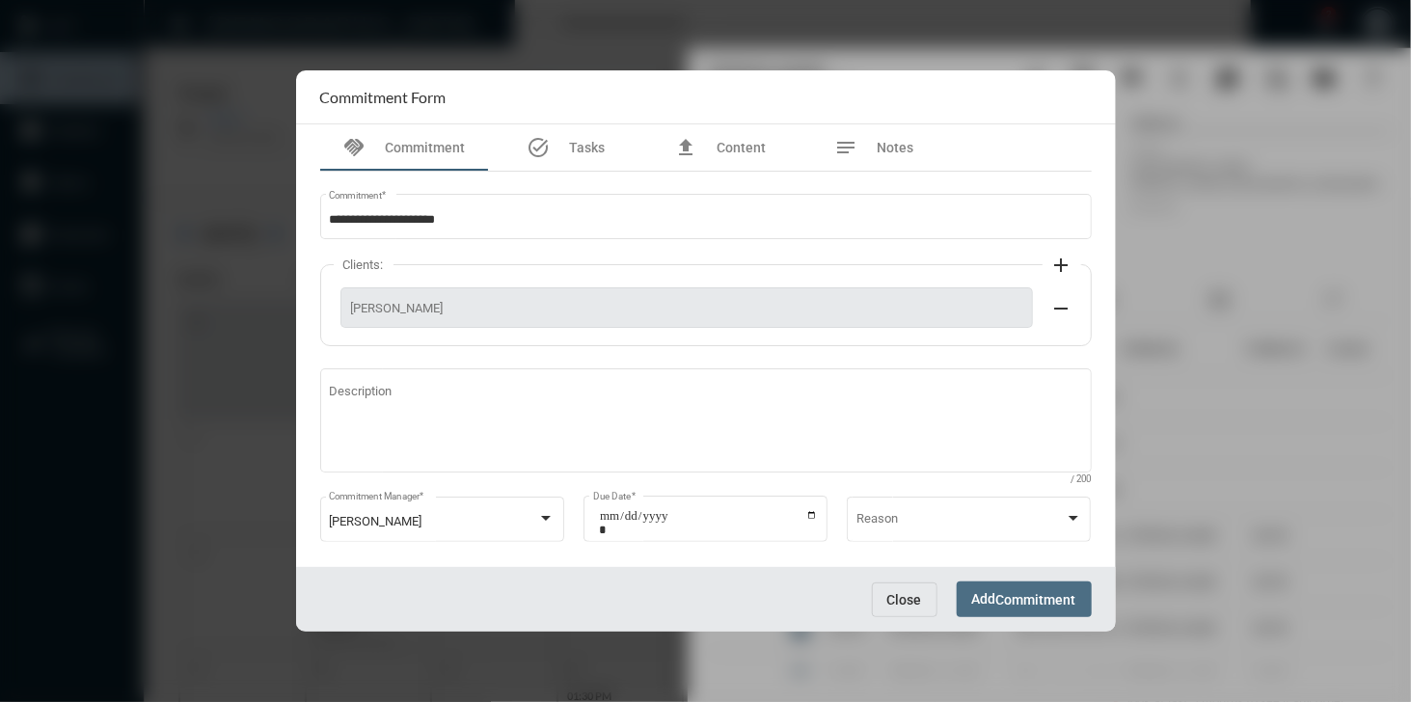
click at [1038, 596] on span "Commitment" at bounding box center [1036, 599] width 80 height 15
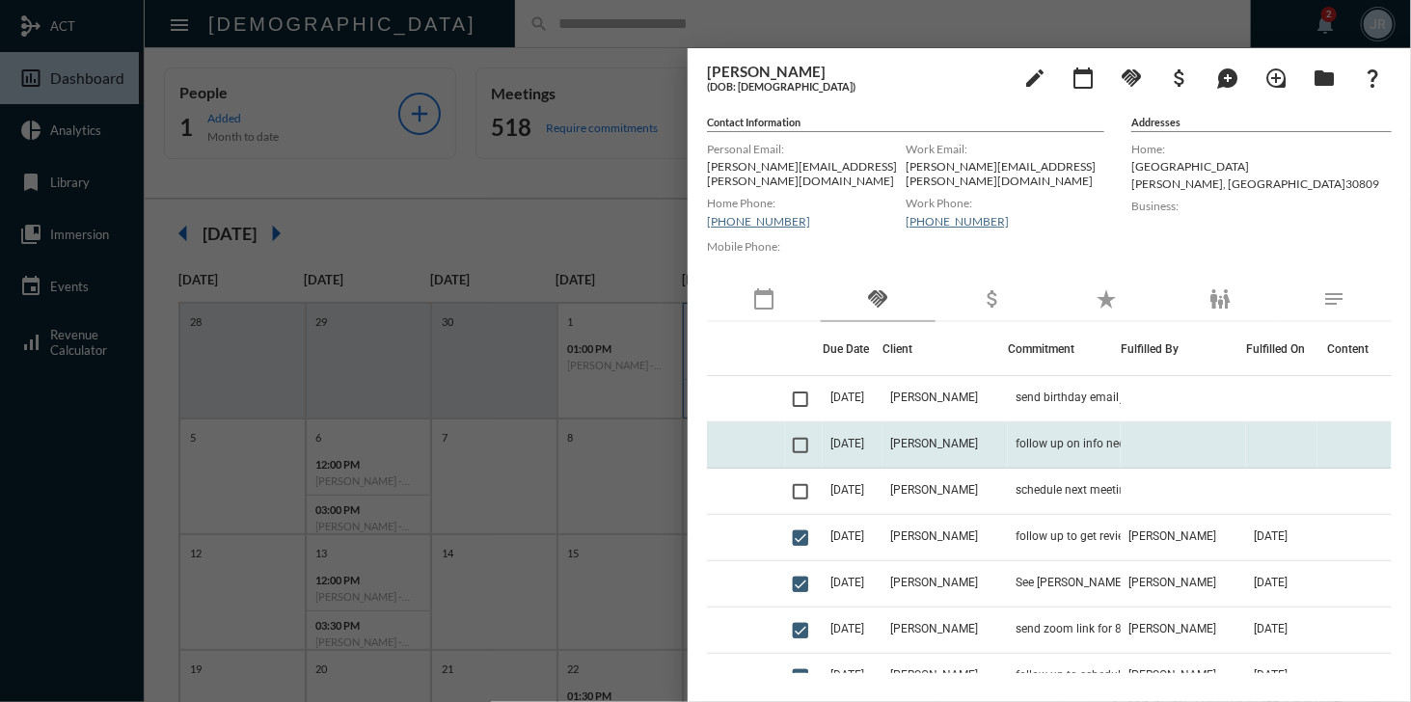
click at [1018, 422] on td "follow up on info needed for LBS weekly" at bounding box center [1064, 445] width 113 height 46
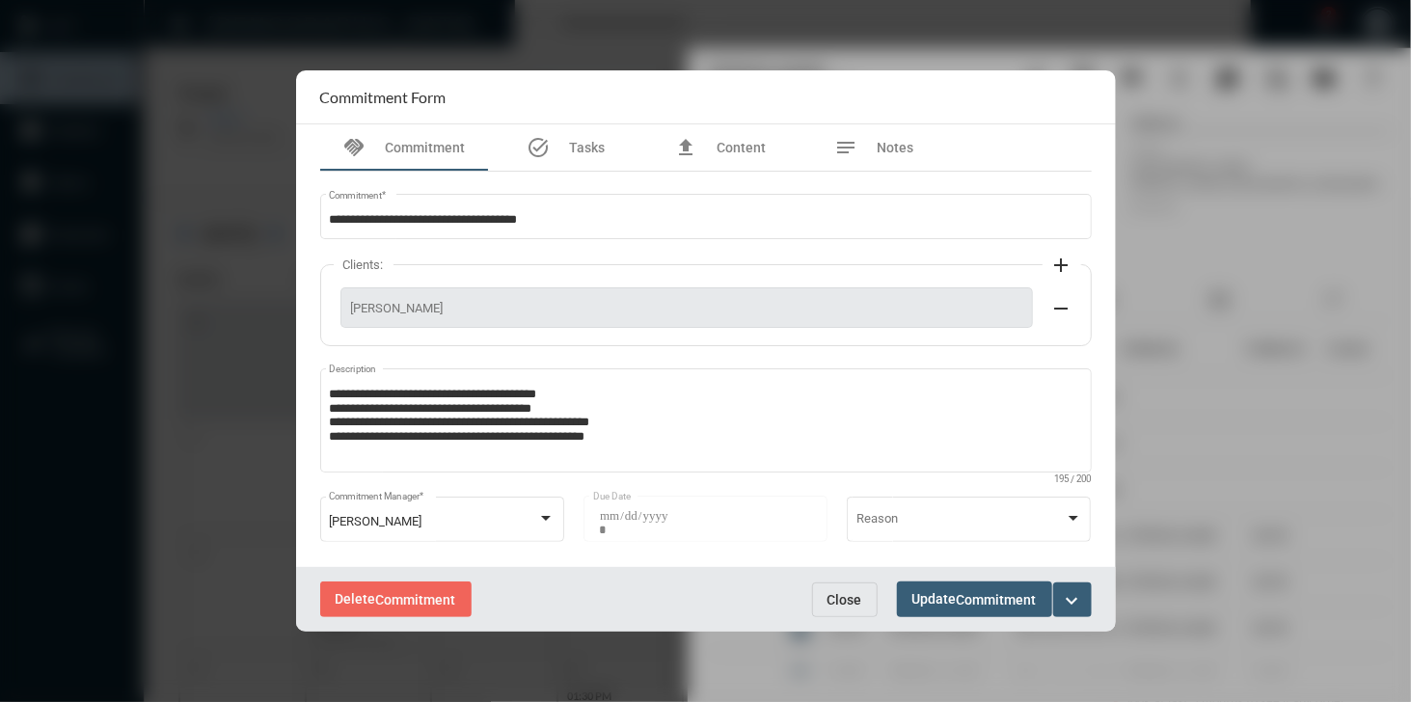
click at [1077, 599] on mat-icon "expand_more" at bounding box center [1072, 600] width 23 height 23
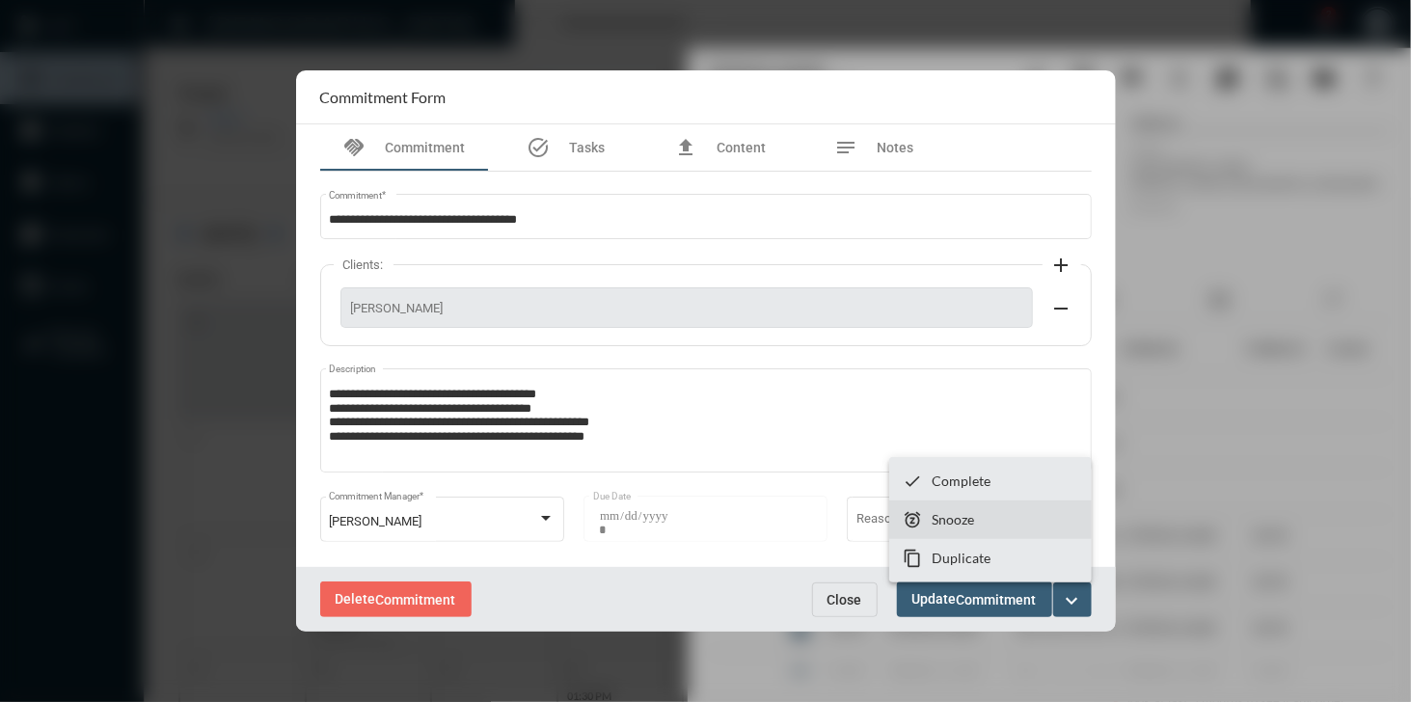
click at [959, 524] on p "Snooze" at bounding box center [952, 519] width 42 height 16
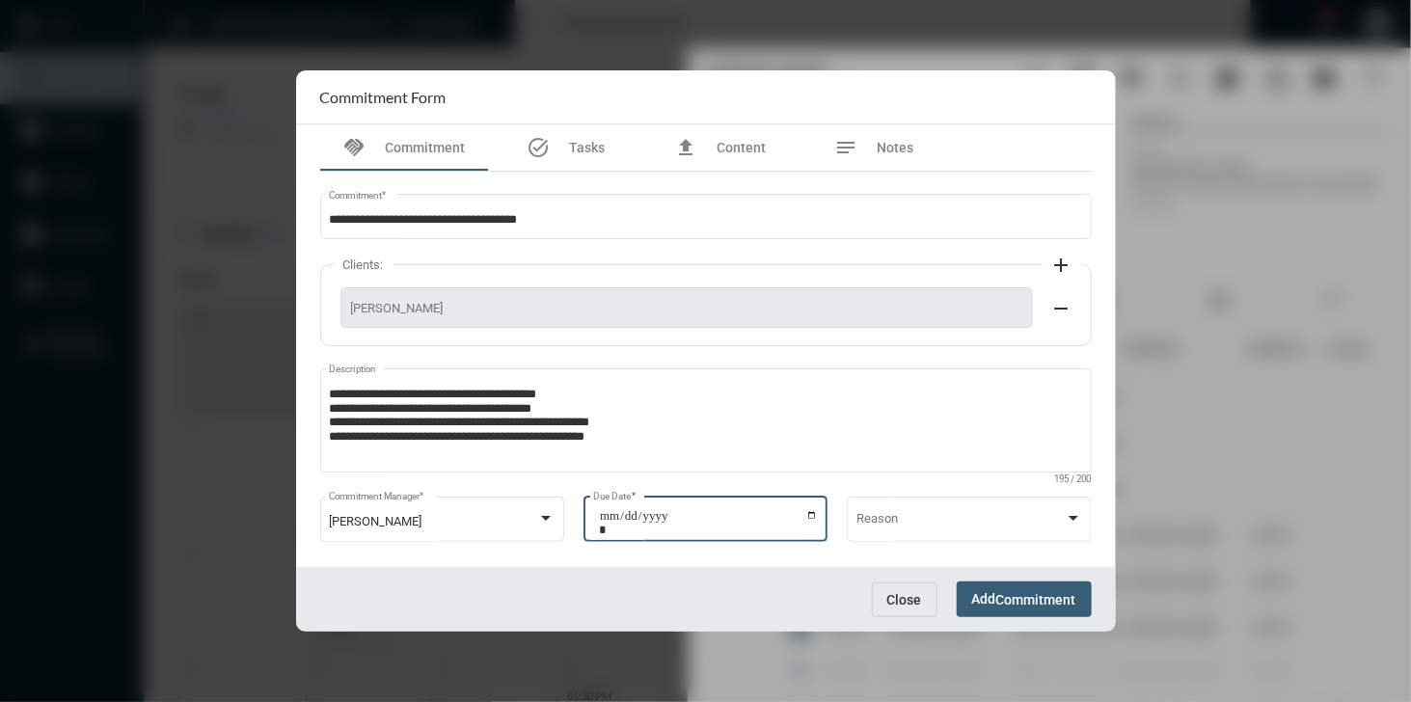
click at [808, 518] on input "**********" at bounding box center [708, 522] width 219 height 27
type input "**********"
click at [1005, 595] on span "Commitment" at bounding box center [1036, 599] width 80 height 15
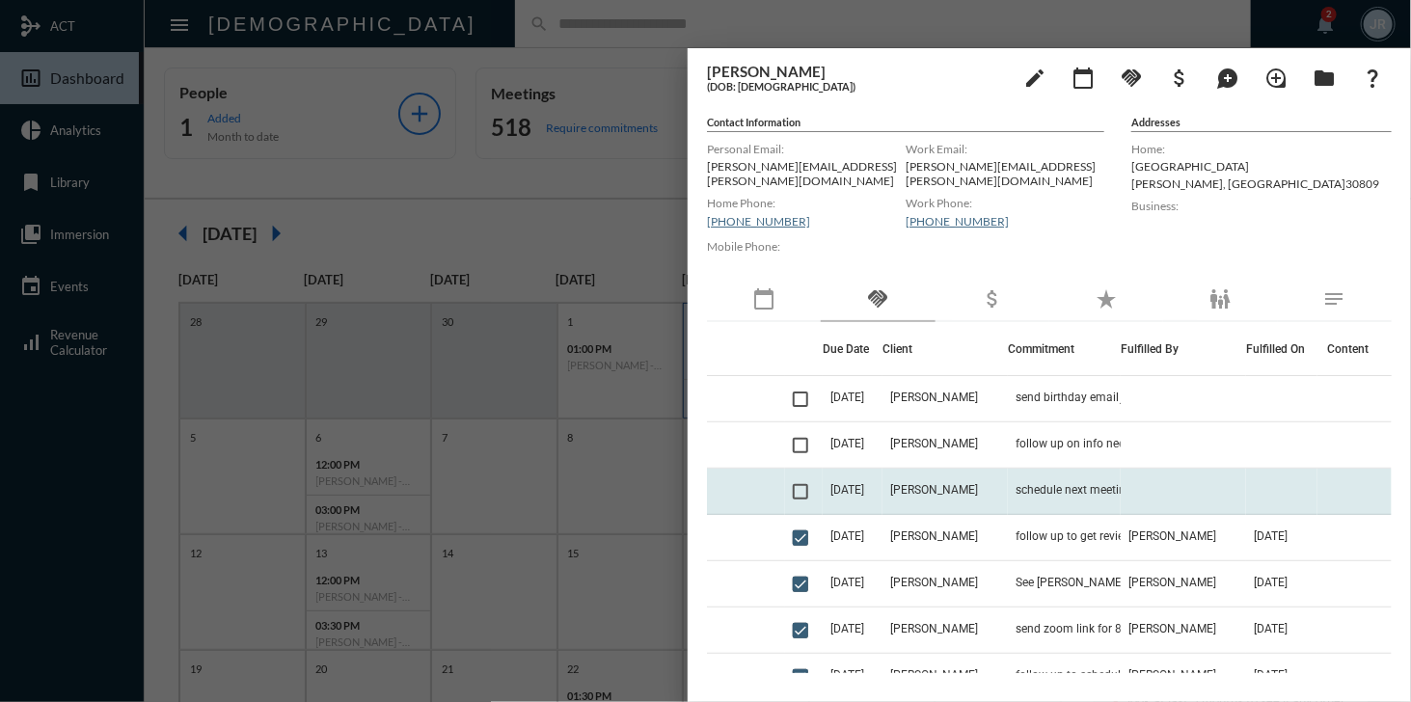
click at [765, 497] on td at bounding box center [746, 492] width 78 height 46
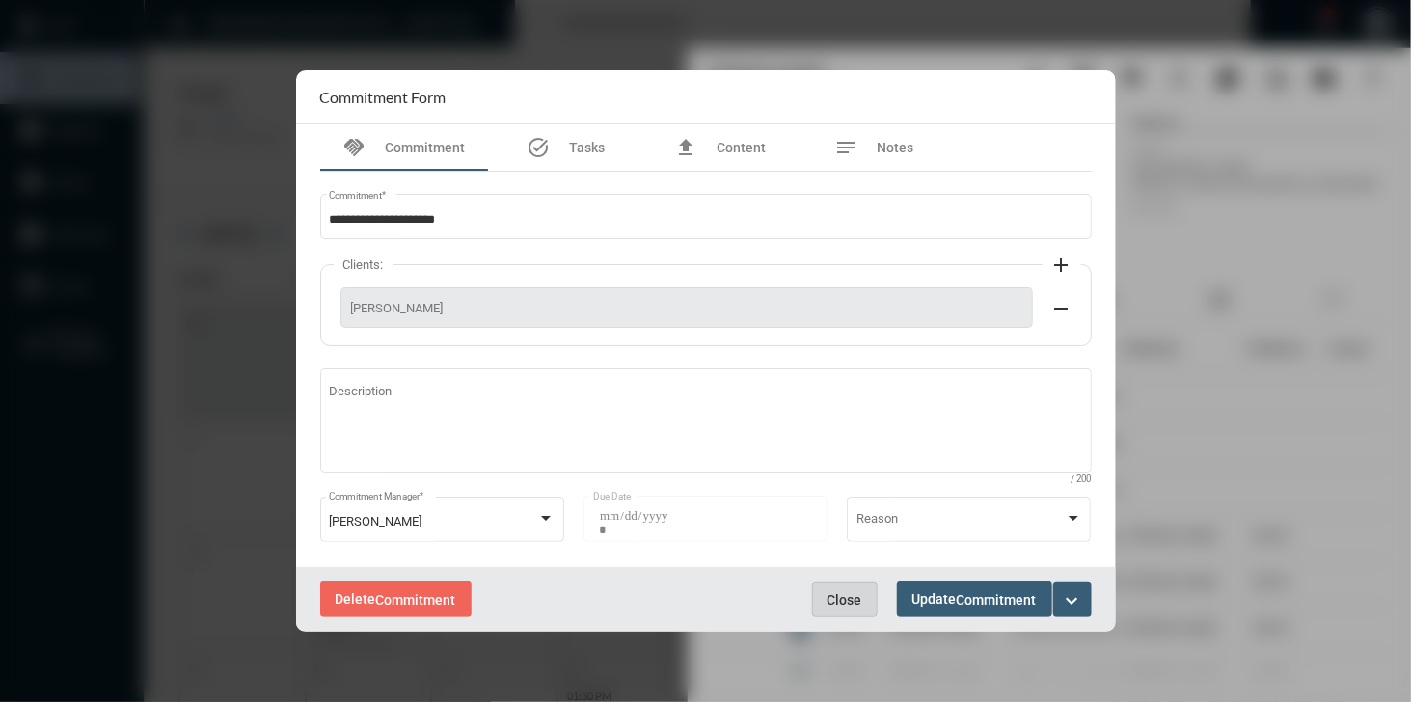
click at [843, 599] on span "Close" at bounding box center [844, 599] width 35 height 15
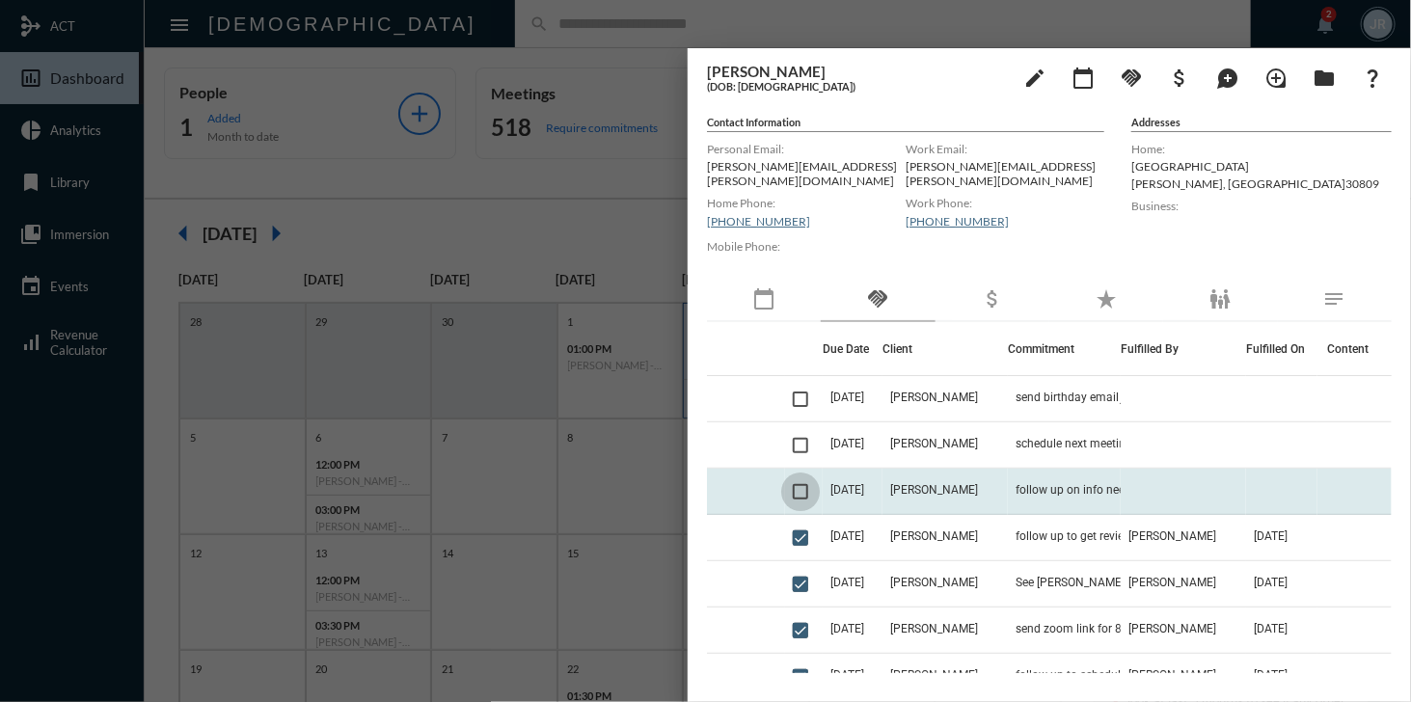
click at [805, 484] on span at bounding box center [800, 491] width 15 height 15
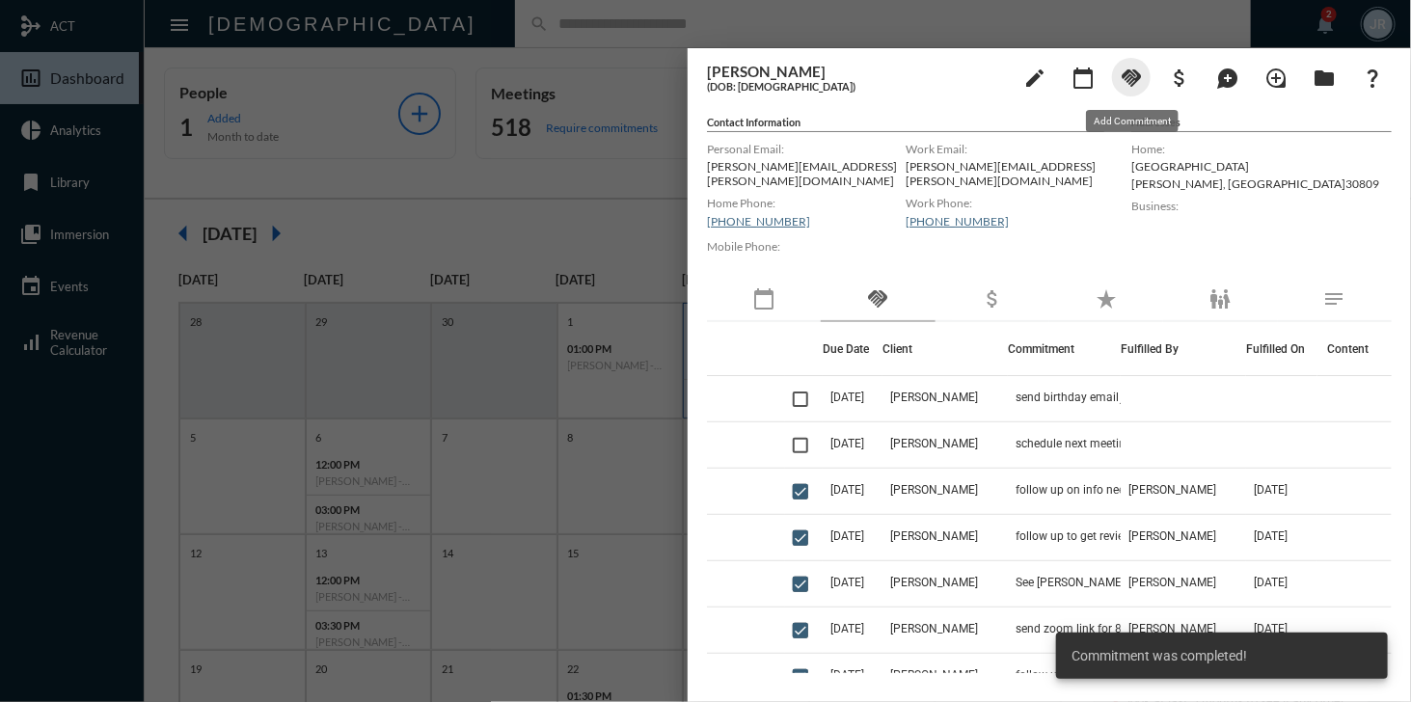
click at [1132, 68] on mat-icon "handshake" at bounding box center [1130, 78] width 23 height 23
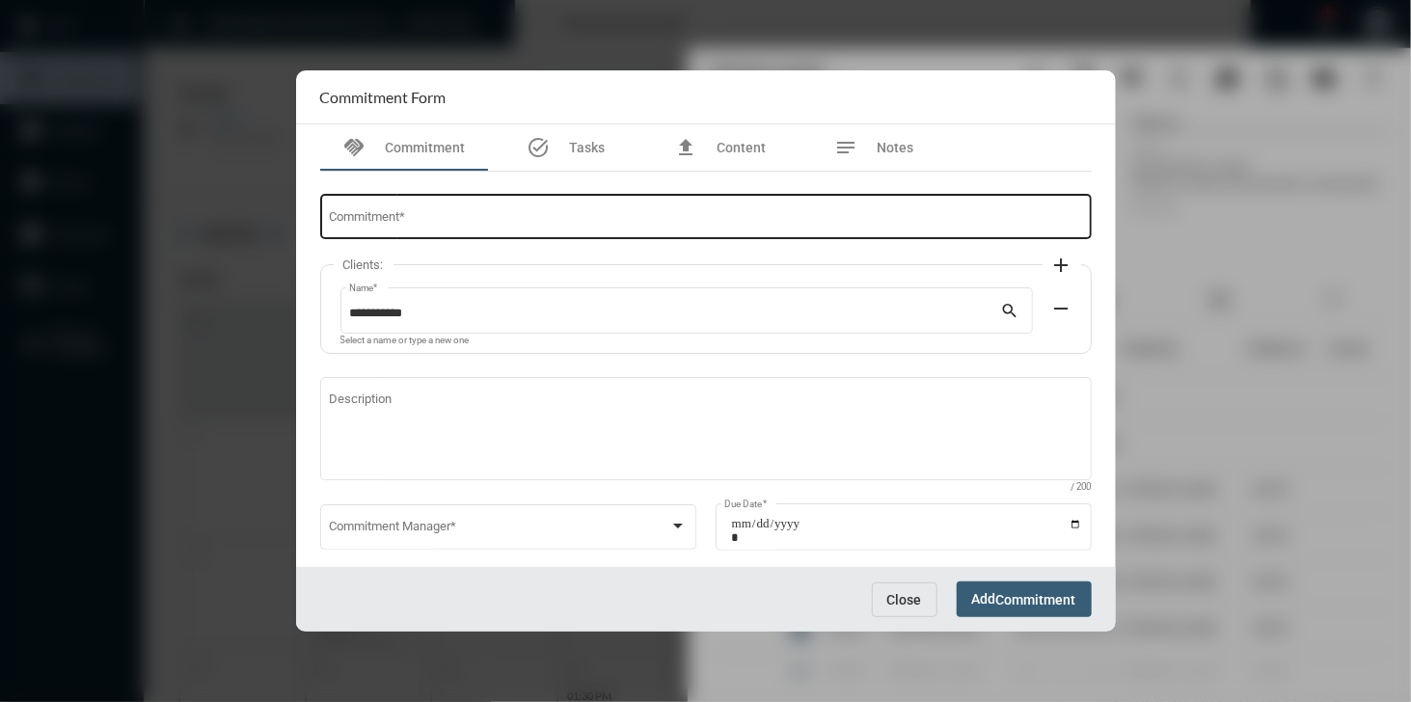
click at [495, 211] on div "Commitment *" at bounding box center [705, 215] width 753 height 49
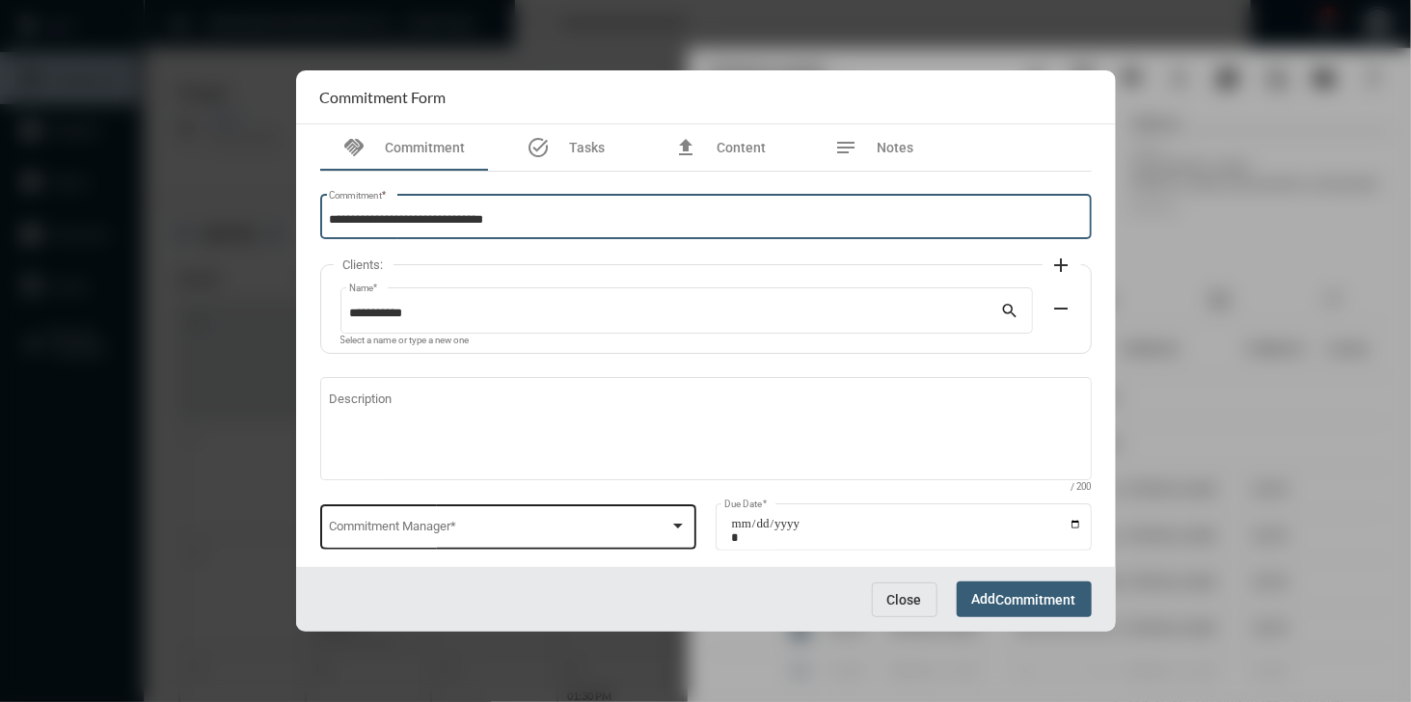
type input "**********"
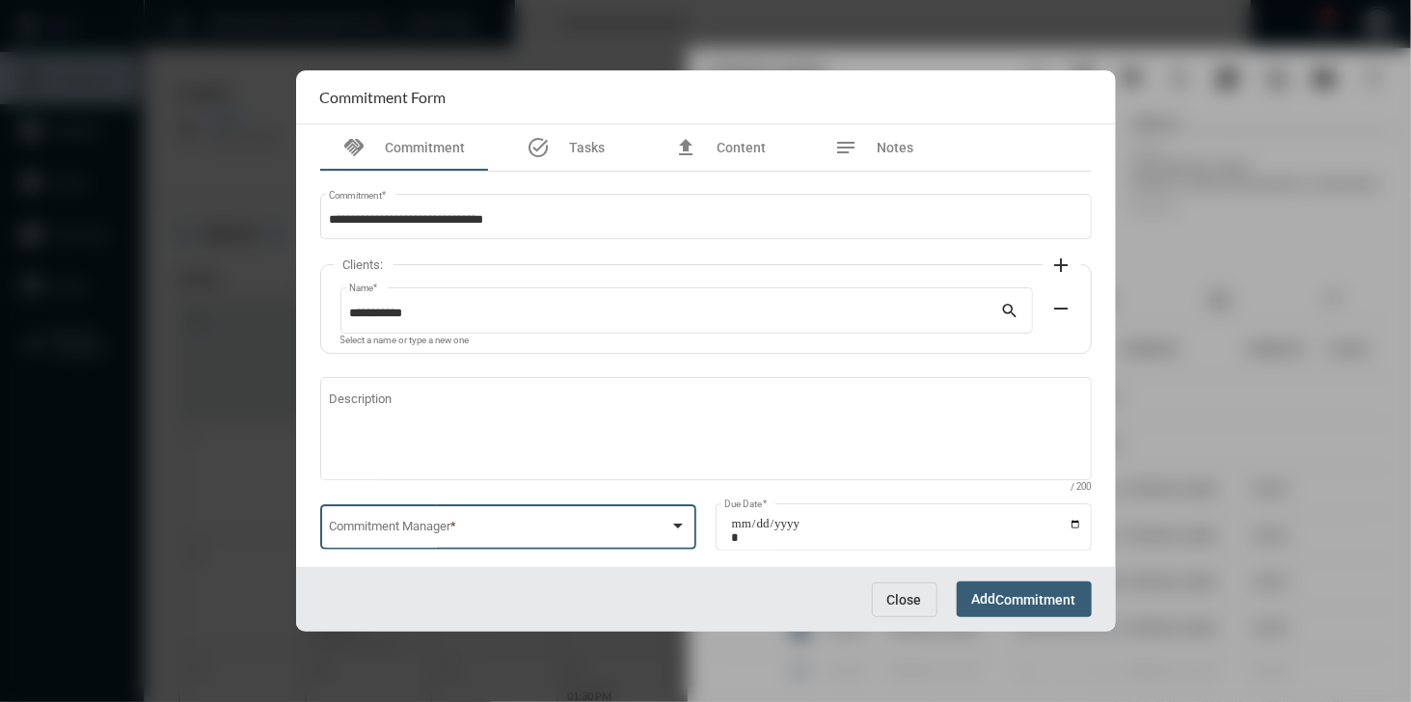
click at [492, 531] on span at bounding box center [499, 531] width 340 height 14
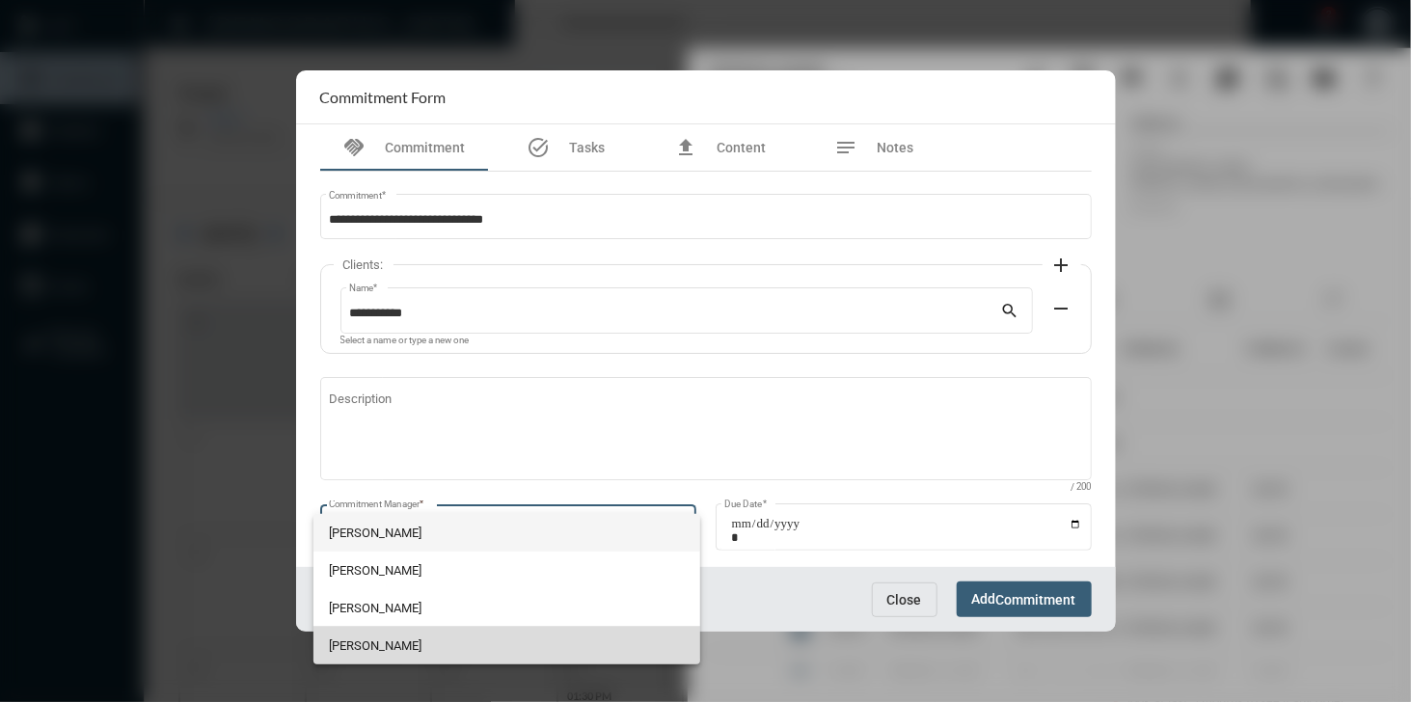
click at [371, 637] on span "[PERSON_NAME]" at bounding box center [506, 646] width 355 height 38
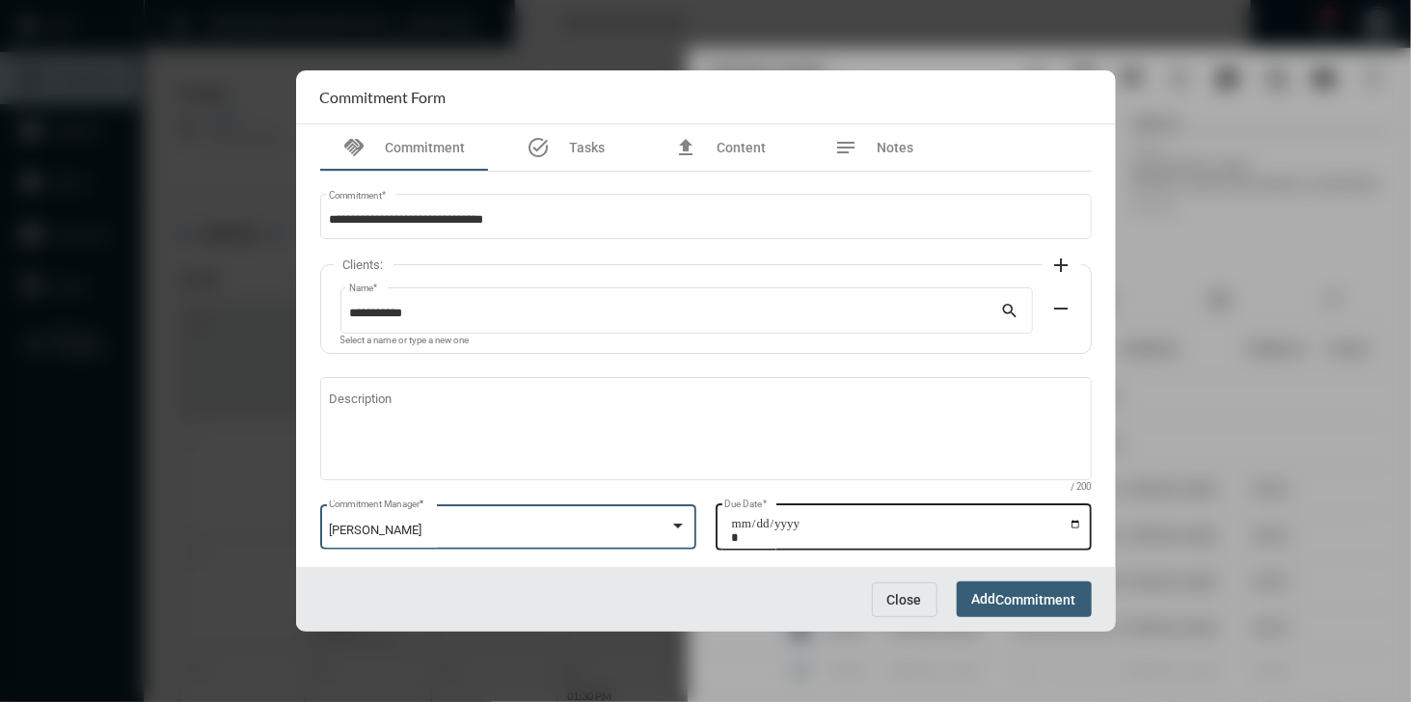
click at [1069, 524] on input "Due Date *" at bounding box center [906, 530] width 351 height 27
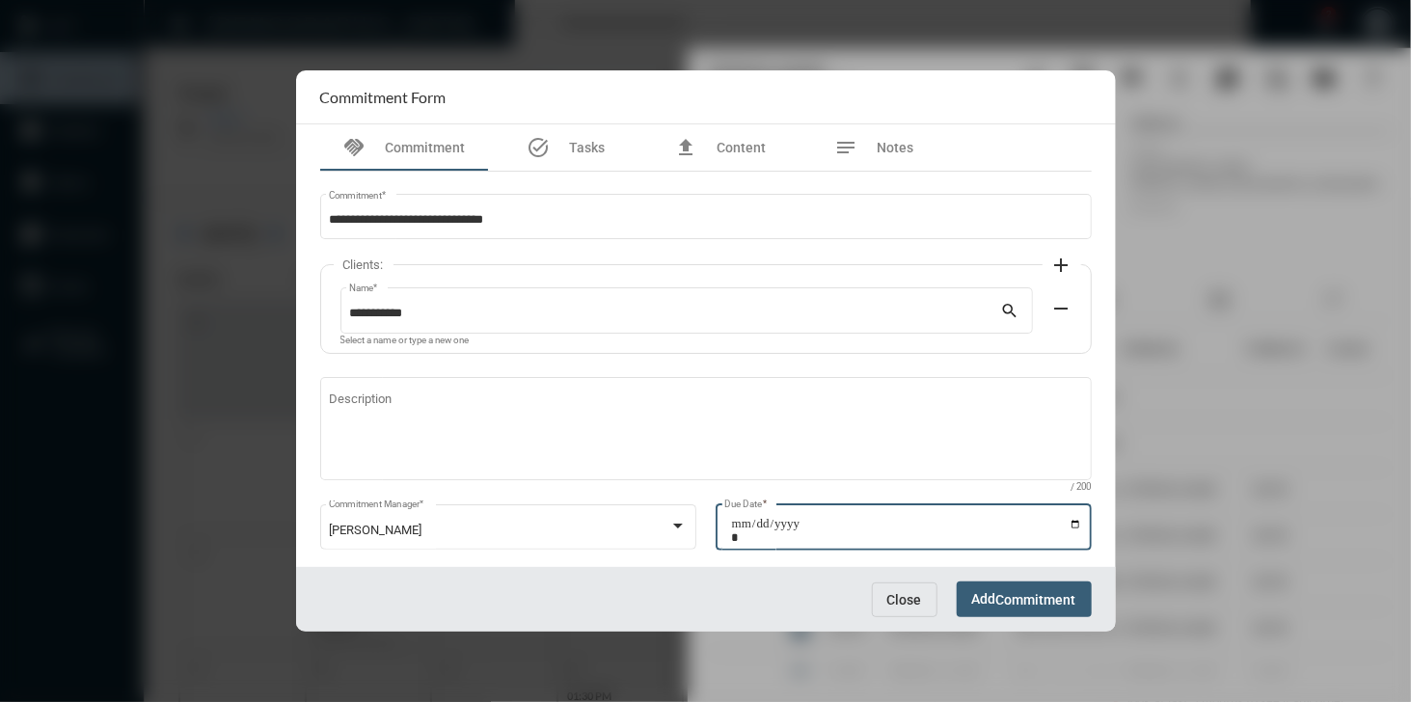
click at [1069, 526] on input "**********" at bounding box center [906, 530] width 351 height 27
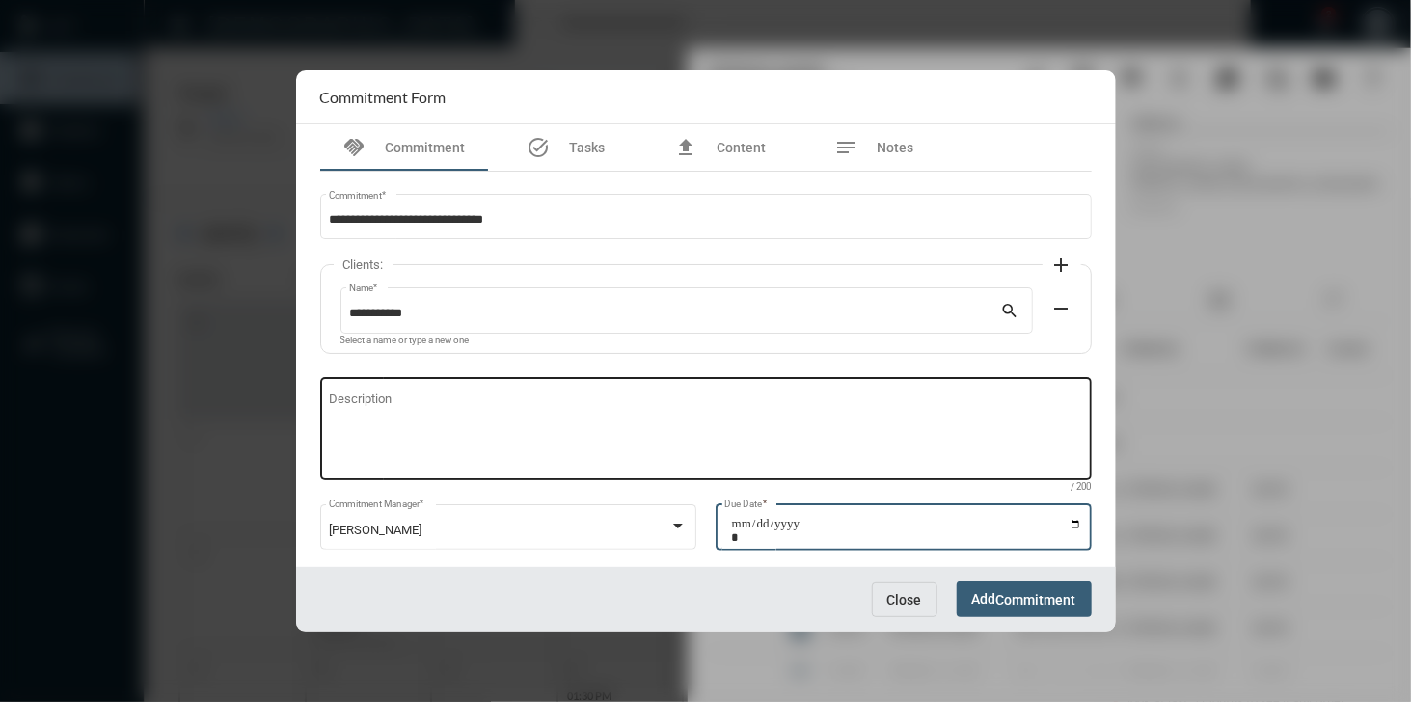
type input "**********"
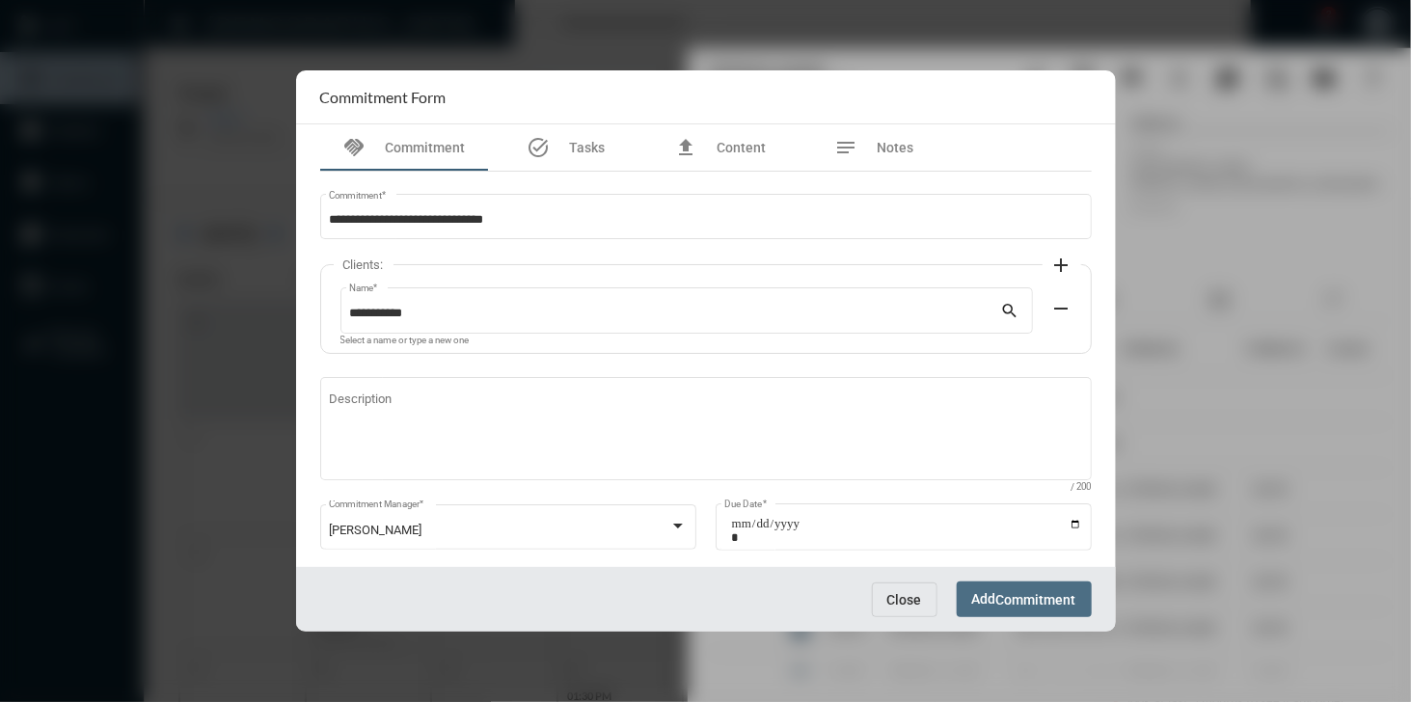
click at [1024, 589] on button "Add Commitment" at bounding box center [1024, 599] width 135 height 36
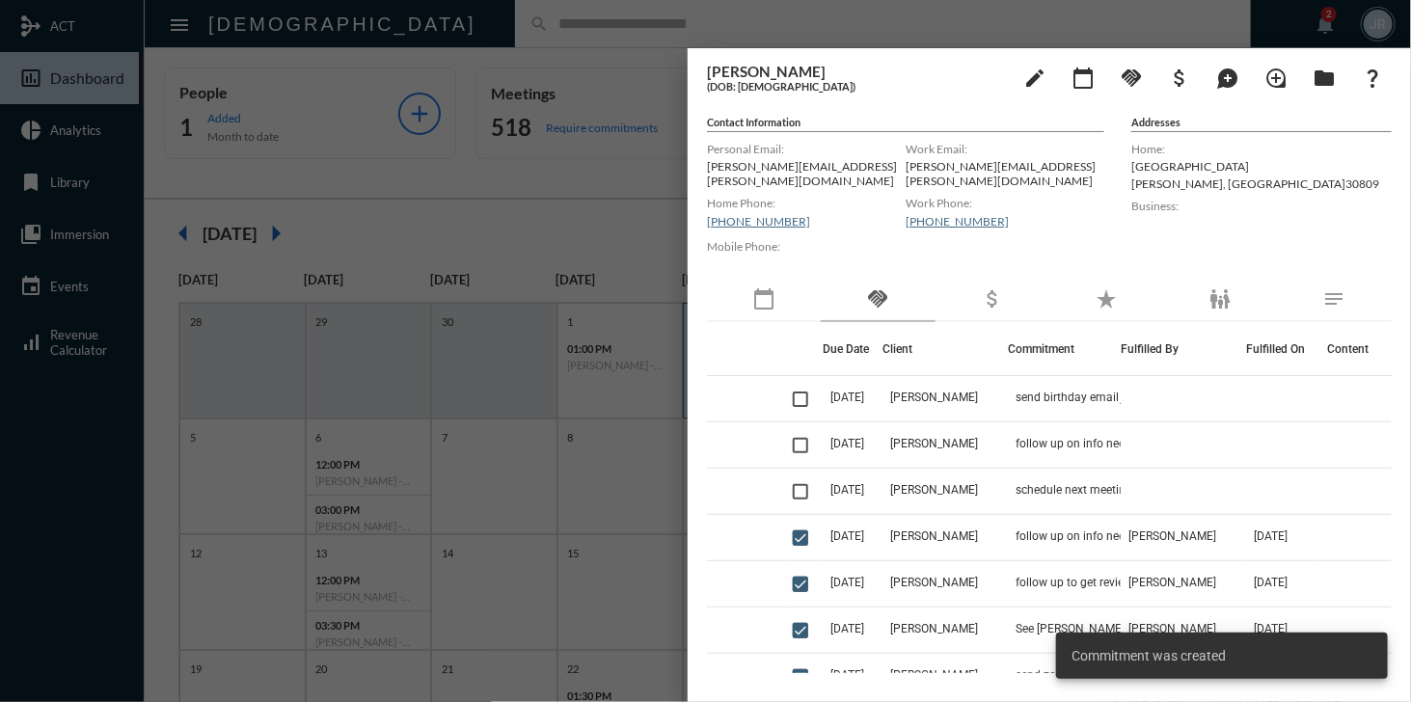
click at [865, 29] on div at bounding box center [705, 351] width 1411 height 702
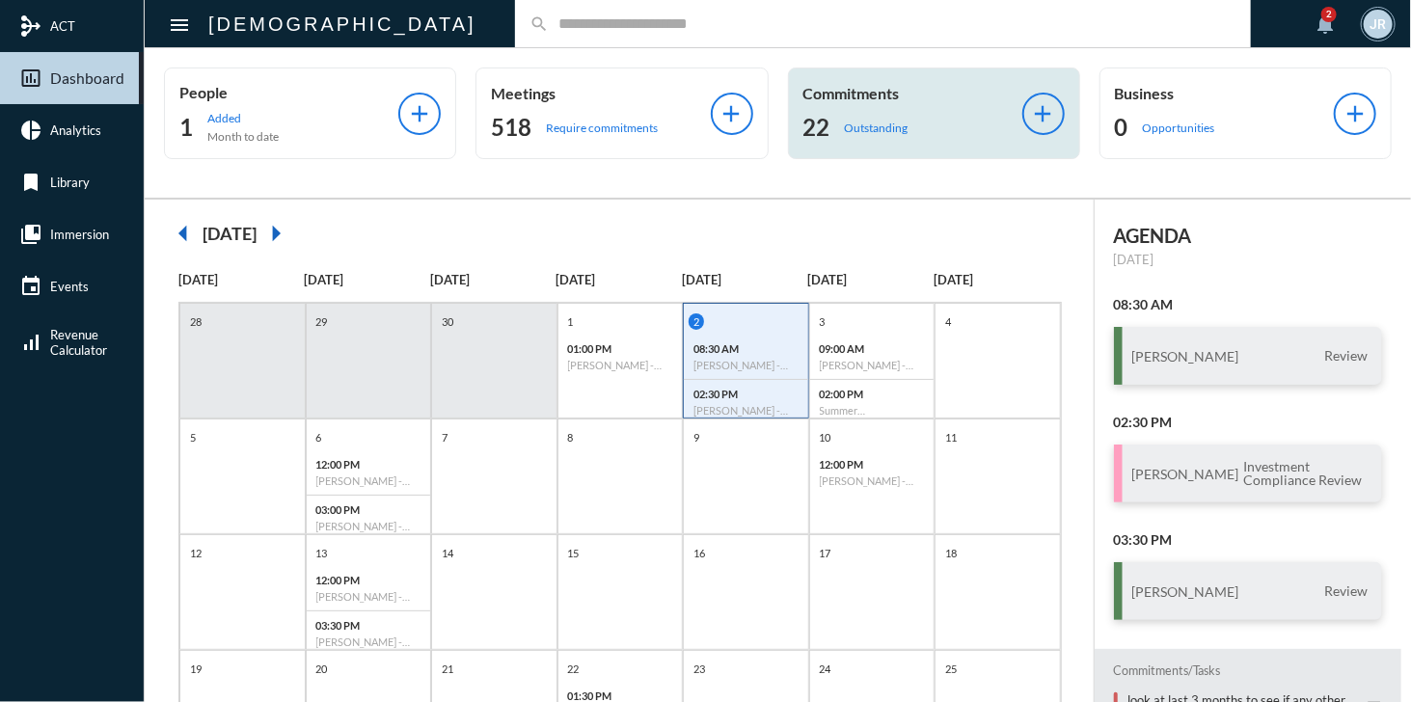
click at [854, 105] on div "Commitments 22 Outstanding" at bounding box center [912, 113] width 219 height 59
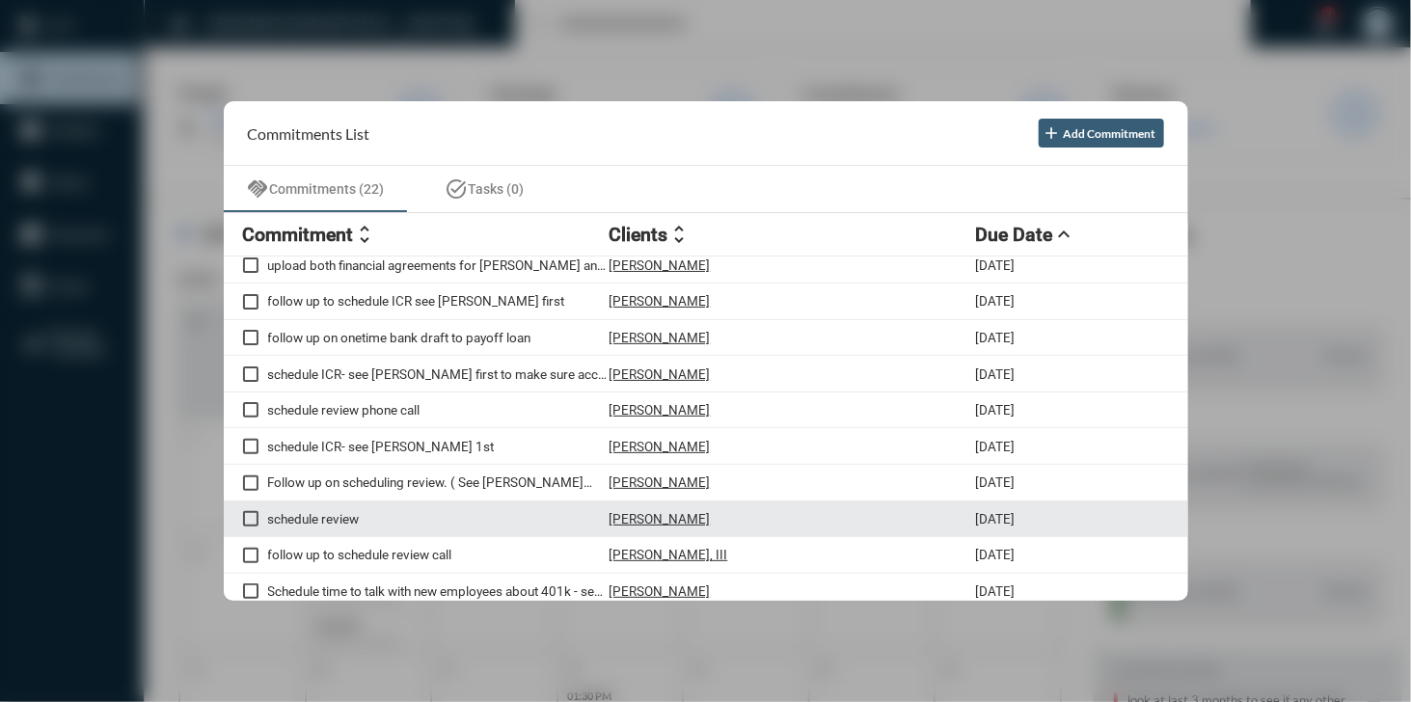
scroll to position [361, 0]
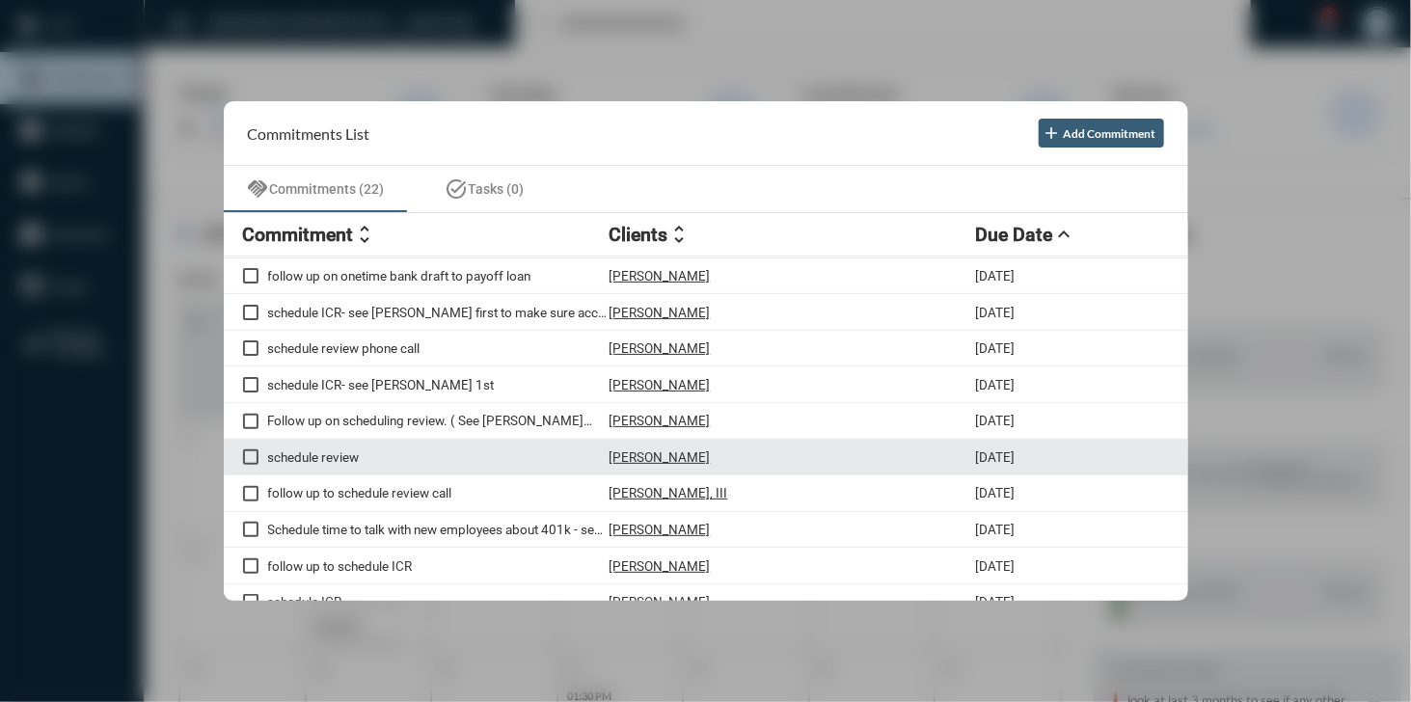
click at [686, 453] on p "[PERSON_NAME]" at bounding box center [659, 456] width 101 height 15
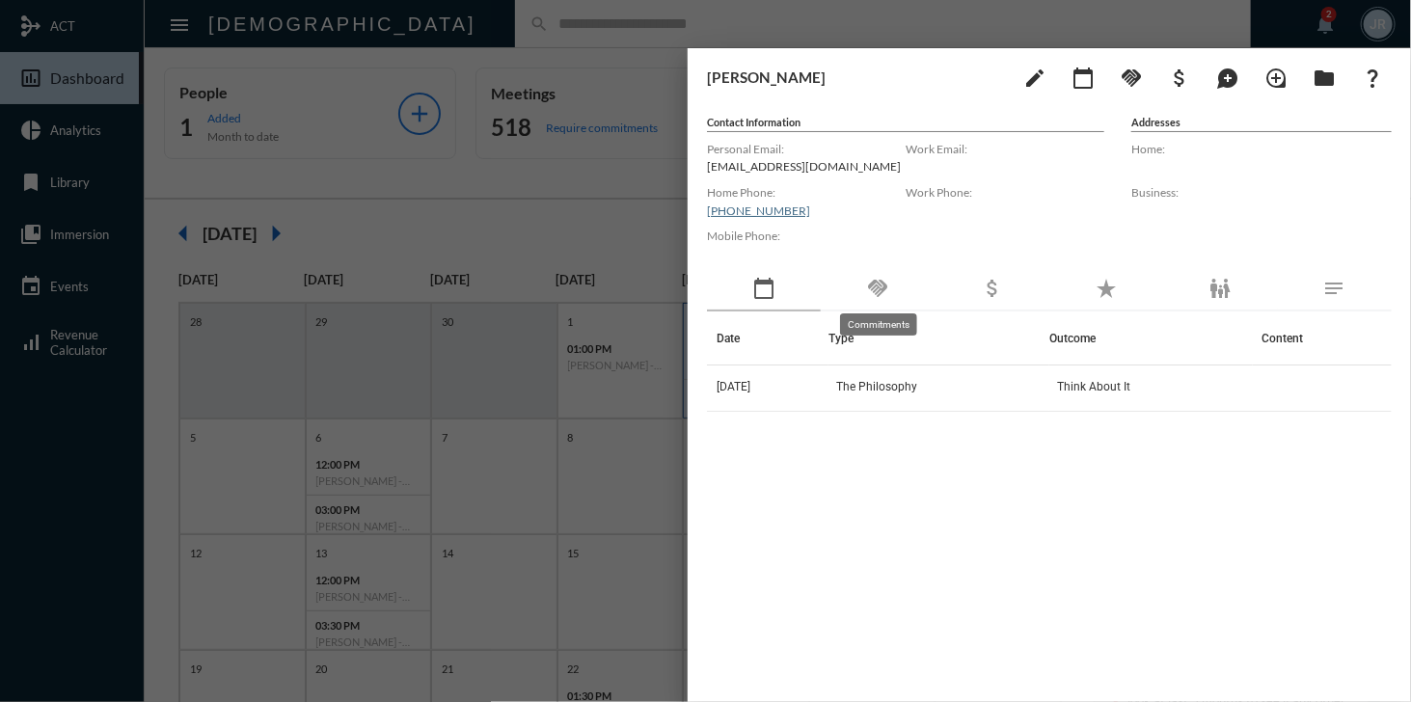
click at [885, 286] on mat-icon "handshake" at bounding box center [877, 288] width 23 height 23
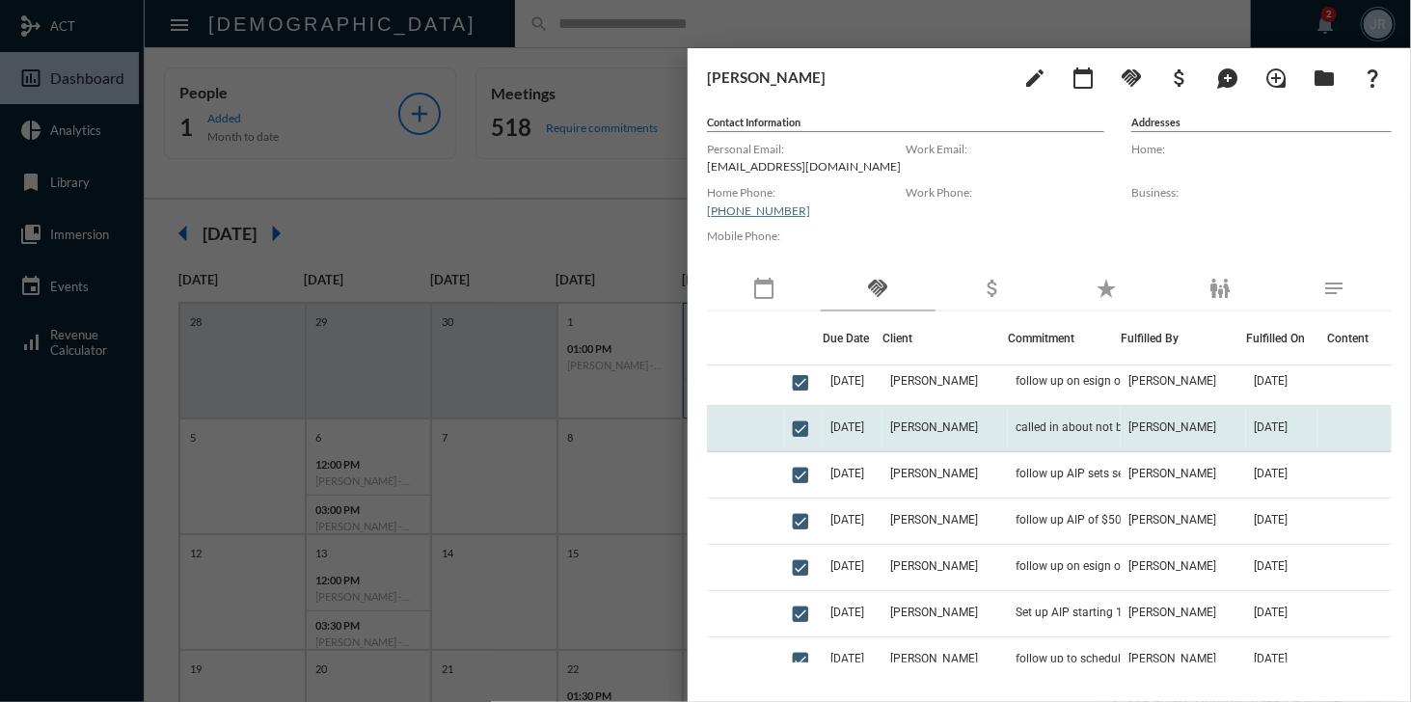
scroll to position [154, 0]
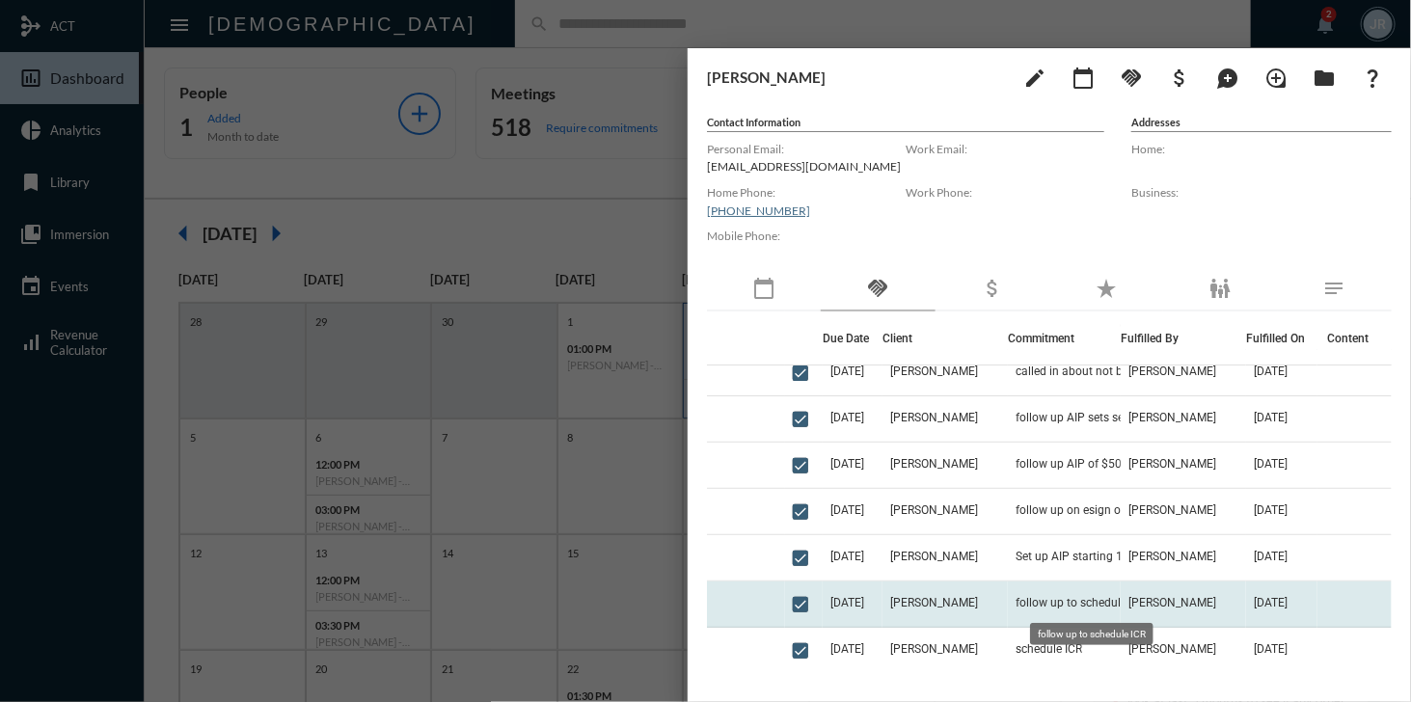
click at [1061, 603] on span "follow up to schedule ICR" at bounding box center [1080, 602] width 131 height 13
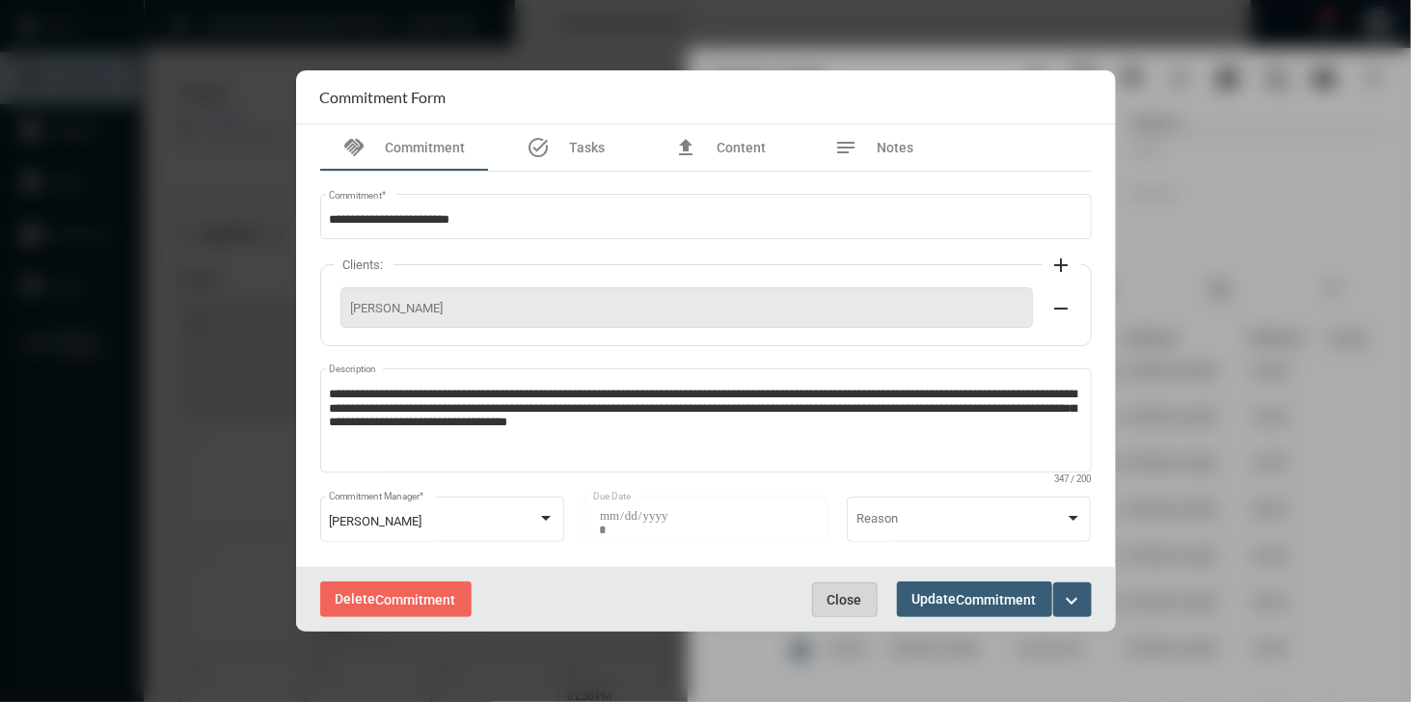
click at [850, 602] on span "Close" at bounding box center [844, 599] width 35 height 15
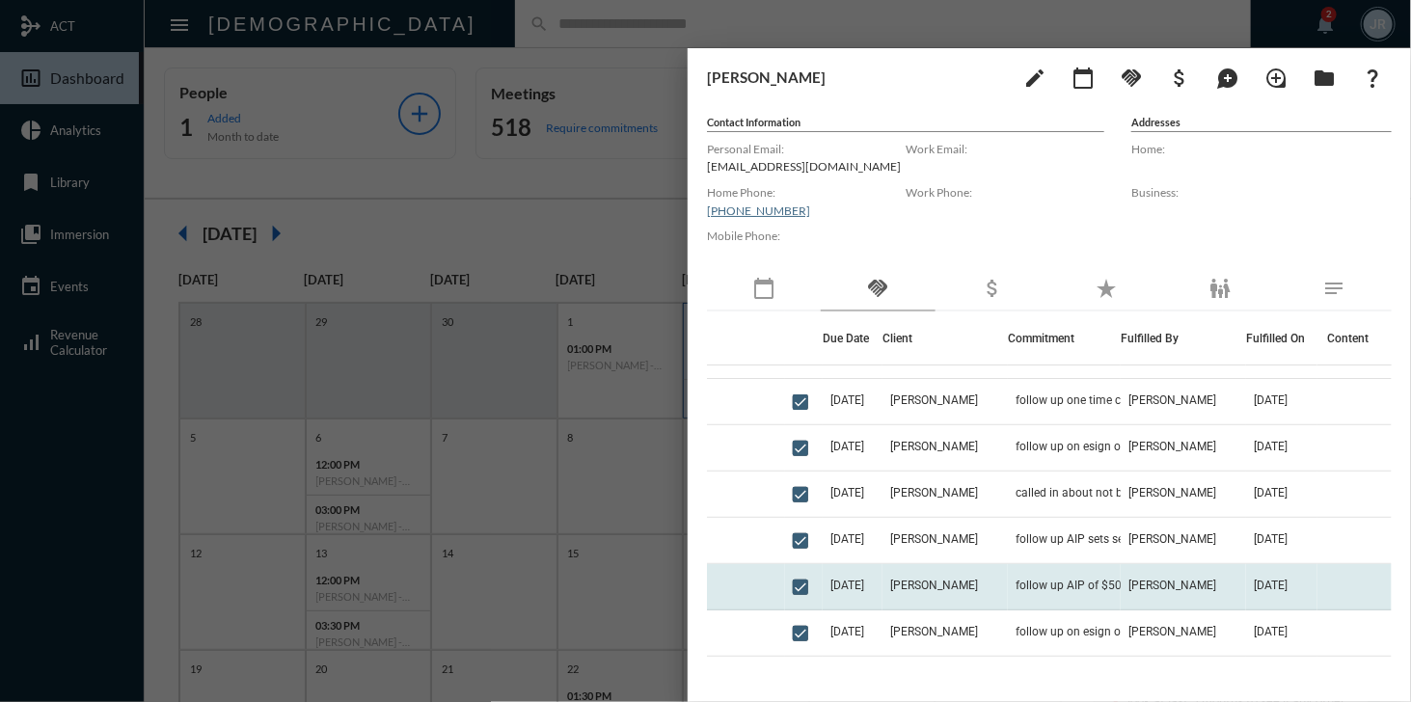
scroll to position [40, 0]
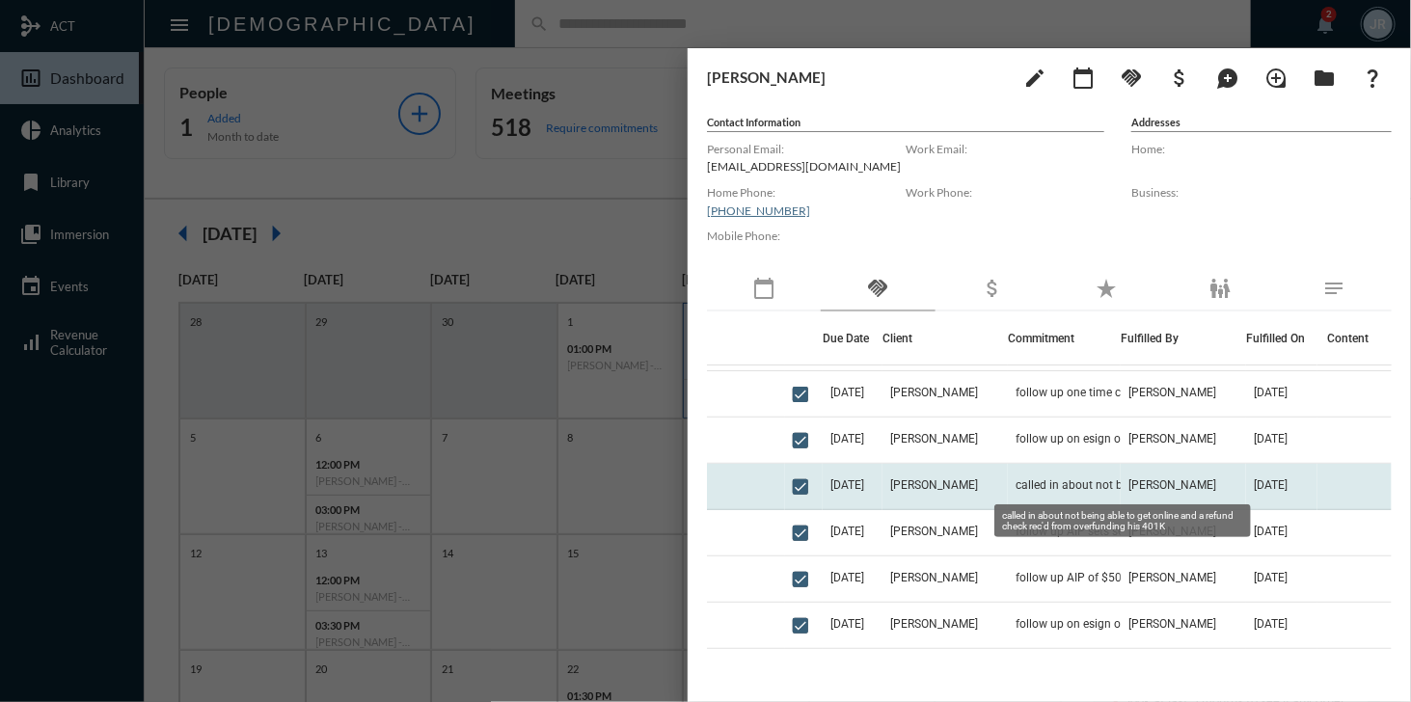
click at [1053, 479] on span "called in about not being able to get online and a refund check rec'd from over…" at bounding box center [1111, 484] width 193 height 13
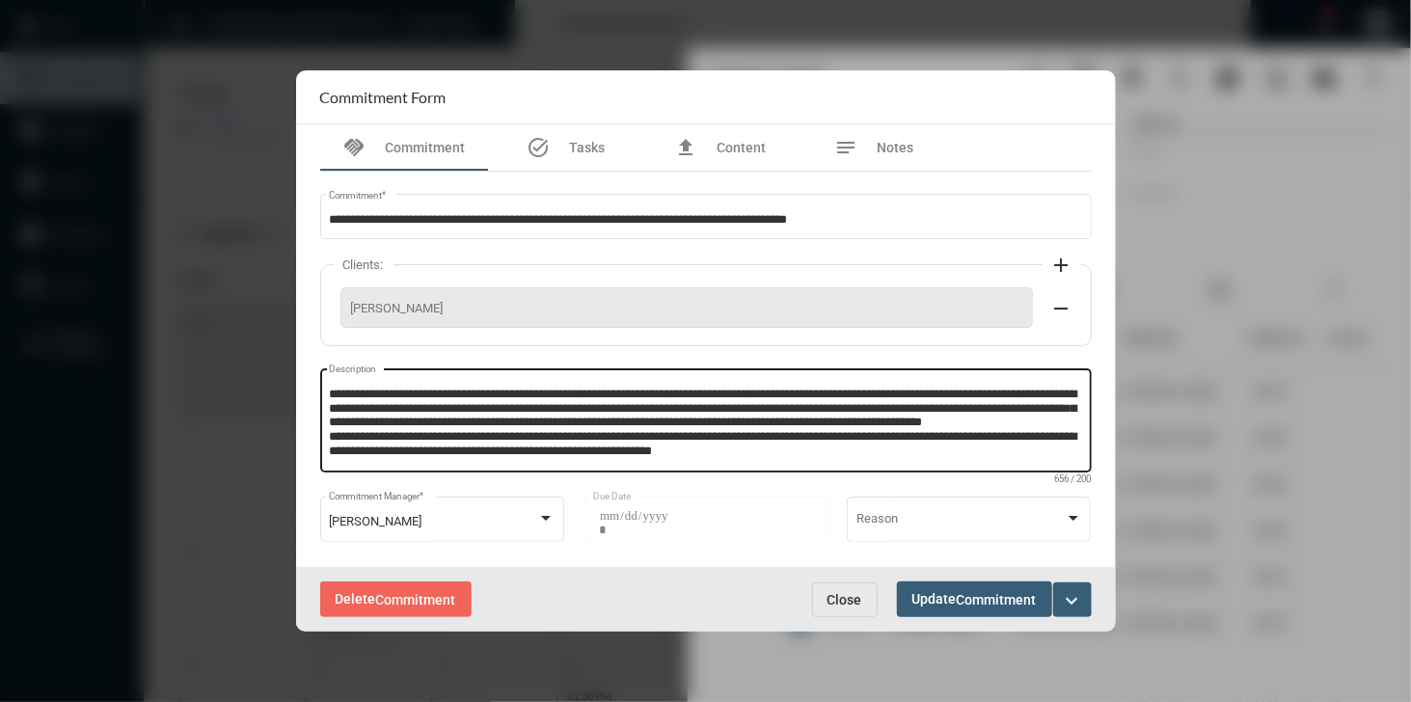
click at [739, 420] on textarea "**********" at bounding box center [705, 424] width 753 height 76
click at [739, 412] on textarea "**********" at bounding box center [705, 424] width 753 height 76
click at [781, 422] on textarea "**********" at bounding box center [705, 424] width 753 height 76
click at [842, 604] on span "Close" at bounding box center [844, 599] width 35 height 15
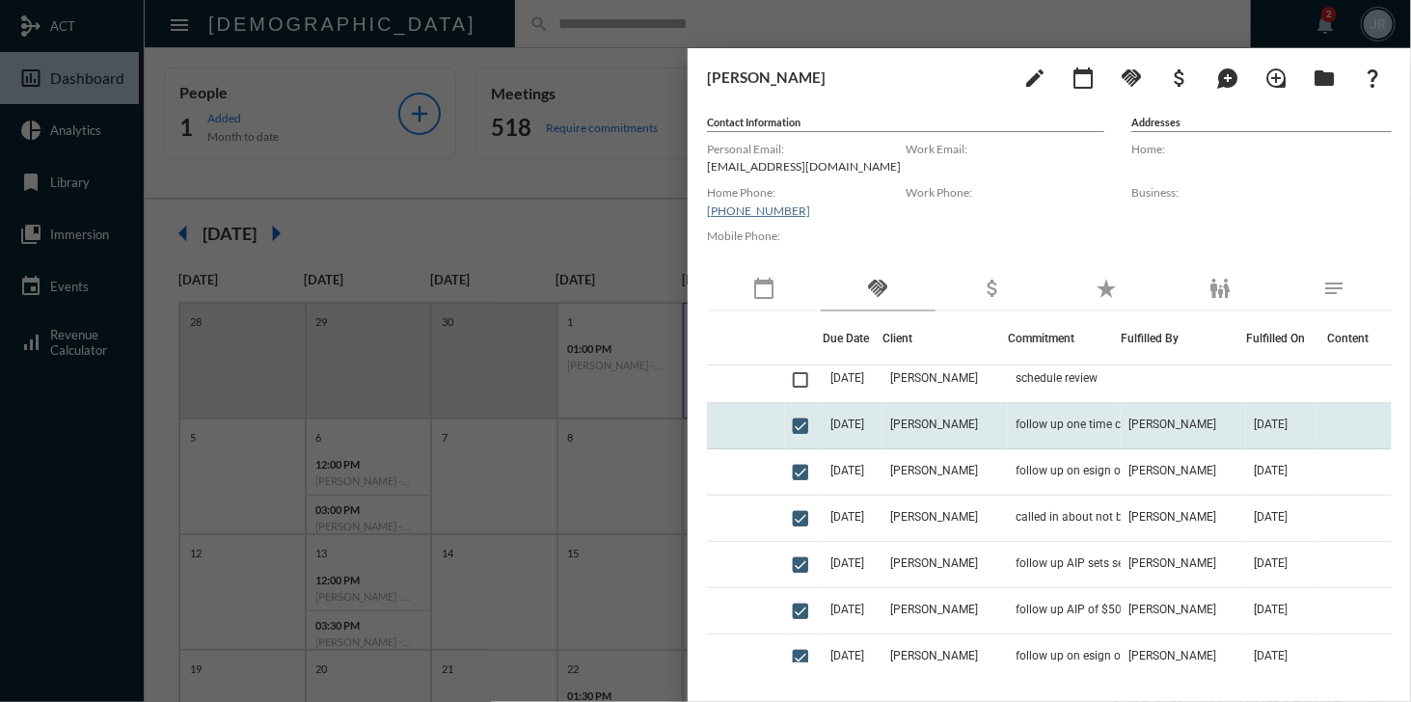
scroll to position [0, 0]
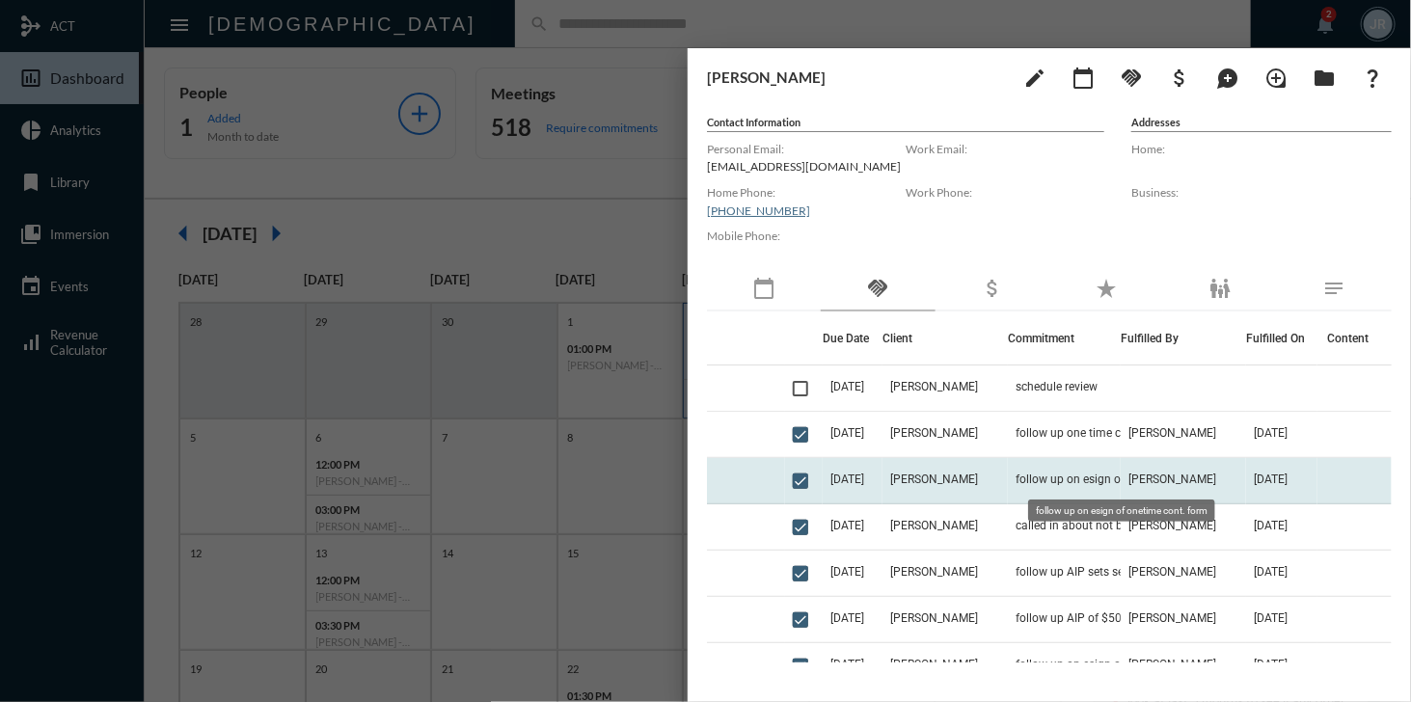
click at [1092, 491] on mat-tooltip-component "follow up on esign of onetime cont. form" at bounding box center [1121, 510] width 214 height 49
click at [1095, 477] on span "follow up on esign of onetime cont. form" at bounding box center [1111, 478] width 193 height 13
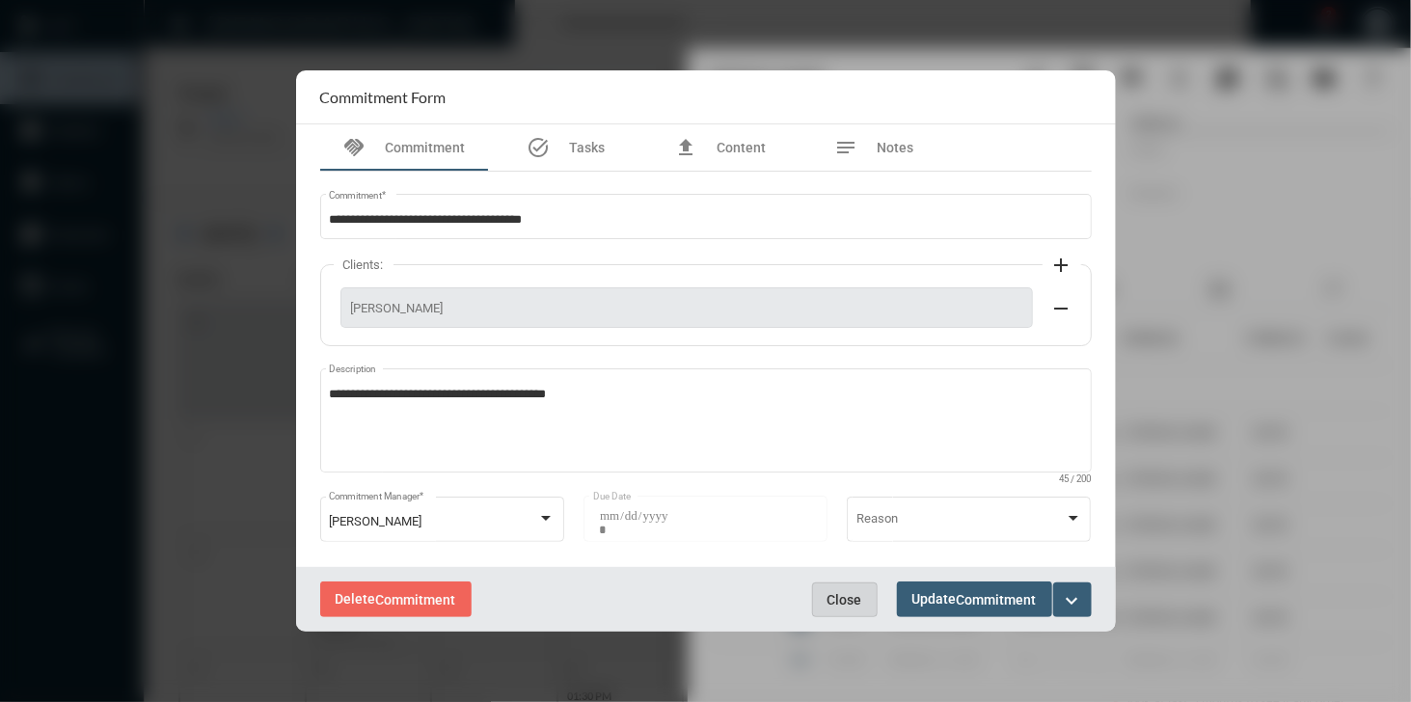
click at [843, 595] on span "Close" at bounding box center [844, 599] width 35 height 15
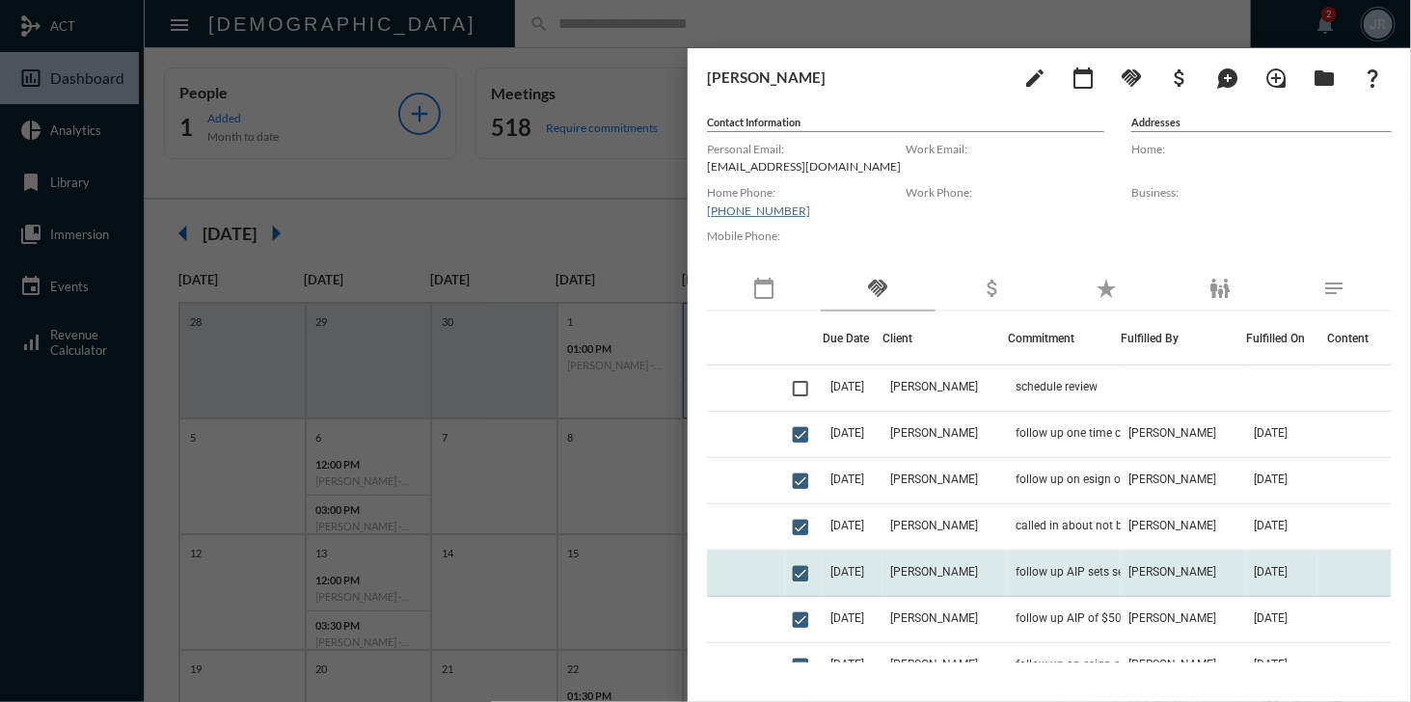
click at [1077, 557] on td "follow up AIP sets set up effective 12/13" at bounding box center [1064, 574] width 113 height 46
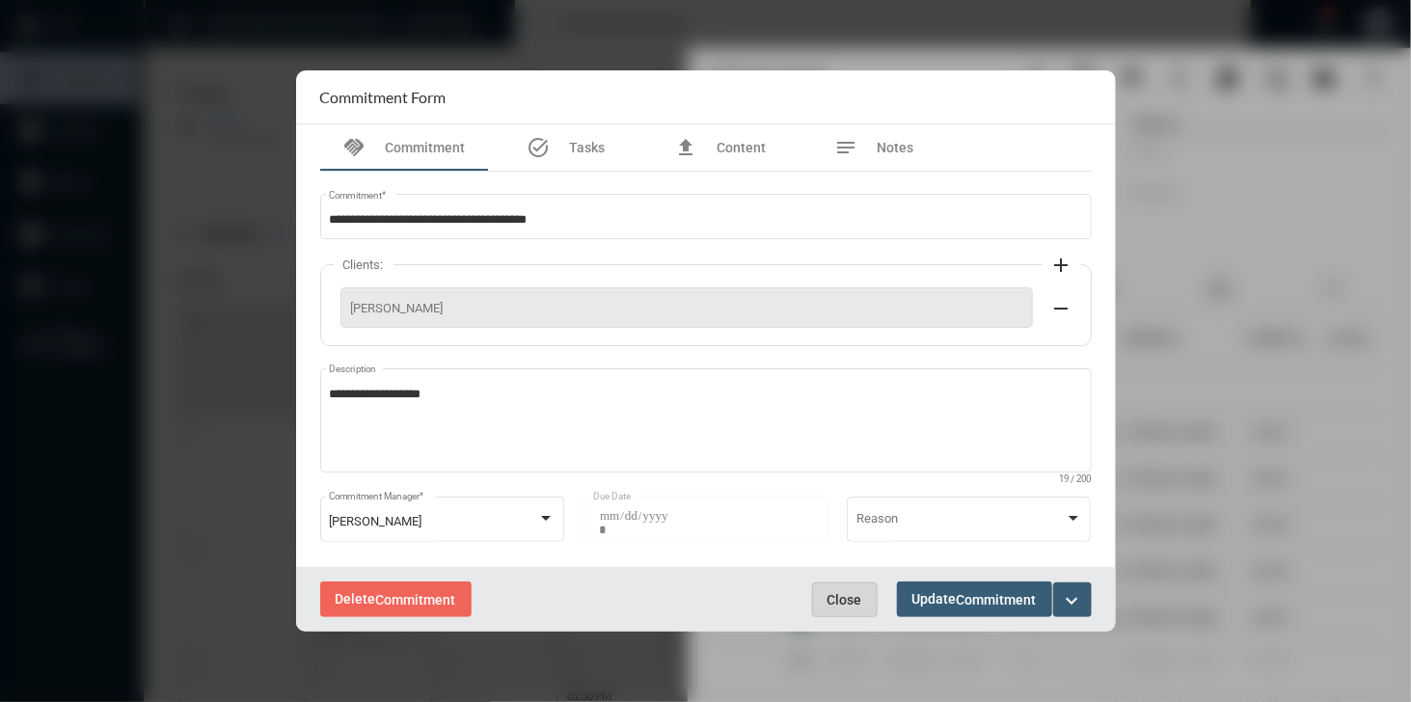
click at [849, 587] on button "Close" at bounding box center [845, 599] width 66 height 35
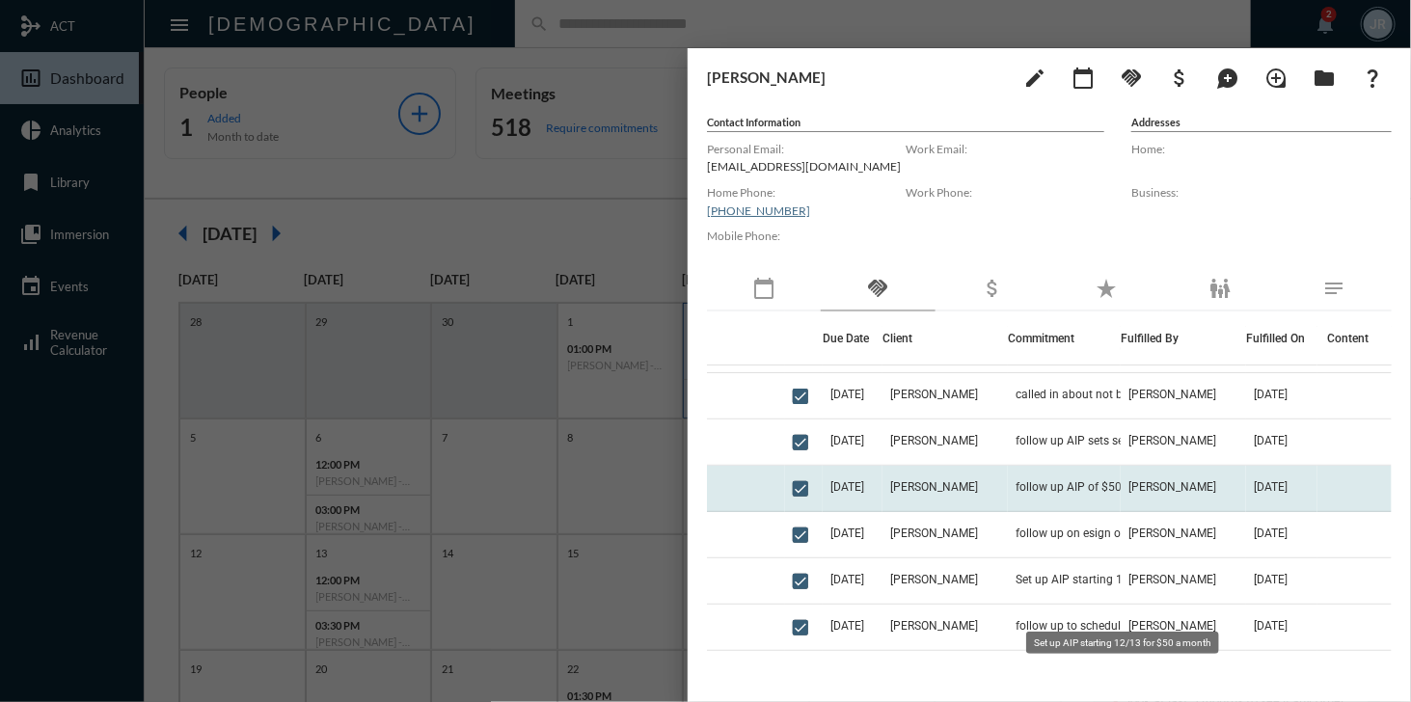
scroll to position [135, 0]
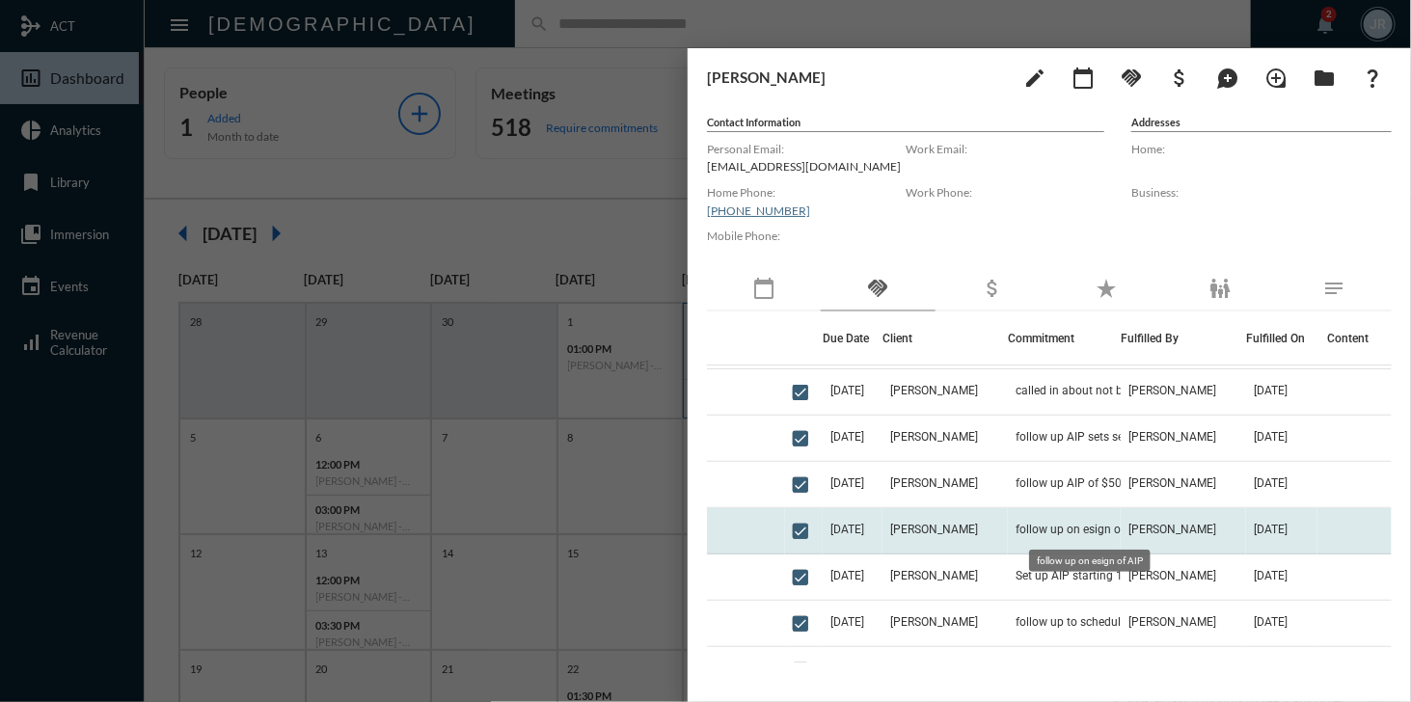
click at [1107, 534] on span "follow up on esign of AIP" at bounding box center [1080, 529] width 130 height 13
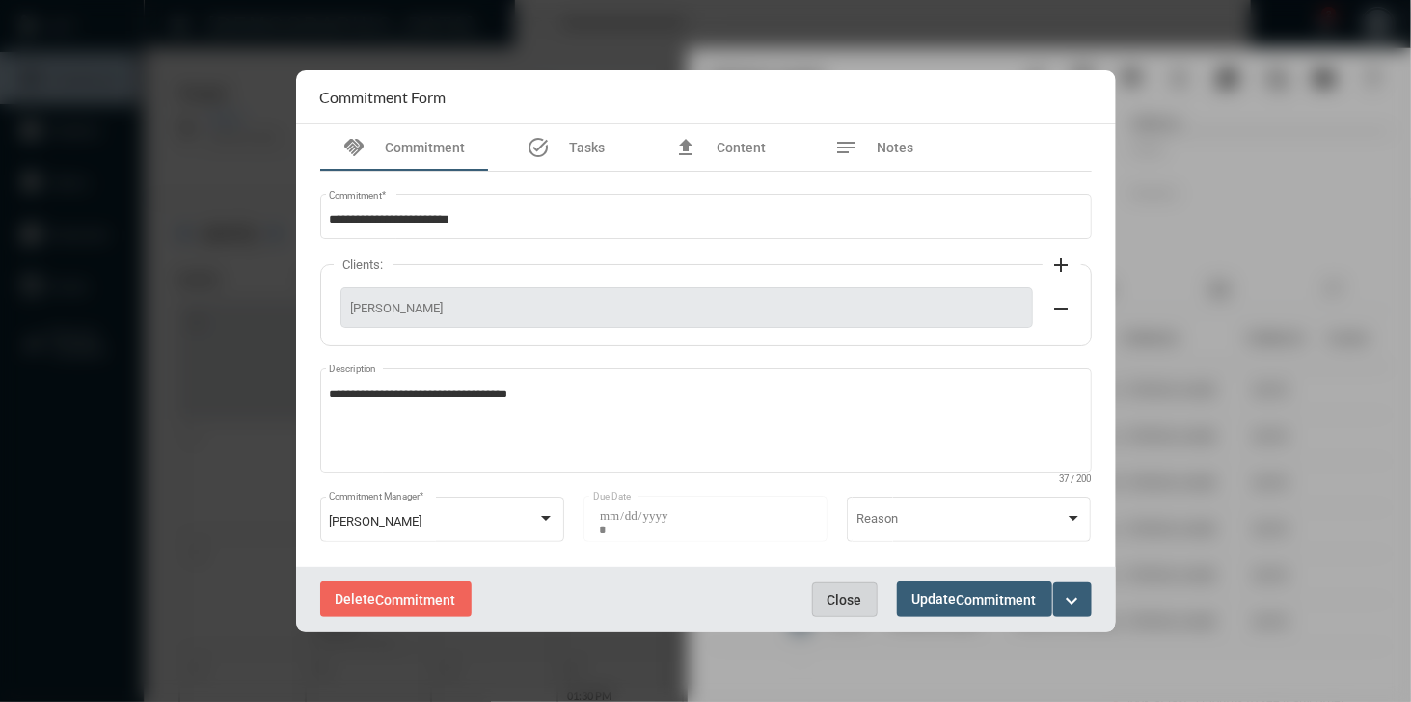
click at [856, 604] on span "Close" at bounding box center [844, 599] width 35 height 15
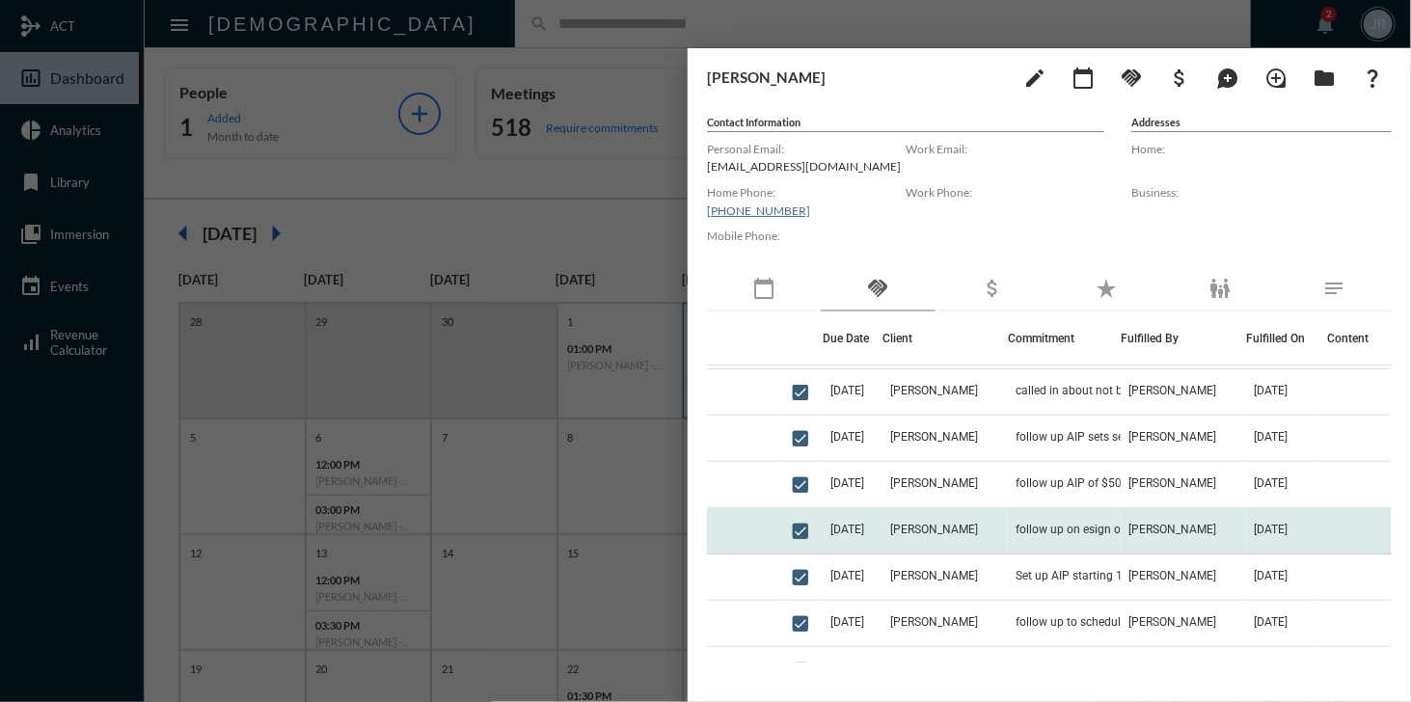
scroll to position [0, 0]
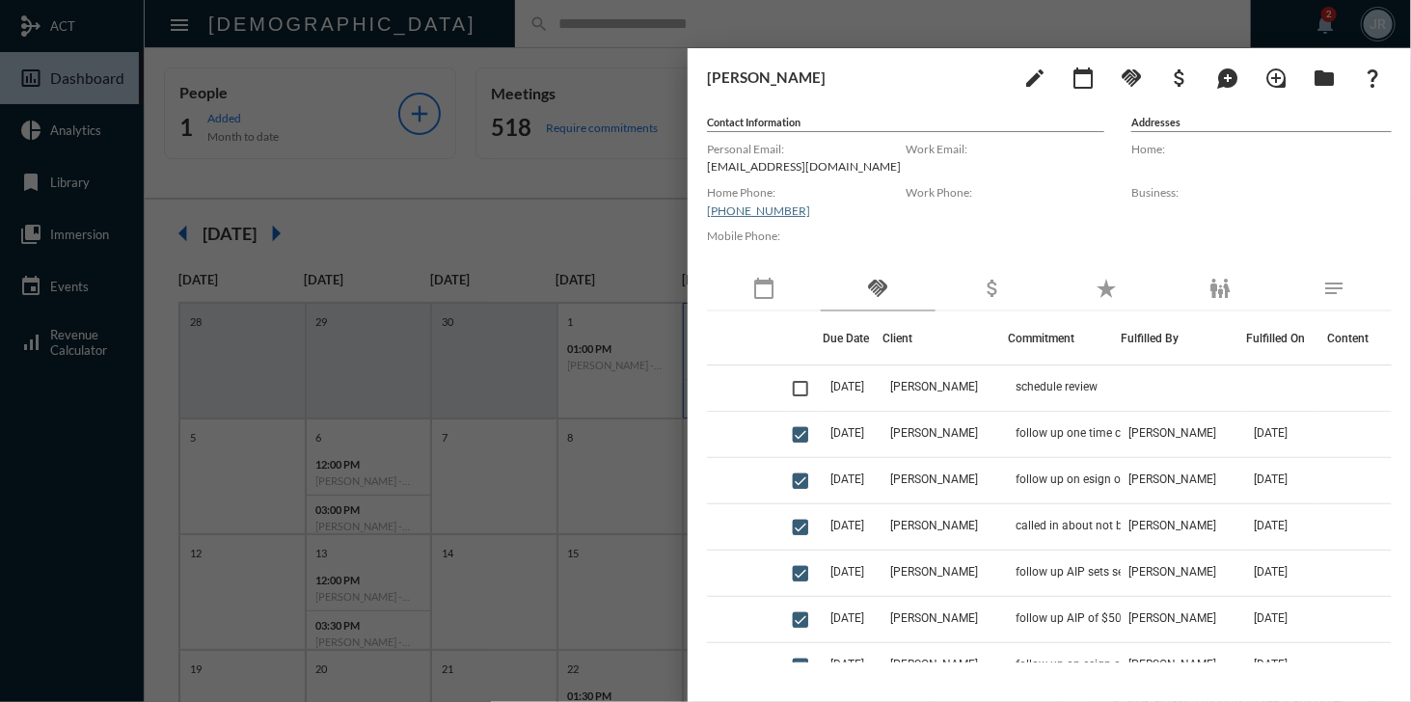
drag, startPoint x: 708, startPoint y: 165, endPoint x: 807, endPoint y: 165, distance: 99.3
click at [807, 165] on p "[EMAIL_ADDRESS][DOMAIN_NAME]" at bounding box center [806, 166] width 199 height 14
copy p "[EMAIL_ADDRESS][DOMAIN_NAME]"
click at [833, 170] on p "[EMAIL_ADDRESS][DOMAIN_NAME]" at bounding box center [806, 166] width 199 height 14
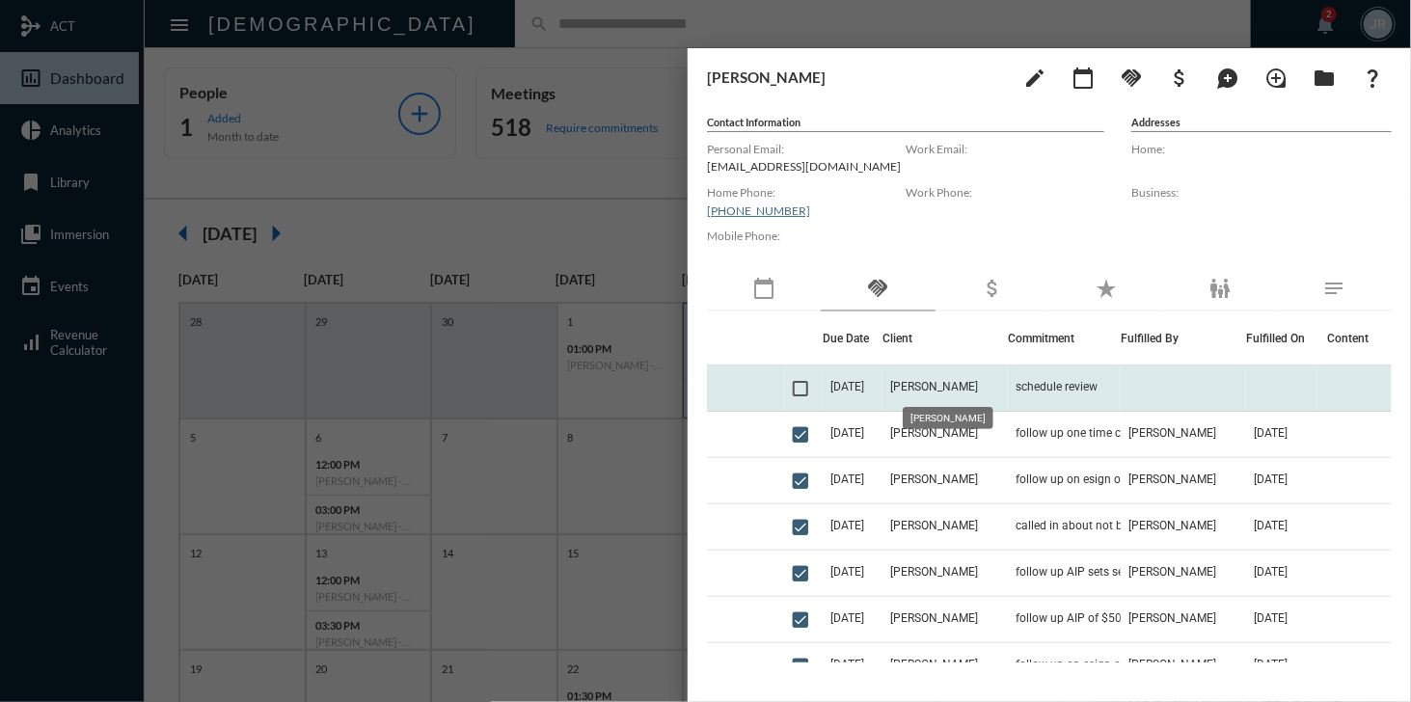
click at [946, 389] on span "[PERSON_NAME]" at bounding box center [934, 386] width 88 height 13
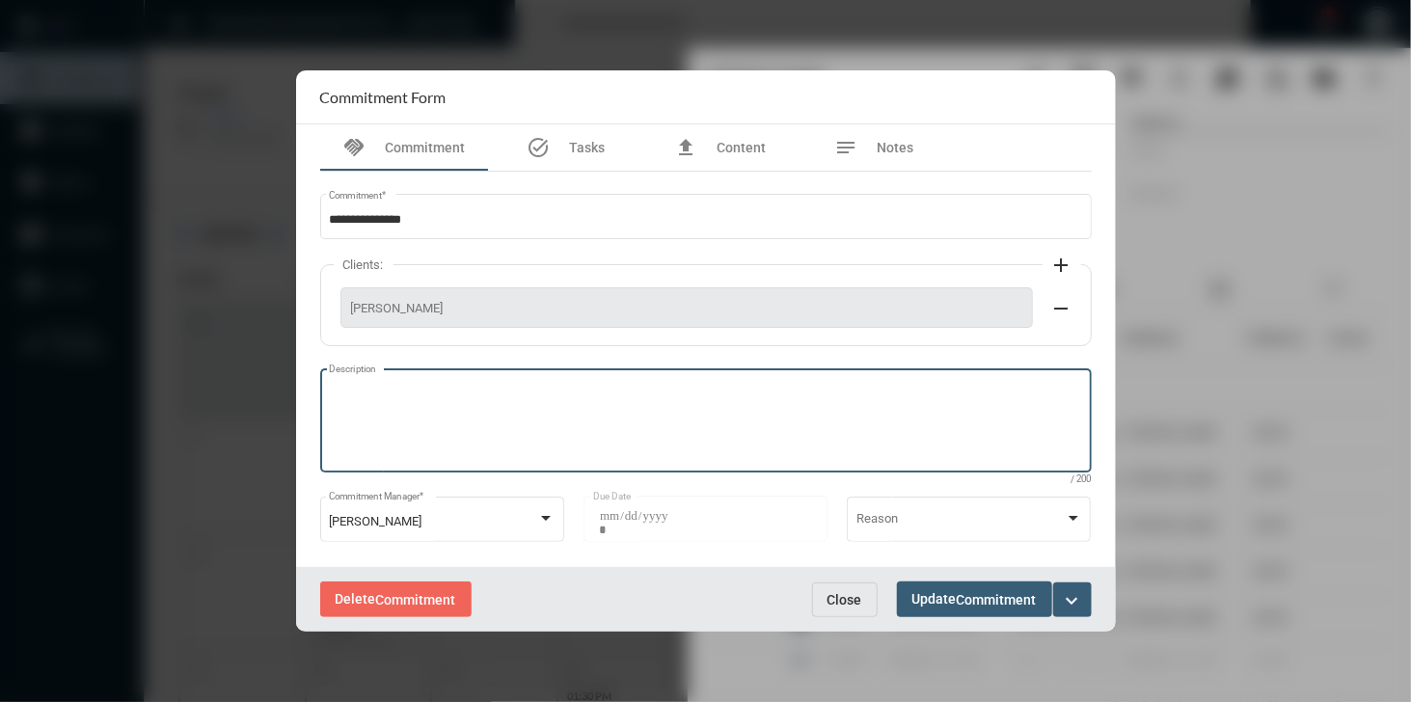
click at [711, 408] on textarea "Description" at bounding box center [705, 424] width 753 height 76
type textarea "**********"
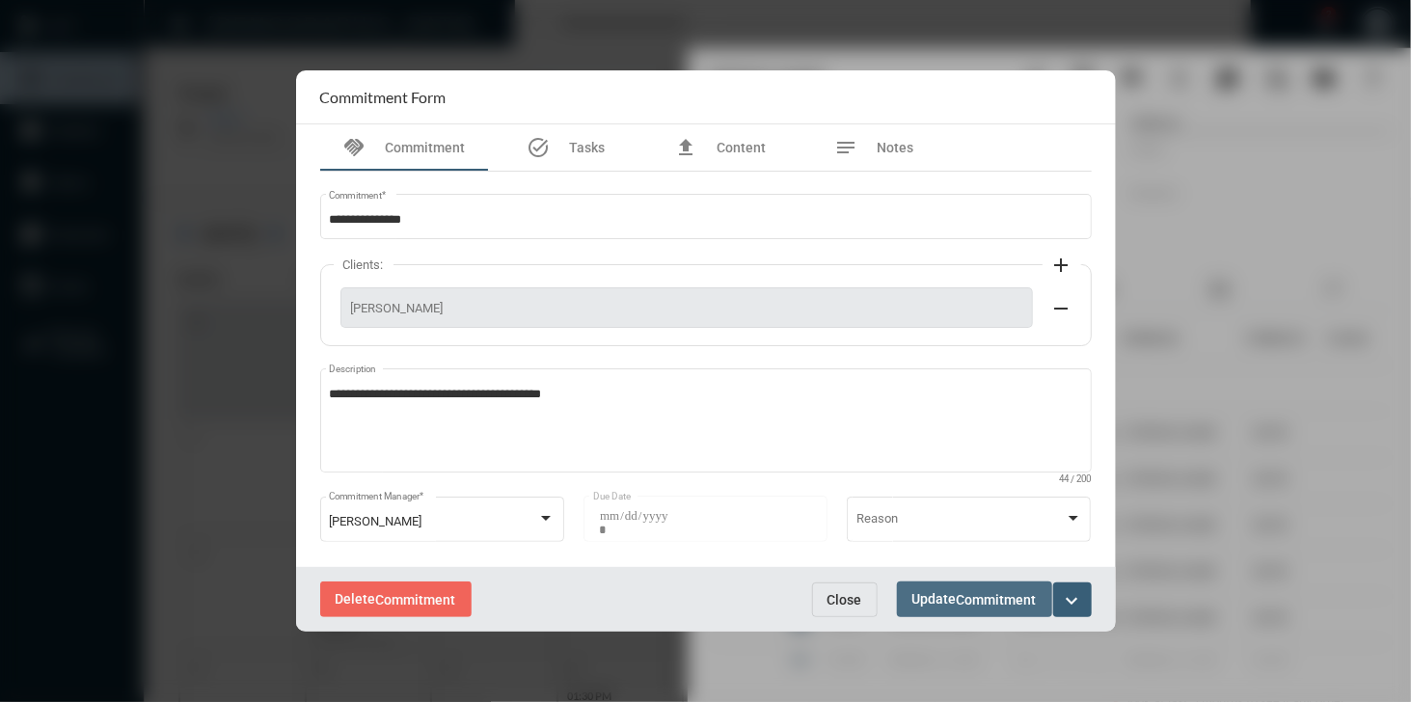
click at [1004, 597] on span "Commitment" at bounding box center [997, 599] width 80 height 15
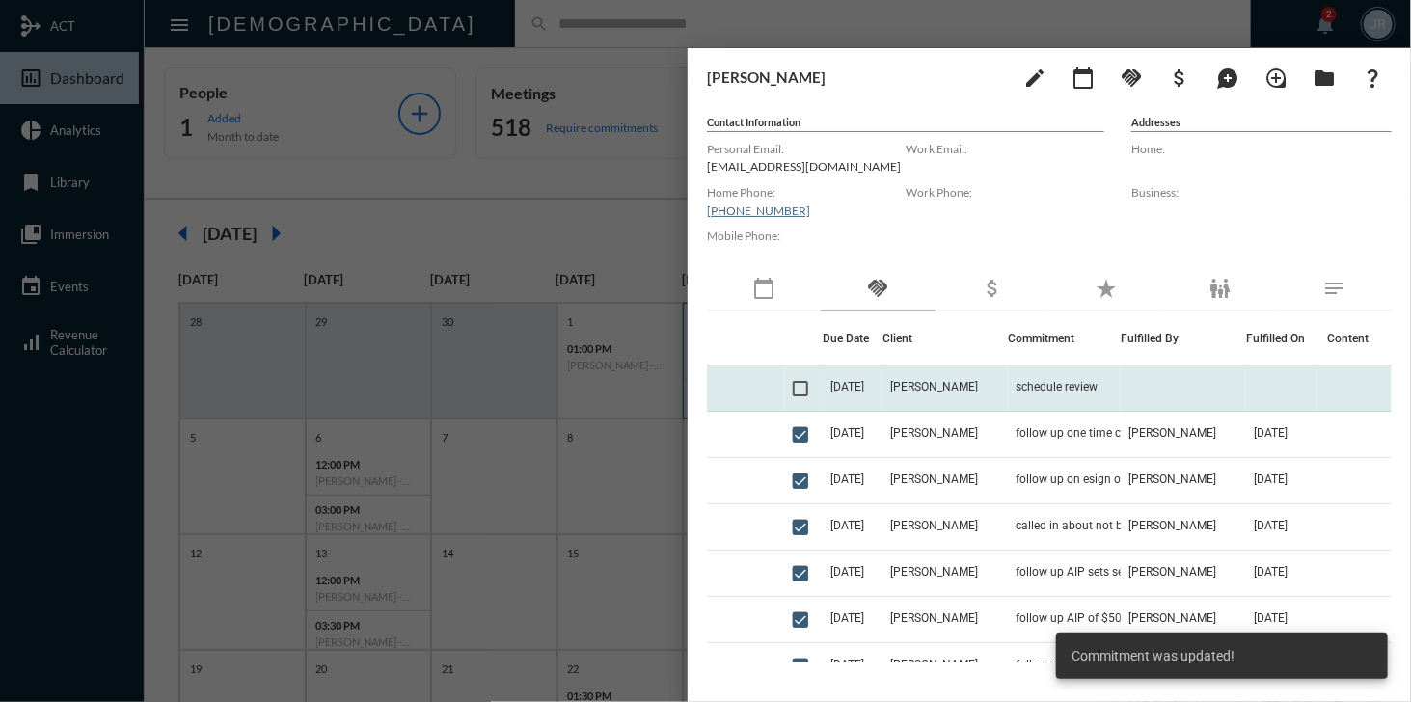
click at [799, 391] on span at bounding box center [800, 388] width 15 height 15
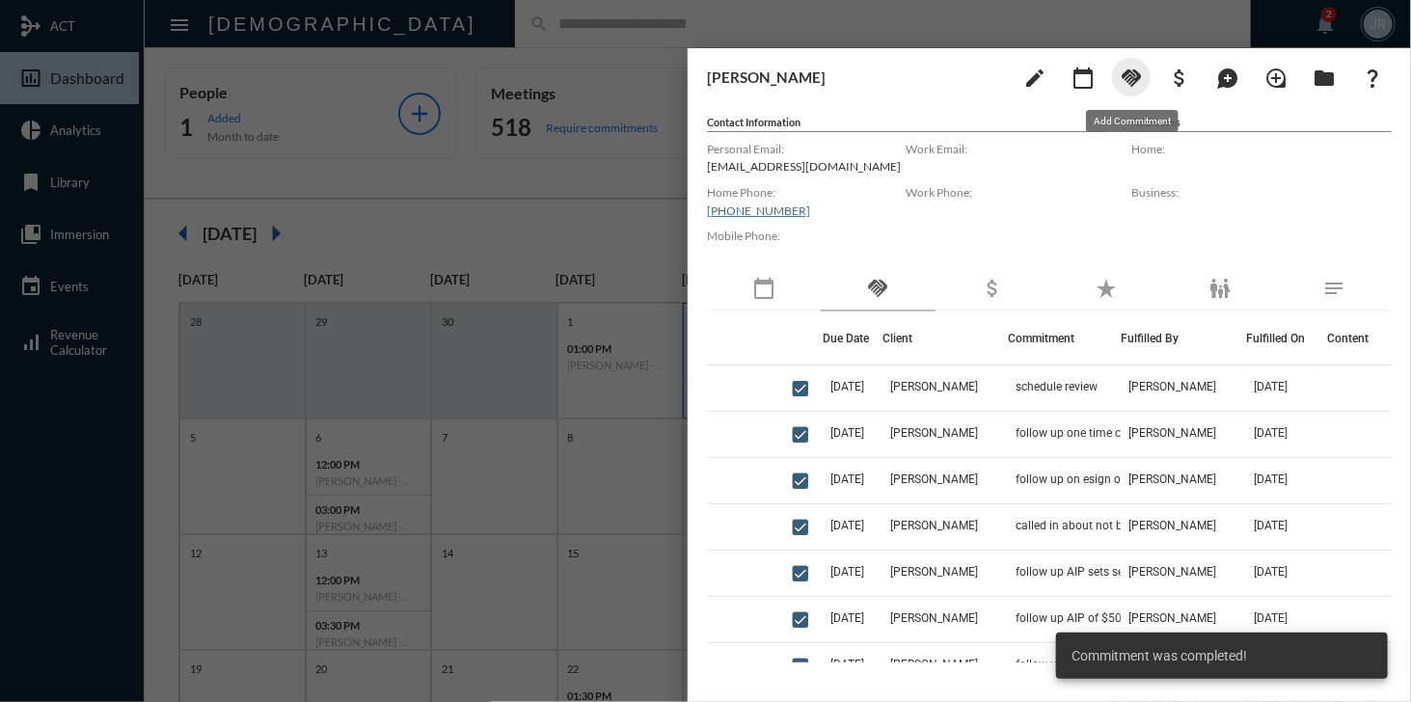
click at [1126, 82] on mat-icon "handshake" at bounding box center [1130, 78] width 23 height 23
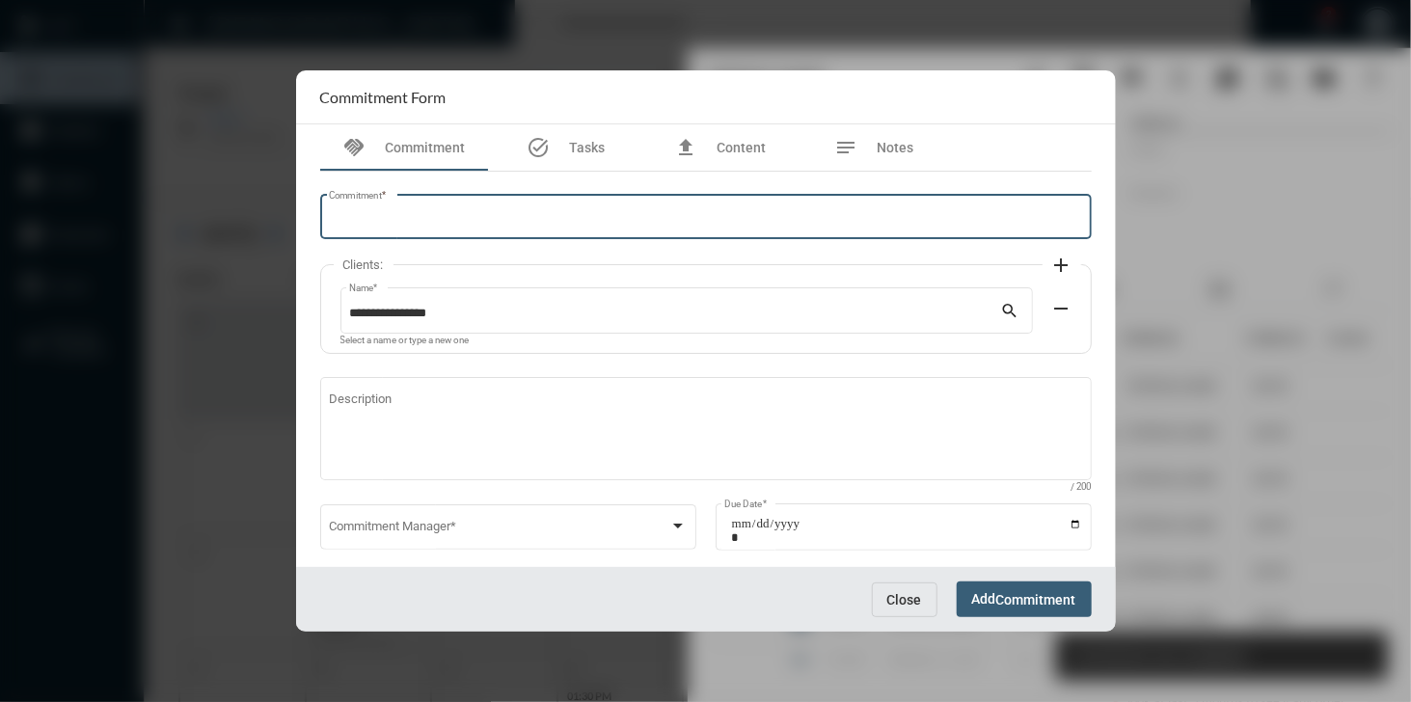
click at [592, 227] on input "Commitment *" at bounding box center [705, 220] width 753 height 14
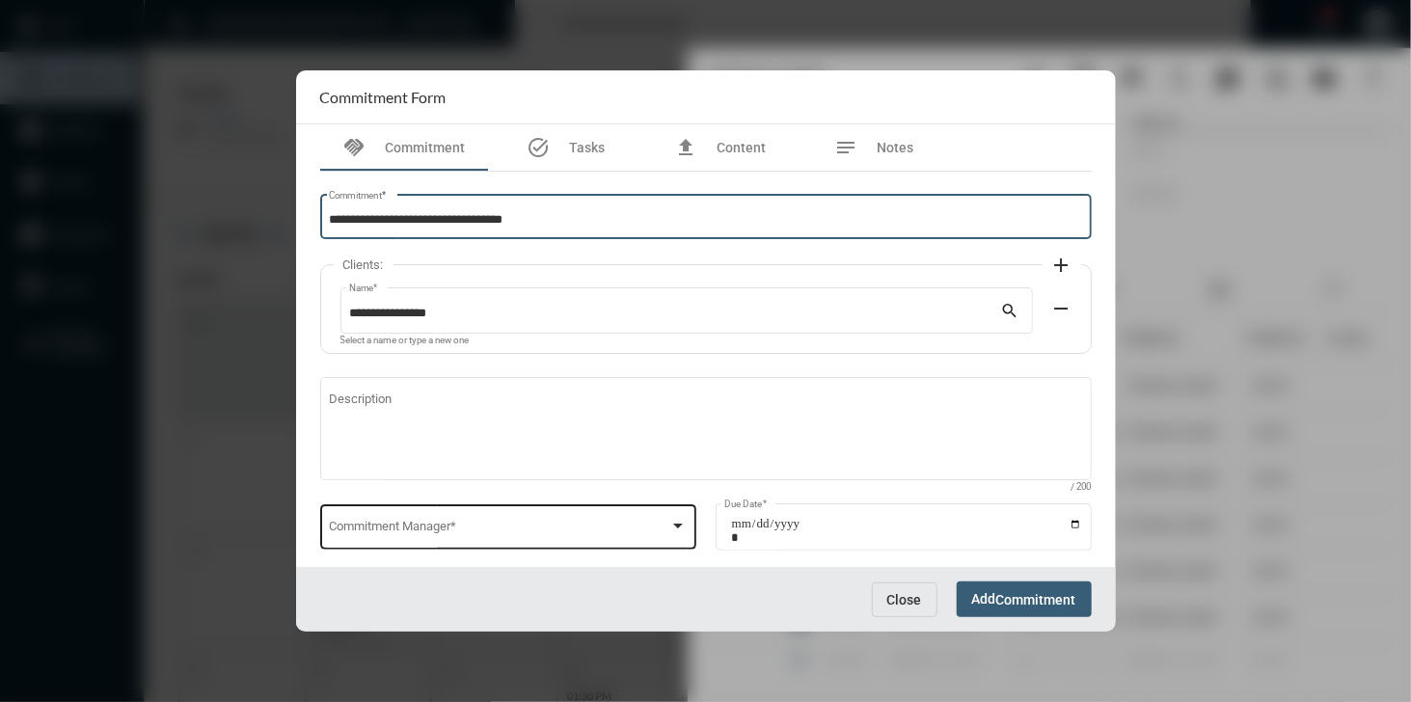
type input "**********"
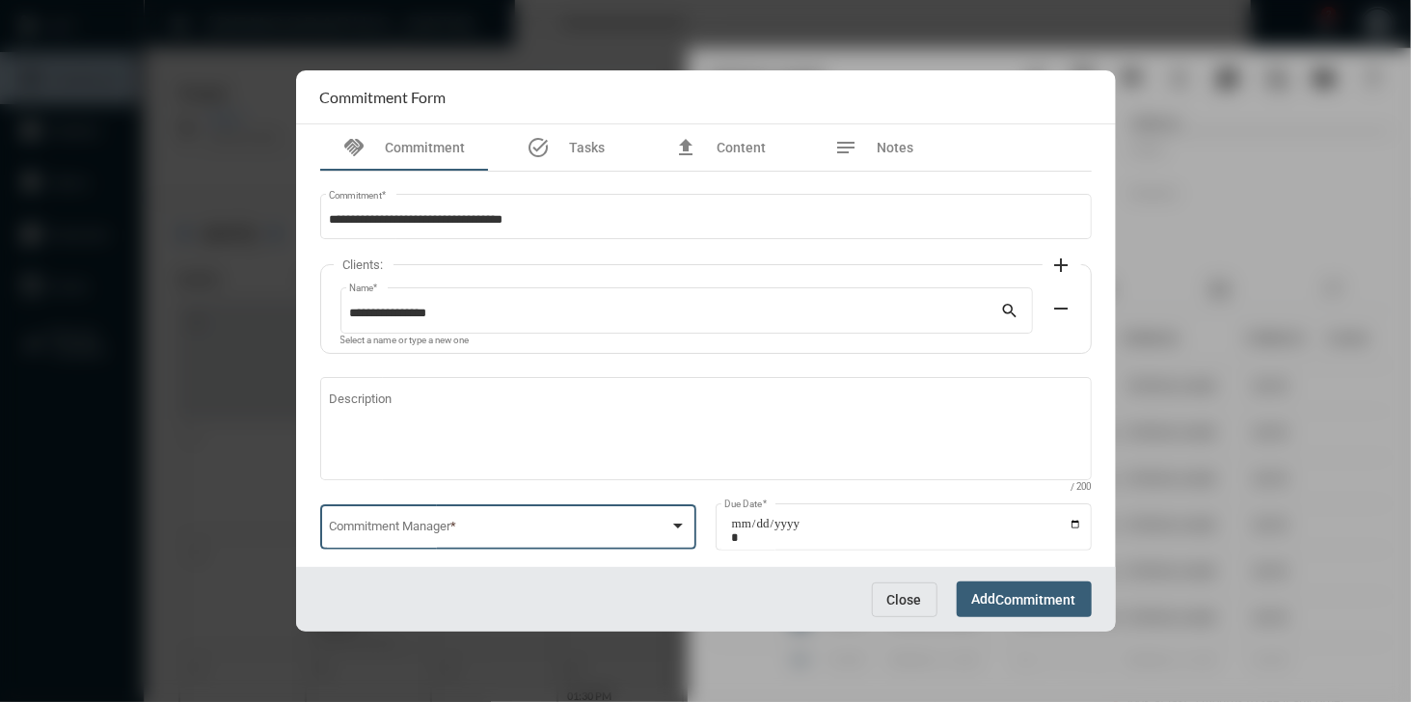
click at [424, 529] on span at bounding box center [499, 531] width 340 height 14
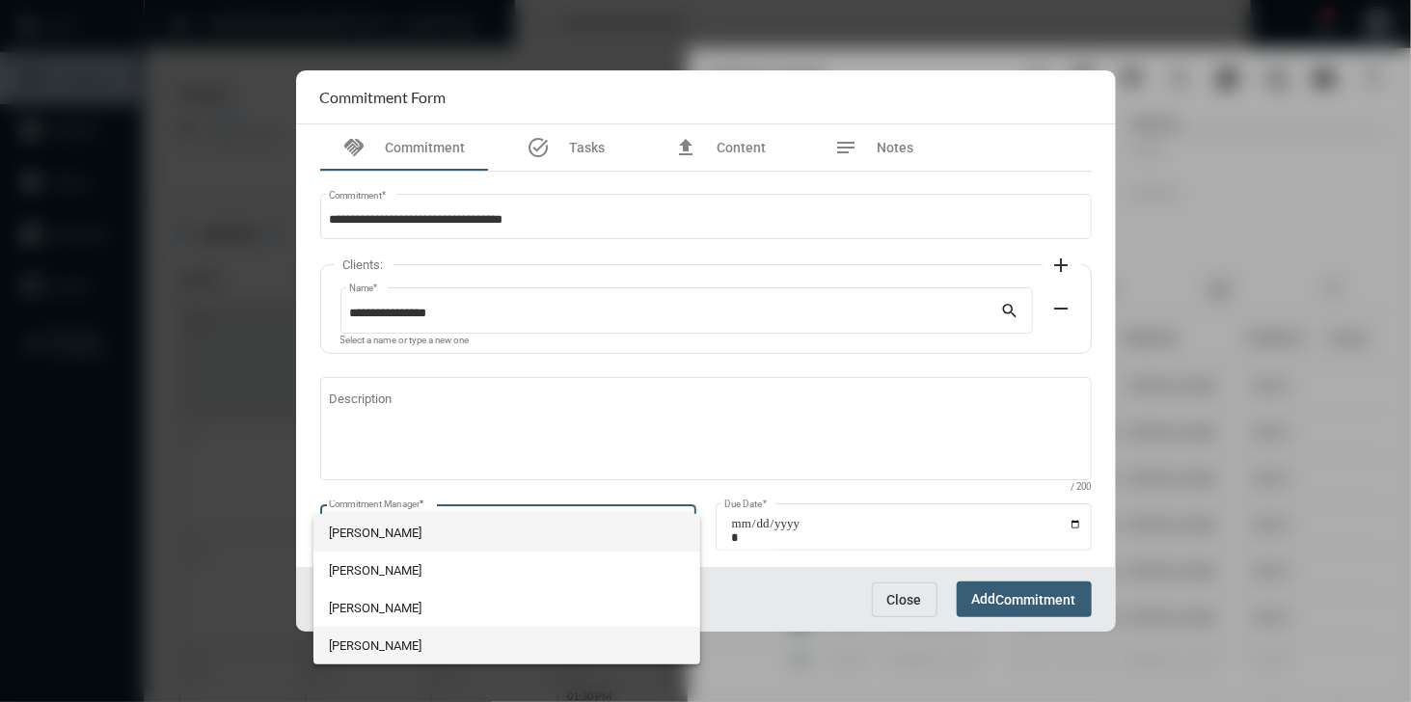
click at [372, 633] on span "[PERSON_NAME]" at bounding box center [506, 646] width 355 height 38
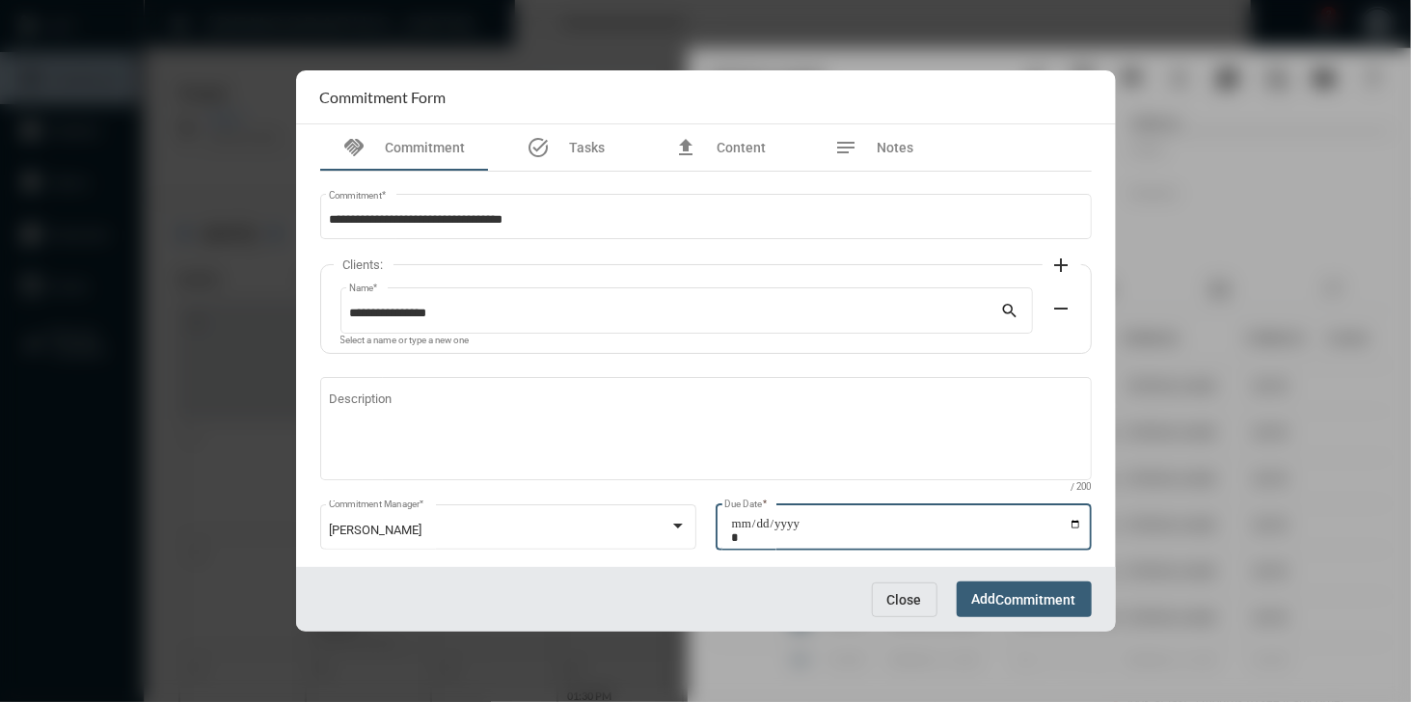
click at [1069, 524] on input "Due Date *" at bounding box center [906, 530] width 351 height 27
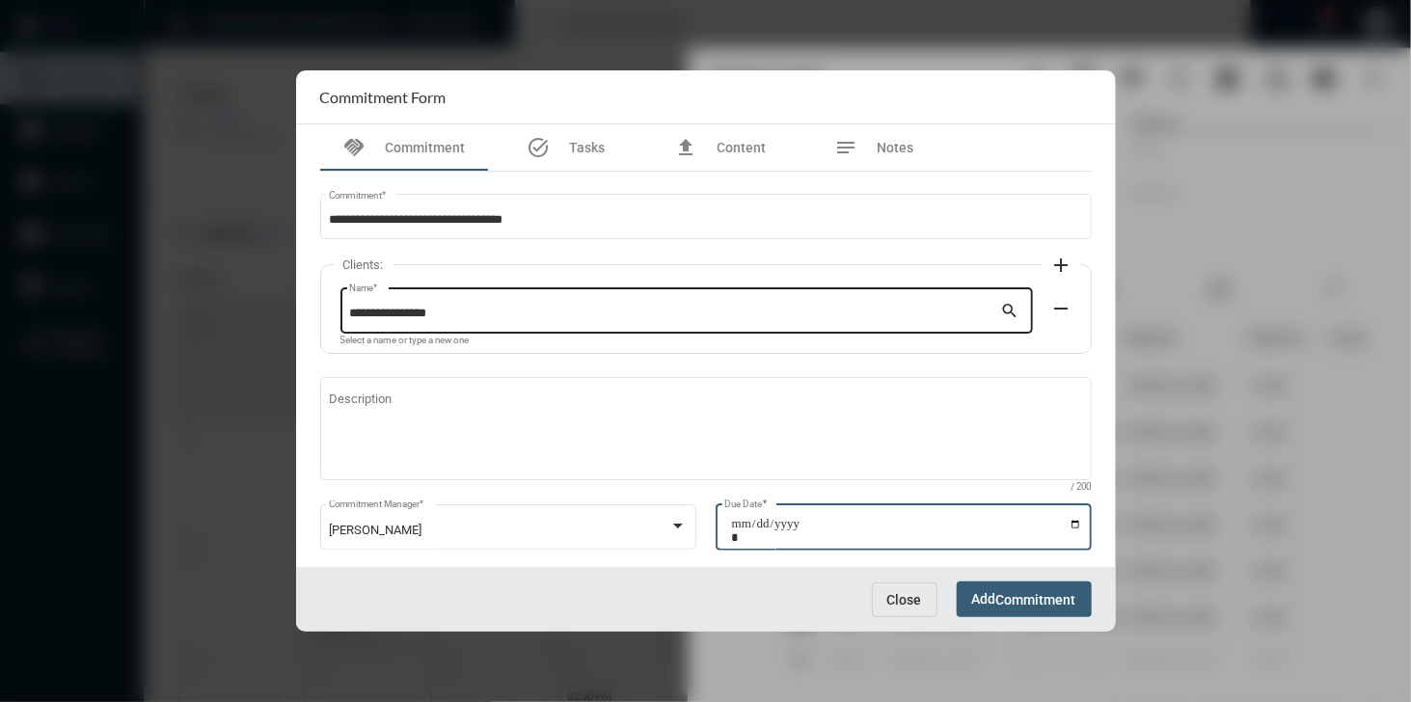
type input "**********"
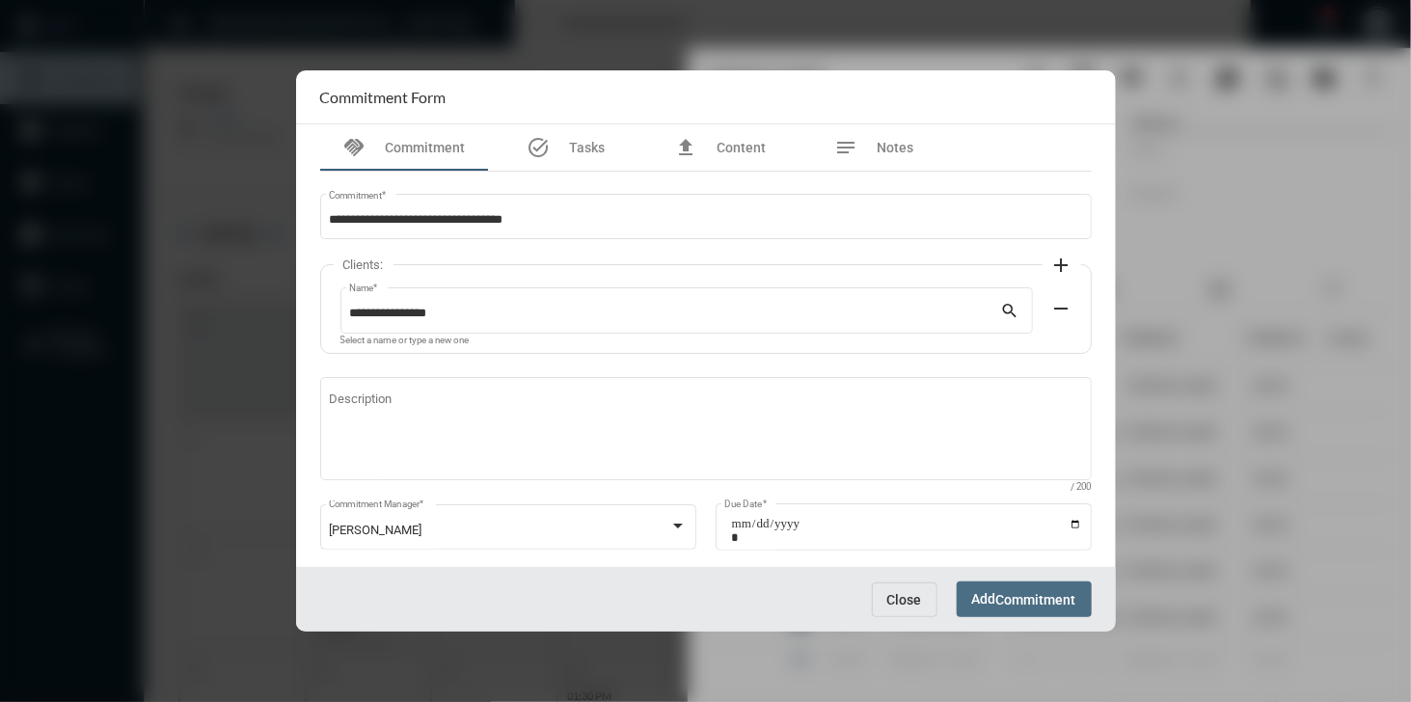
click at [1034, 591] on span "Add Commitment" at bounding box center [1024, 598] width 104 height 15
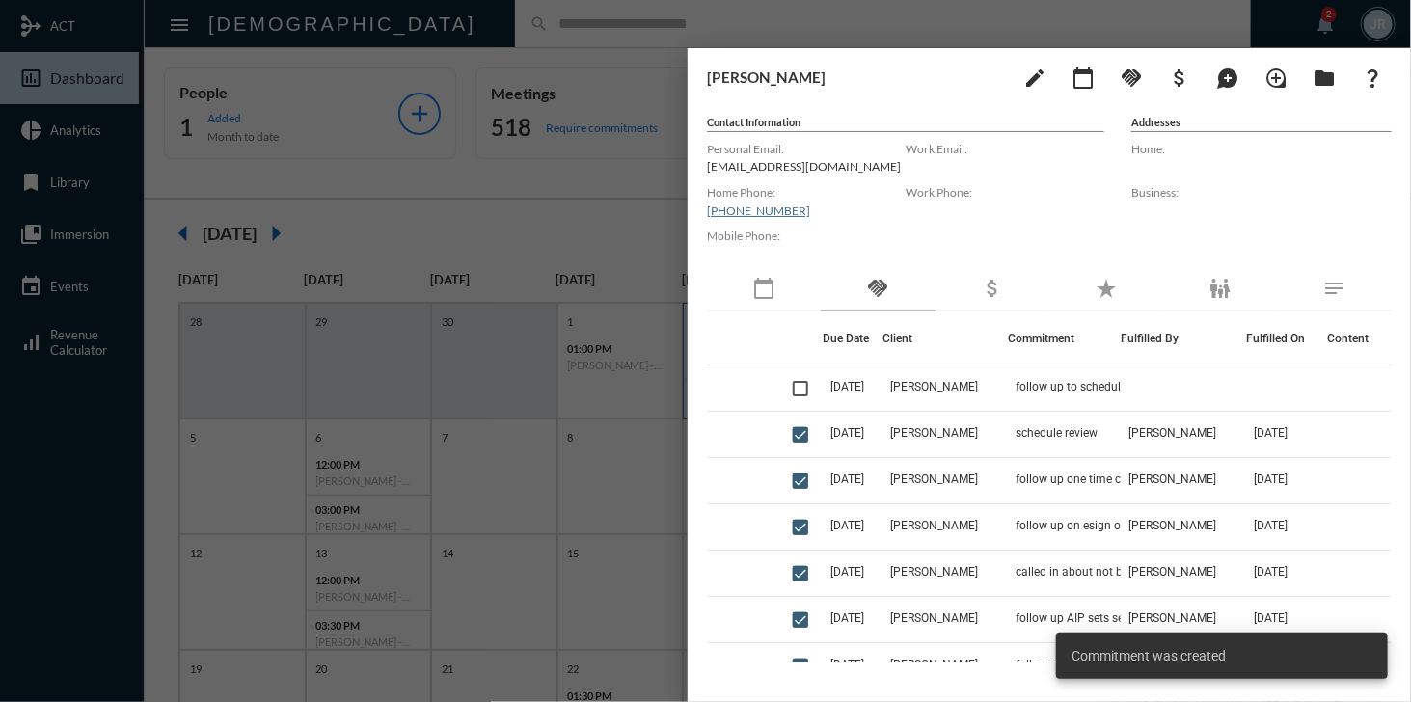
click at [661, 20] on div at bounding box center [705, 351] width 1411 height 702
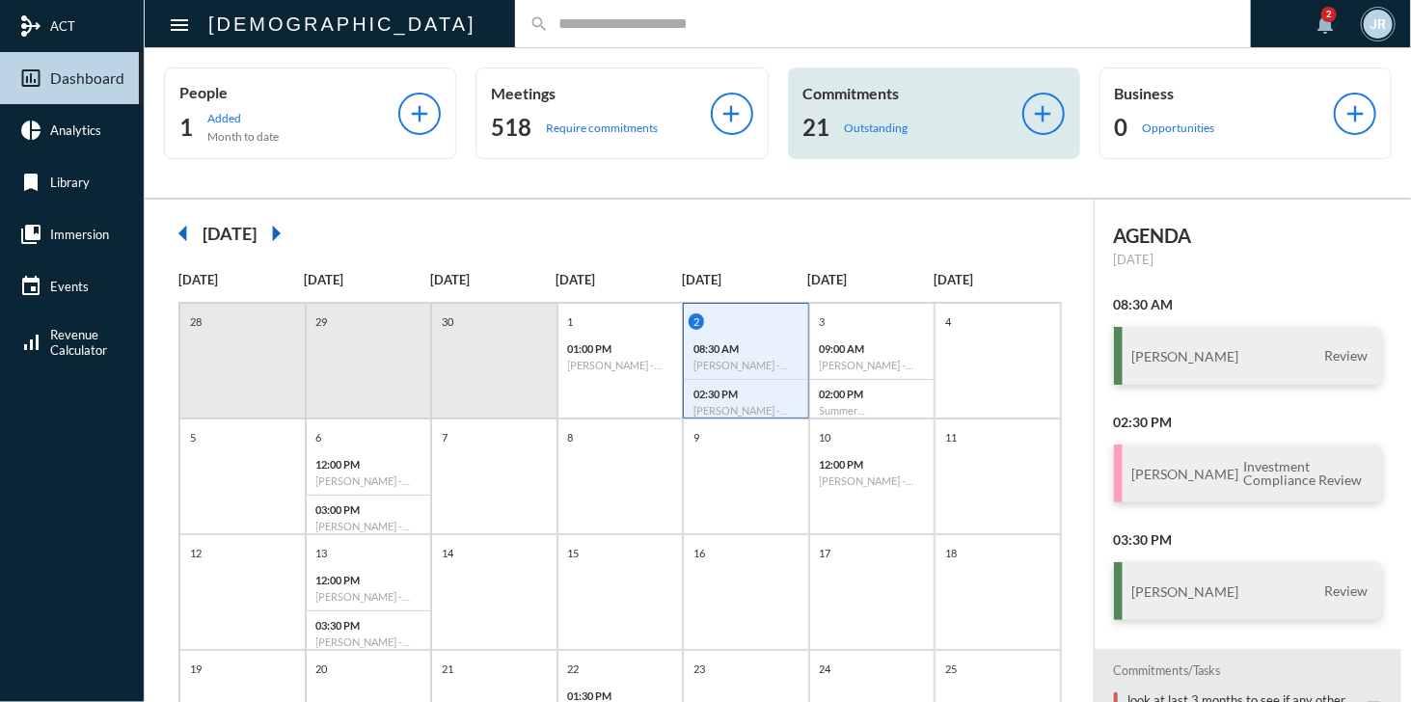
click at [854, 115] on div "21 Outstanding" at bounding box center [912, 127] width 219 height 31
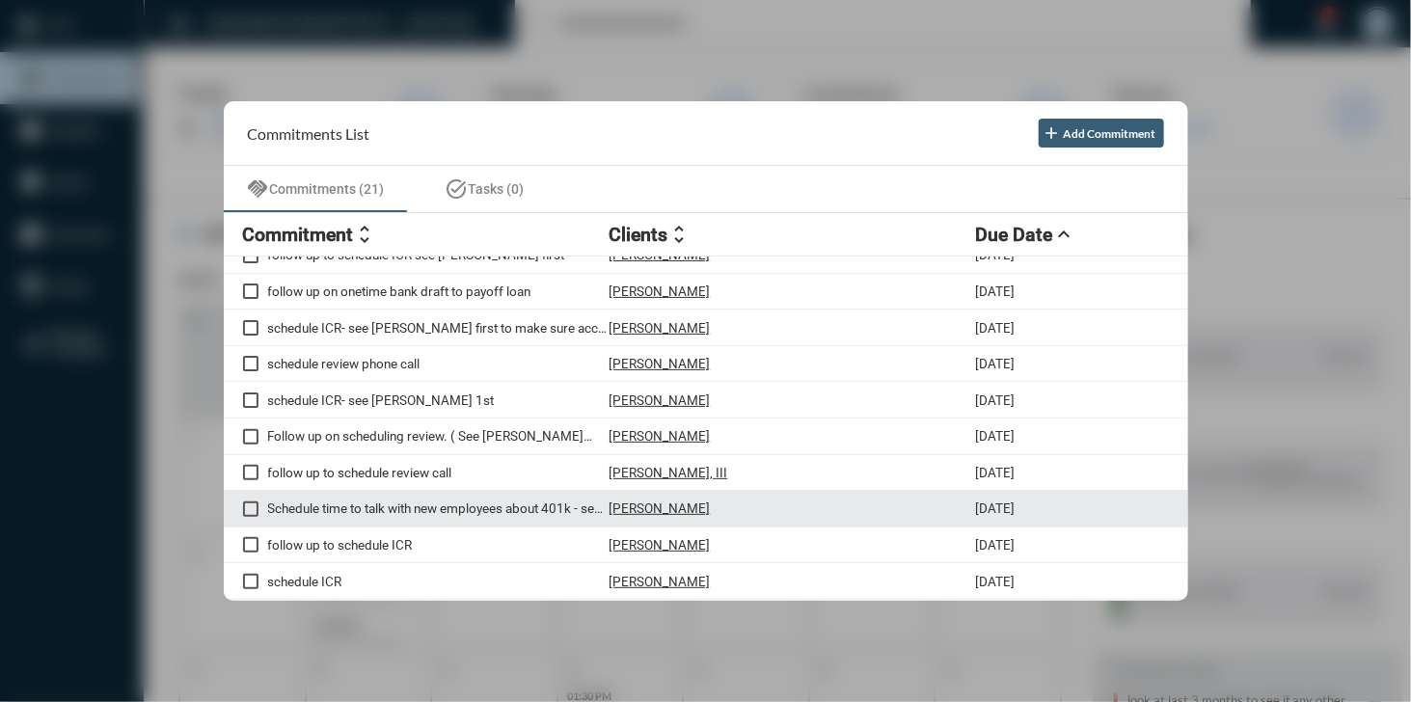
scroll to position [420, 0]
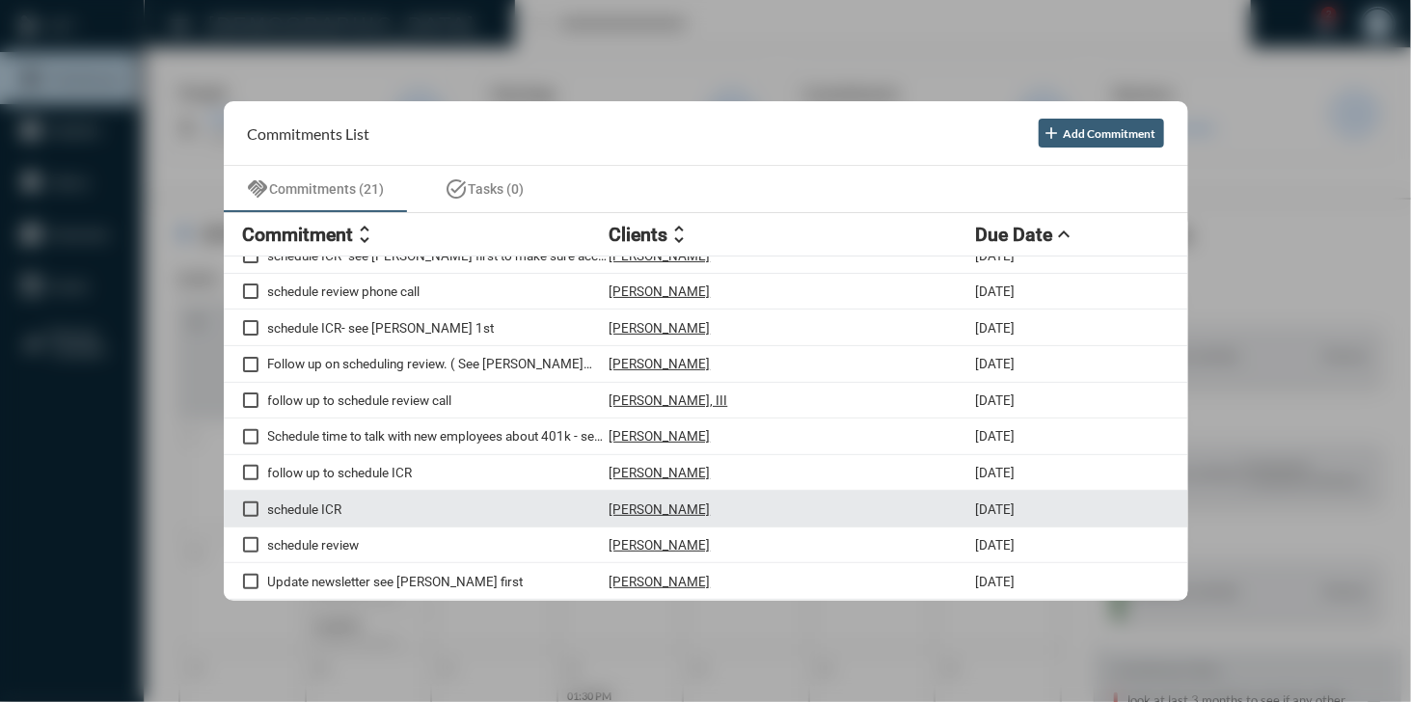
drag, startPoint x: 637, startPoint y: 496, endPoint x: 636, endPoint y: 509, distance: 13.5
click at [636, 509] on div "schedule ICR [PERSON_NAME] [DATE]" at bounding box center [706, 509] width 964 height 37
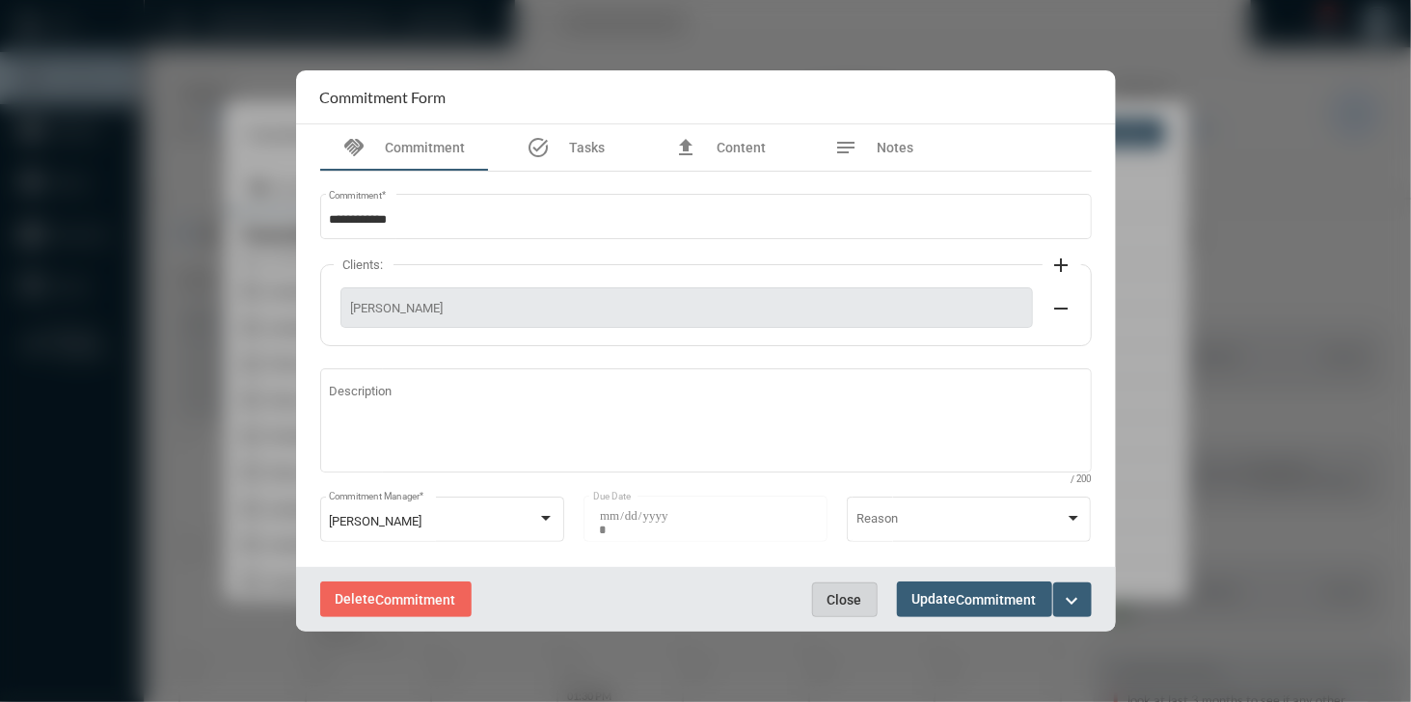
click at [849, 601] on span "Close" at bounding box center [844, 599] width 35 height 15
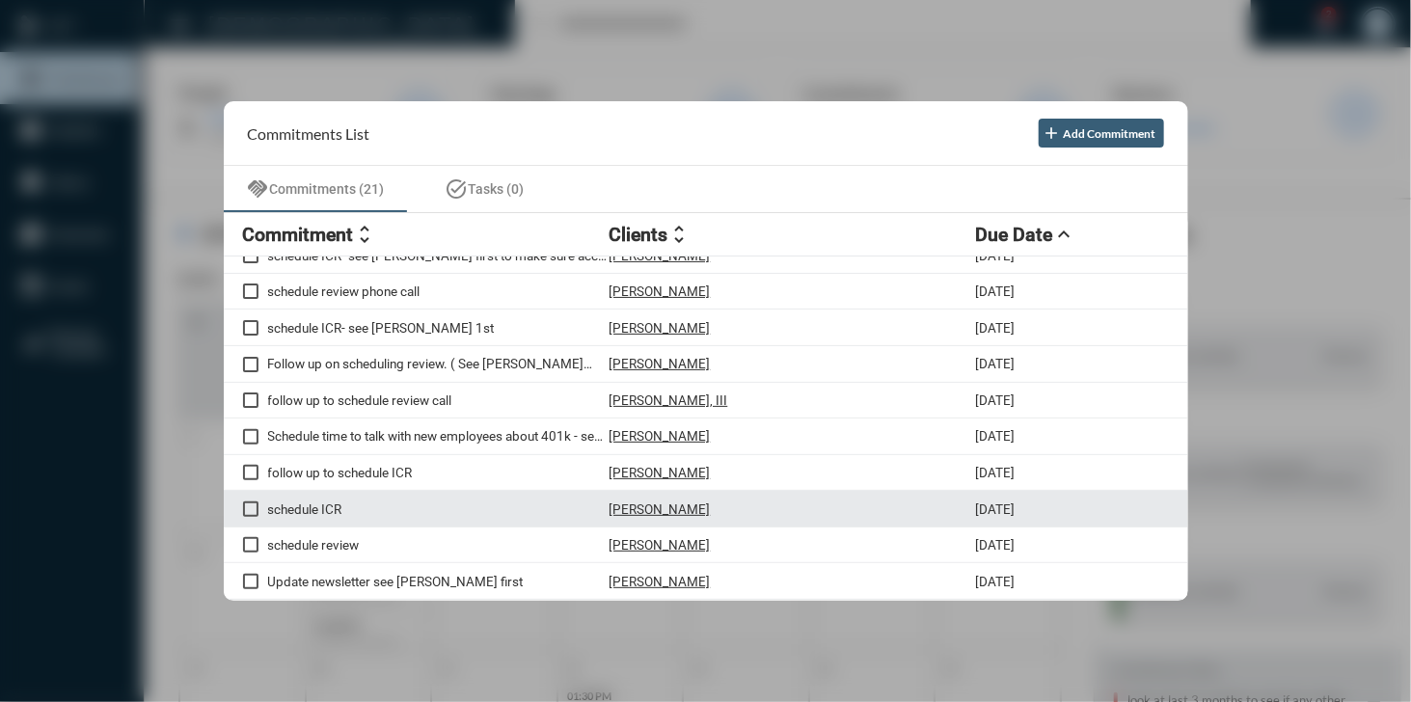
click at [661, 503] on p "[PERSON_NAME]" at bounding box center [659, 508] width 101 height 15
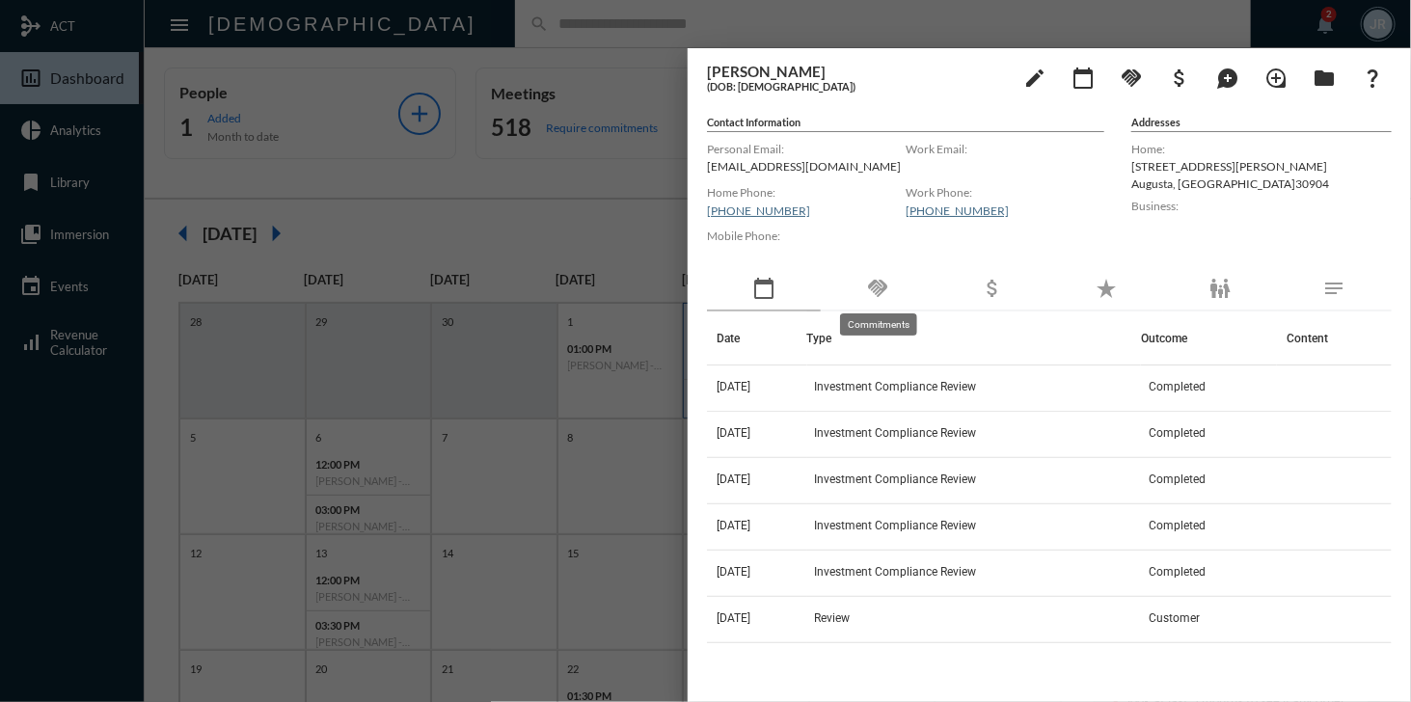
click at [881, 279] on mat-icon "handshake" at bounding box center [877, 288] width 23 height 23
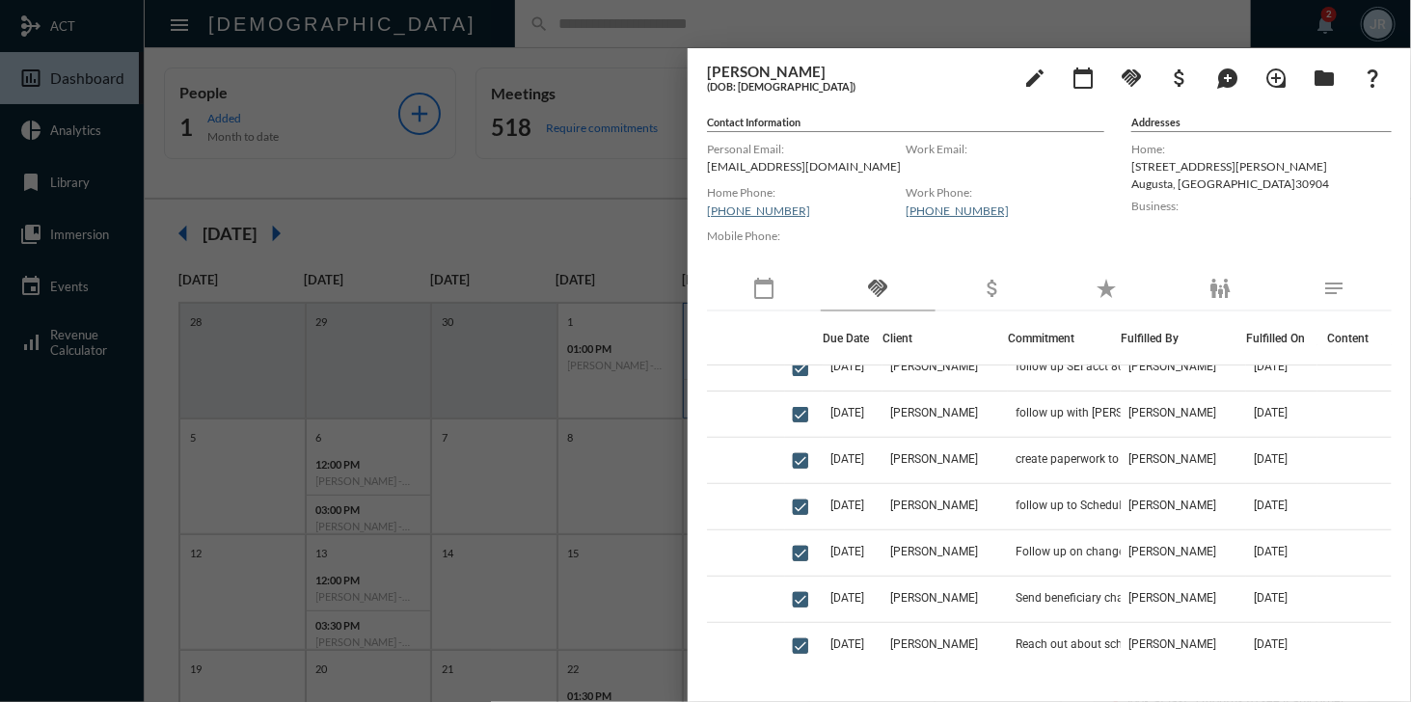
scroll to position [262, 0]
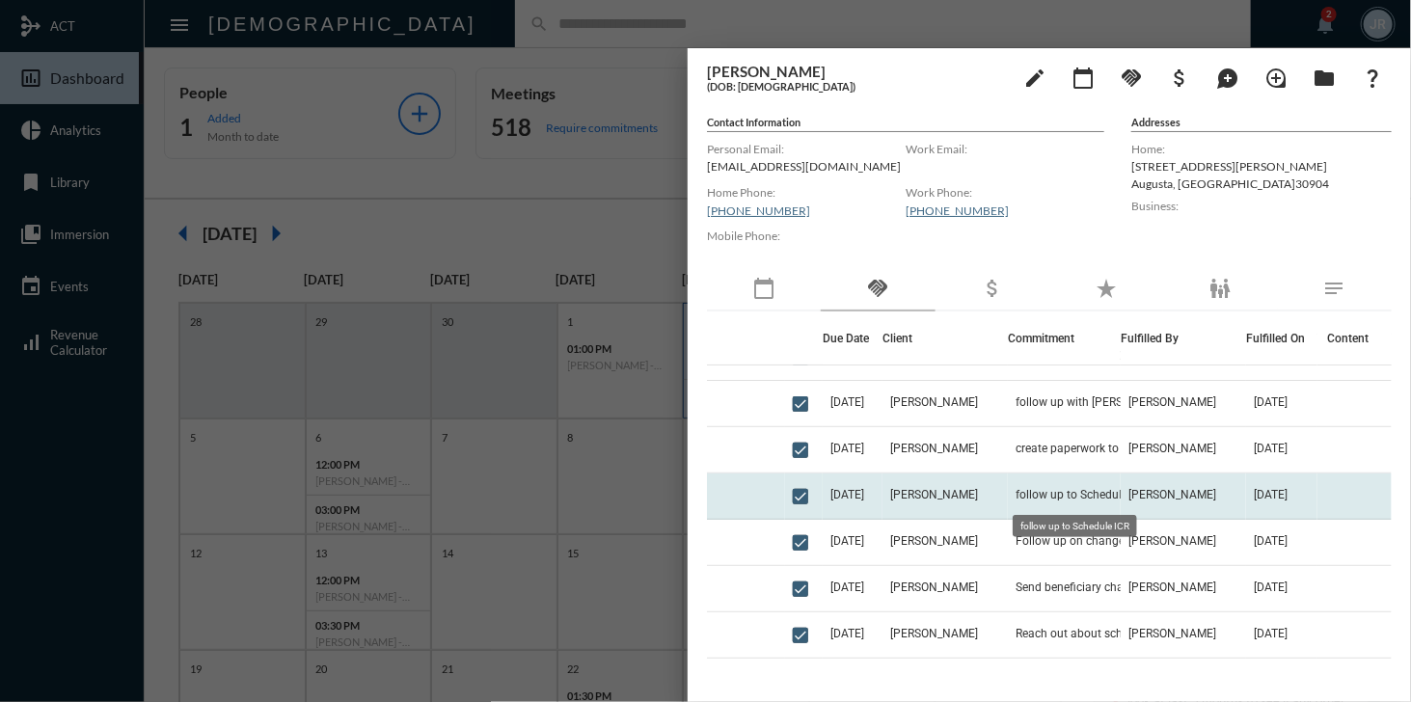
click at [1081, 496] on span "follow up to Schedule ICR" at bounding box center [1081, 494] width 132 height 13
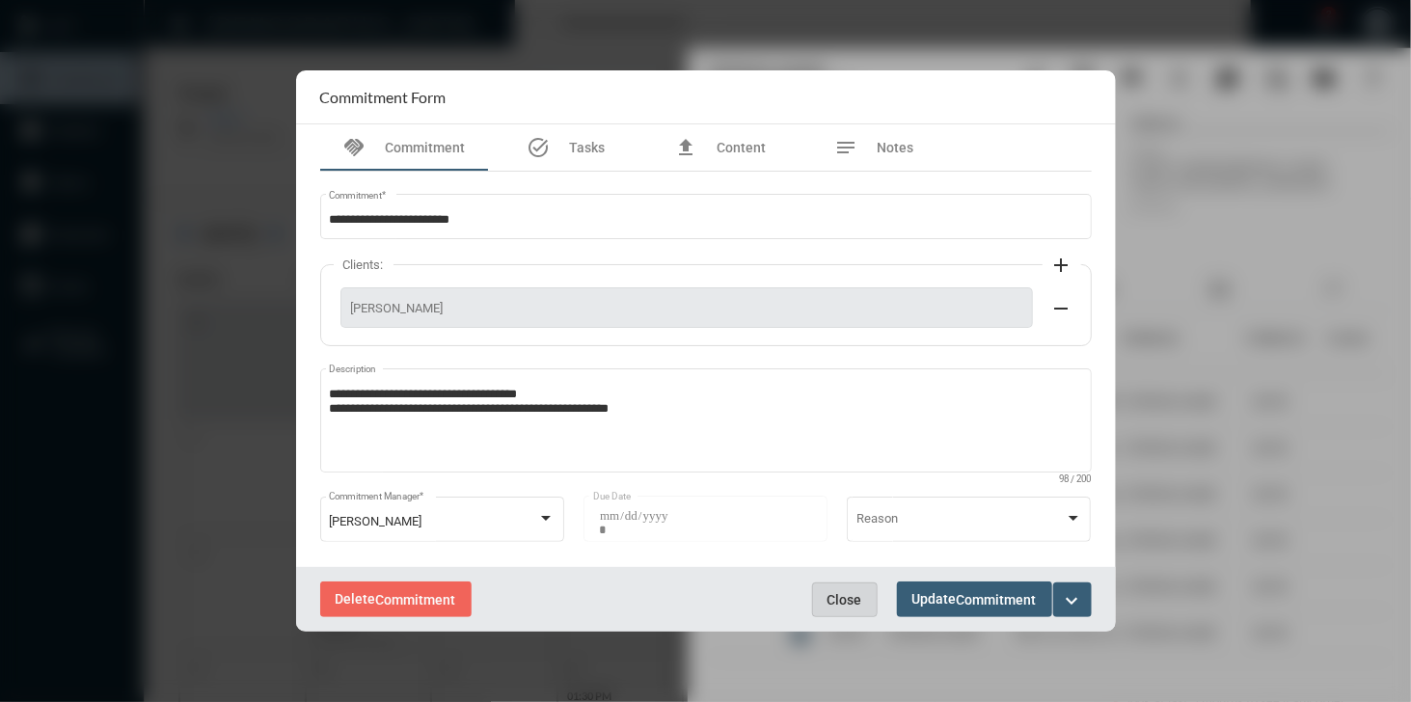
click at [841, 597] on span "Close" at bounding box center [844, 599] width 35 height 15
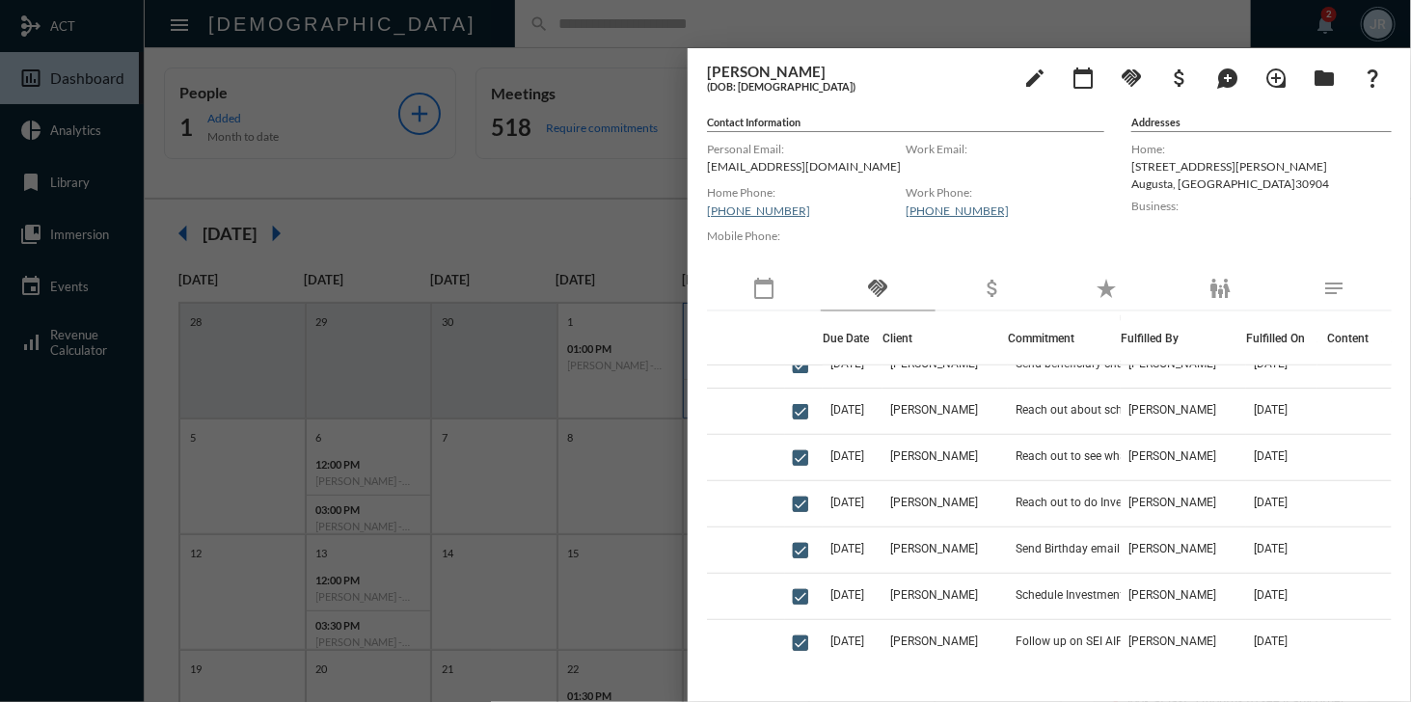
scroll to position [0, 0]
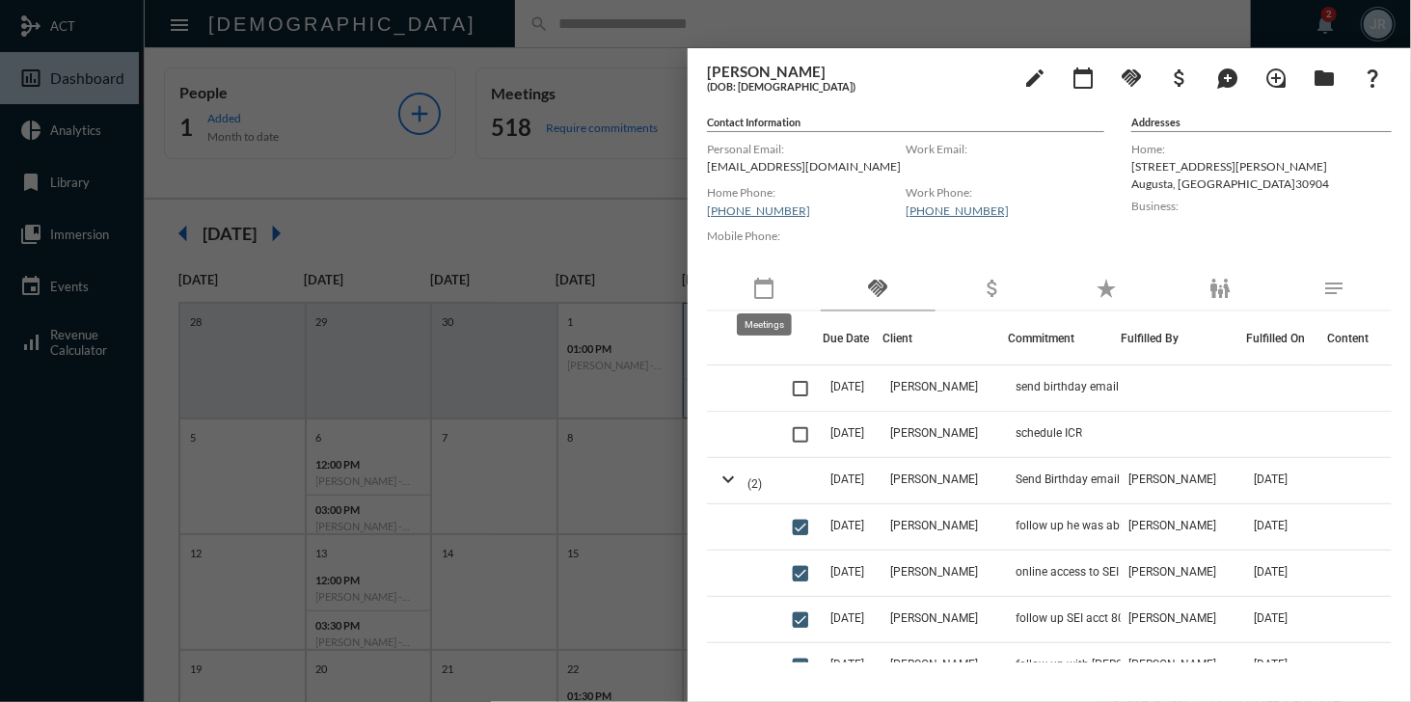
click at [768, 295] on mat-icon "calendar_today" at bounding box center [763, 288] width 23 height 23
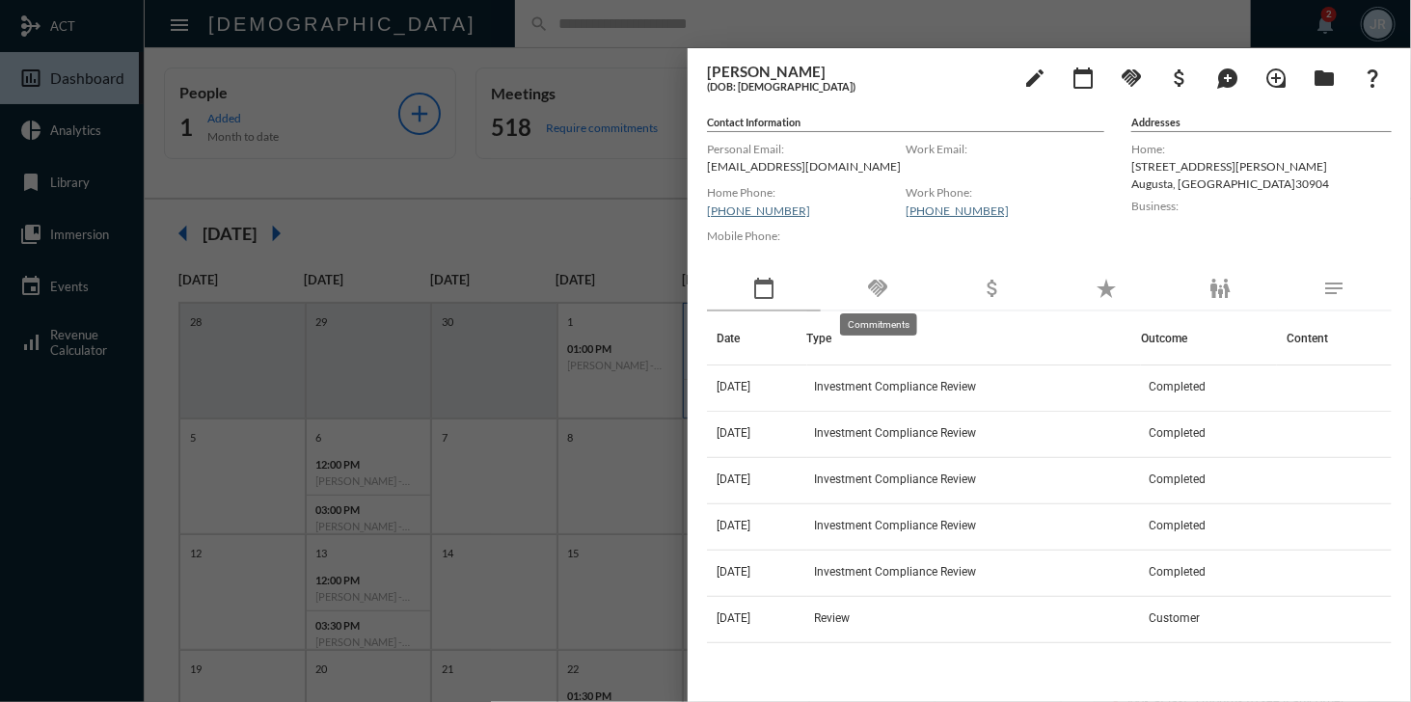
click at [883, 283] on mat-icon "handshake" at bounding box center [877, 288] width 23 height 23
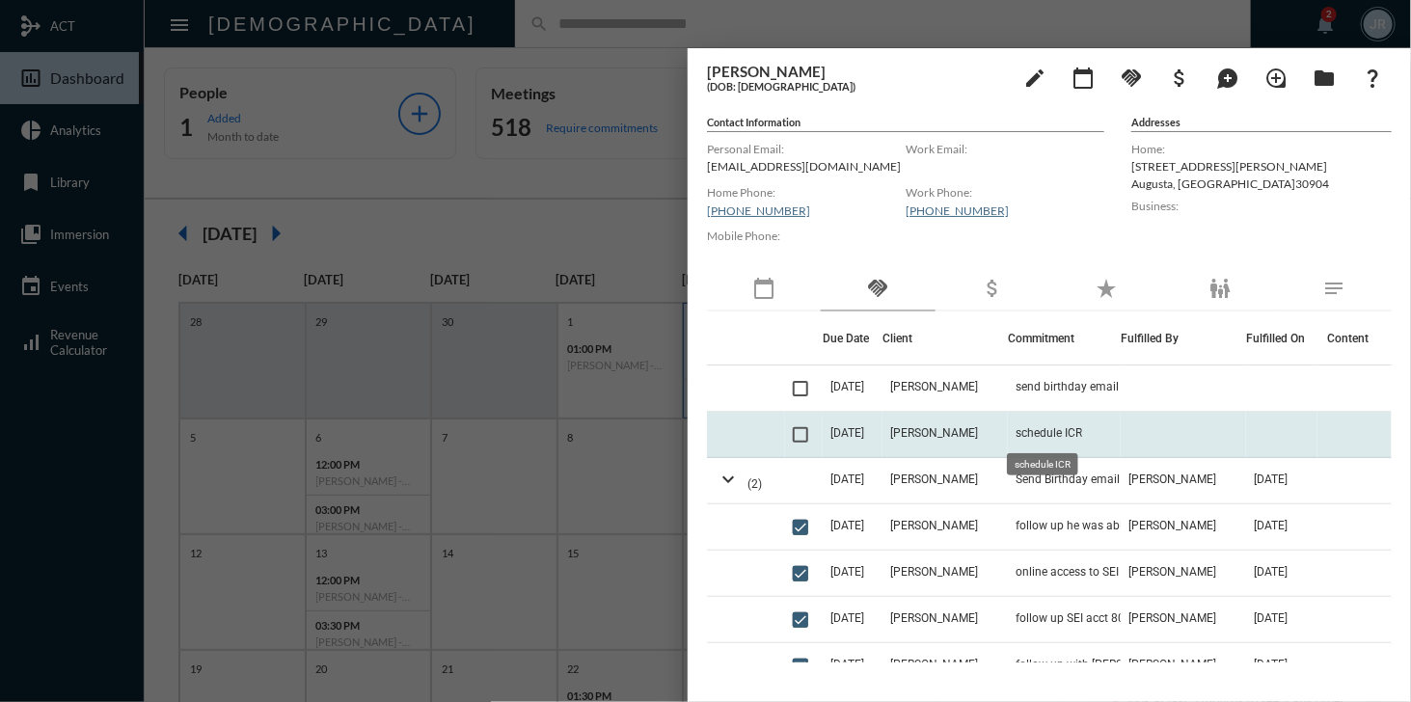
click at [1039, 431] on span "schedule ICR" at bounding box center [1048, 432] width 67 height 13
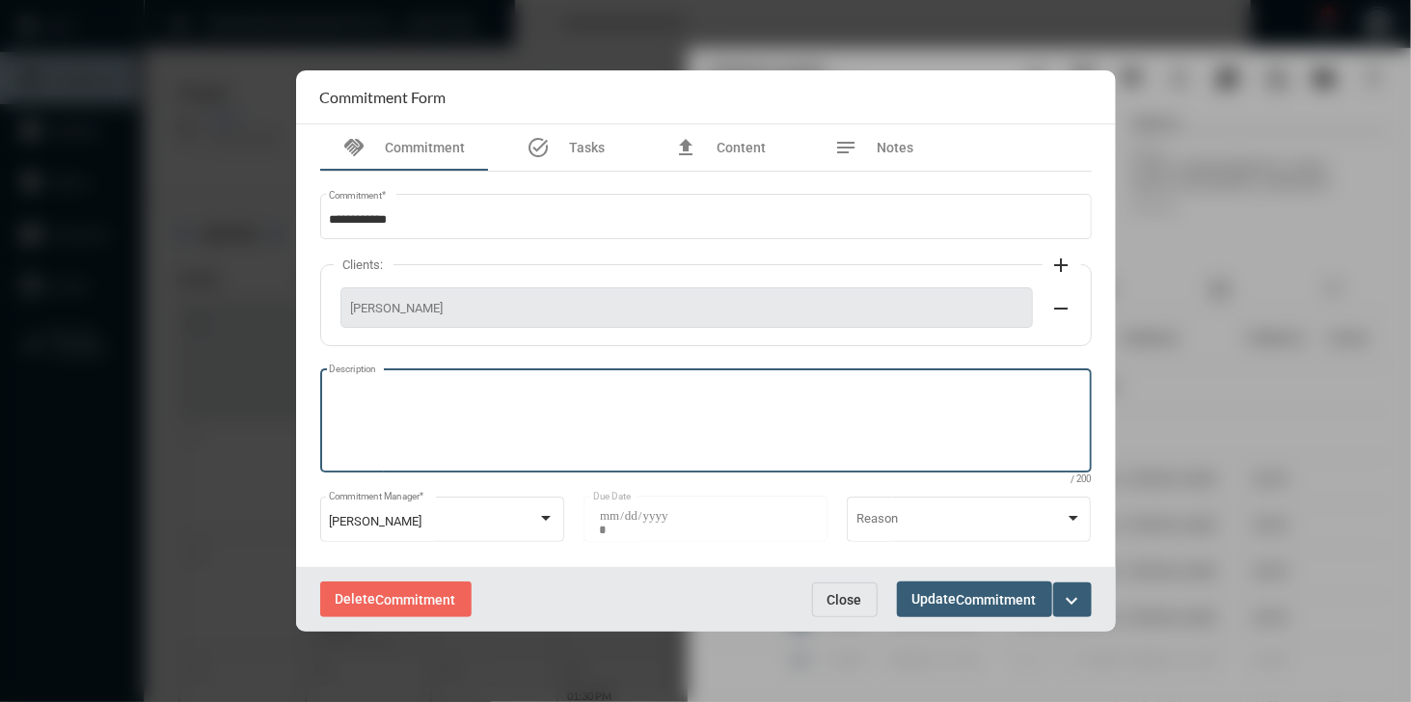
click at [799, 409] on textarea "Description" at bounding box center [705, 424] width 753 height 76
type textarea "**********"
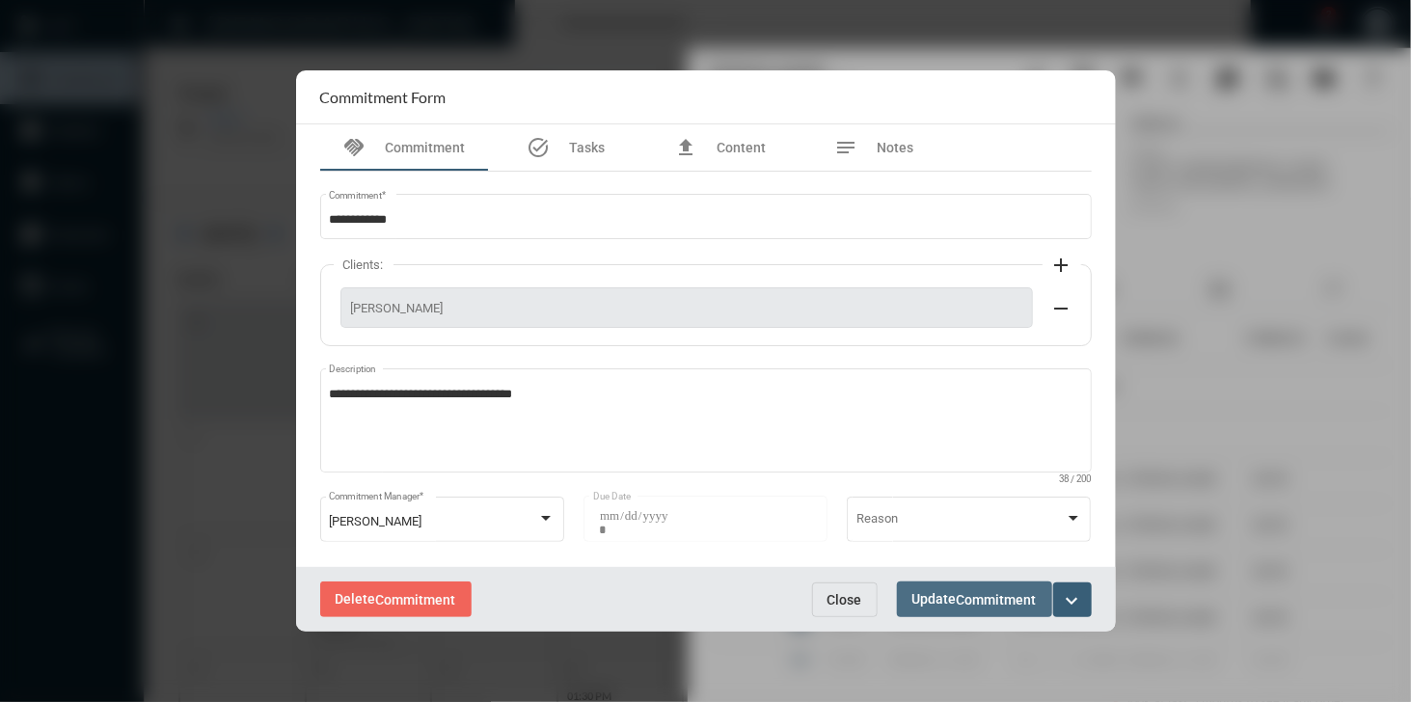
click at [978, 607] on span "Commitment" at bounding box center [997, 599] width 80 height 15
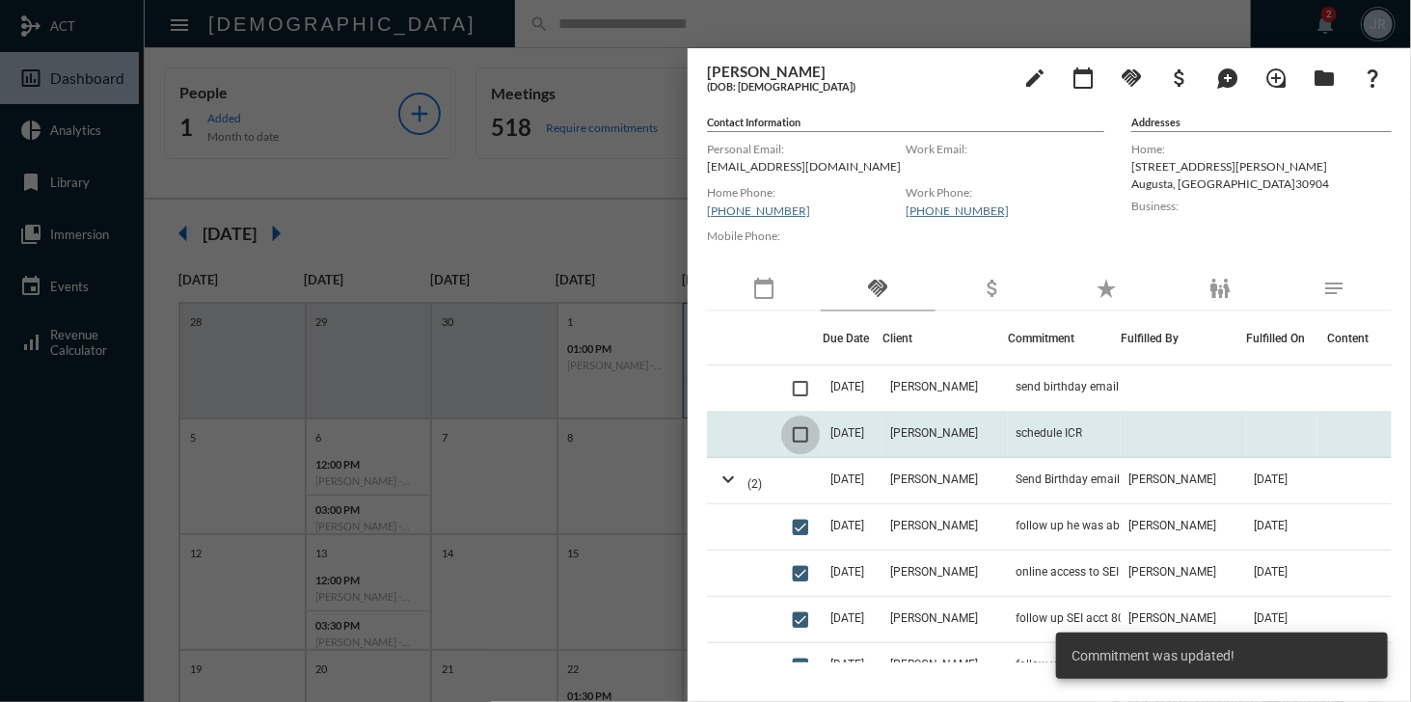
click at [802, 431] on span at bounding box center [800, 434] width 15 height 15
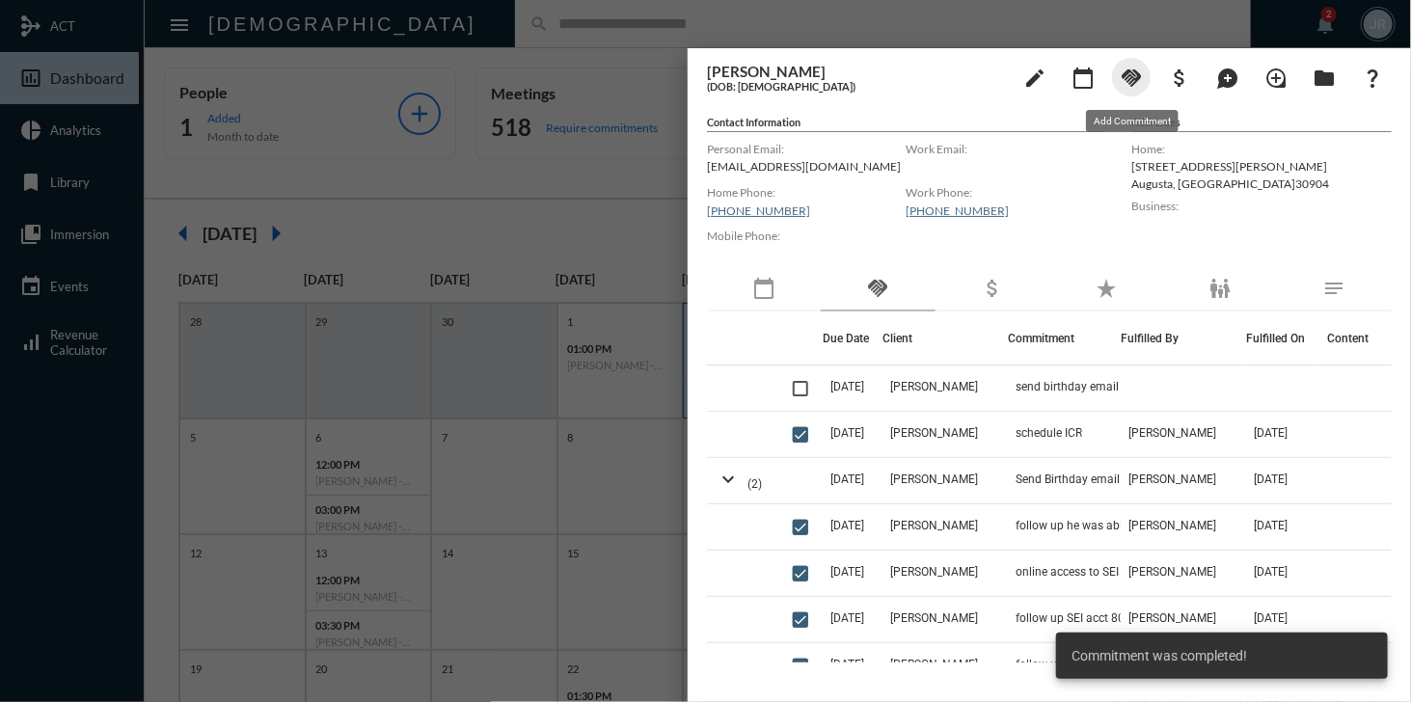
click at [1134, 75] on mat-icon "handshake" at bounding box center [1130, 78] width 23 height 23
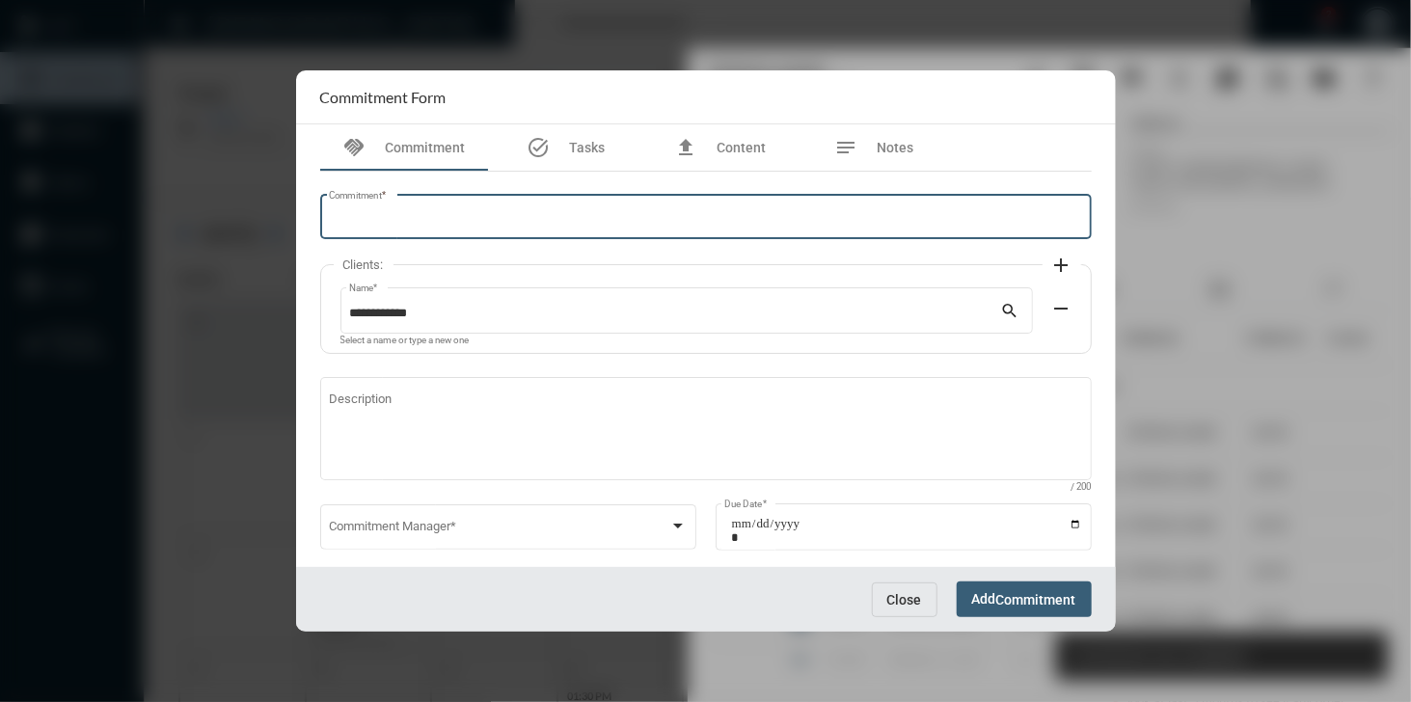
click at [679, 220] on input "Commitment *" at bounding box center [705, 220] width 753 height 14
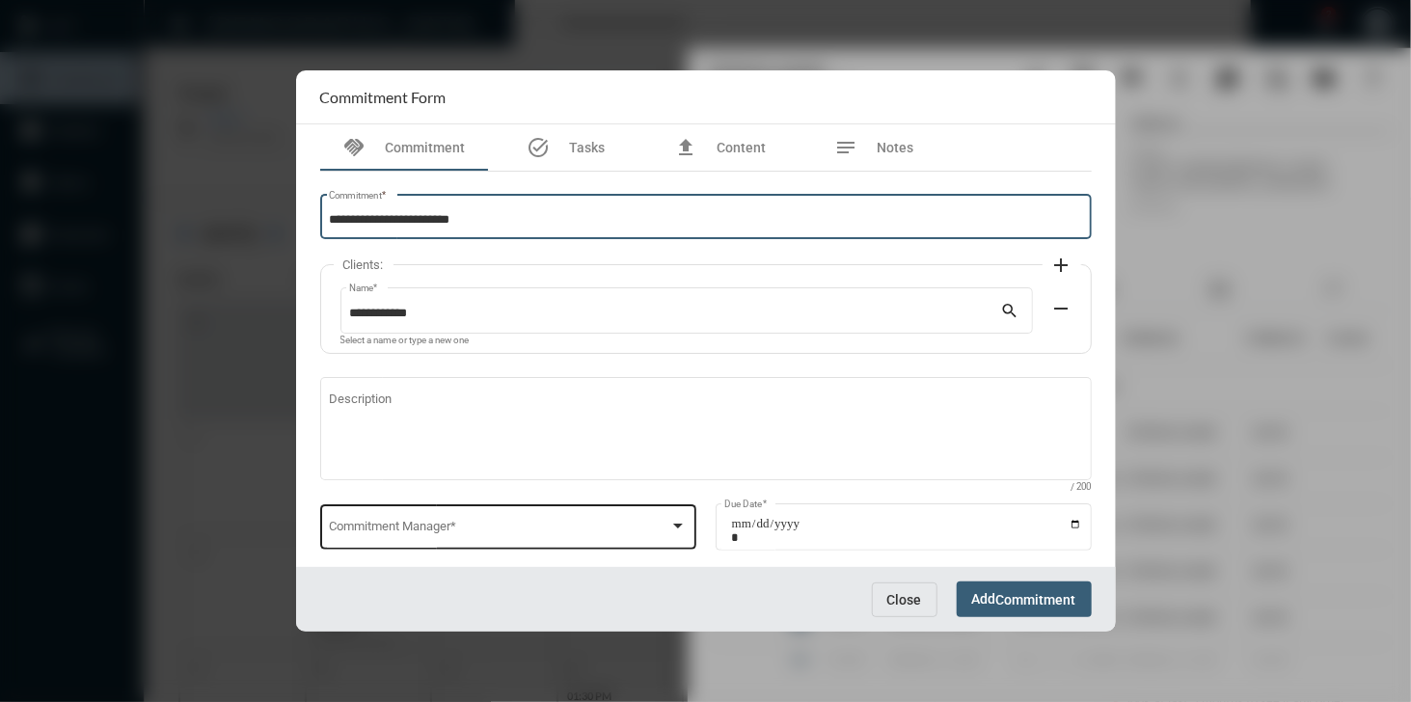
type input "**********"
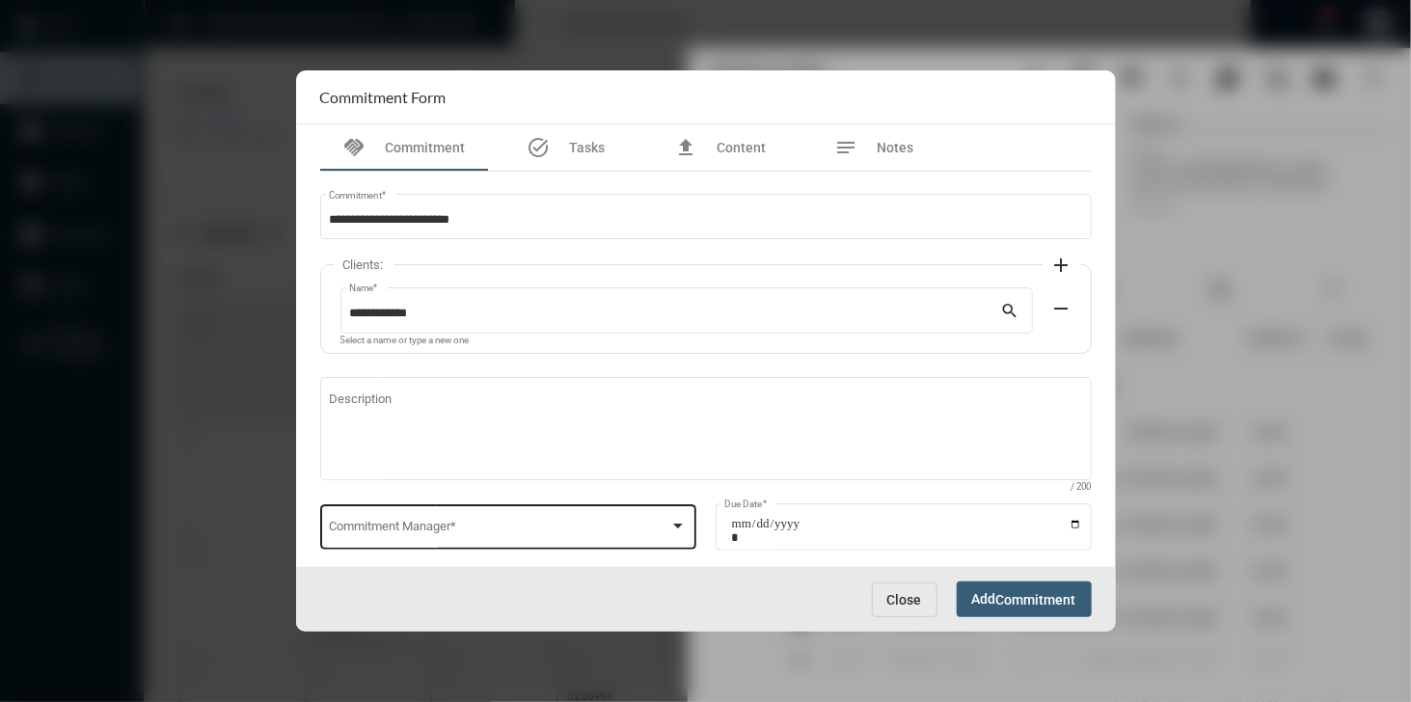
click at [441, 514] on div "Commitment Manager *" at bounding box center [508, 525] width 358 height 49
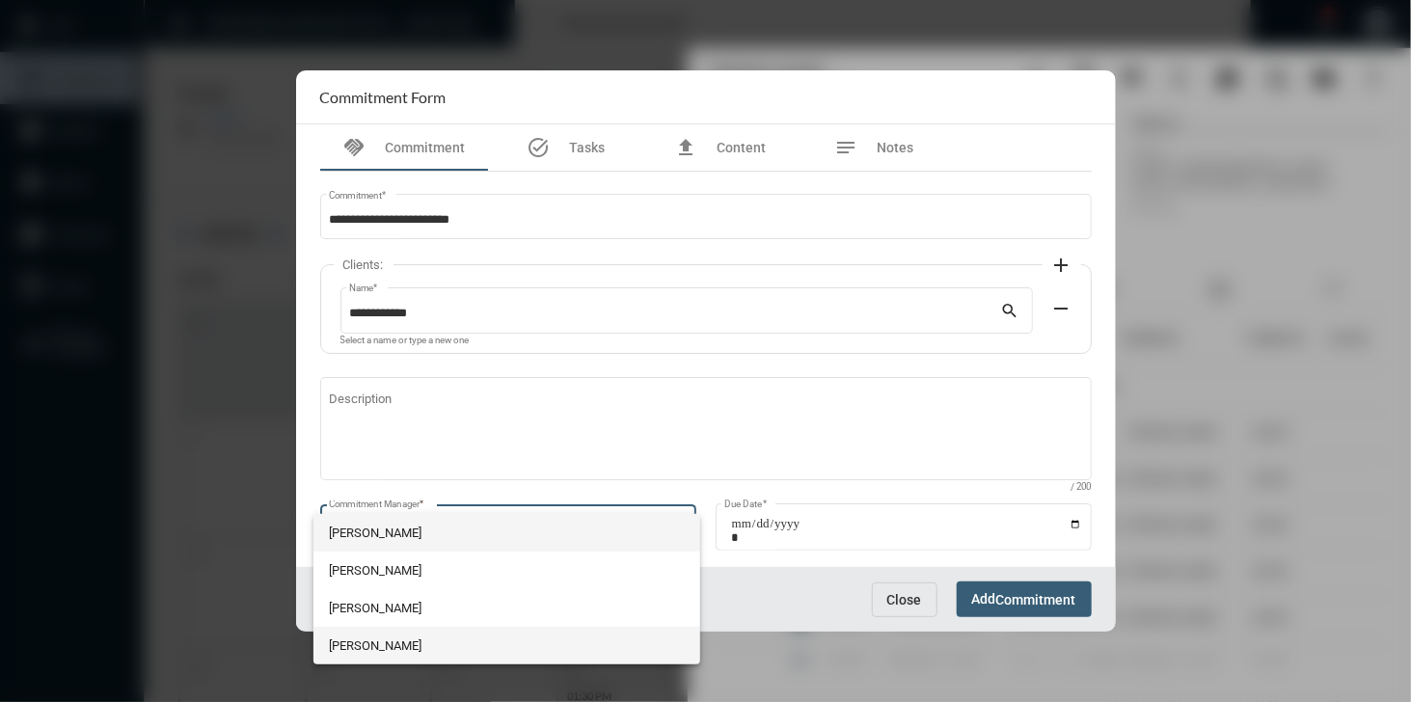
click at [525, 646] on span "[PERSON_NAME]" at bounding box center [506, 646] width 355 height 38
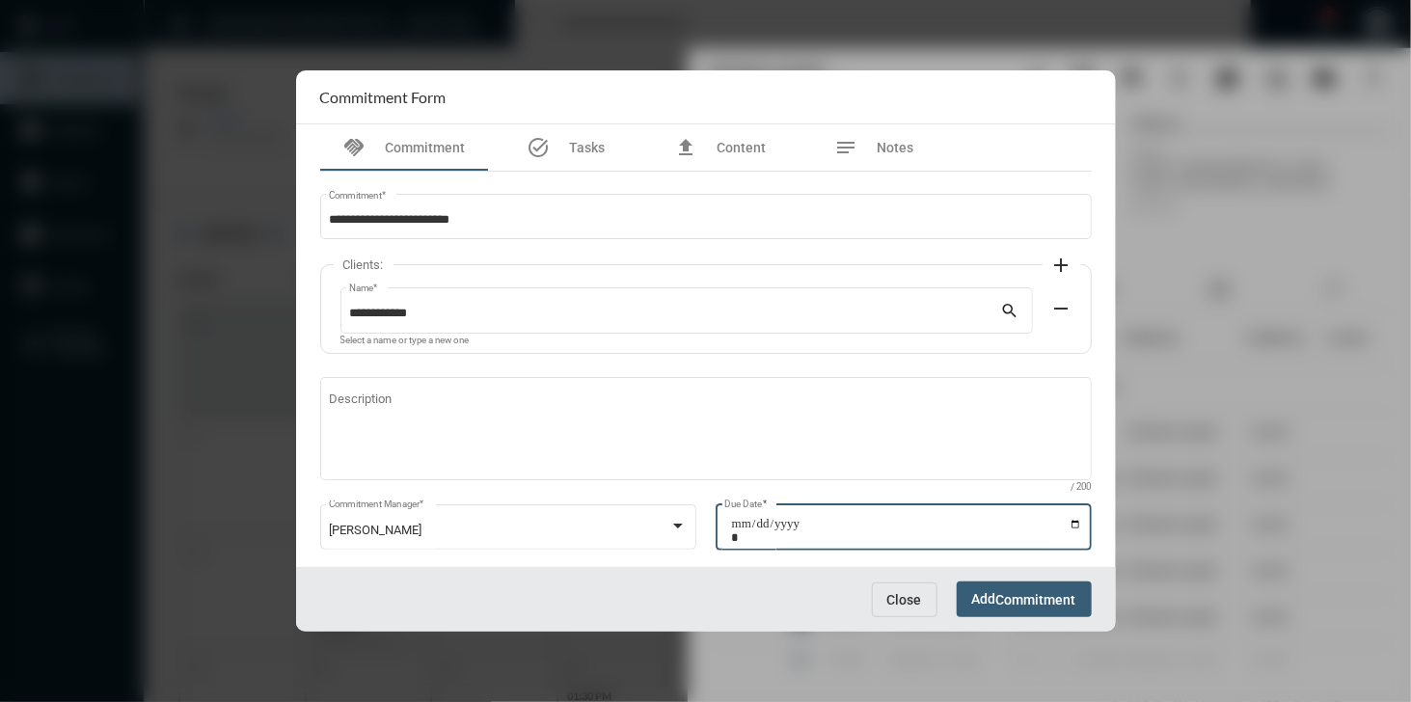
click at [1068, 524] on input "Due Date *" at bounding box center [906, 530] width 351 height 27
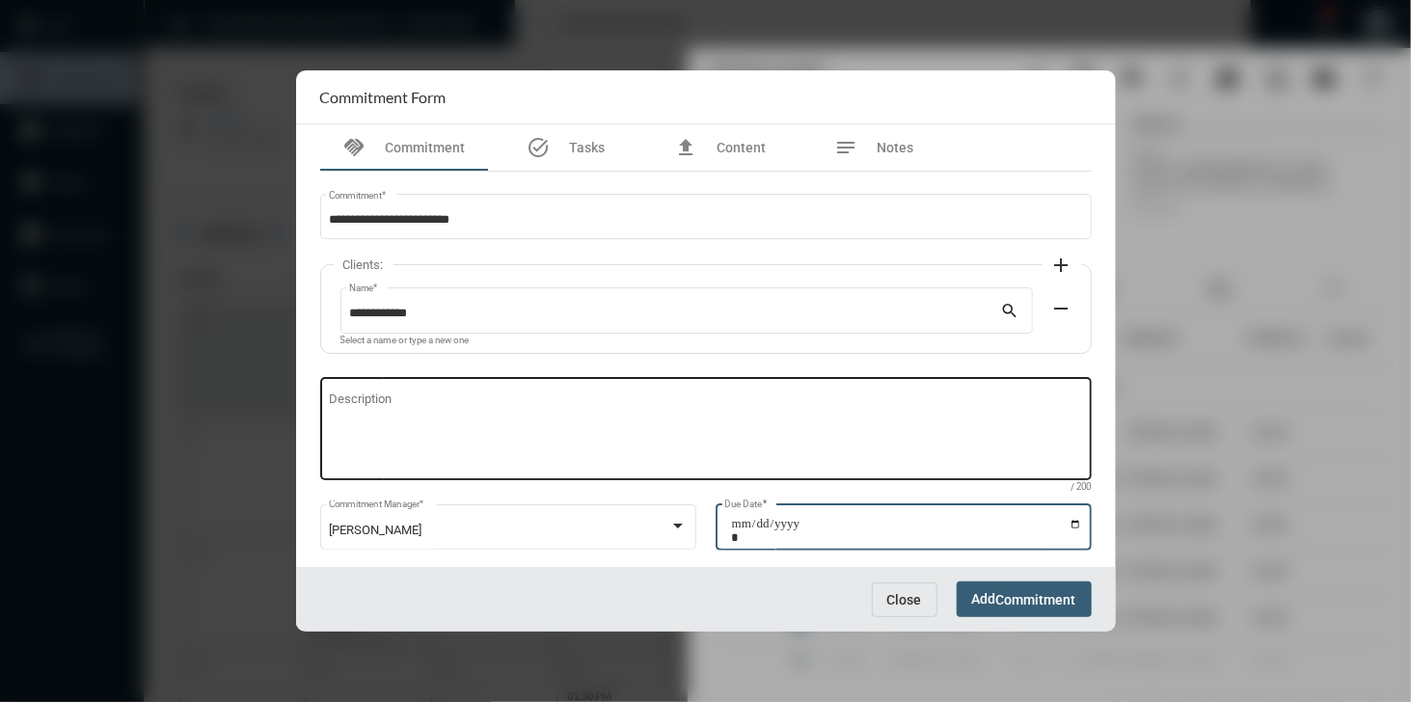
type input "**********"
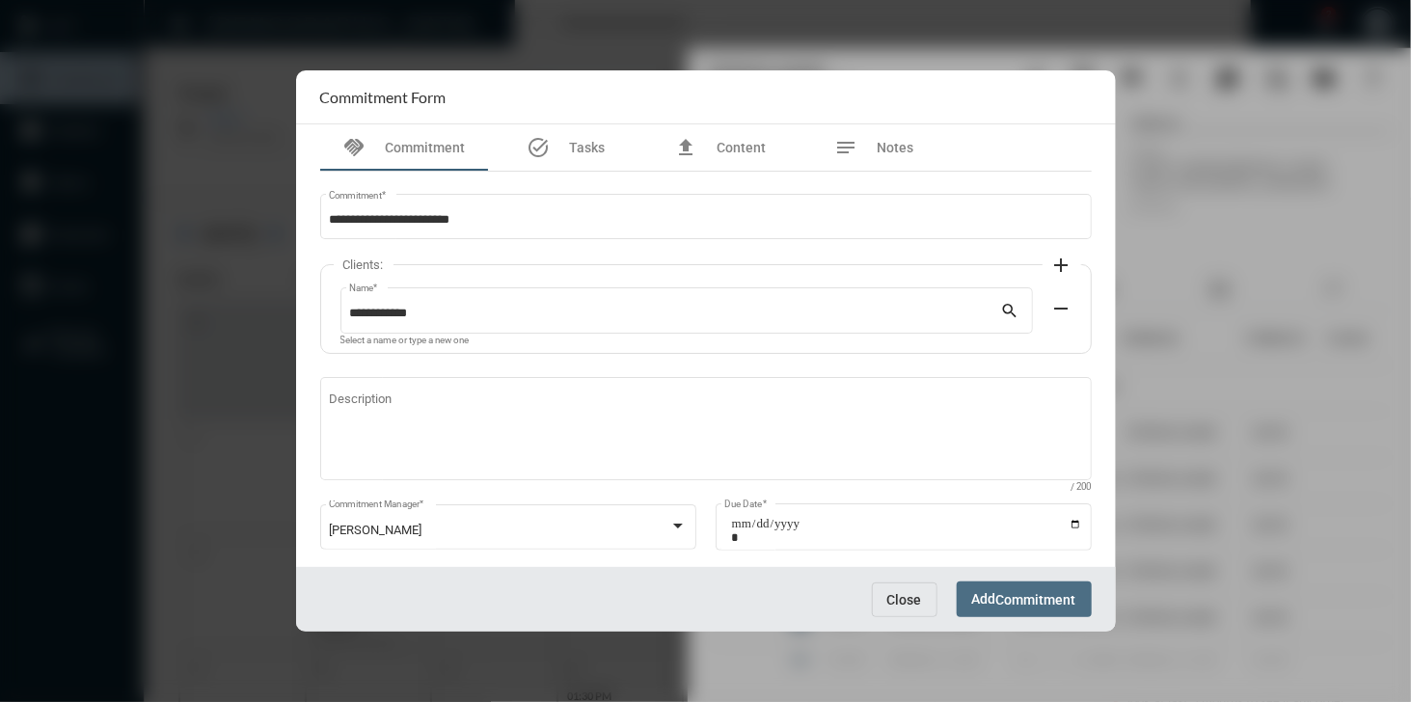
click at [1004, 593] on span "Commitment" at bounding box center [1036, 599] width 80 height 15
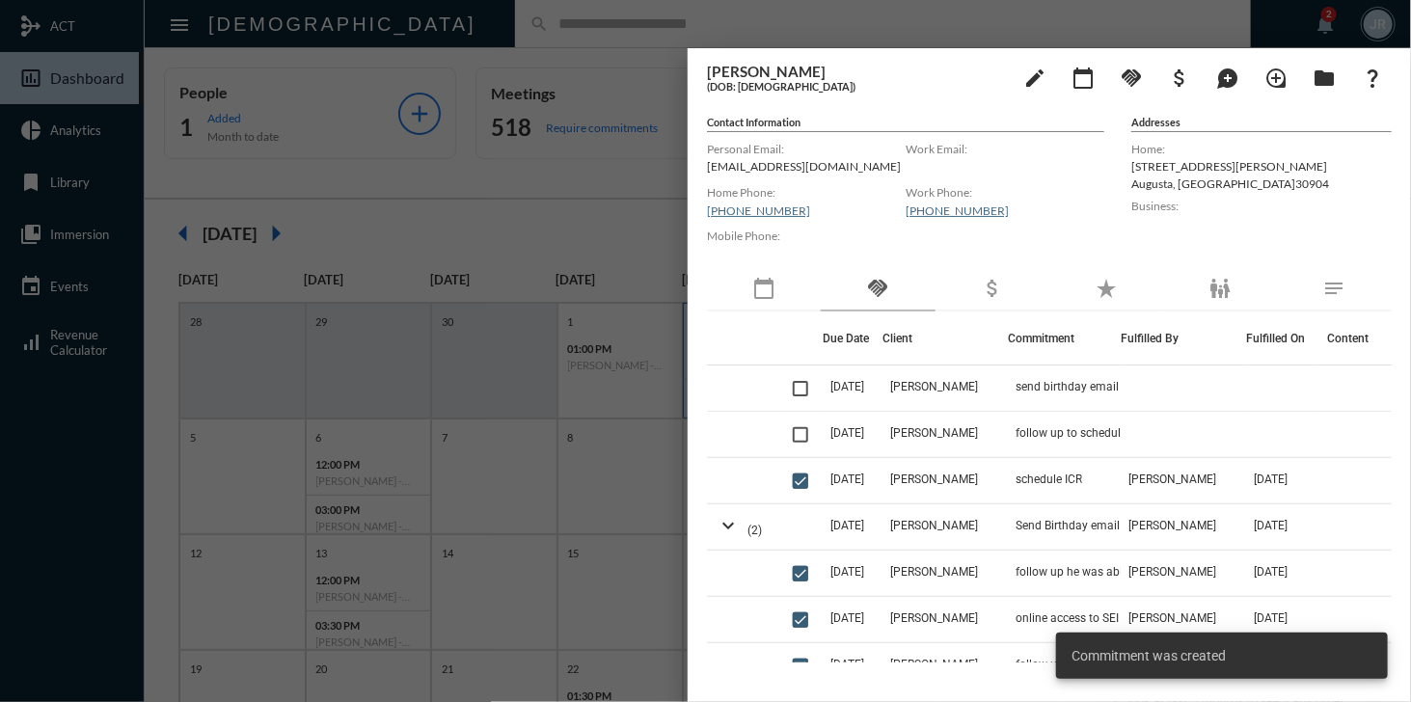
click at [613, 26] on div at bounding box center [705, 351] width 1411 height 702
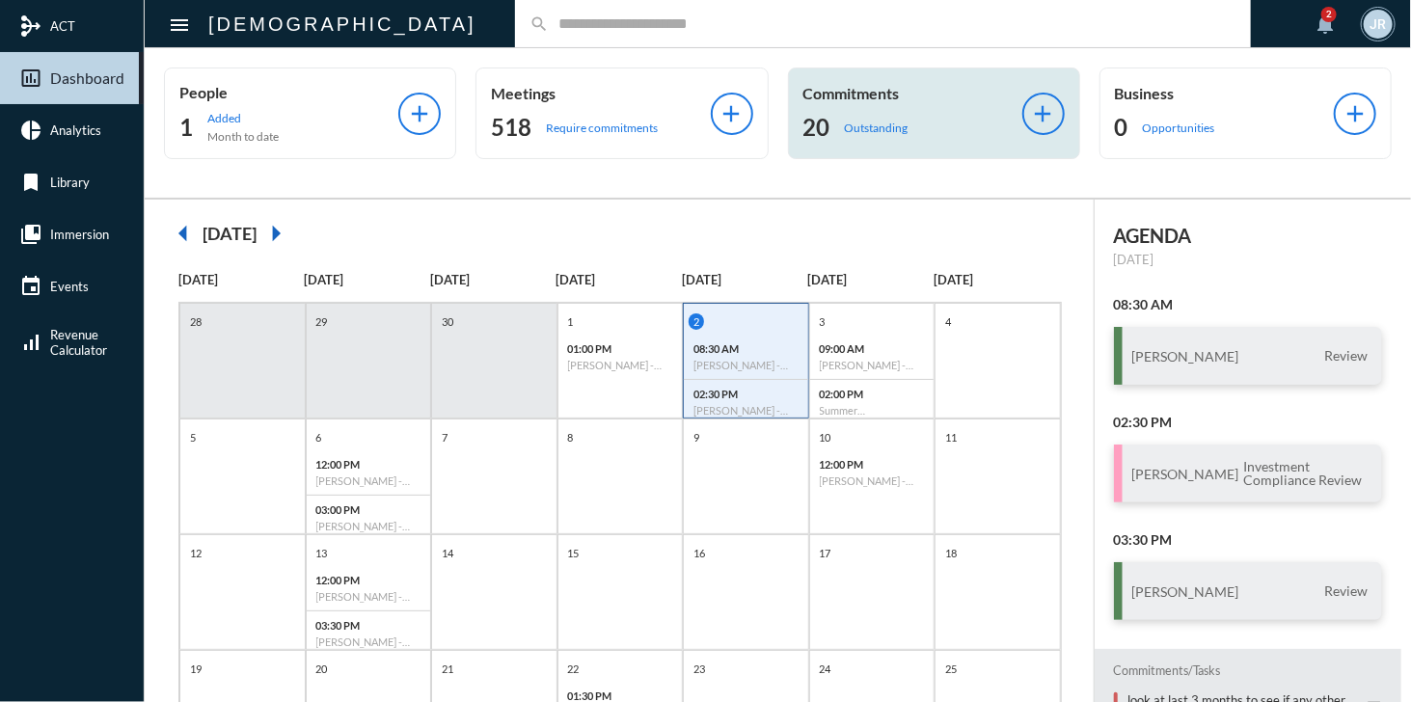
click at [856, 116] on div "20 Outstanding" at bounding box center [912, 127] width 219 height 31
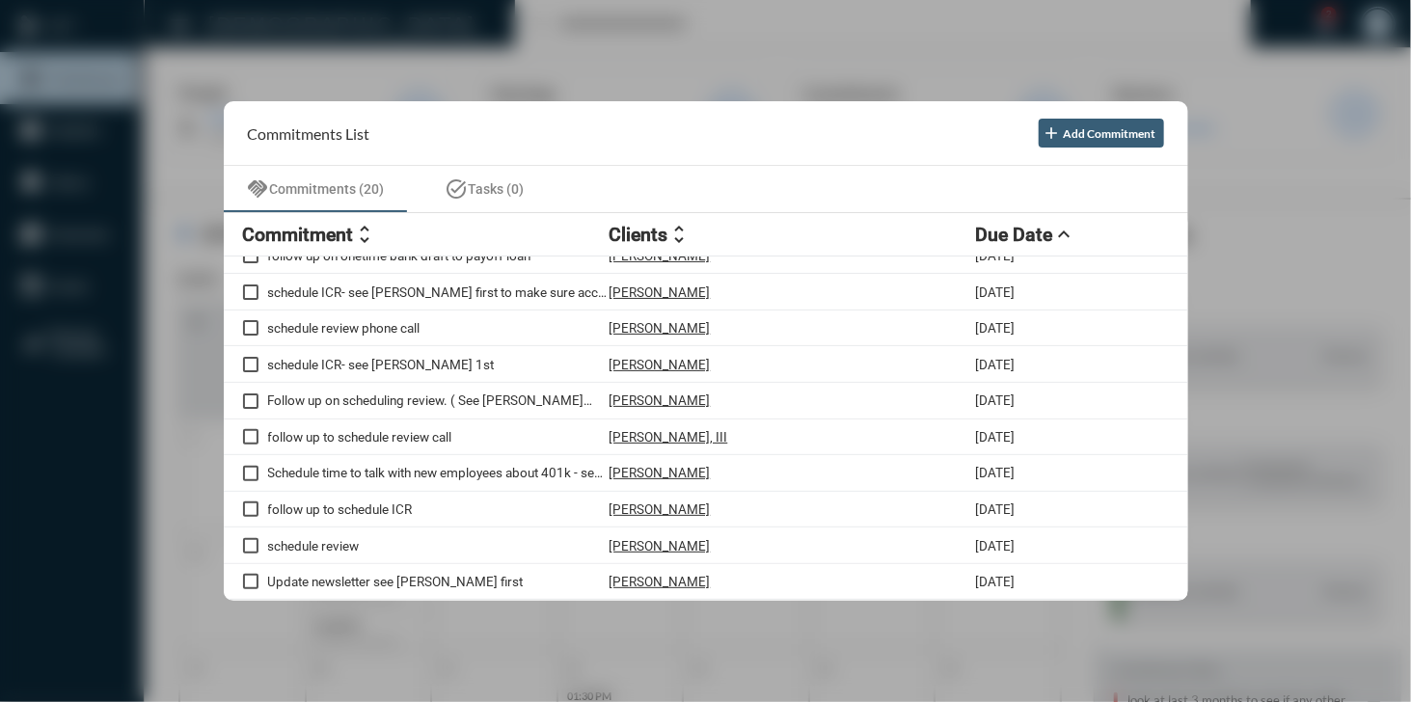
scroll to position [384, 0]
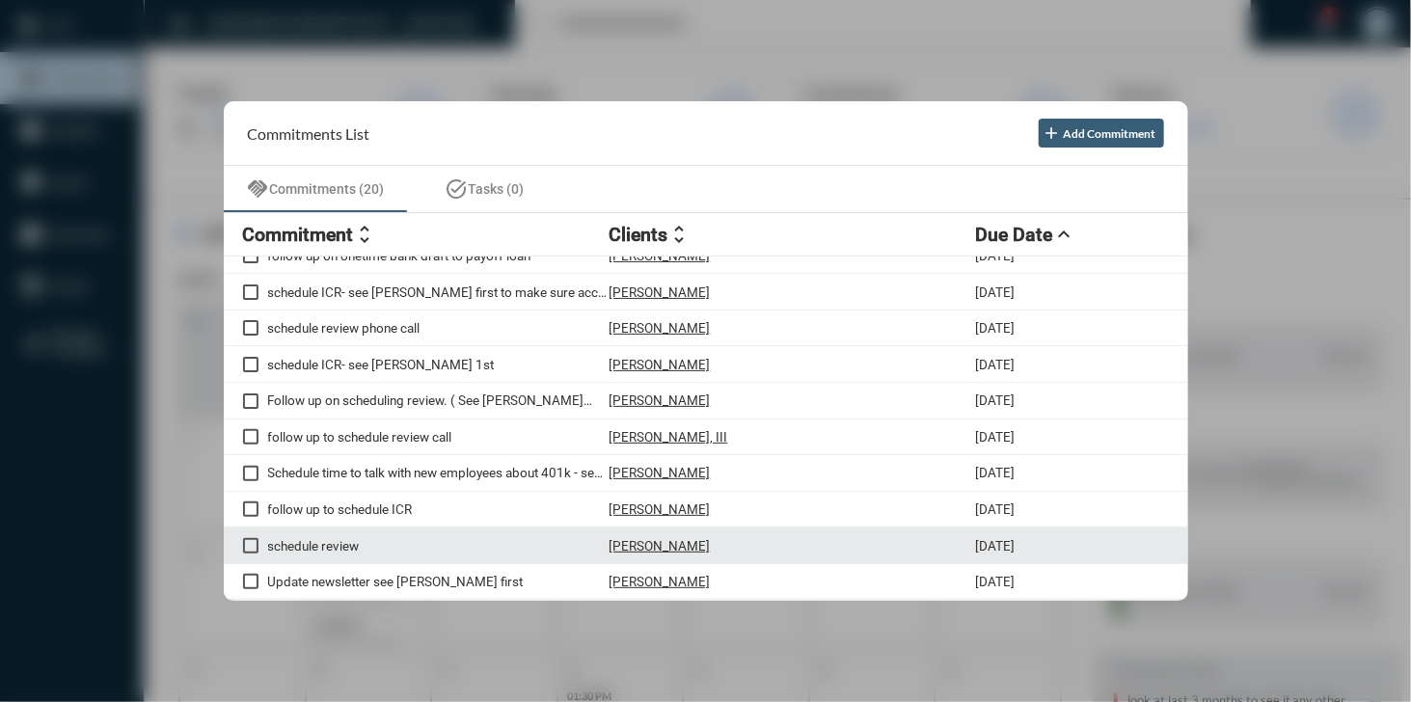
click at [629, 543] on p "[PERSON_NAME]" at bounding box center [659, 545] width 101 height 15
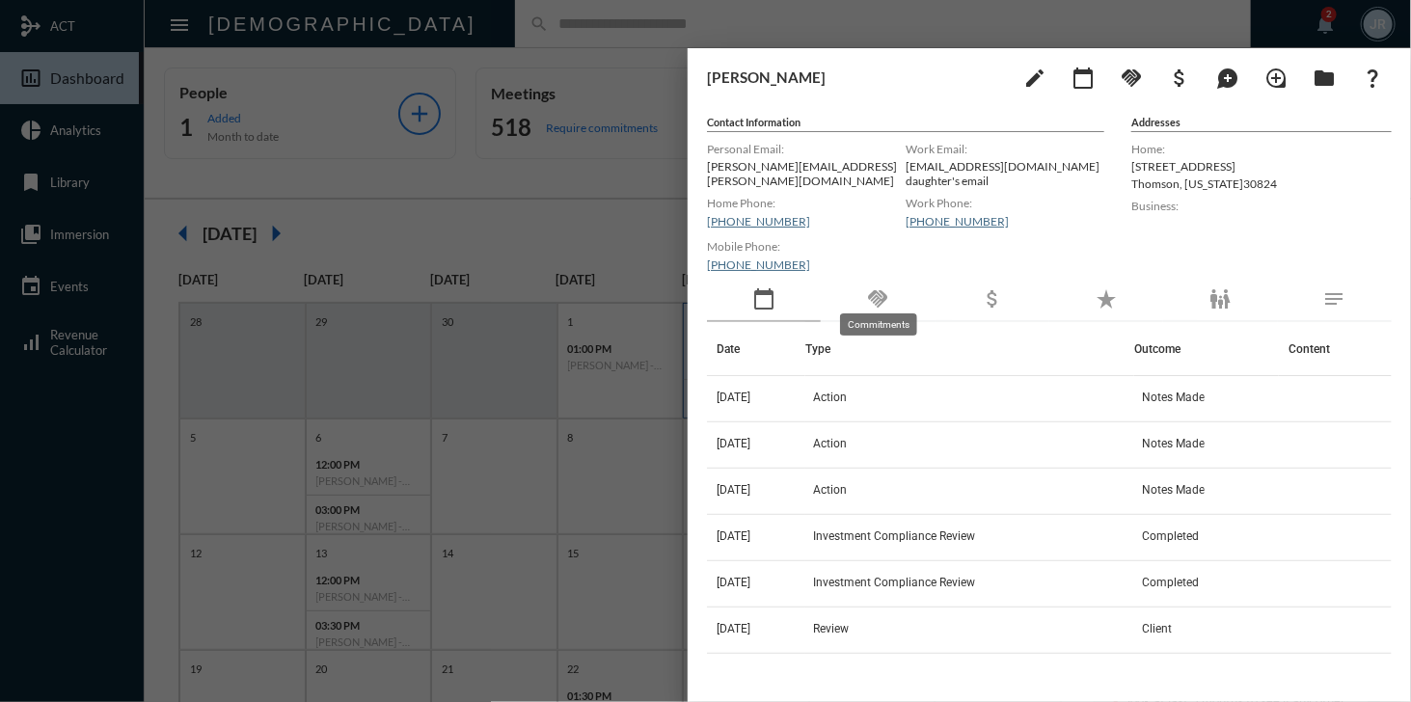
click at [872, 287] on mat-icon "handshake" at bounding box center [877, 298] width 23 height 23
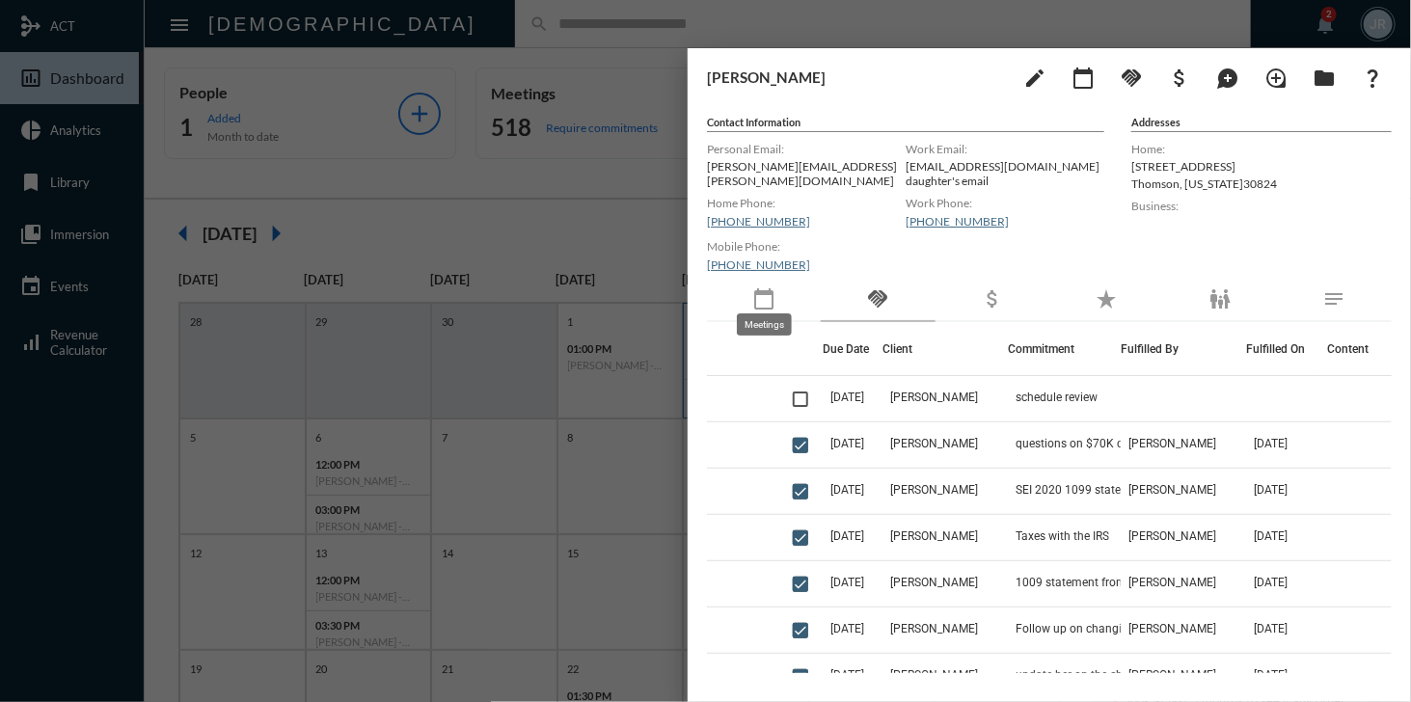
click at [765, 290] on mat-icon "calendar_today" at bounding box center [763, 298] width 23 height 23
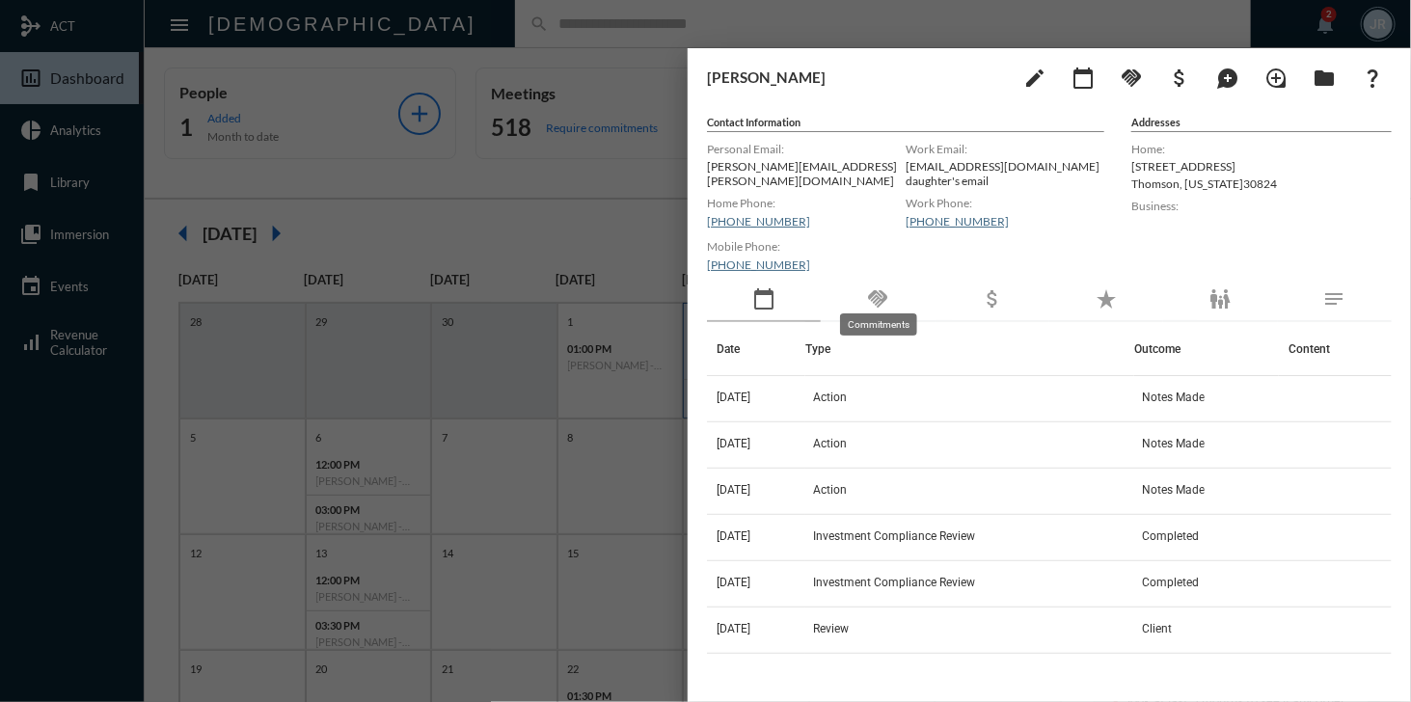
click at [876, 287] on mat-icon "handshake" at bounding box center [877, 298] width 23 height 23
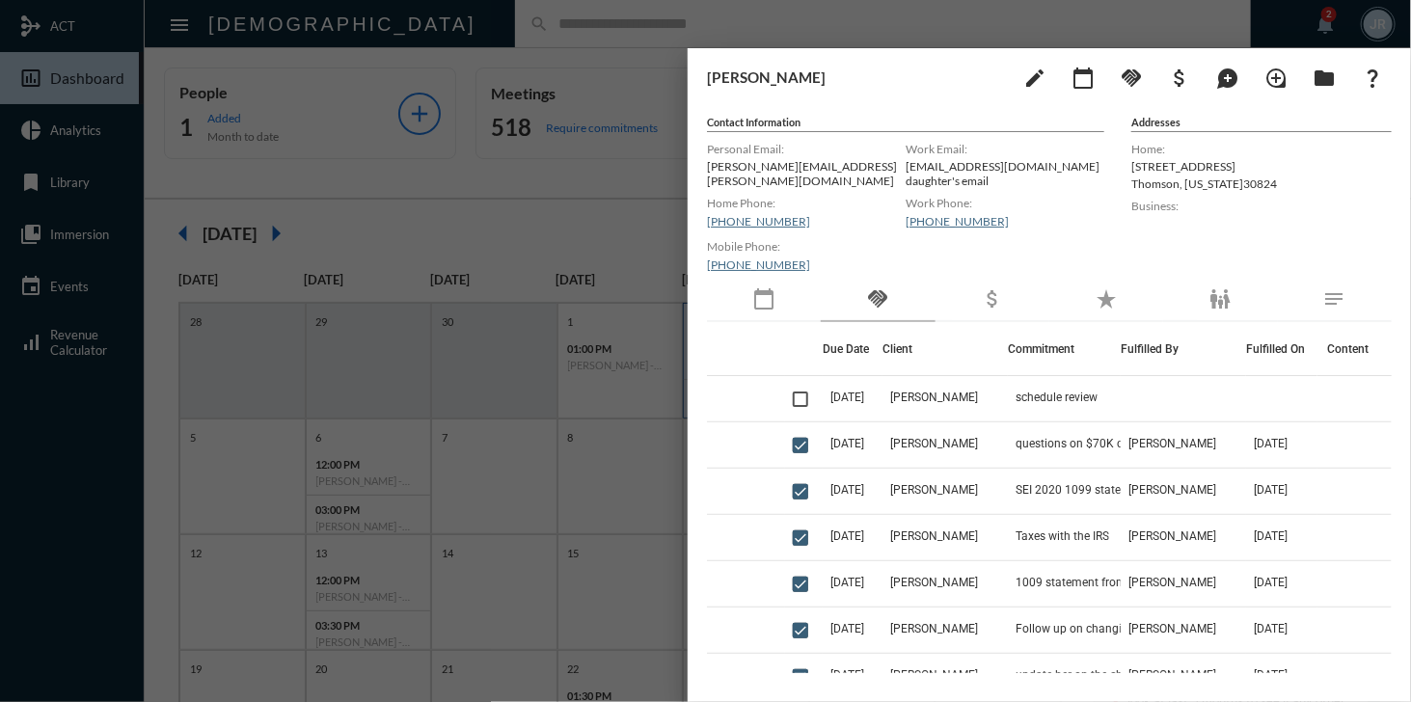
click at [596, 36] on div at bounding box center [705, 351] width 1411 height 702
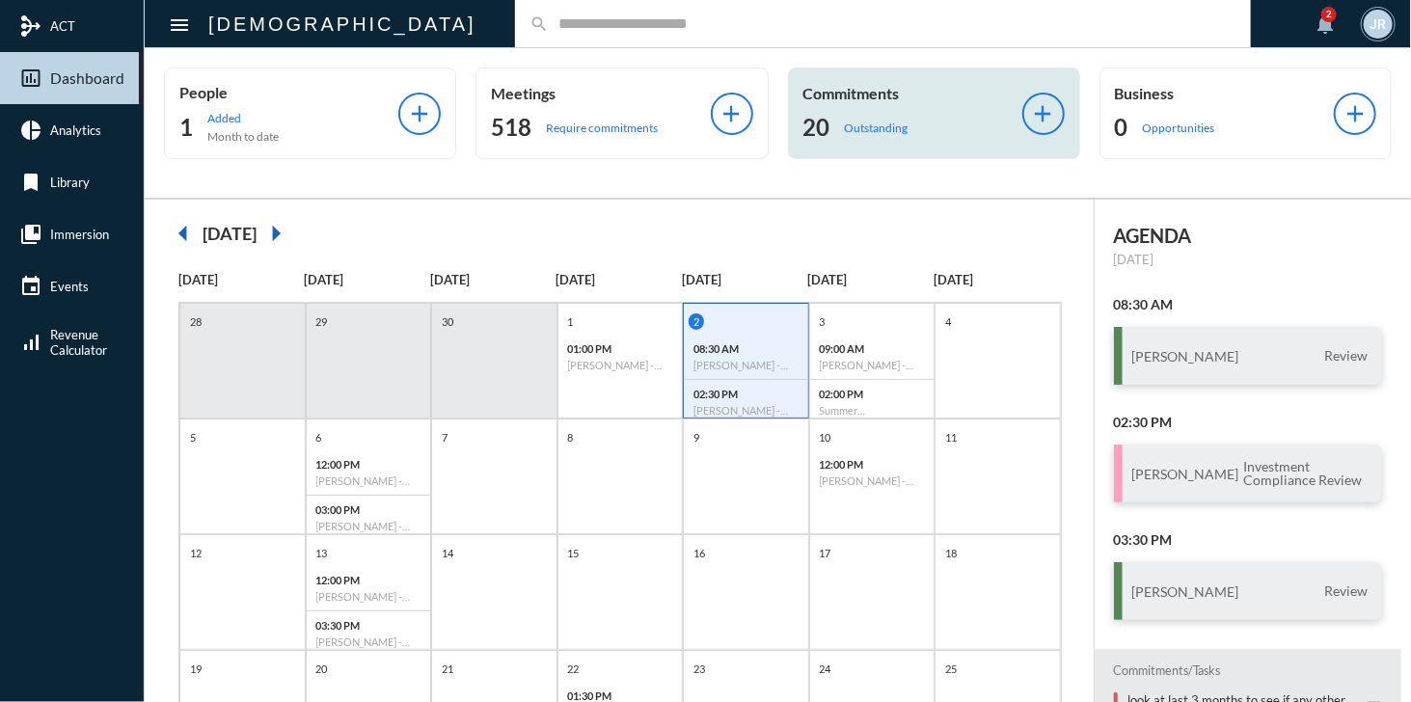
click at [876, 112] on div "20 Outstanding" at bounding box center [912, 127] width 219 height 31
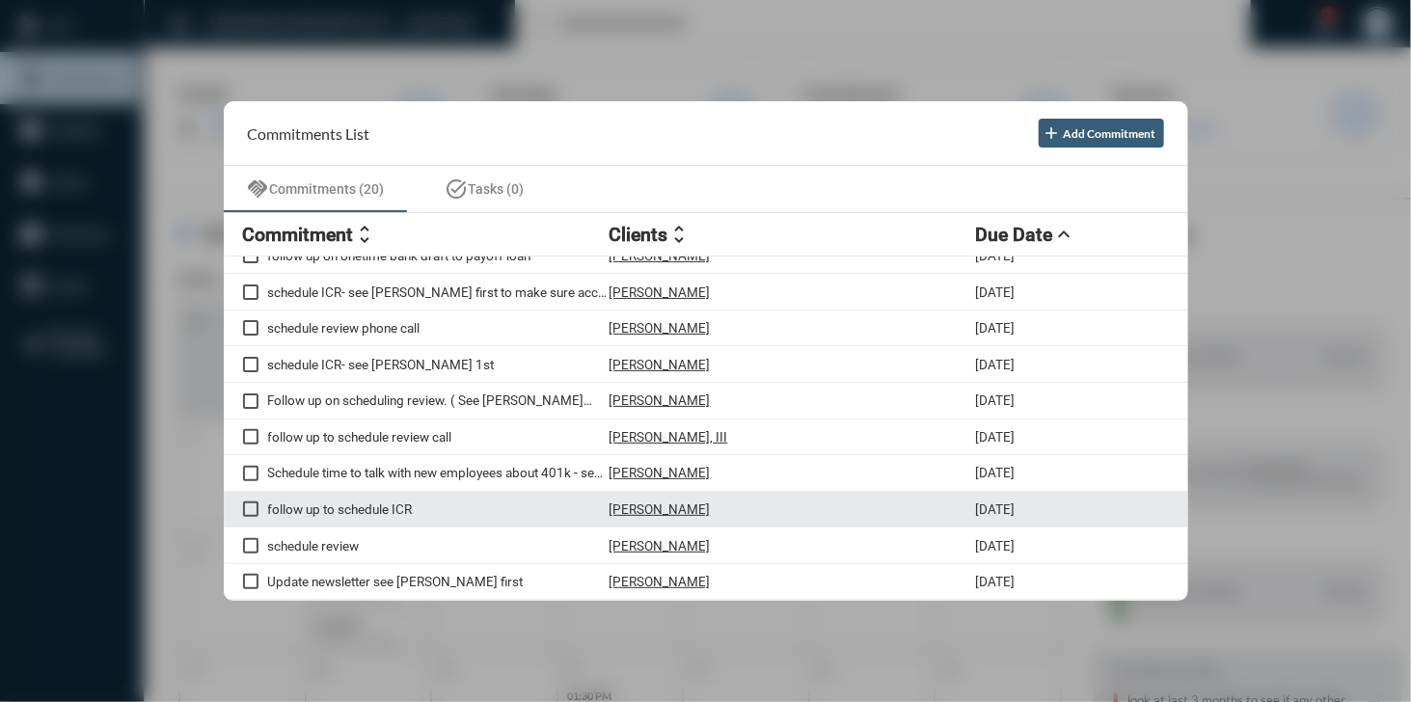
click at [657, 505] on p "[PERSON_NAME]" at bounding box center [659, 508] width 101 height 15
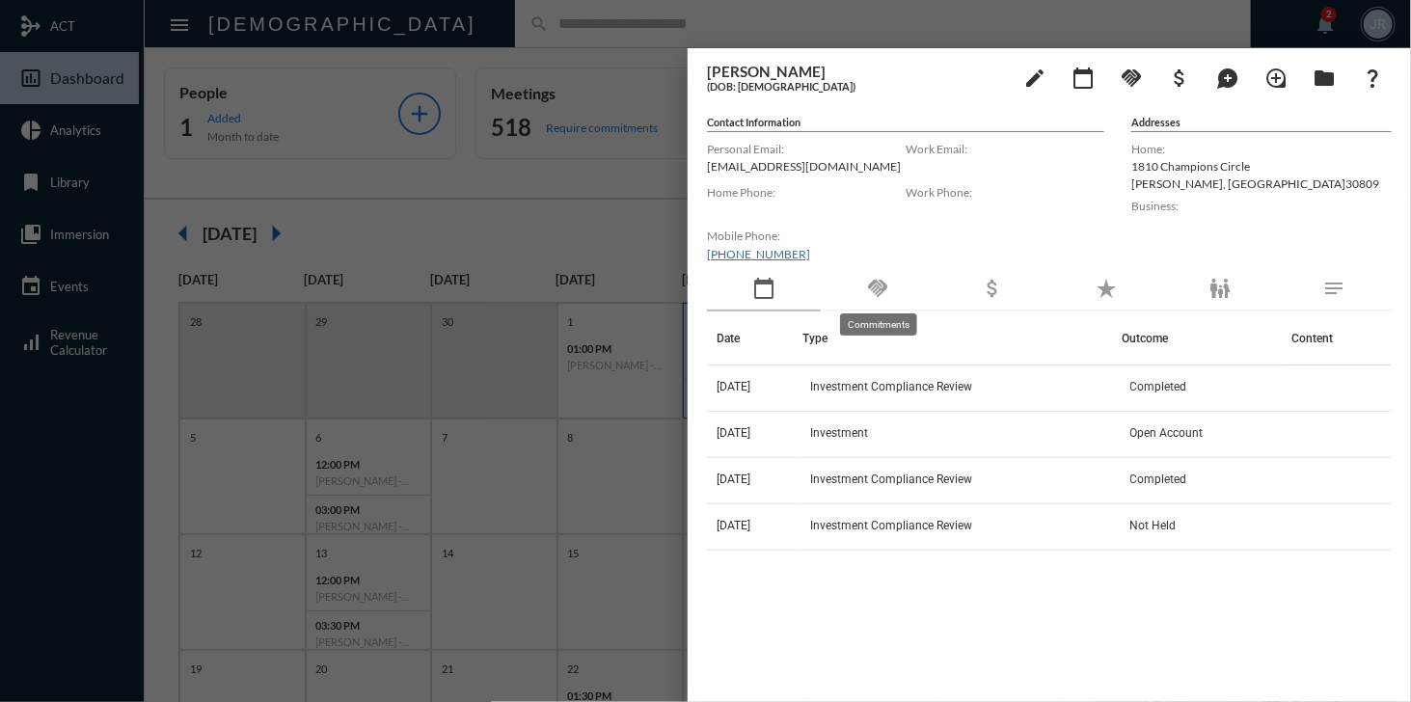
click at [878, 285] on mat-icon "handshake" at bounding box center [877, 288] width 23 height 23
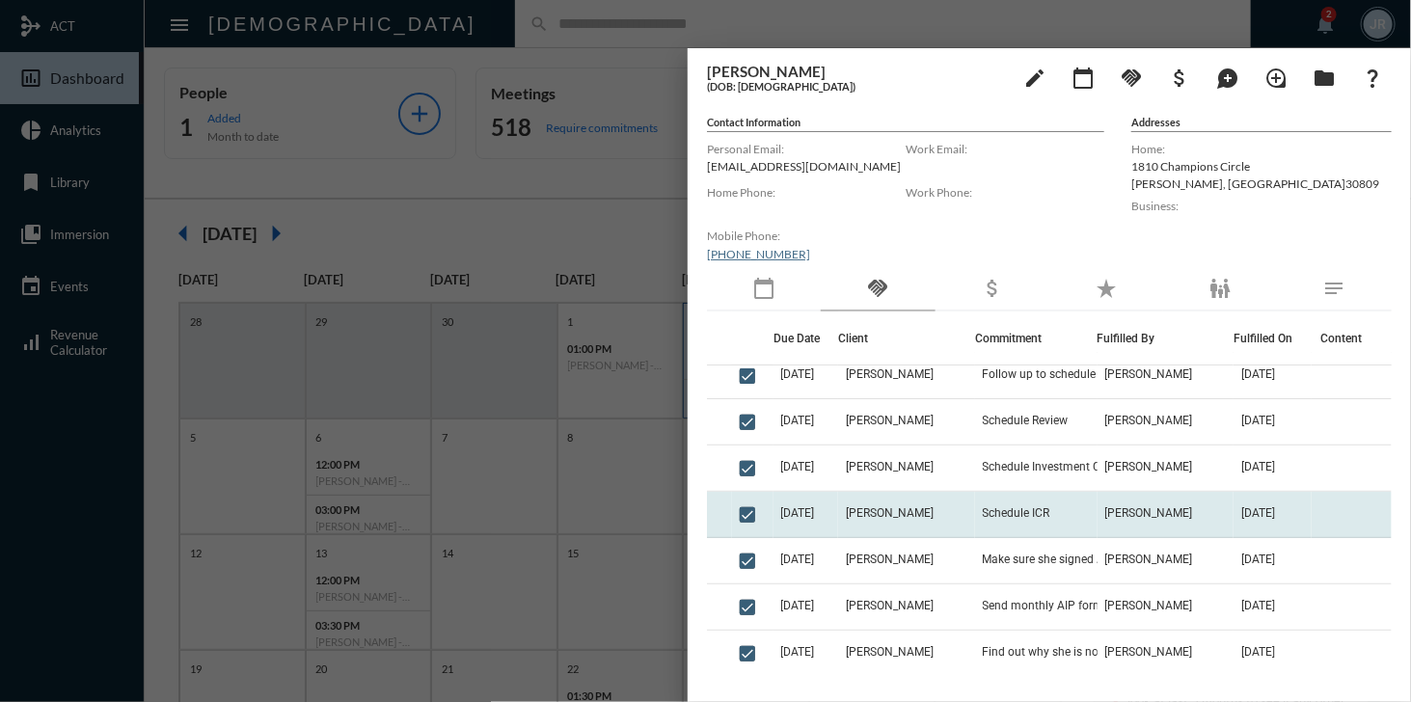
scroll to position [48, 0]
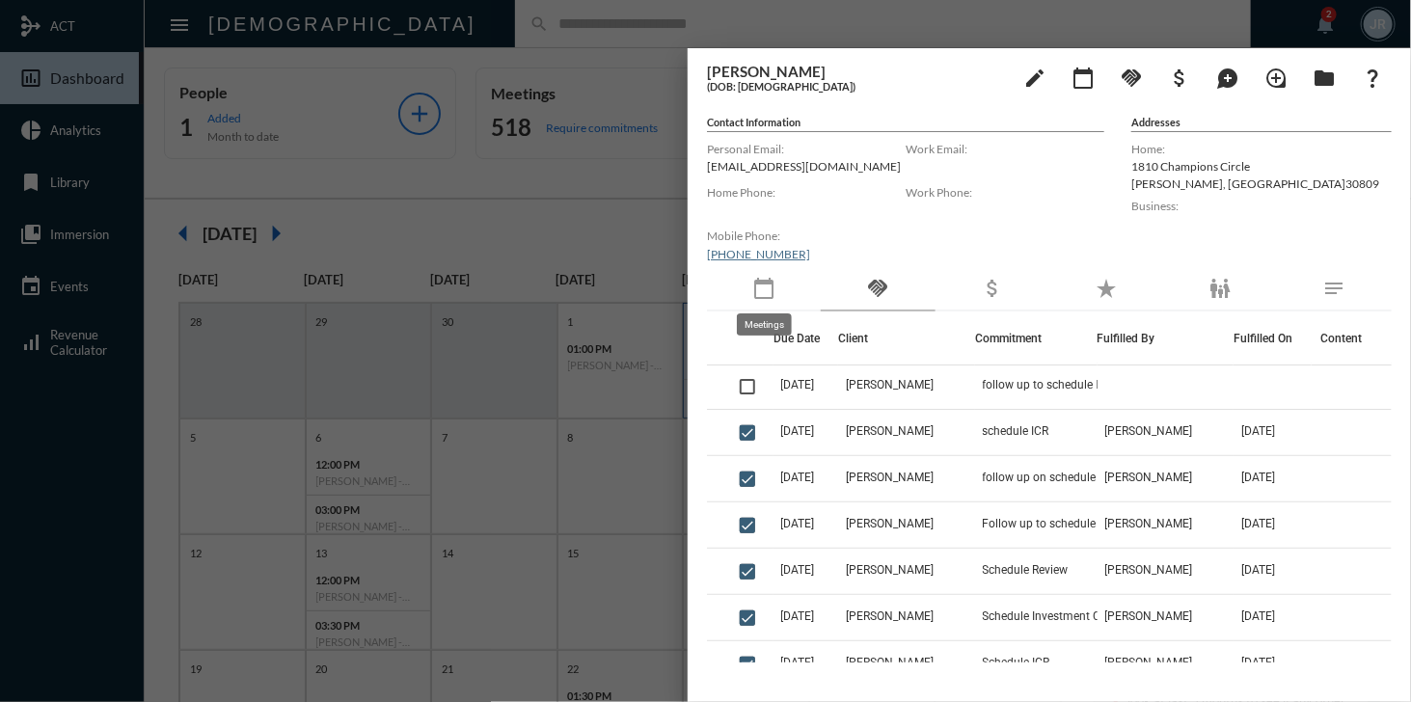
click at [766, 292] on mat-icon "calendar_today" at bounding box center [763, 288] width 23 height 23
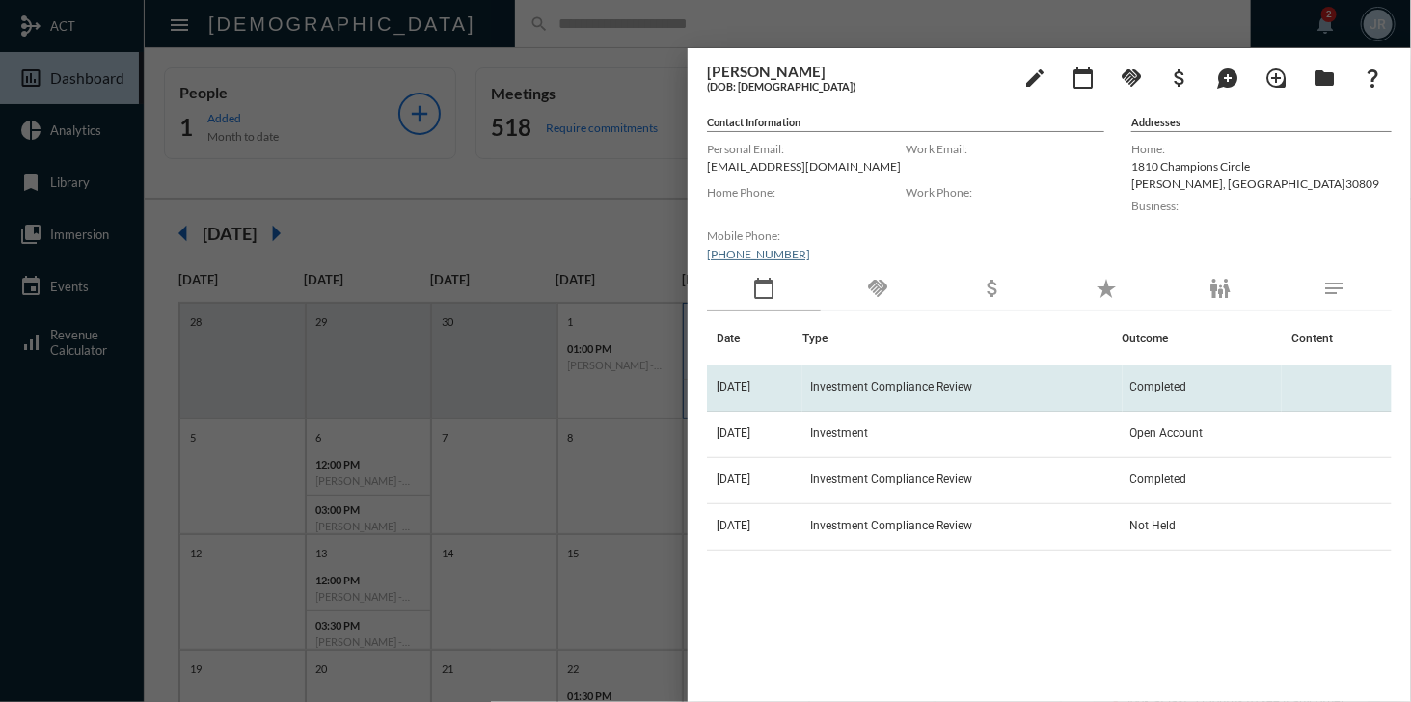
click at [854, 376] on td "Investment Compliance Review" at bounding box center [962, 388] width 320 height 46
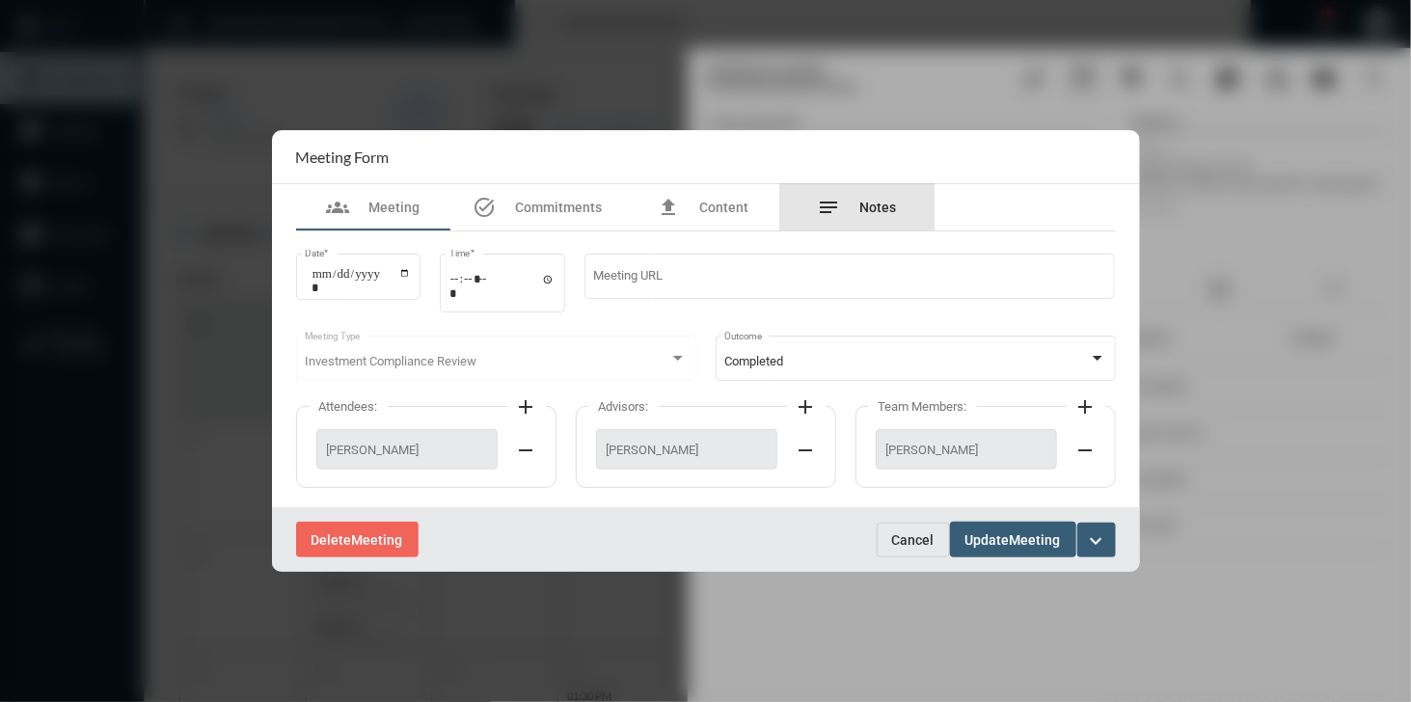
click at [867, 214] on span "Notes" at bounding box center [878, 207] width 37 height 15
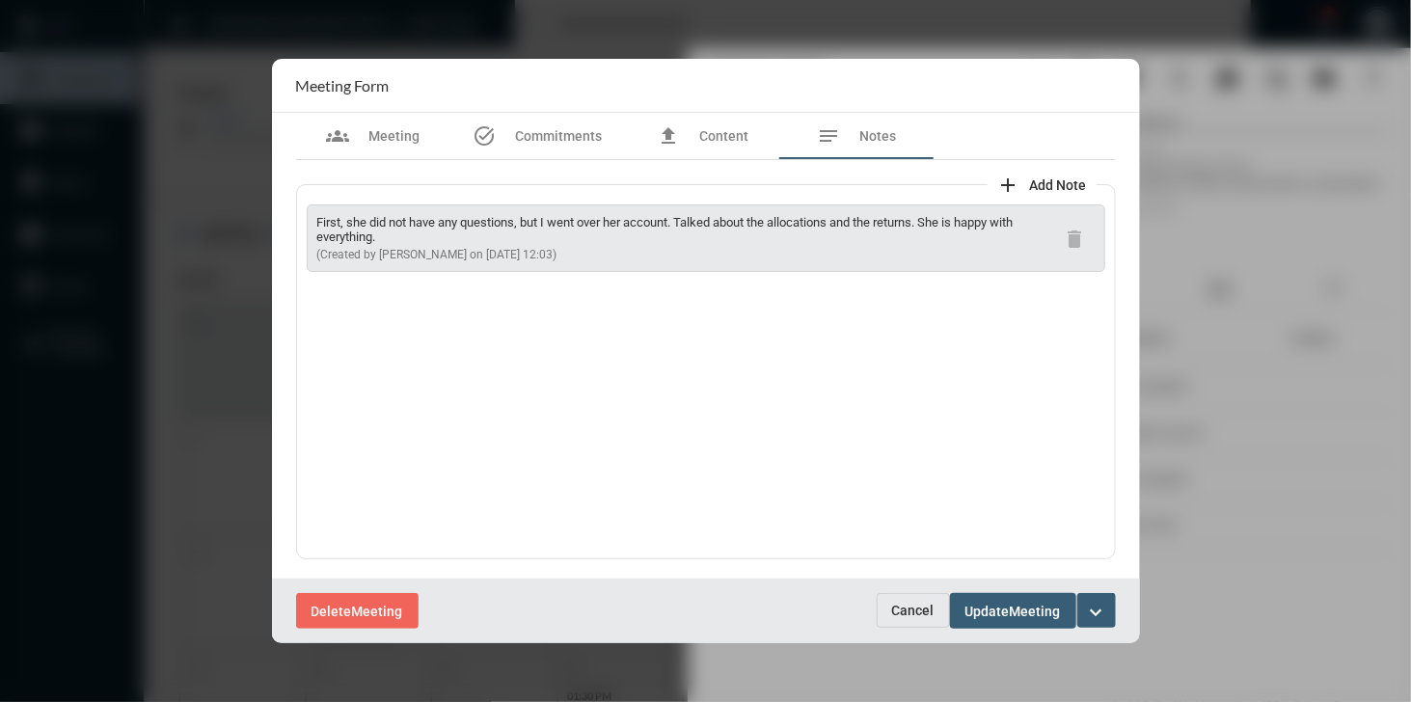
drag, startPoint x: 750, startPoint y: 275, endPoint x: 927, endPoint y: 239, distance: 180.0
click at [927, 239] on div "First, she did not have any questions, but I went over her account. Talked abou…" at bounding box center [706, 371] width 820 height 375
click at [927, 239] on p "First, she did not have any questions, but I went over her account. Talked abou…" at bounding box center [686, 229] width 739 height 29
click at [908, 605] on span "Cancel" at bounding box center [913, 610] width 42 height 15
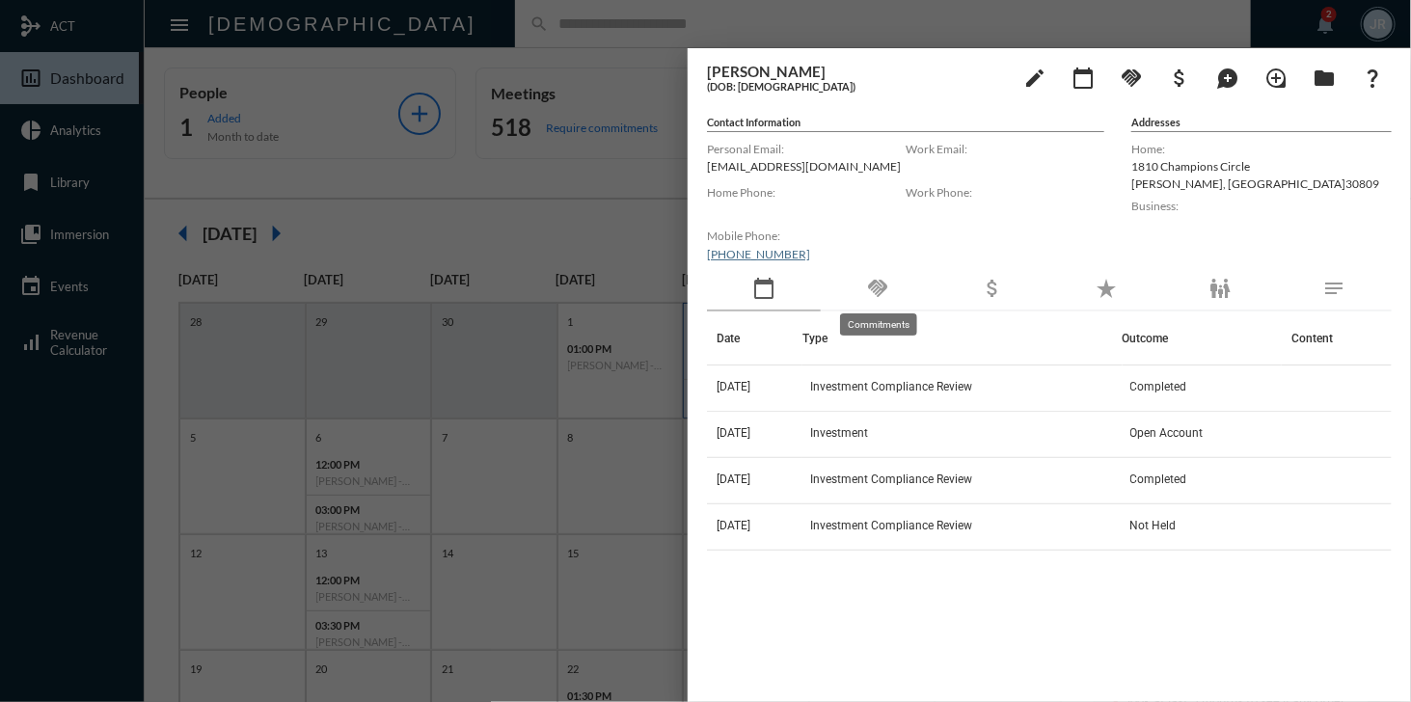
click at [877, 287] on mat-icon "handshake" at bounding box center [877, 288] width 23 height 23
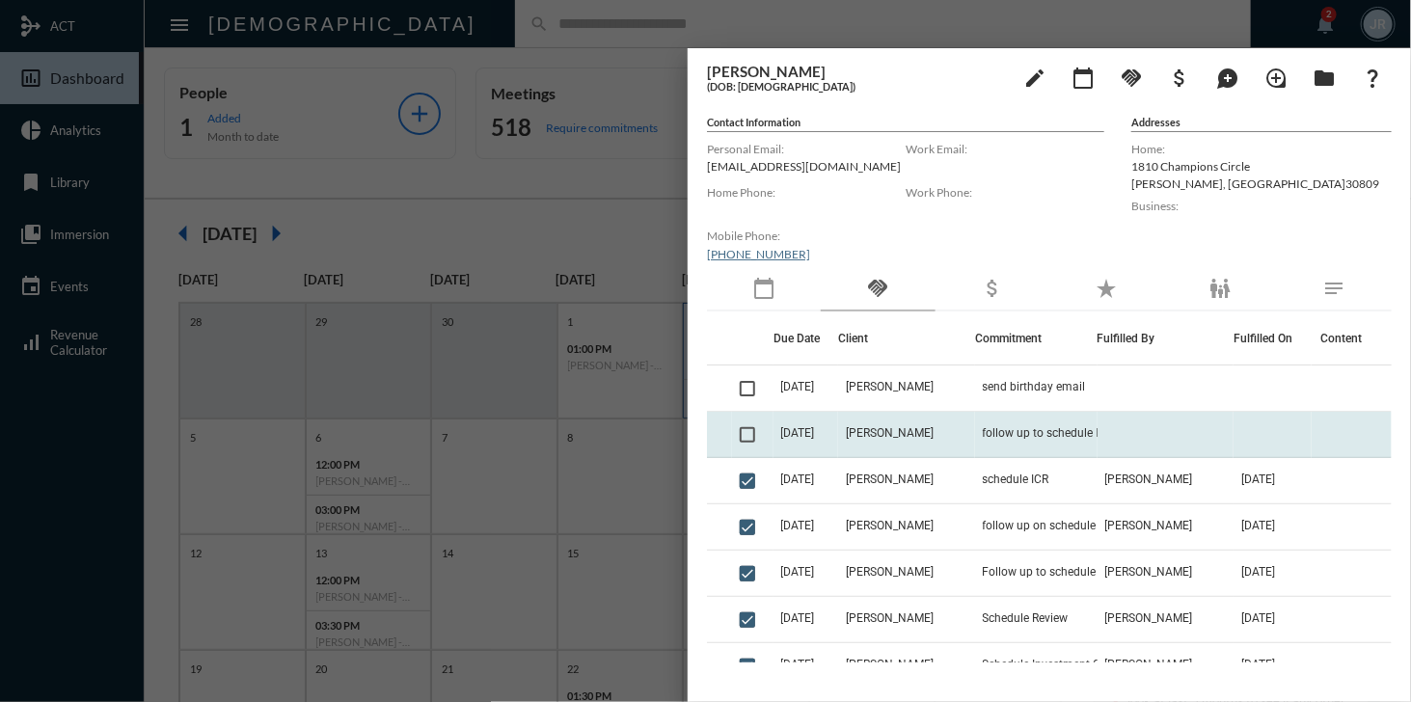
click at [832, 429] on td "[DATE]" at bounding box center [805, 435] width 65 height 46
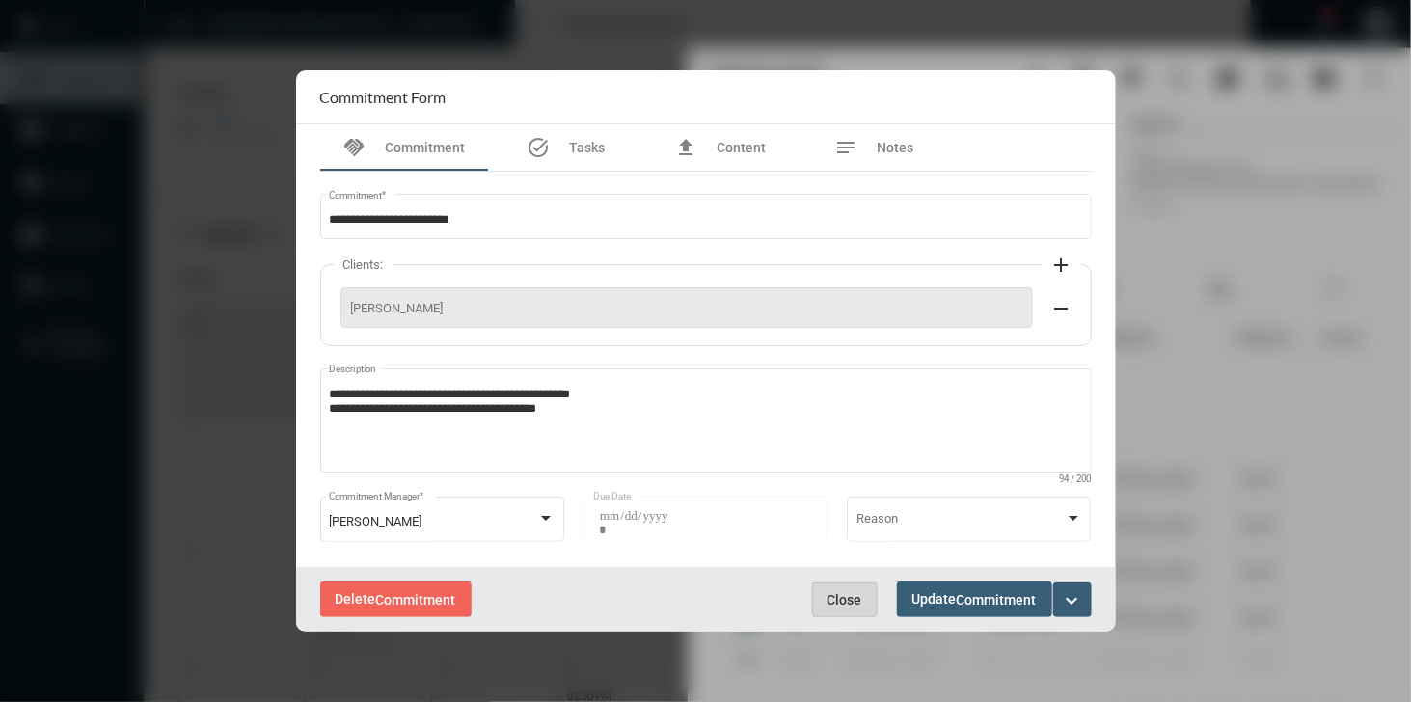
click at [847, 603] on span "Close" at bounding box center [844, 599] width 35 height 15
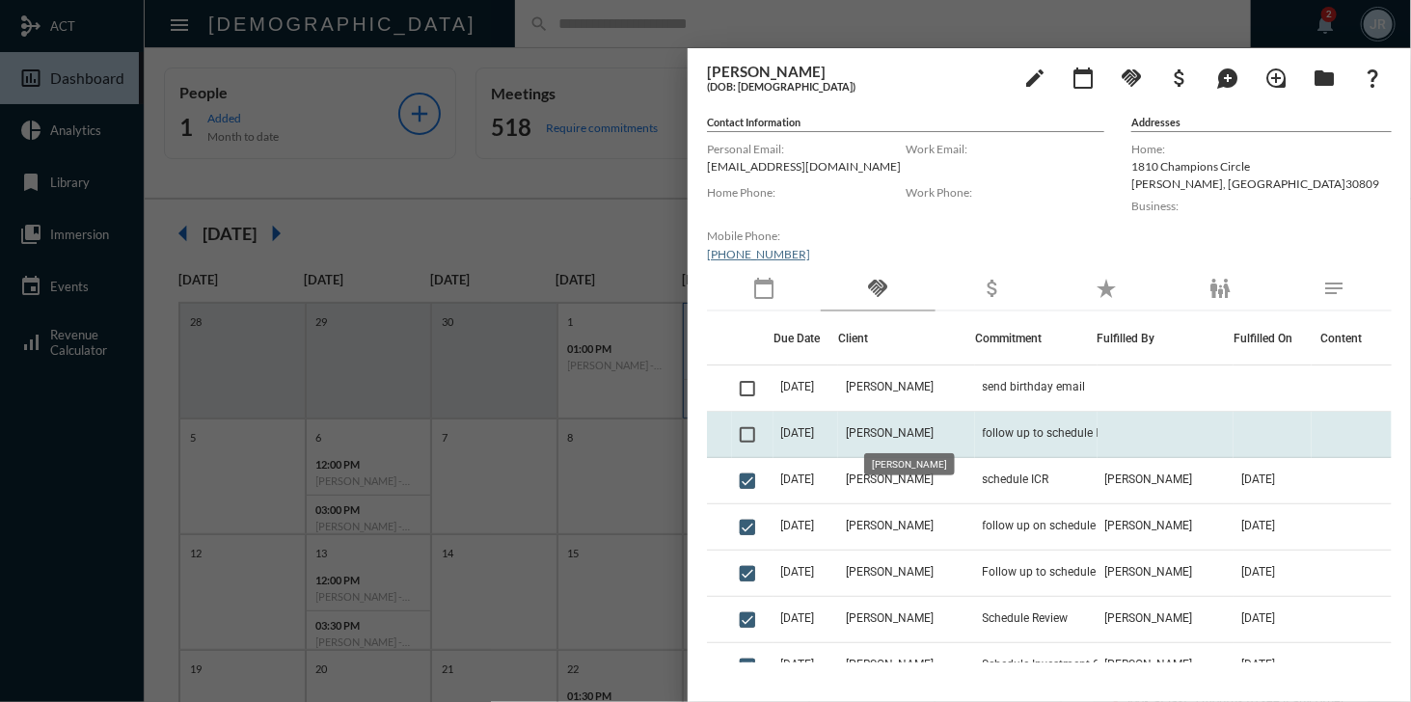
click at [898, 431] on span "[PERSON_NAME]" at bounding box center [890, 432] width 88 height 13
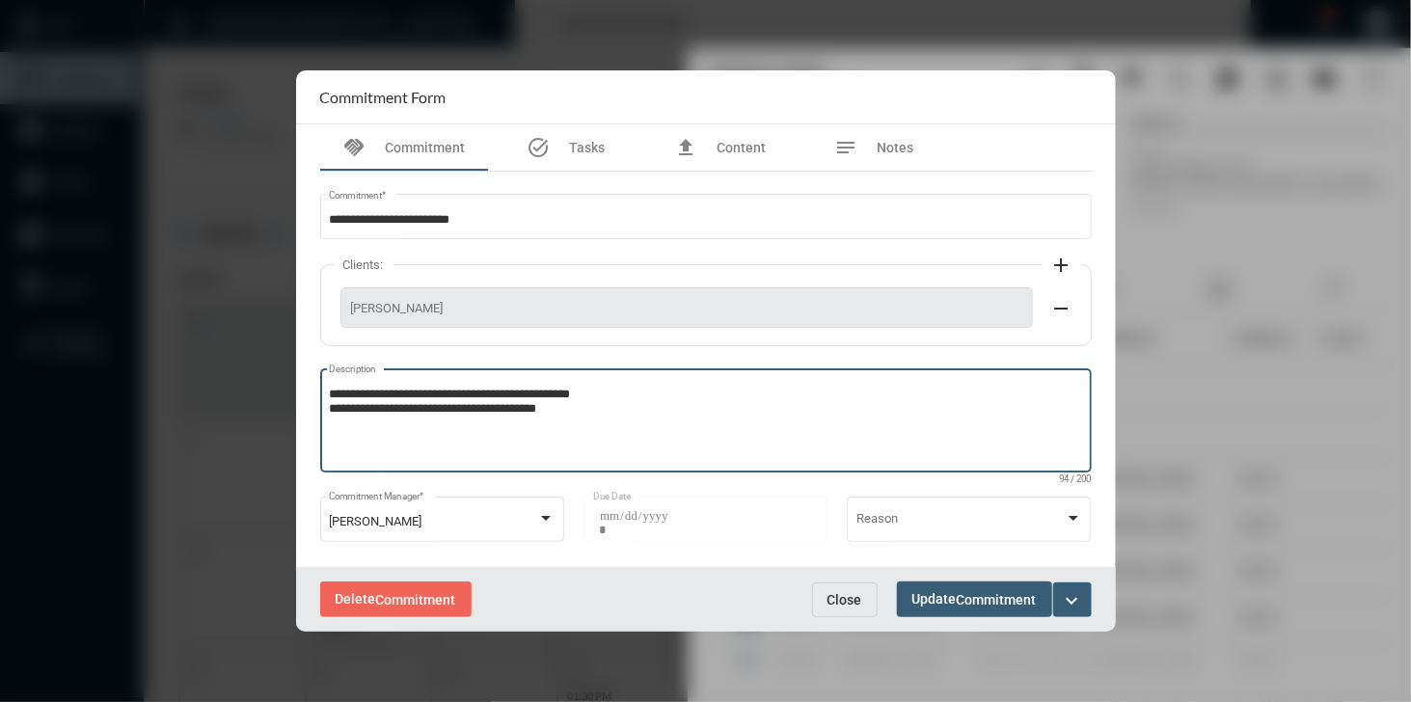
click at [592, 408] on textarea "**********" at bounding box center [705, 424] width 753 height 76
type textarea "**********"
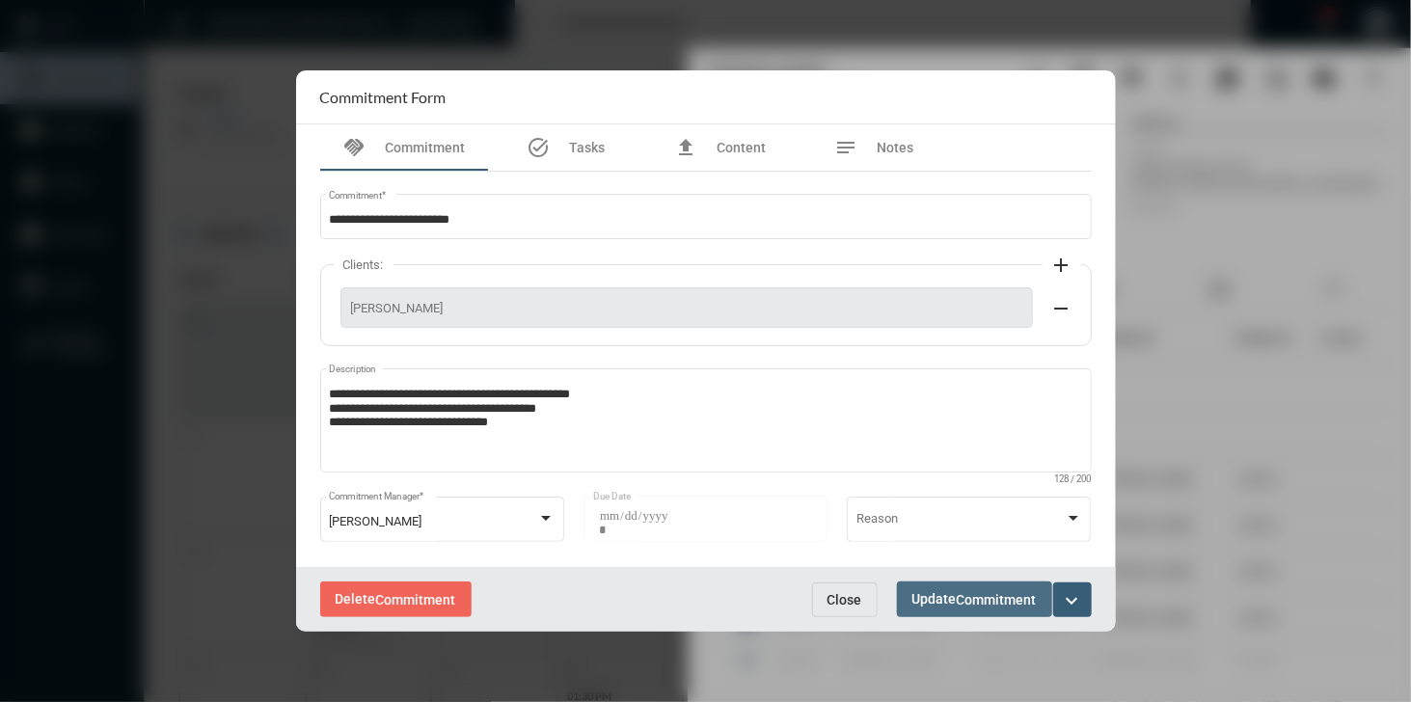
click at [980, 591] on span "Update Commitment" at bounding box center [974, 598] width 124 height 15
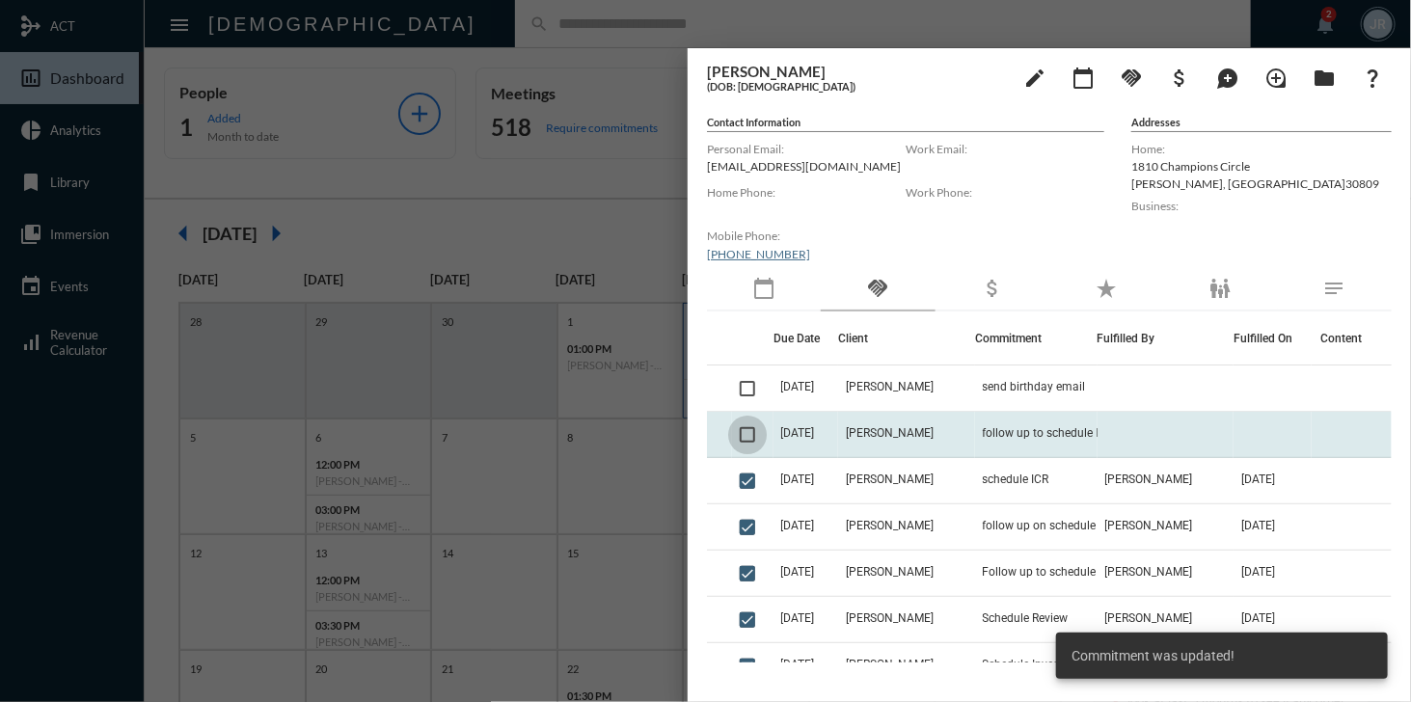
click at [748, 437] on span at bounding box center [747, 434] width 15 height 15
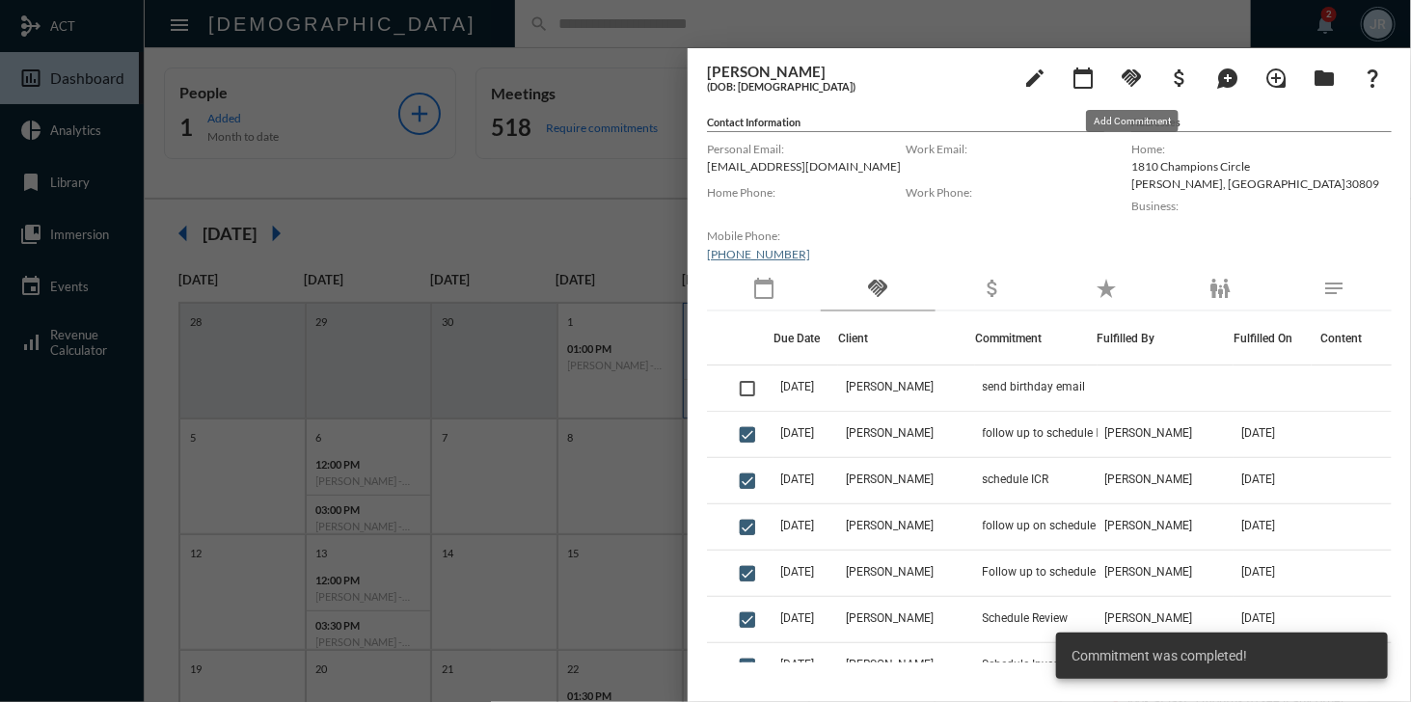
click at [1128, 75] on mat-icon "handshake" at bounding box center [1130, 78] width 23 height 23
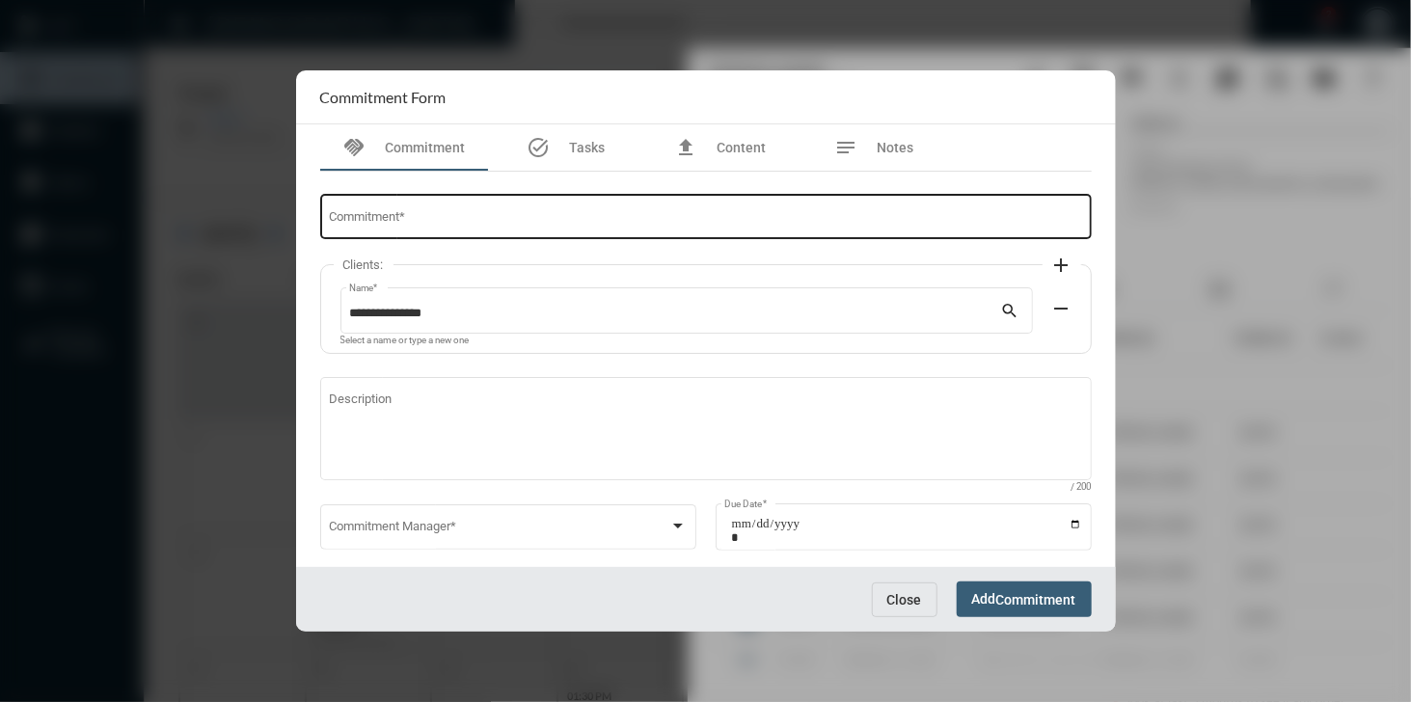
click at [445, 209] on div "Commitment *" at bounding box center [705, 215] width 753 height 49
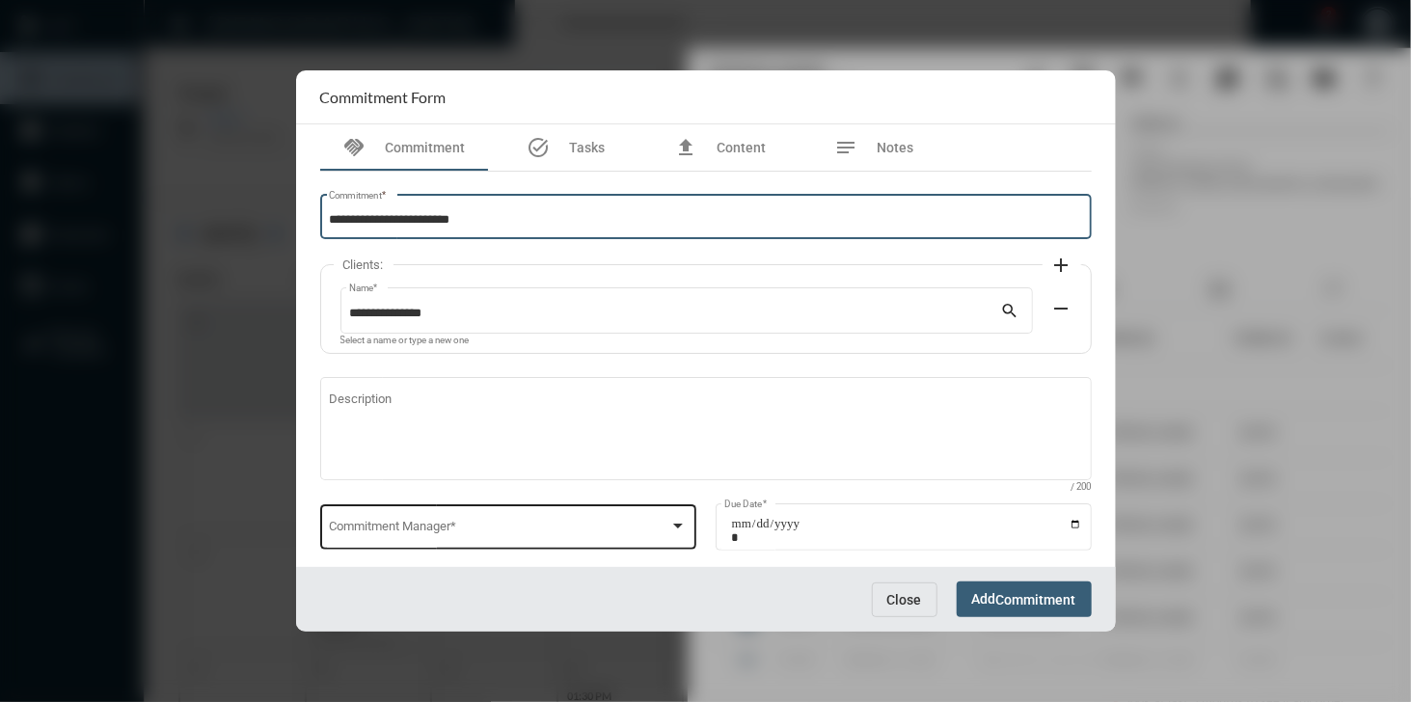
type input "**********"
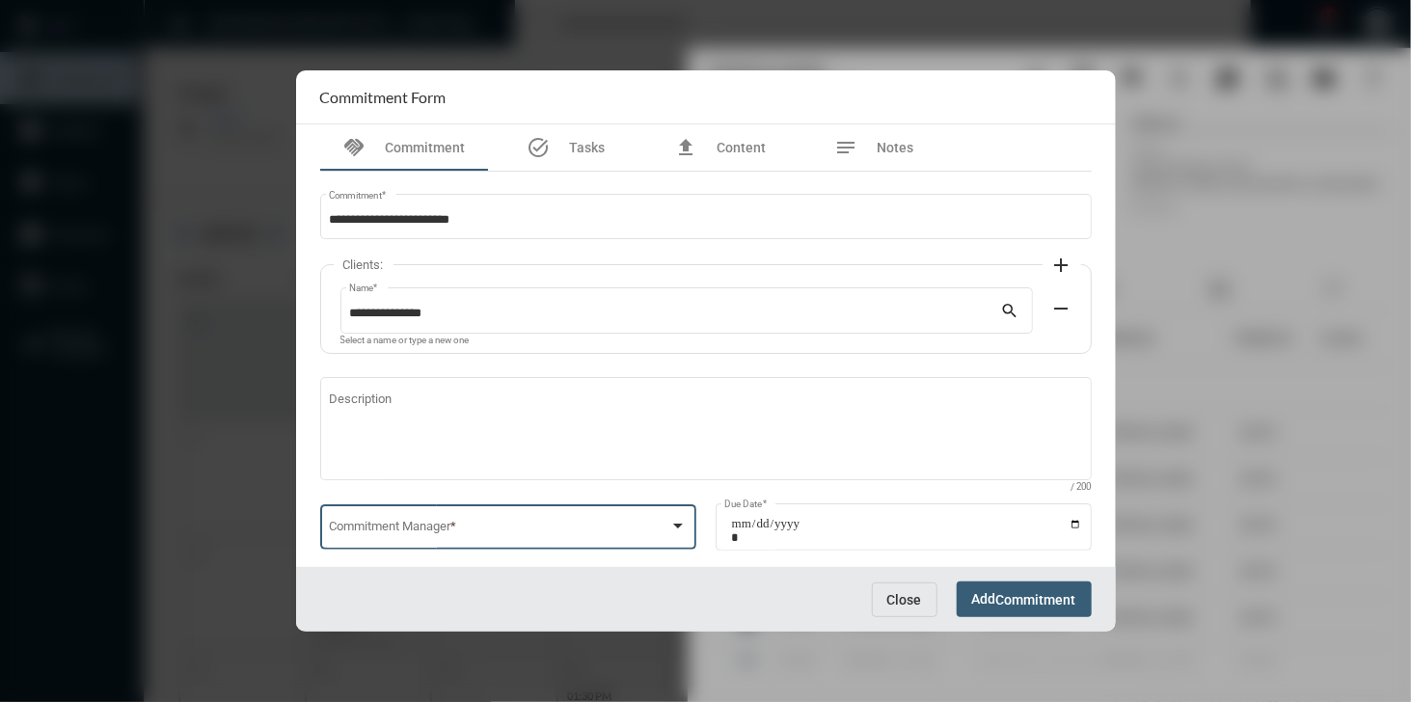
click at [460, 530] on span at bounding box center [499, 531] width 340 height 14
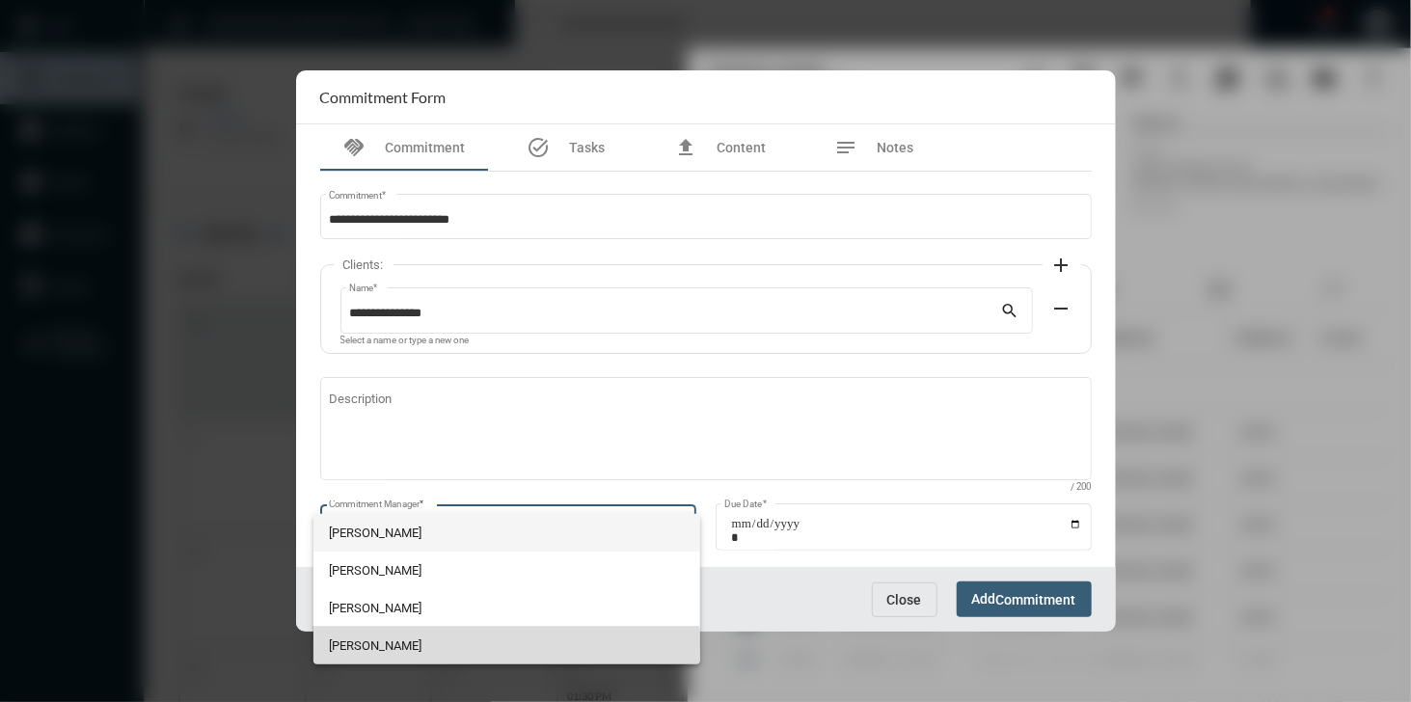
click at [450, 645] on span "[PERSON_NAME]" at bounding box center [506, 646] width 355 height 38
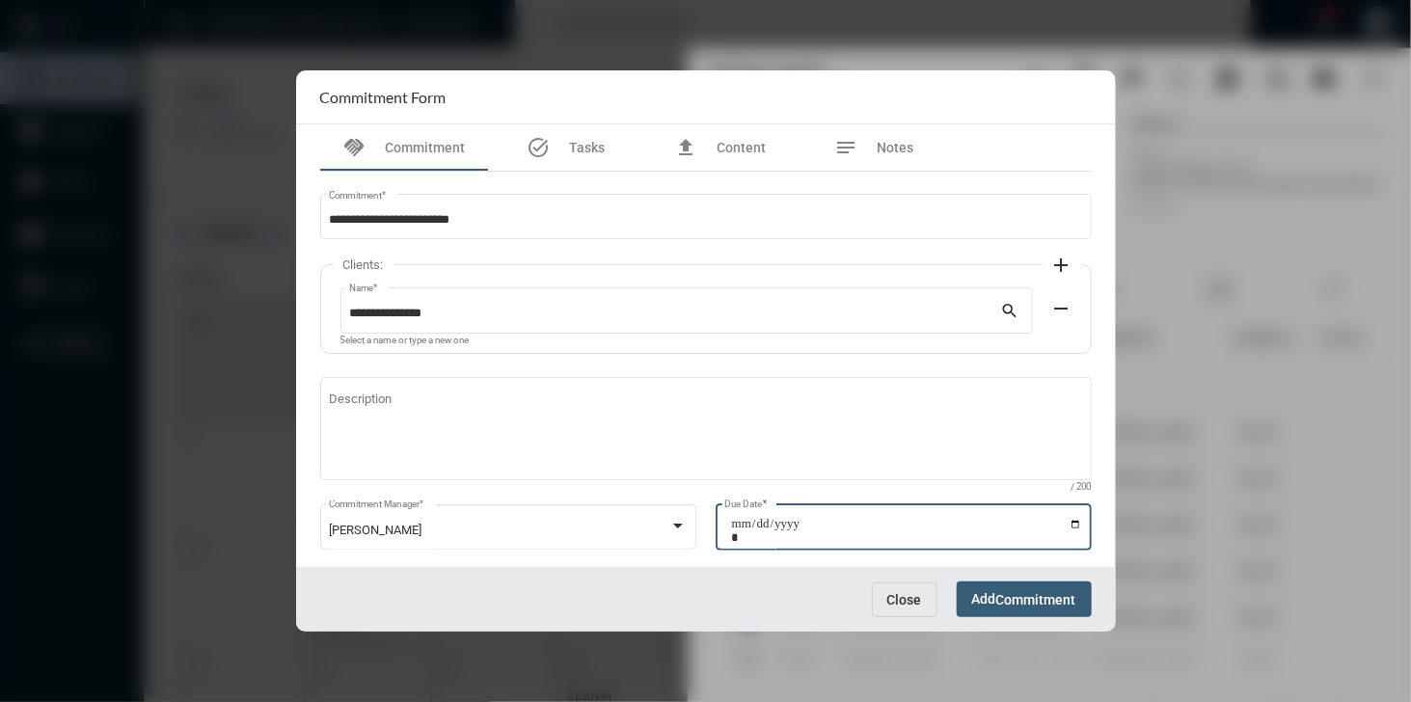
click at [1069, 529] on input "Due Date *" at bounding box center [906, 530] width 351 height 27
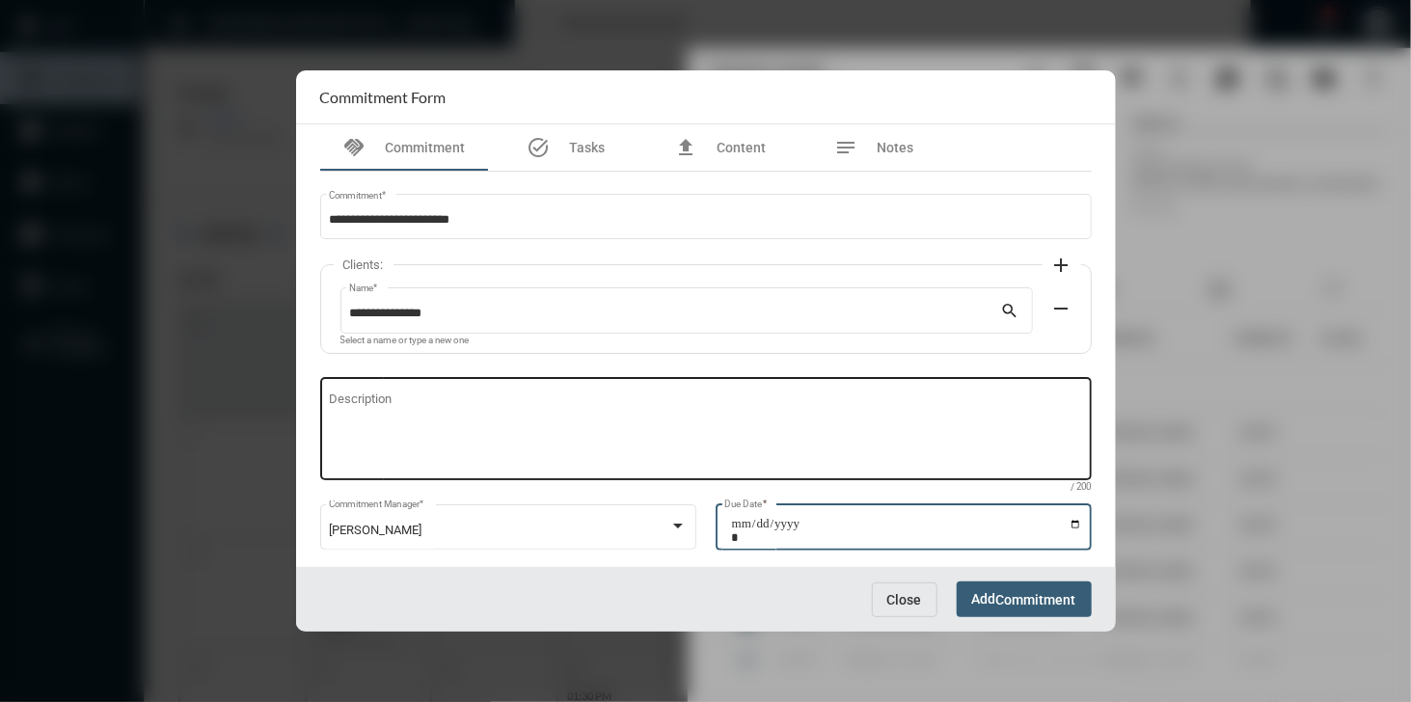
type input "**********"
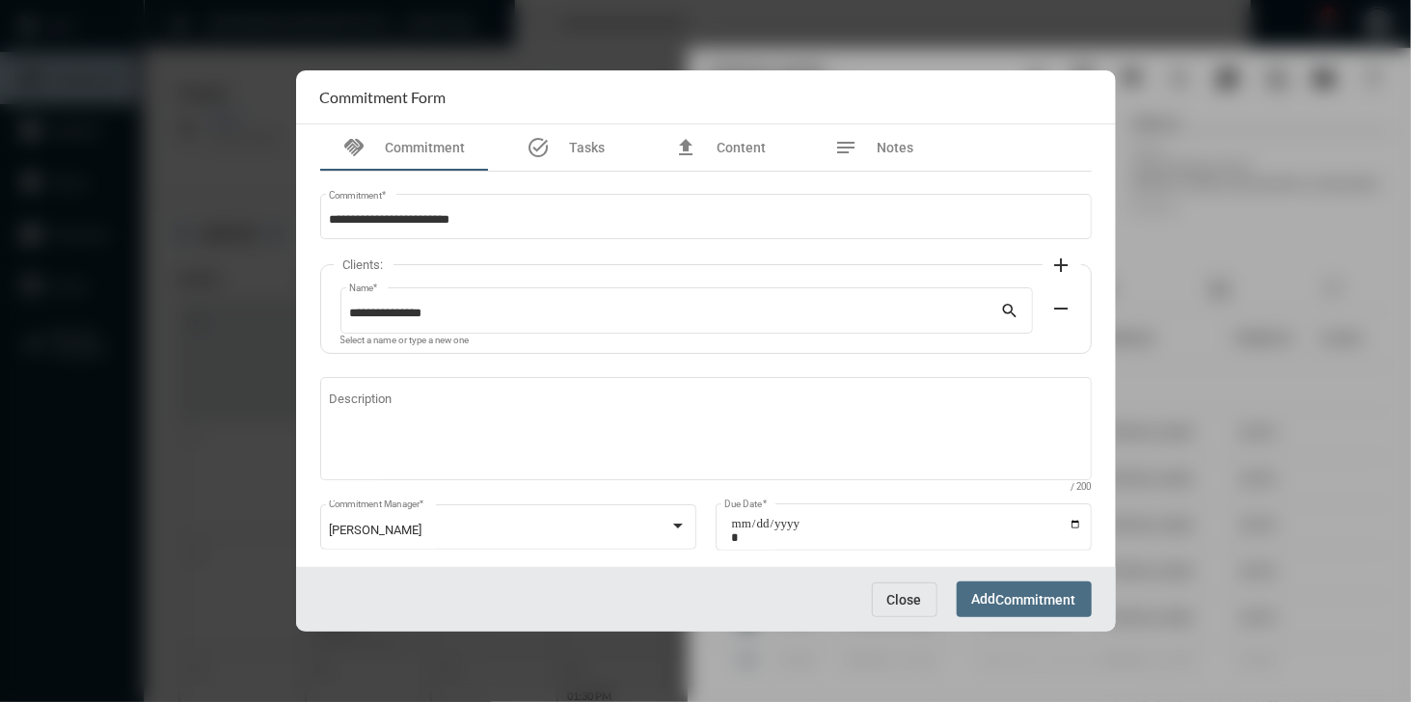
click at [1033, 596] on span "Commitment" at bounding box center [1036, 599] width 80 height 15
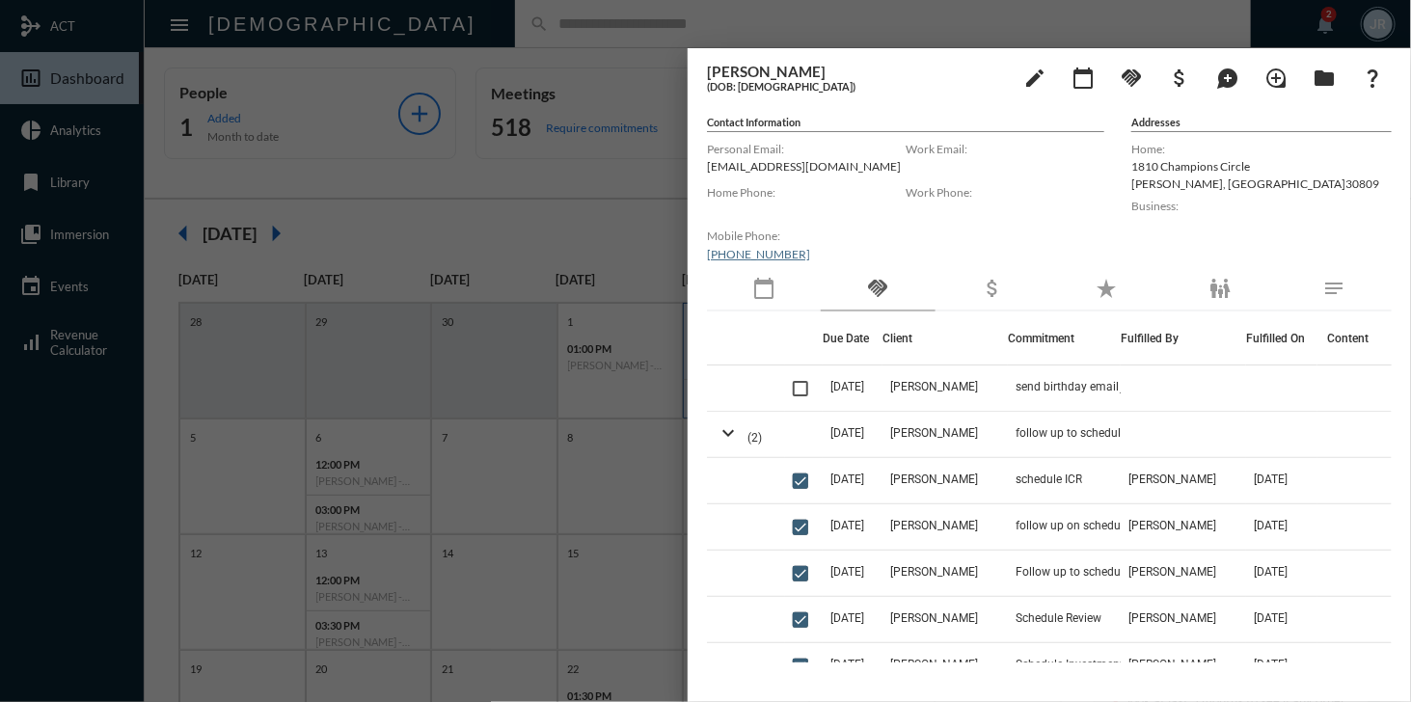
click at [629, 32] on div at bounding box center [705, 351] width 1411 height 702
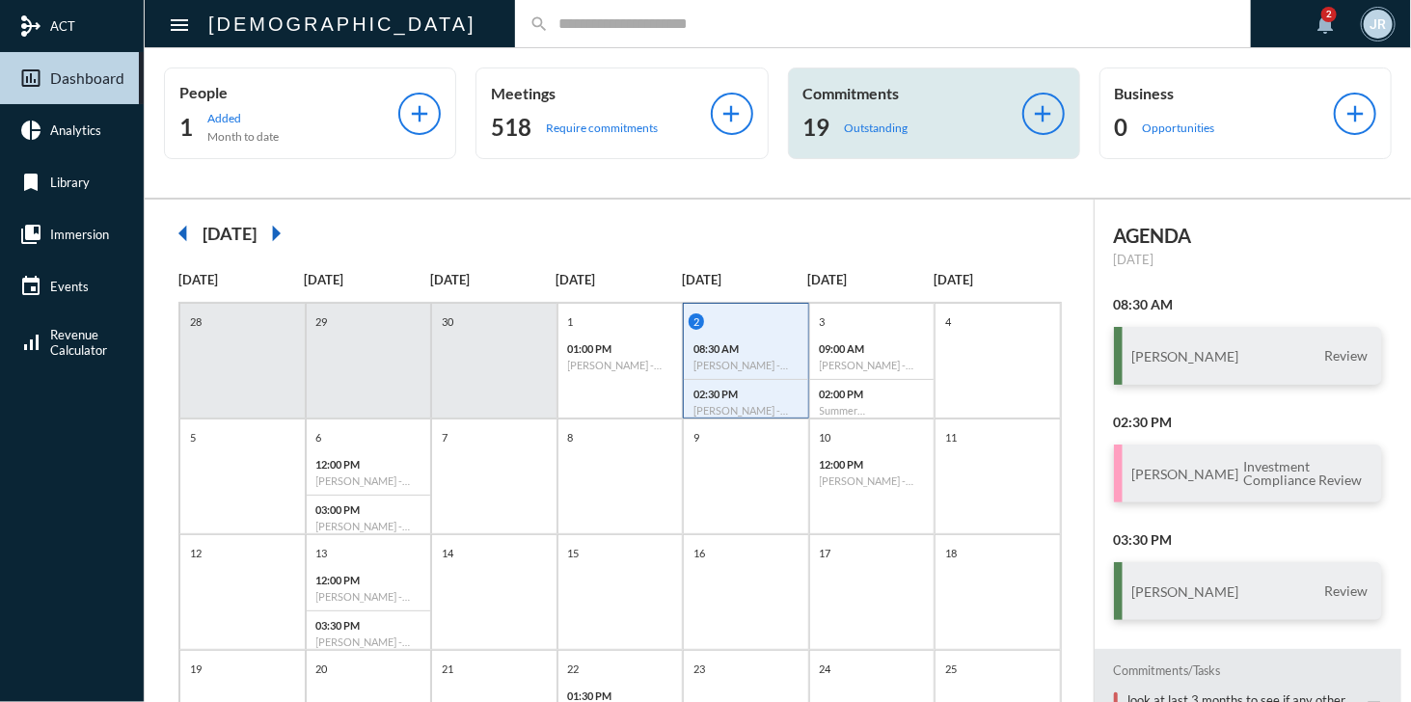
click at [880, 113] on div "19 Outstanding" at bounding box center [912, 127] width 219 height 31
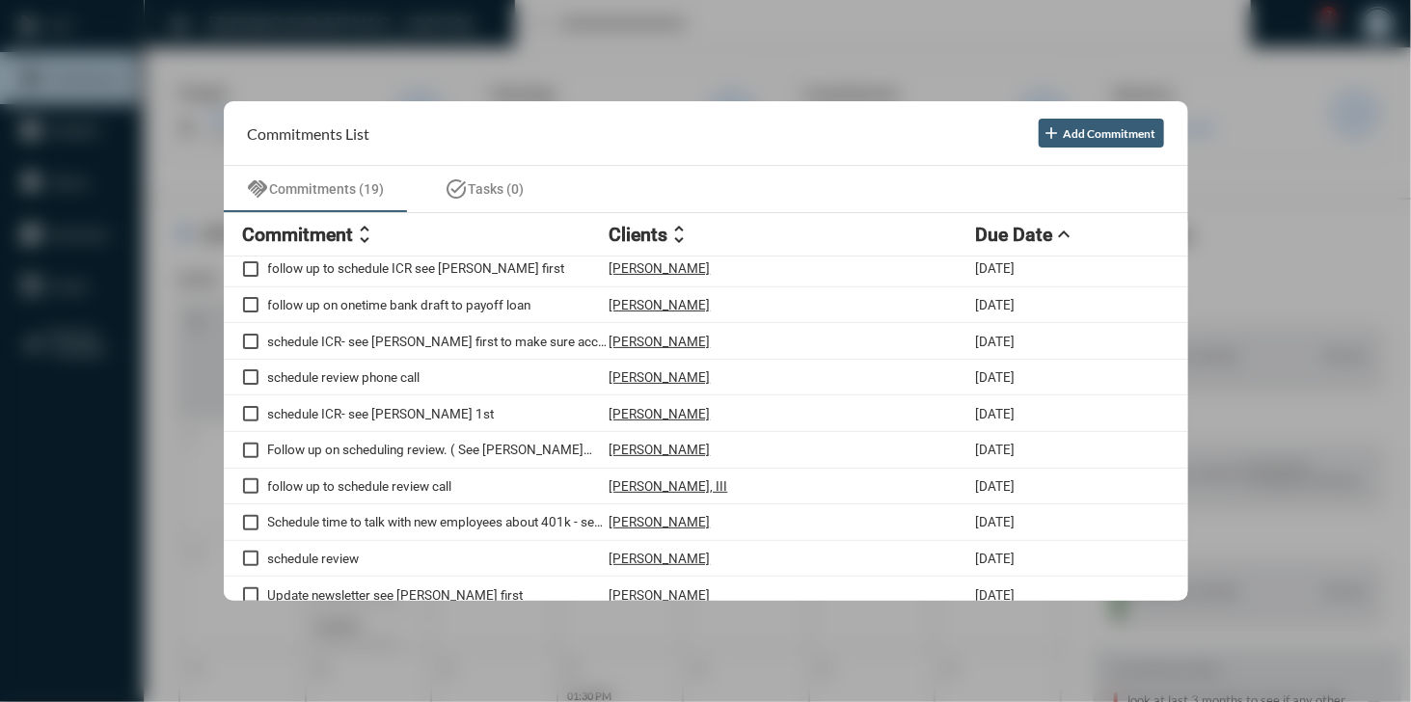
scroll to position [348, 0]
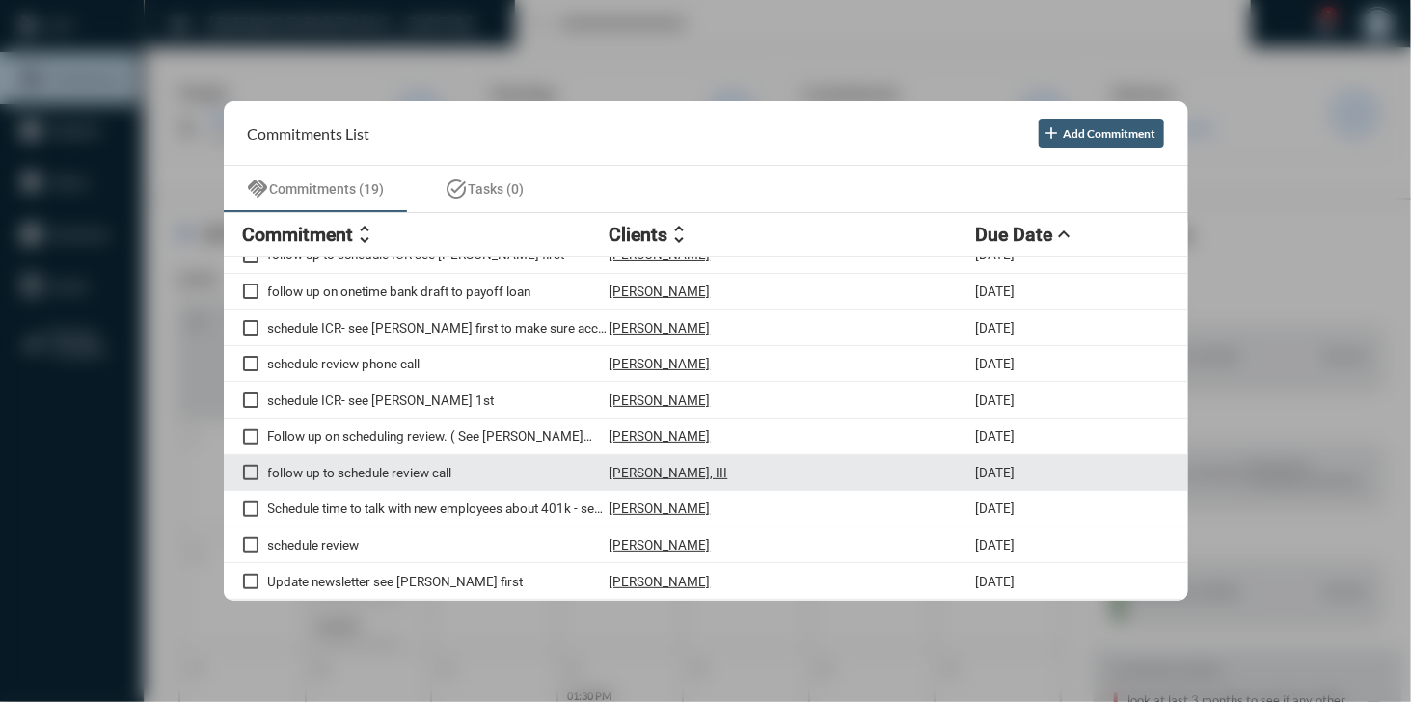
click at [644, 470] on p "[PERSON_NAME], III" at bounding box center [668, 472] width 119 height 15
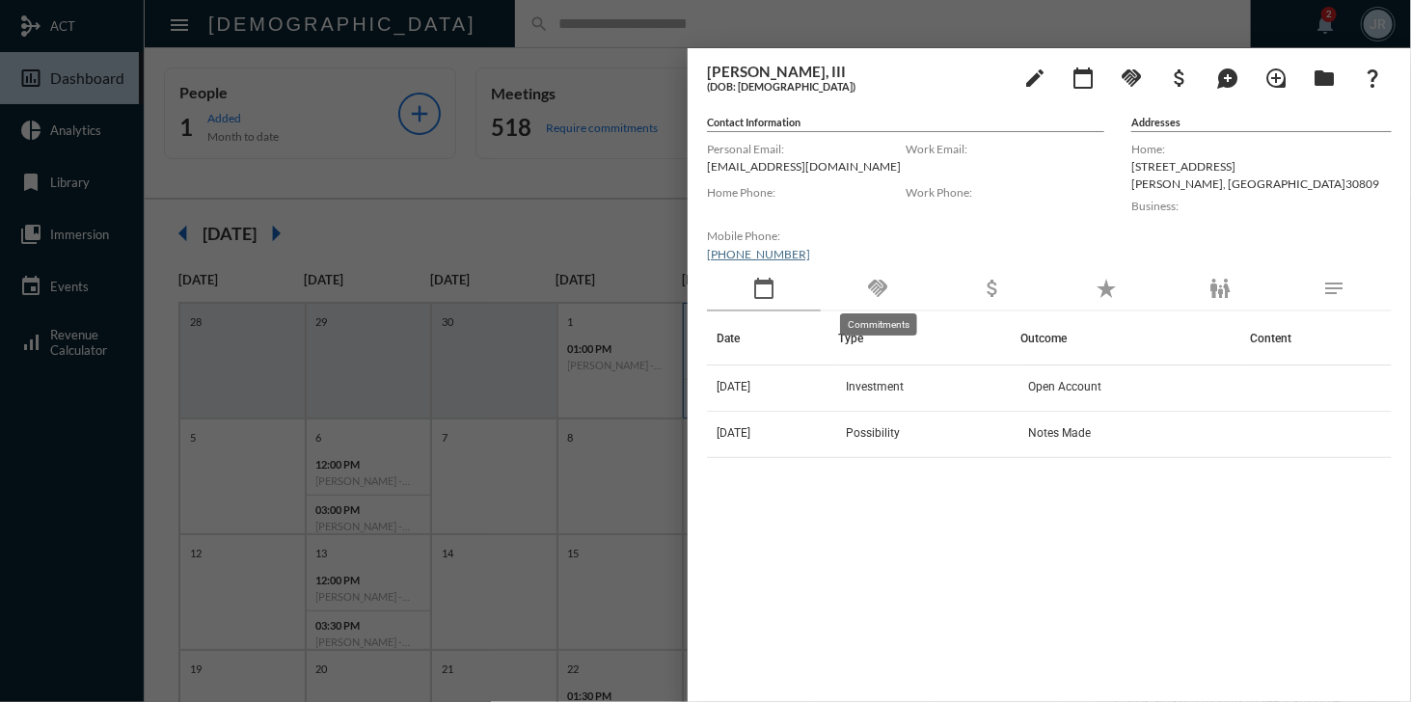
click at [877, 283] on mat-icon "handshake" at bounding box center [877, 288] width 23 height 23
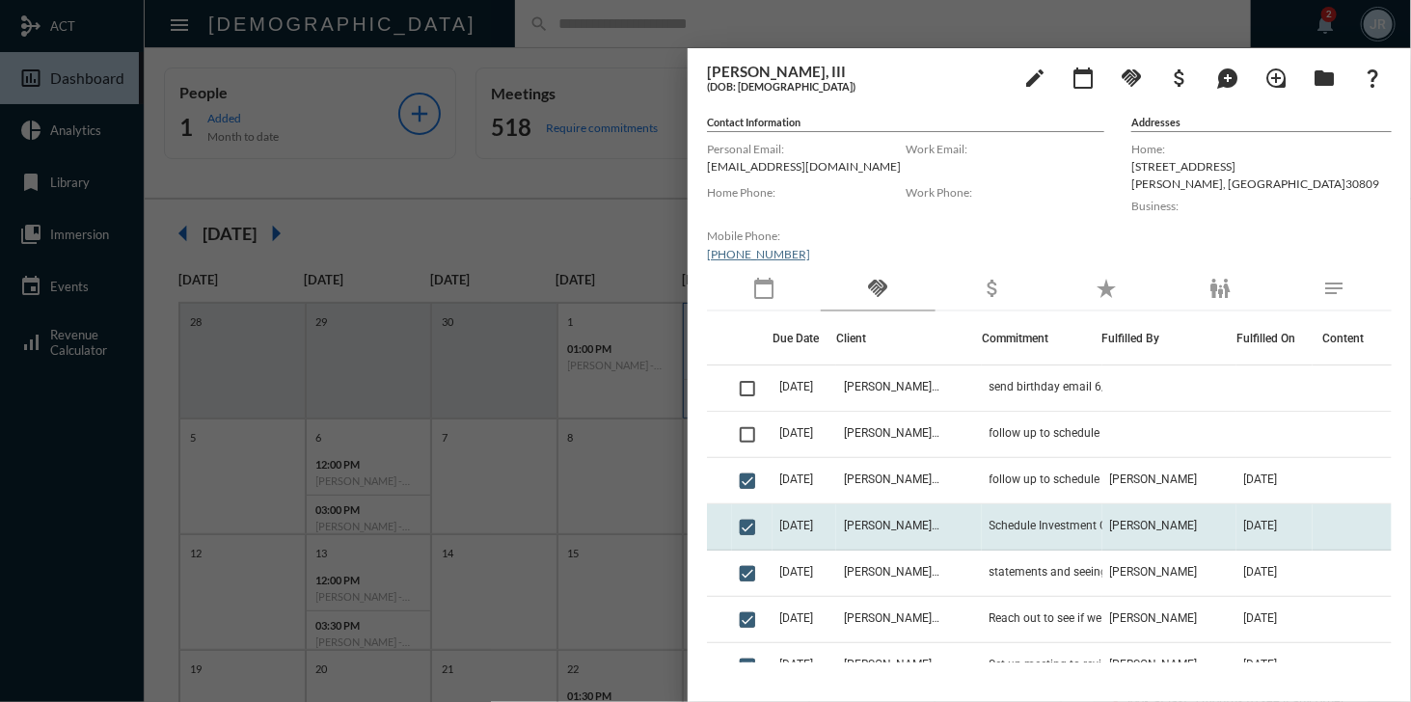
click at [1005, 513] on td "Schedule Investment Compliance Review call" at bounding box center [1042, 527] width 121 height 46
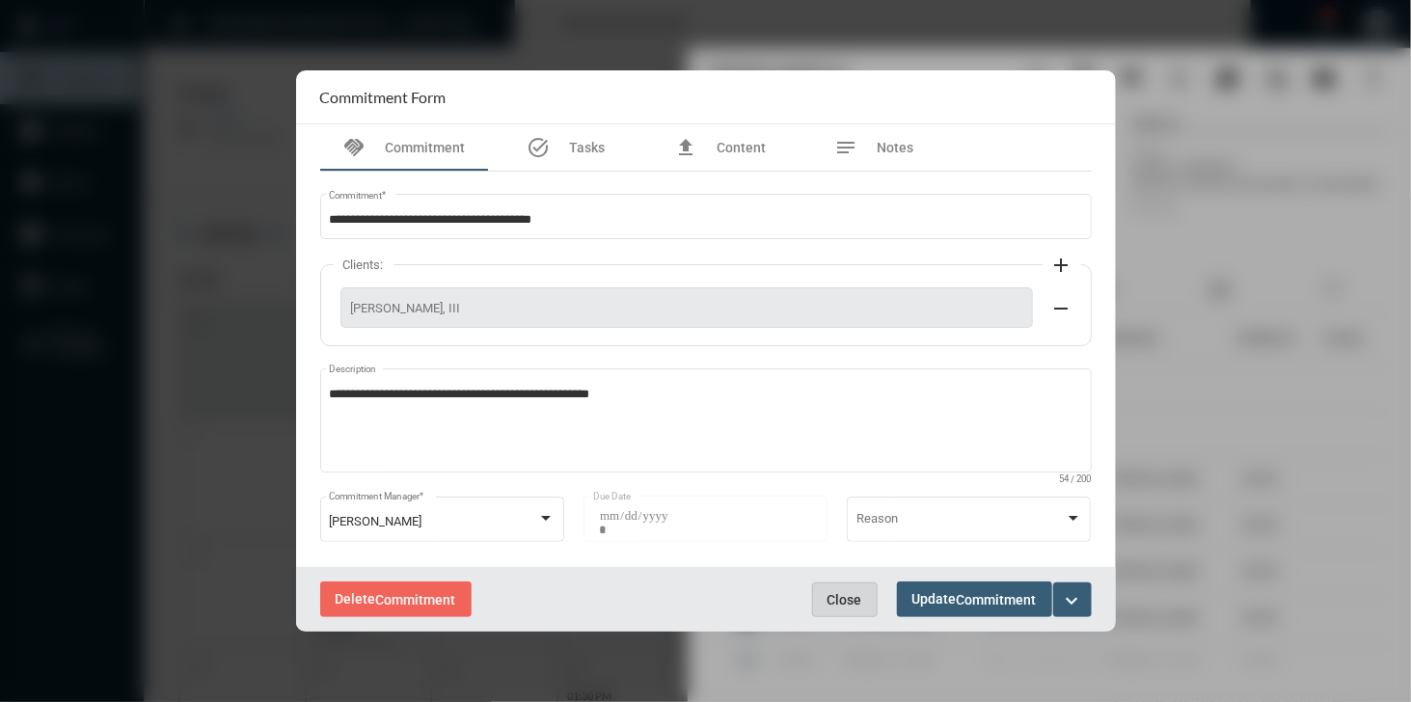
click at [843, 593] on span "Close" at bounding box center [844, 599] width 35 height 15
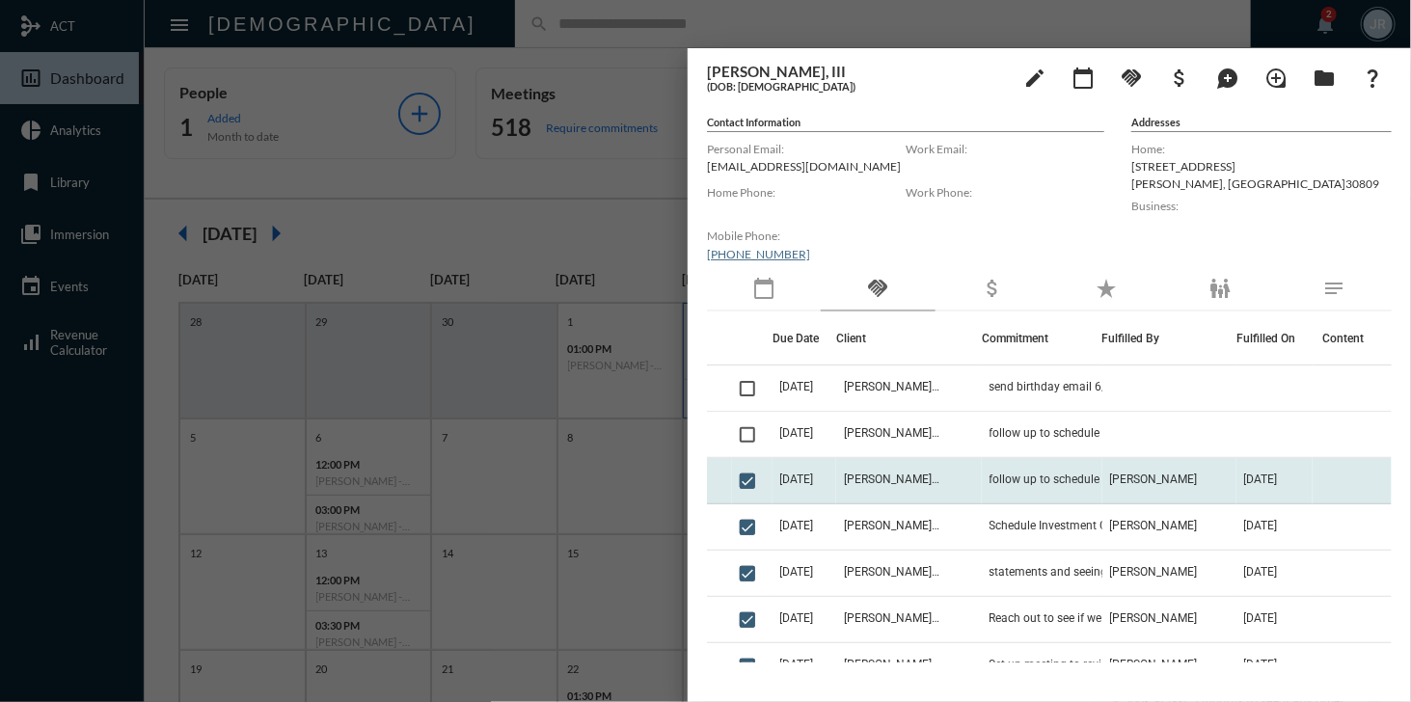
click at [1005, 487] on td "follow up to schedule 10-15 call to review" at bounding box center [1042, 481] width 121 height 46
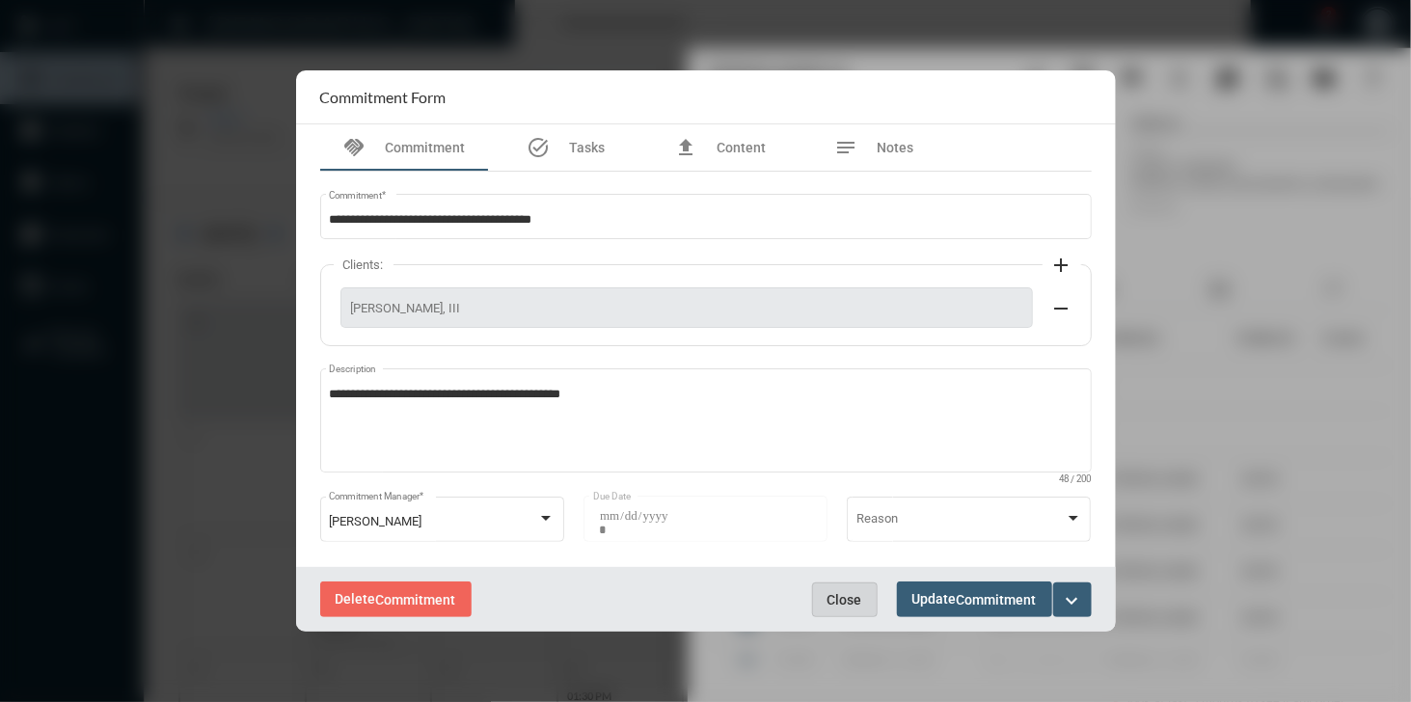
click at [831, 589] on button "Close" at bounding box center [845, 599] width 66 height 35
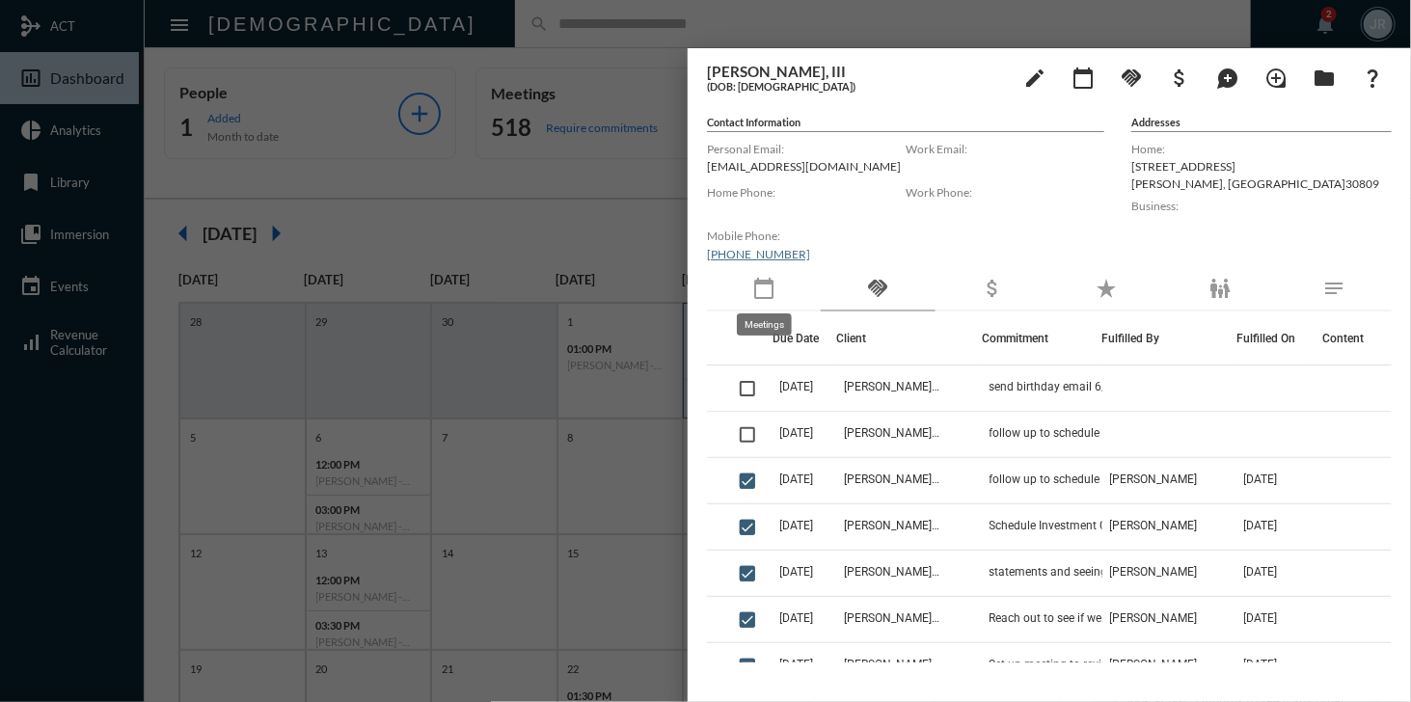
click at [766, 302] on mat-tooltip-component "Meetings" at bounding box center [764, 324] width 82 height 49
click at [765, 286] on mat-icon "calendar_today" at bounding box center [763, 288] width 23 height 23
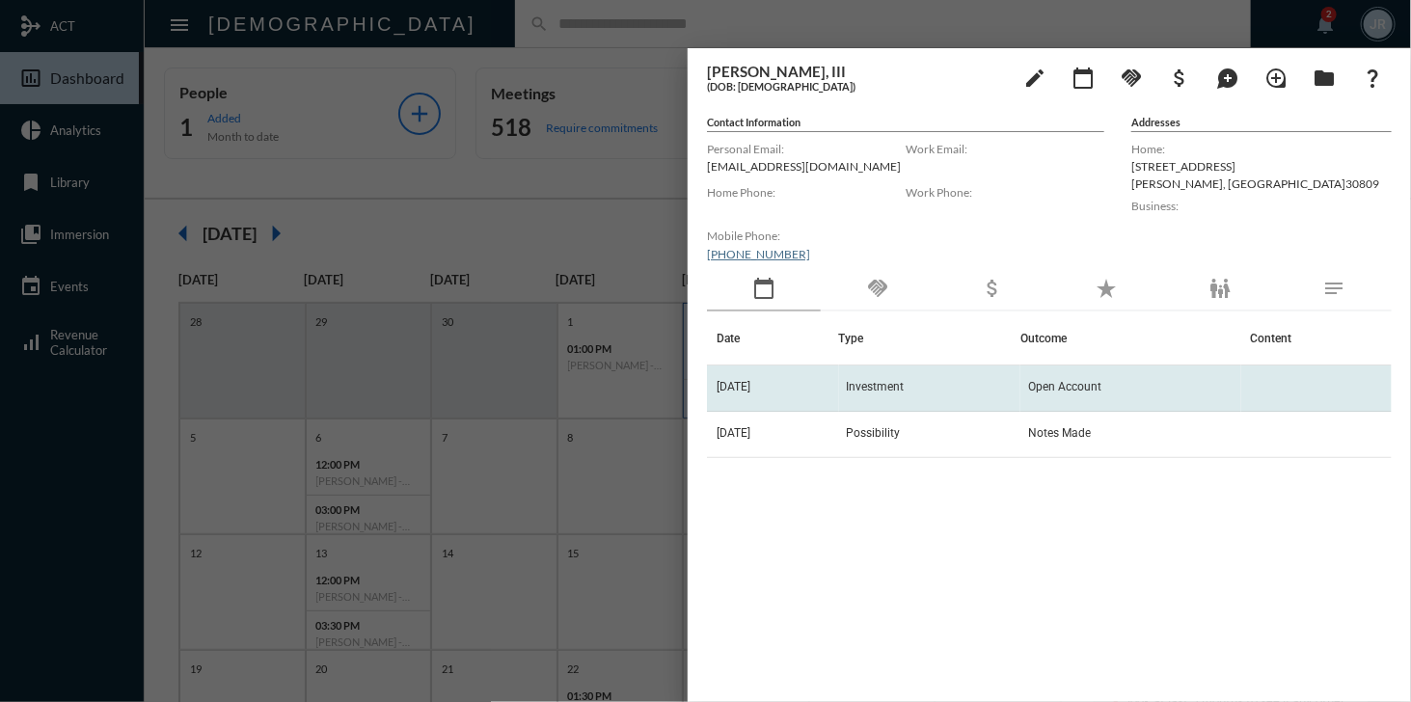
click at [868, 387] on span "Investment" at bounding box center [876, 386] width 58 height 13
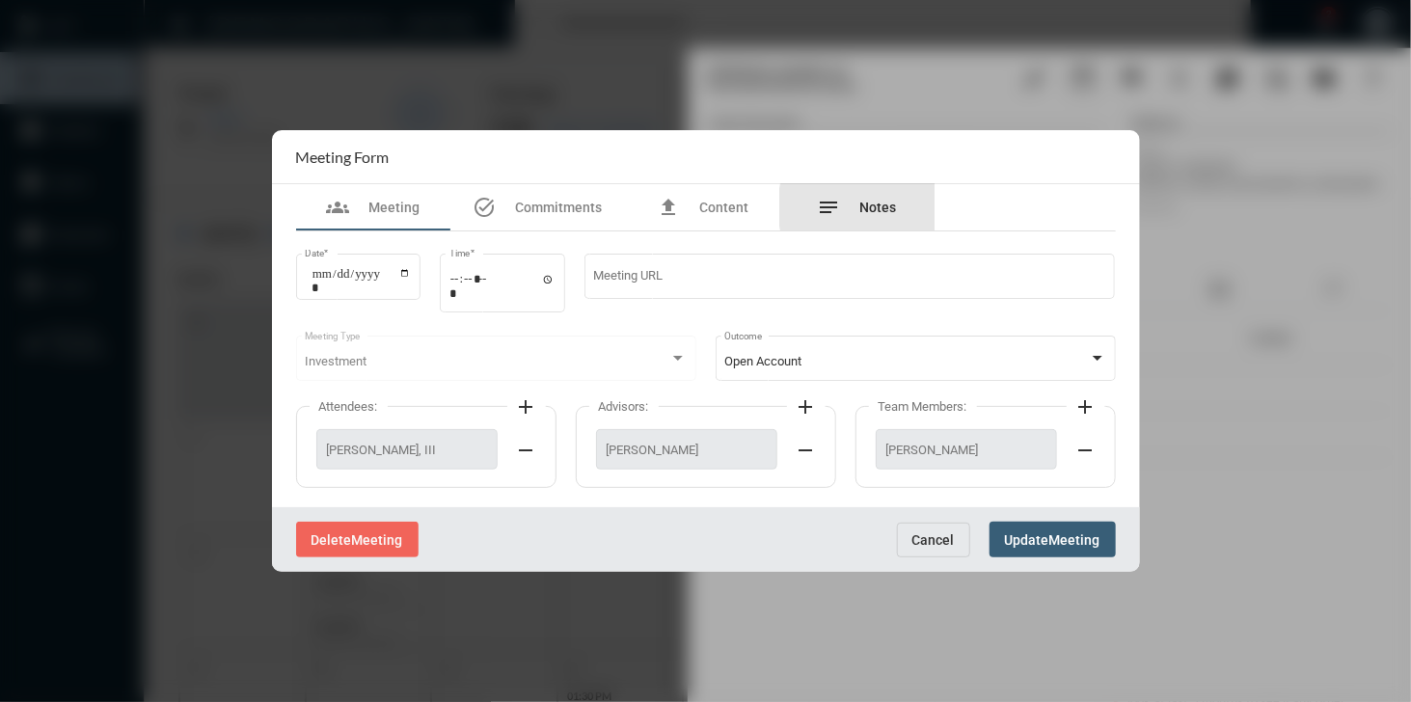
click at [876, 207] on span "Notes" at bounding box center [878, 207] width 37 height 15
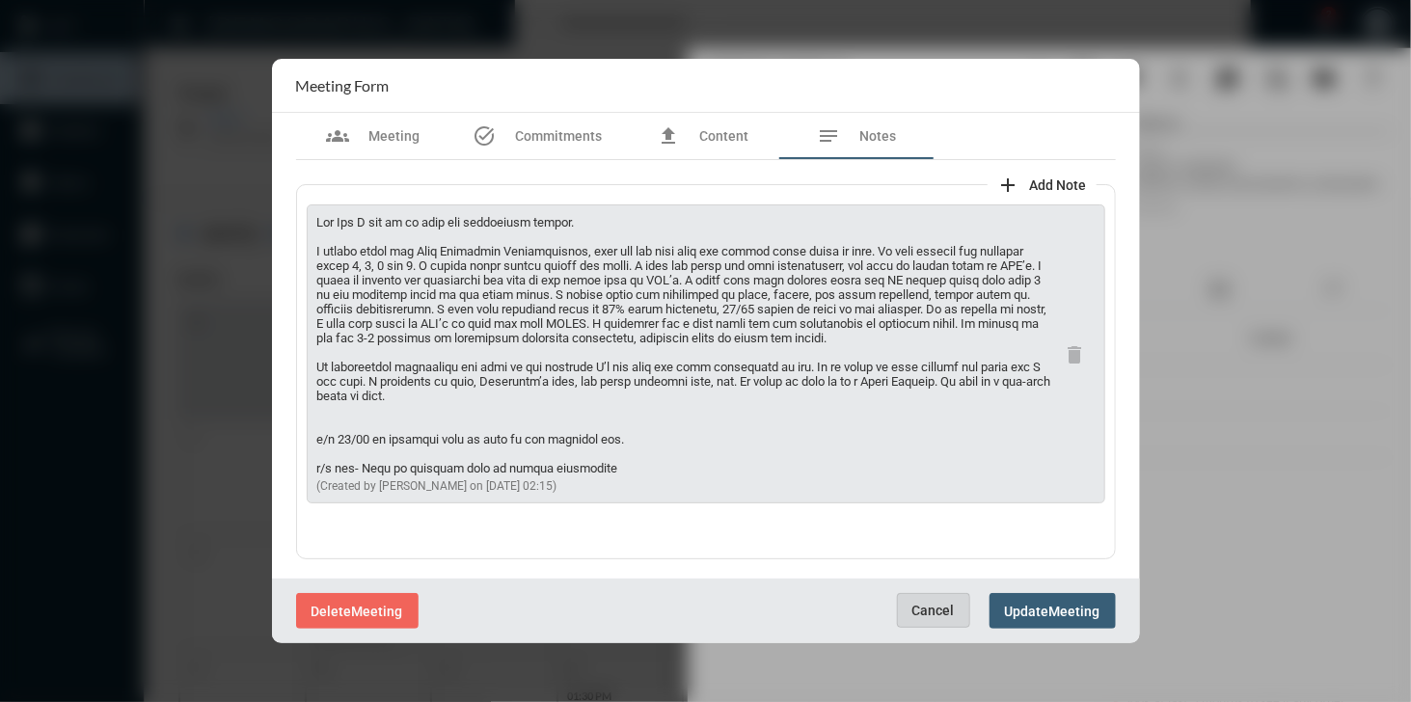
click at [933, 598] on button "Cancel" at bounding box center [933, 610] width 73 height 35
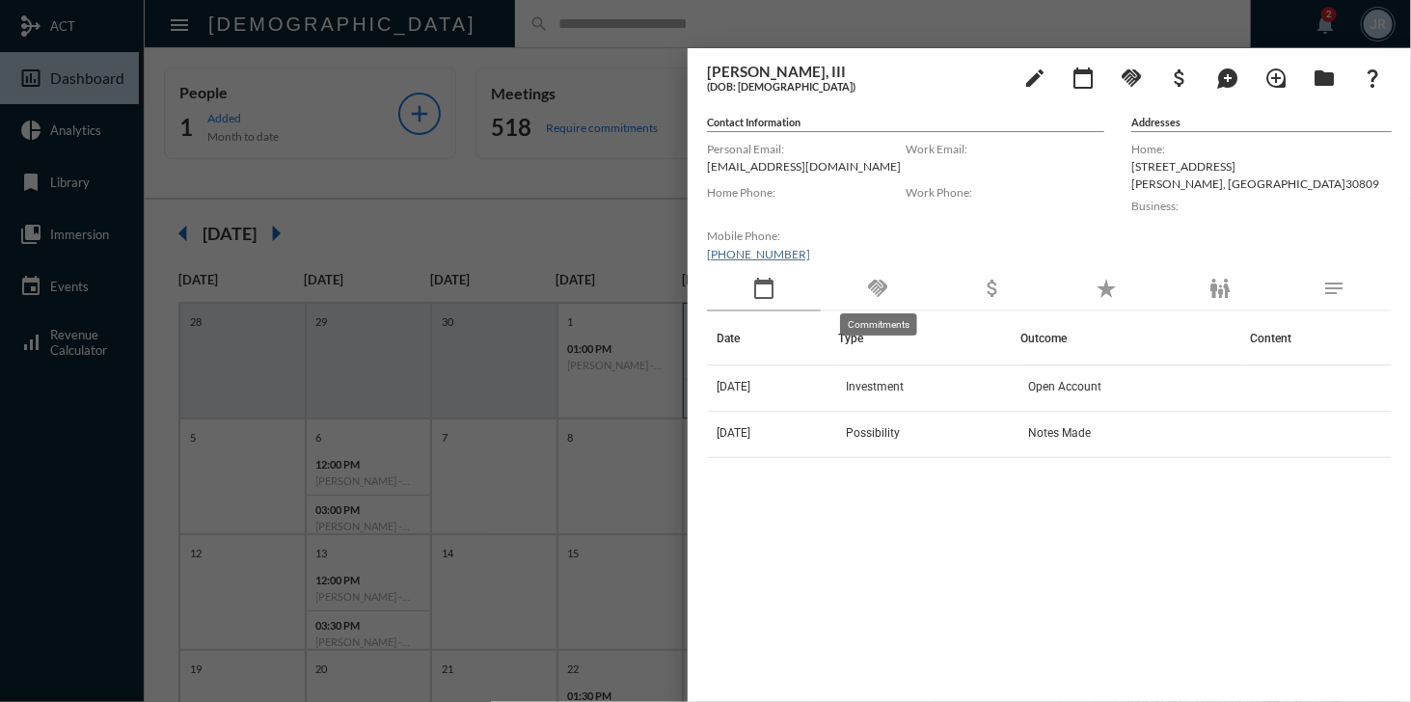
click at [883, 286] on mat-icon "handshake" at bounding box center [877, 288] width 23 height 23
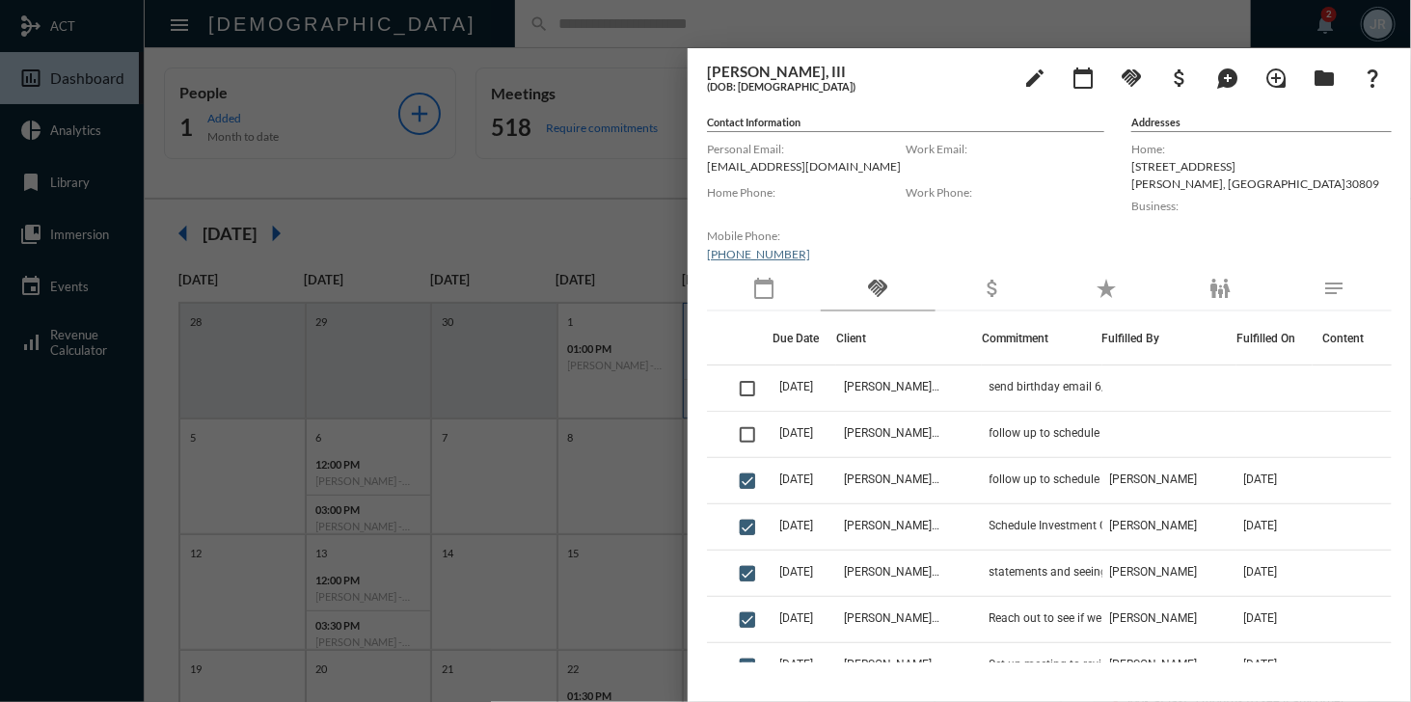
click at [629, 28] on div at bounding box center [705, 351] width 1411 height 702
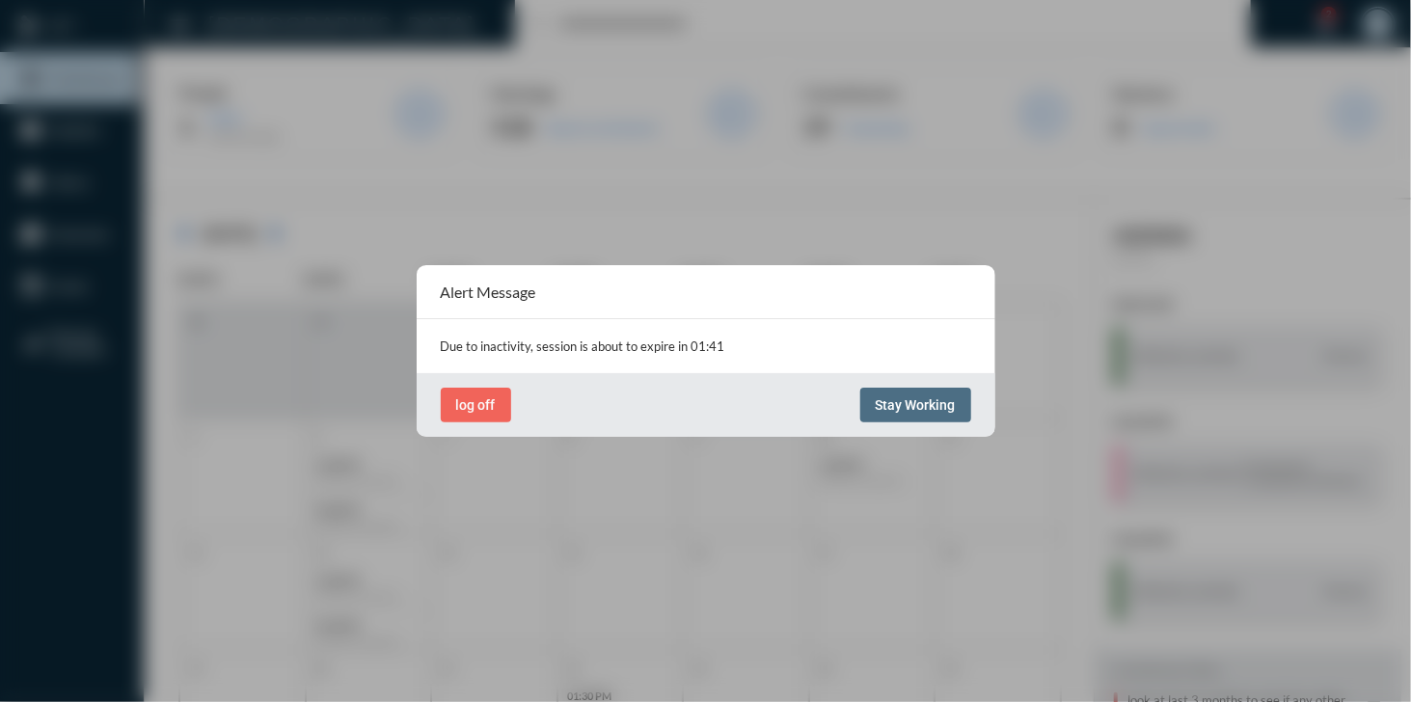
click at [912, 406] on span "Stay Working" at bounding box center [916, 404] width 80 height 15
